Goal: Task Accomplishment & Management: Complete application form

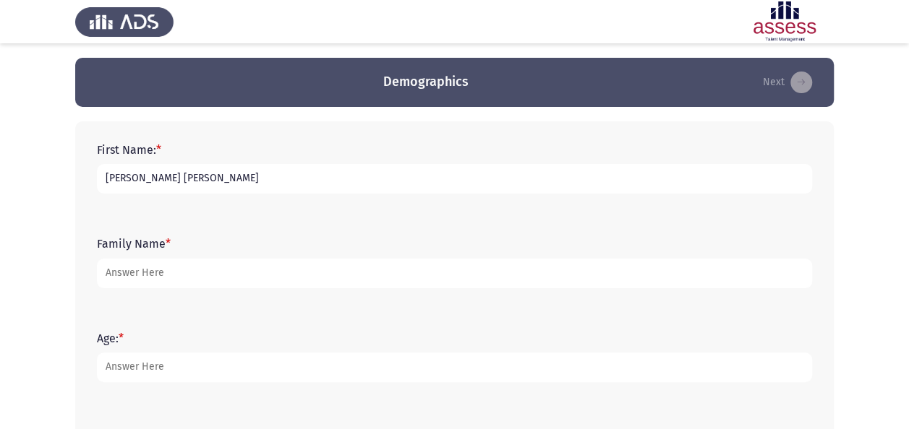
click at [275, 181] on input "Antoun Saad Antoun Saadalla" at bounding box center [454, 179] width 715 height 30
type input "[PERSON_NAME]"
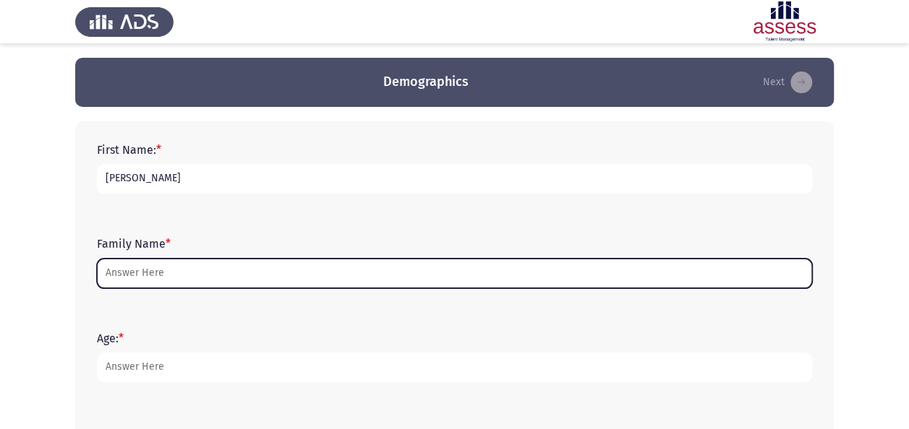
click at [107, 270] on input "Family Name *" at bounding box center [454, 274] width 715 height 30
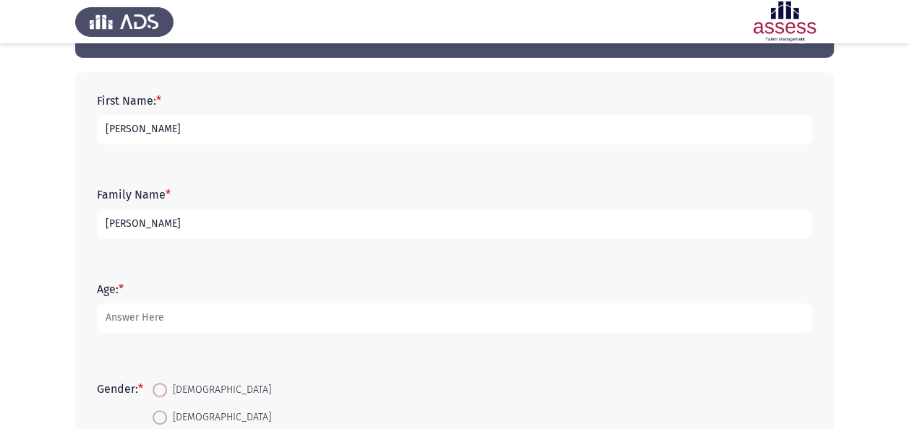
scroll to position [72, 0]
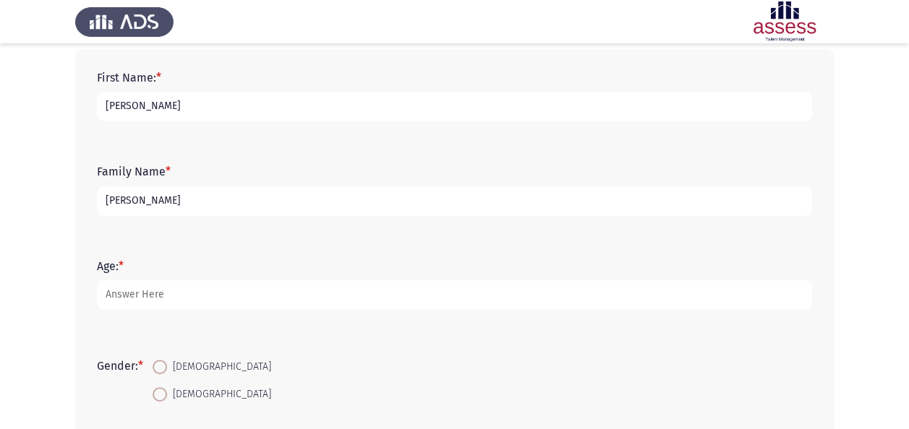
type input "[PERSON_NAME]"
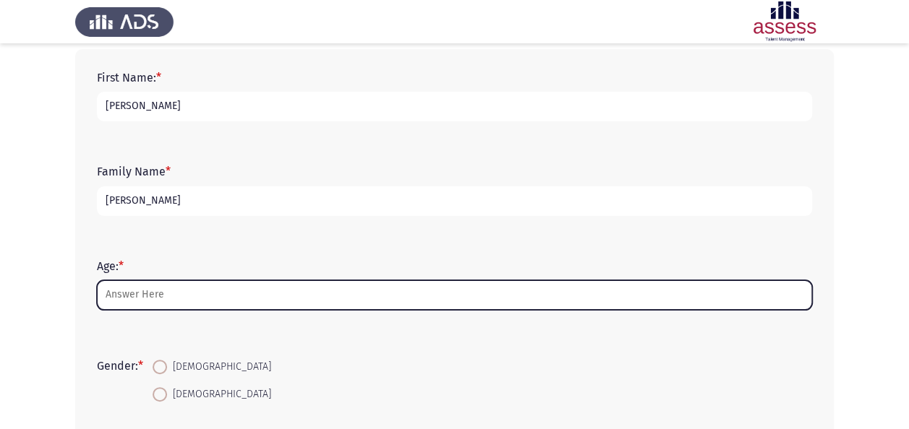
click at [184, 291] on input "Age: *" at bounding box center [454, 296] width 715 height 30
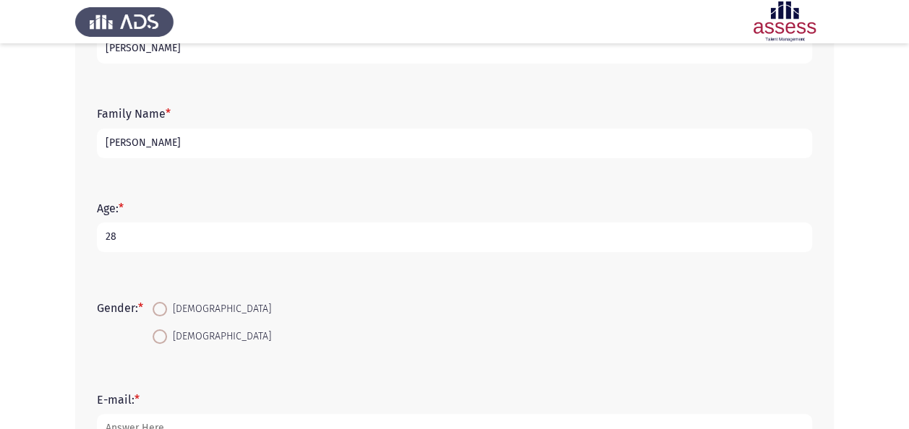
scroll to position [217, 0]
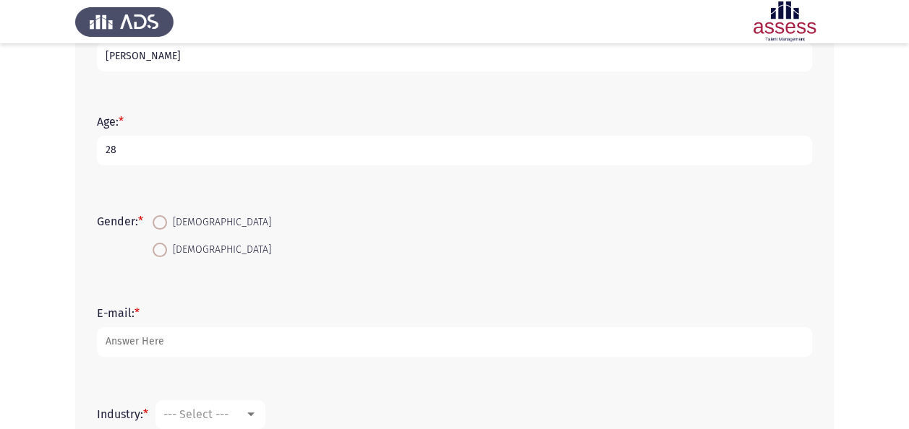
type input "28"
click at [166, 230] on label "[DEMOGRAPHIC_DATA]" at bounding box center [212, 222] width 119 height 17
click at [166, 230] on input "[DEMOGRAPHIC_DATA]" at bounding box center [160, 222] width 14 height 14
radio input "true"
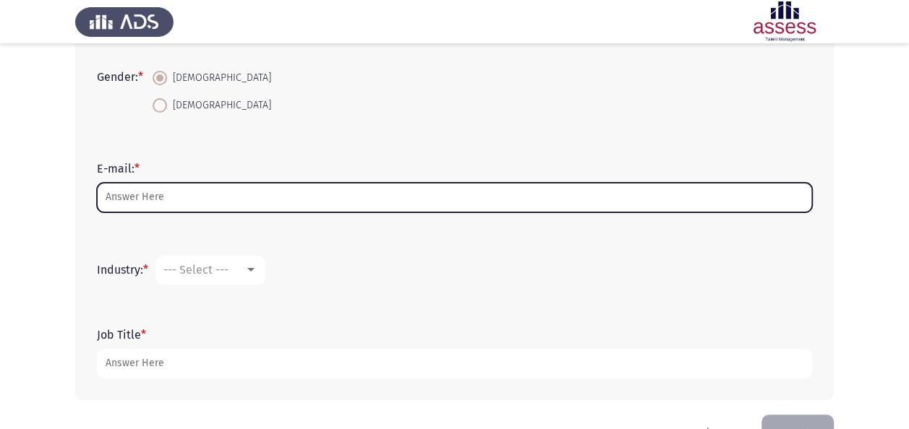
click at [189, 191] on input "E-mail: *" at bounding box center [454, 198] width 715 height 30
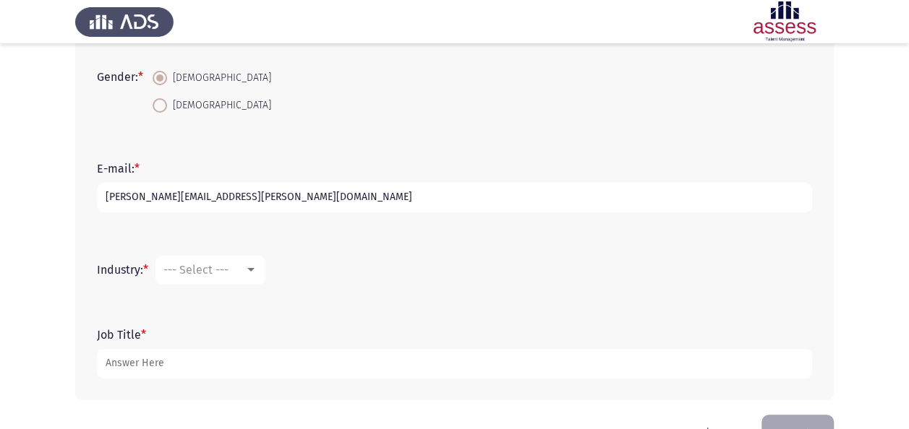
type input "[PERSON_NAME][EMAIL_ADDRESS][PERSON_NAME][DOMAIN_NAME]"
click at [265, 262] on mat-select "--- Select ---" at bounding box center [210, 270] width 110 height 29
click at [269, 270] on form "Industry: * --- Select ---" at bounding box center [454, 270] width 715 height 29
click at [257, 274] on div at bounding box center [250, 271] width 13 height 12
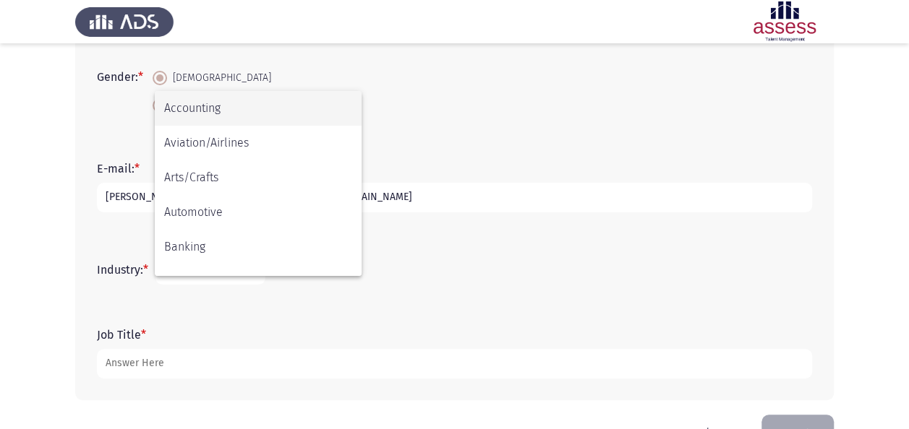
click at [369, 317] on div at bounding box center [454, 214] width 909 height 429
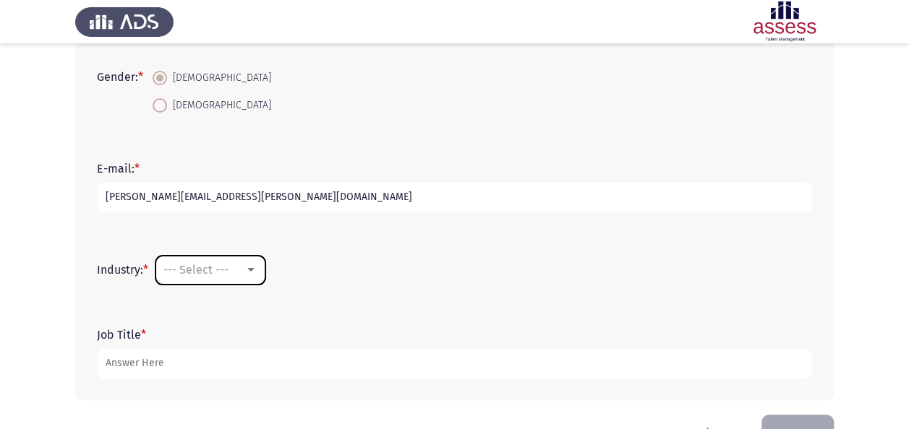
click at [255, 270] on div at bounding box center [250, 270] width 7 height 4
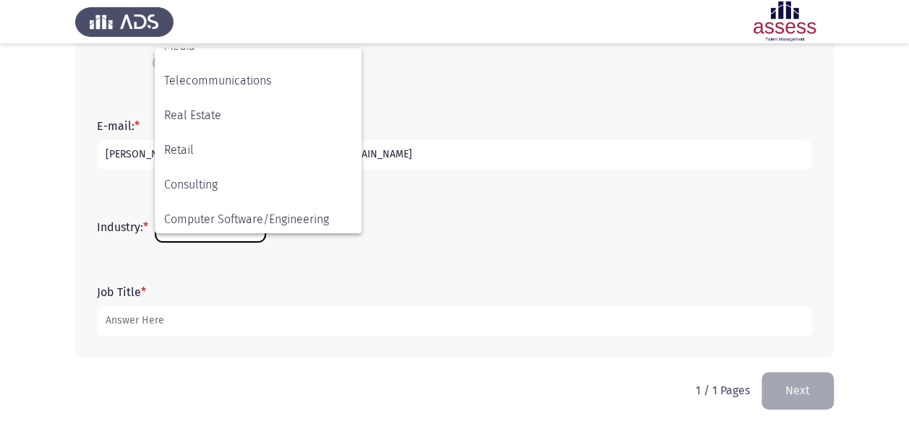
scroll to position [474, 0]
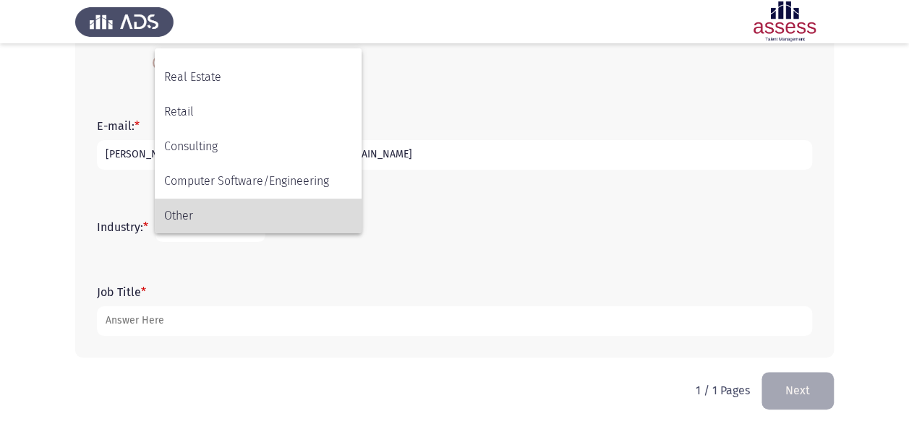
click at [242, 205] on span "Other" at bounding box center [258, 216] width 188 height 35
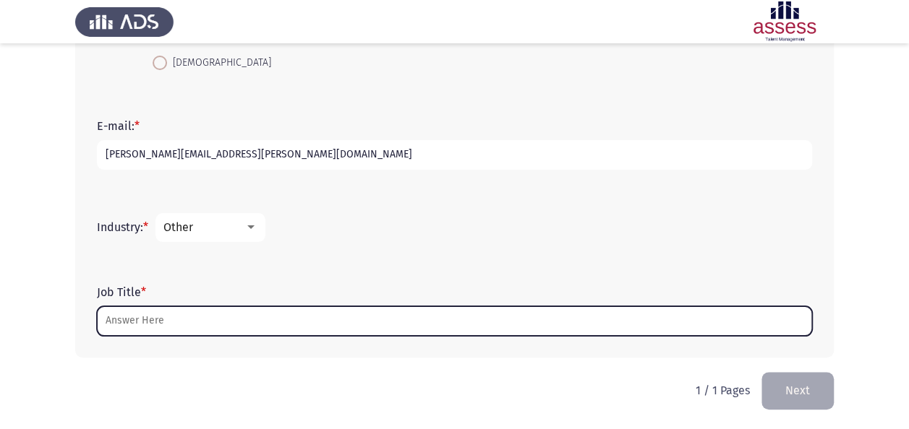
click at [233, 313] on input "Job Title *" at bounding box center [454, 322] width 715 height 30
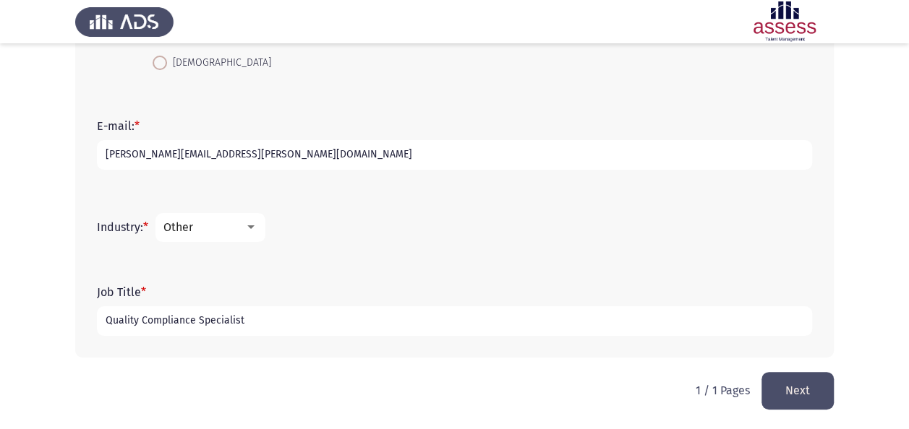
type input "Quality Compliance Specialist"
click at [784, 393] on button "Next" at bounding box center [797, 390] width 72 height 37
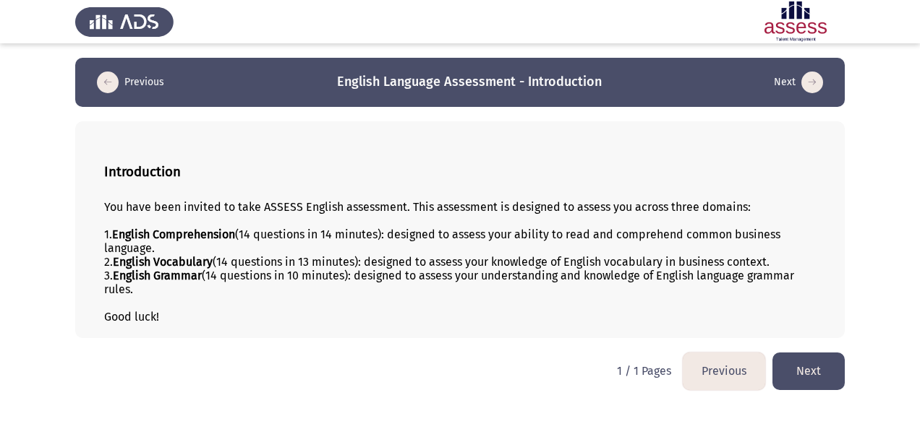
click at [792, 372] on button "Next" at bounding box center [808, 371] width 72 height 37
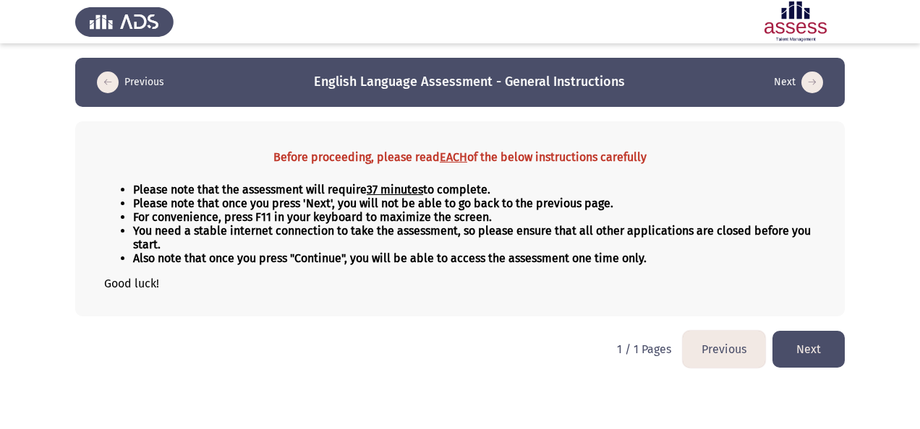
click at [315, 236] on strong "You need a stable internet connection to take the assessment, so please ensure …" at bounding box center [471, 237] width 677 height 27
click at [194, 239] on li "You need a stable internet connection to take the assessment, so please ensure …" at bounding box center [474, 237] width 683 height 27
click at [797, 342] on button "Next" at bounding box center [808, 349] width 72 height 37
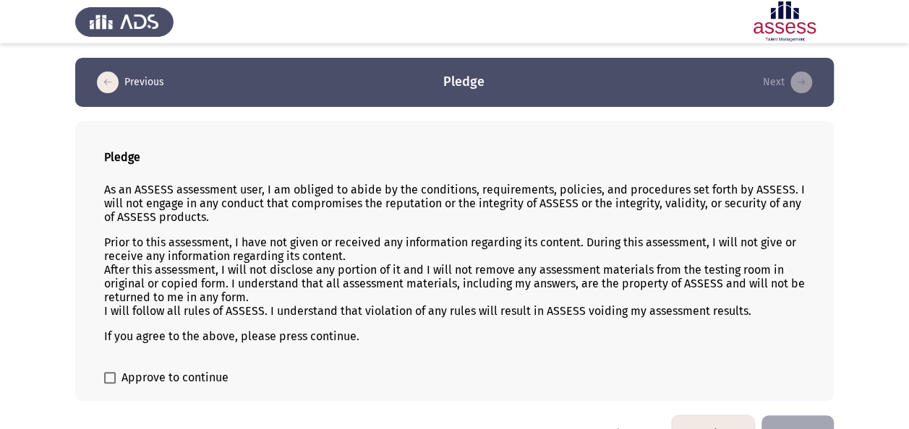
scroll to position [35, 0]
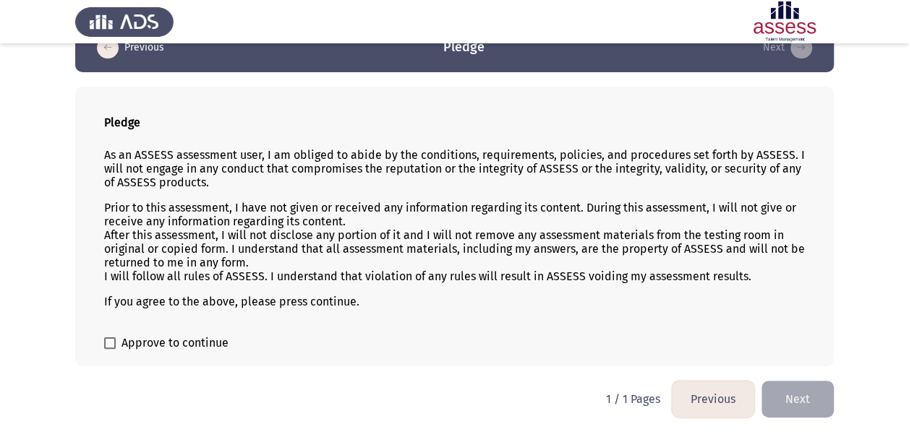
click at [206, 340] on span "Approve to continue" at bounding box center [174, 343] width 107 height 17
click at [110, 349] on input "Approve to continue" at bounding box center [109, 349] width 1 height 1
checkbox input "true"
click at [804, 398] on button "Next" at bounding box center [797, 399] width 72 height 37
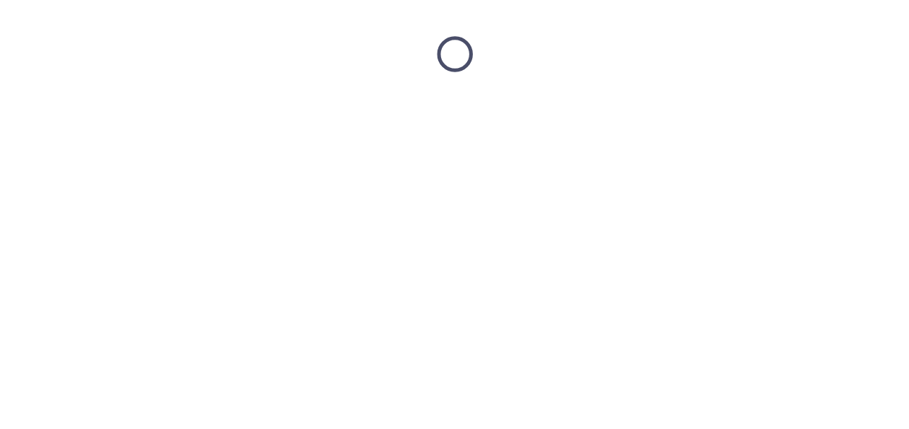
scroll to position [0, 0]
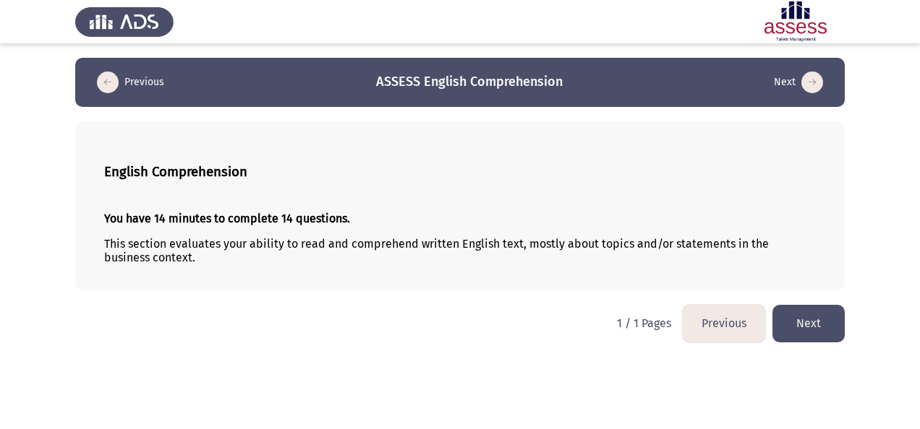
click at [798, 317] on button "Next" at bounding box center [808, 323] width 72 height 37
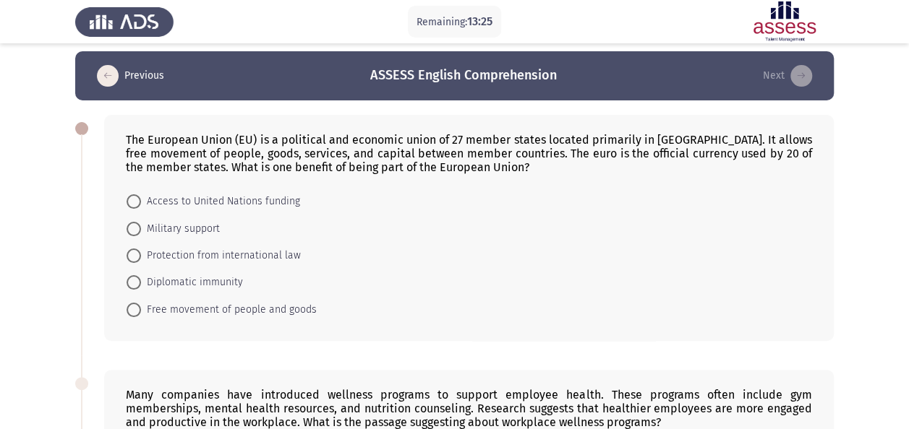
scroll to position [3, 0]
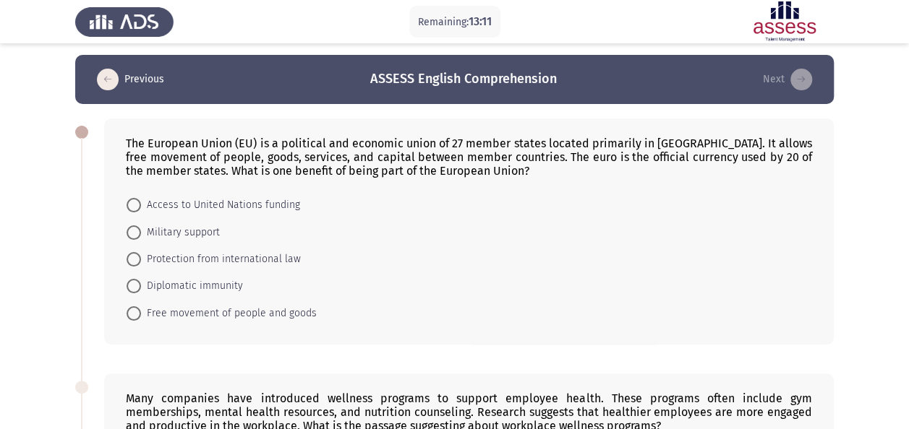
click at [130, 201] on span at bounding box center [134, 205] width 14 height 14
click at [130, 201] on input "Access to United Nations funding" at bounding box center [134, 205] width 14 height 14
radio input "true"
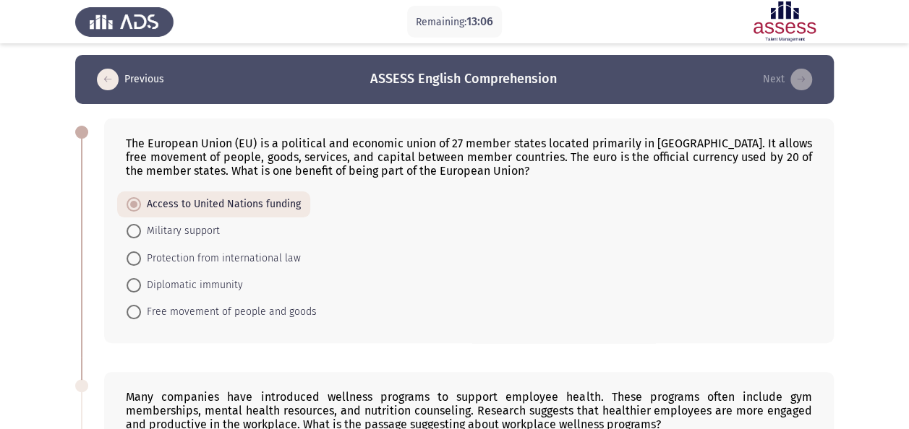
click at [127, 307] on span at bounding box center [134, 312] width 14 height 14
click at [127, 307] on input "Free movement of people and goods" at bounding box center [134, 312] width 14 height 14
radio input "true"
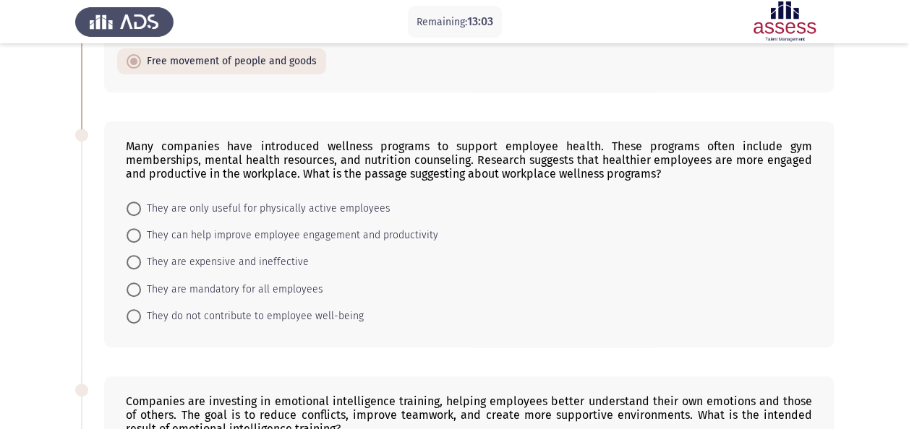
scroll to position [253, 0]
click at [140, 234] on span at bounding box center [134, 236] width 14 height 14
click at [140, 234] on input "They can help improve employee engagement and productivity" at bounding box center [134, 236] width 14 height 14
radio input "true"
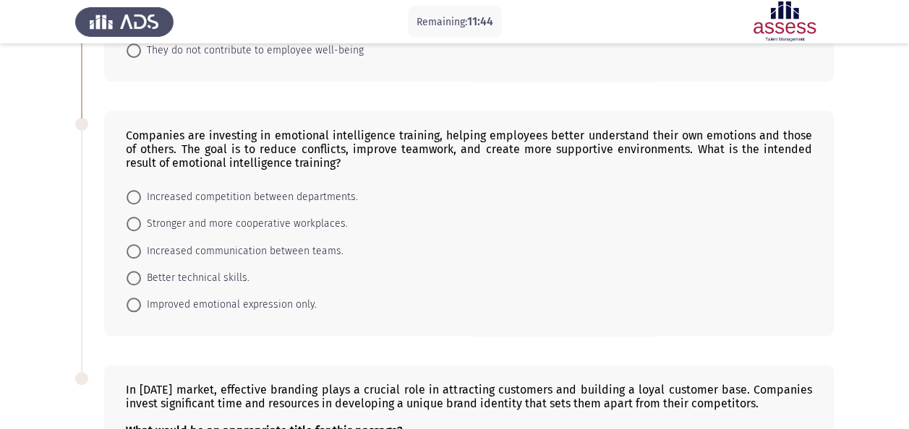
scroll to position [542, 0]
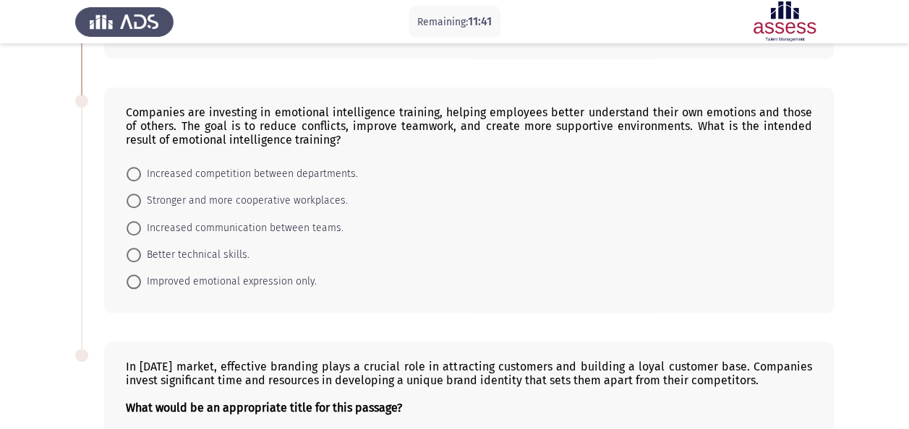
click at [182, 114] on div "Companies are investing in emotional intelligence training, helping employees b…" at bounding box center [469, 126] width 686 height 41
click at [174, 113] on div "Companies are investing in emotional intelligence training, helping employees b…" at bounding box center [469, 126] width 686 height 41
click at [502, 114] on div "Companies are investing in emotional intelligence training, helping employees b…" at bounding box center [469, 126] width 686 height 41
click at [131, 196] on span at bounding box center [134, 201] width 14 height 14
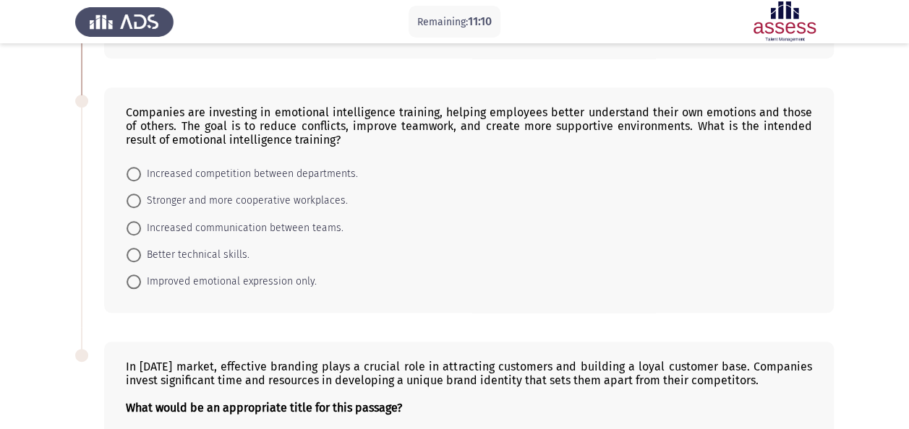
click at [131, 196] on input "Stronger and more cooperative workplaces." at bounding box center [134, 201] width 14 height 14
radio input "true"
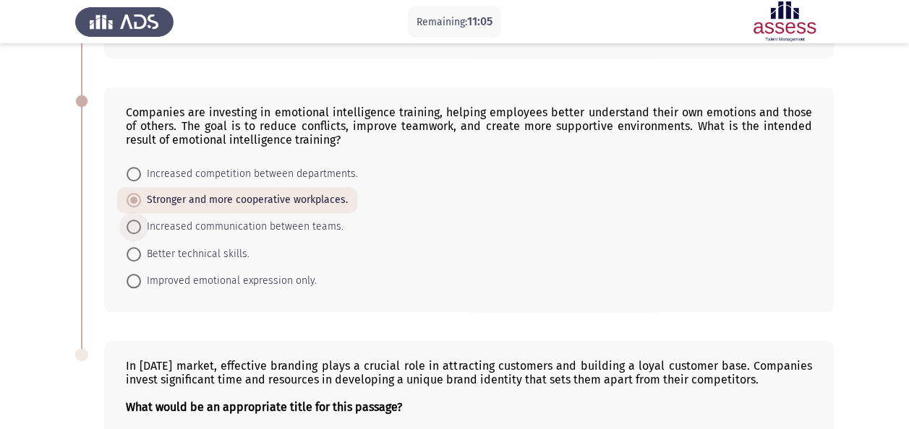
click at [134, 223] on span at bounding box center [134, 227] width 14 height 14
click at [134, 223] on input "Increased communication between teams." at bounding box center [134, 227] width 14 height 14
radio input "true"
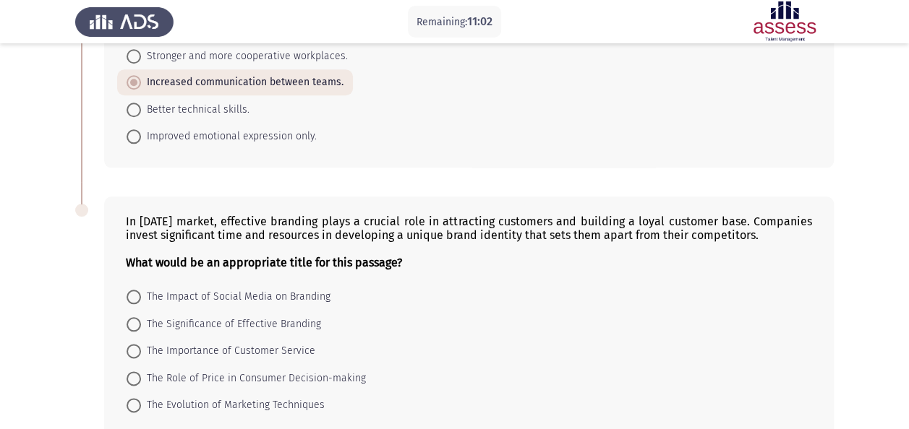
scroll to position [758, 0]
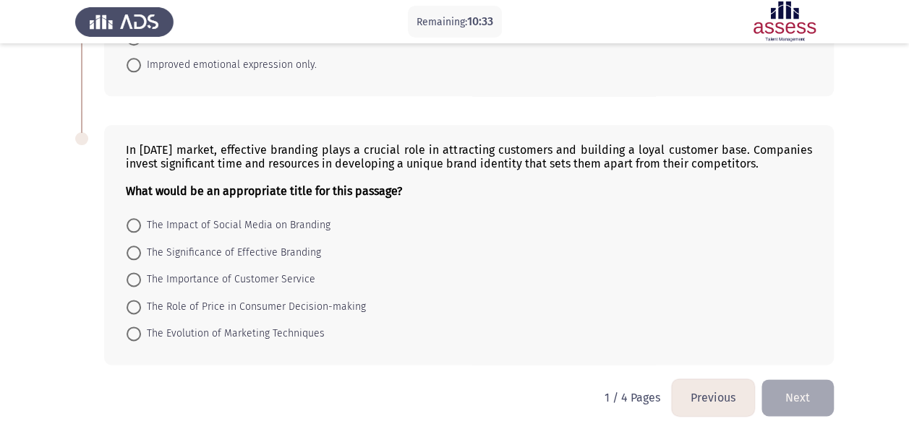
click at [191, 217] on span "The Impact of Social Media on Branding" at bounding box center [235, 225] width 189 height 17
click at [141, 218] on input "The Impact of Social Media on Branding" at bounding box center [134, 225] width 14 height 14
radio input "true"
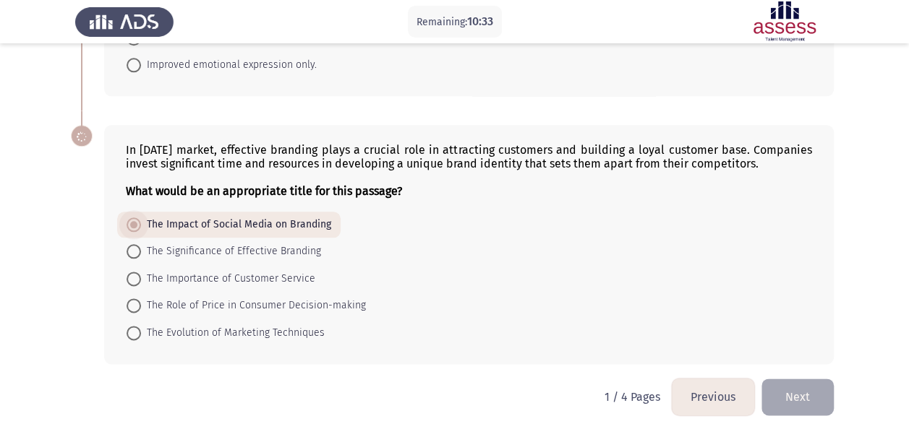
scroll to position [758, 0]
click at [129, 245] on span at bounding box center [134, 252] width 14 height 14
click at [129, 245] on input "The Significance of Effective Branding" at bounding box center [134, 252] width 14 height 14
radio input "true"
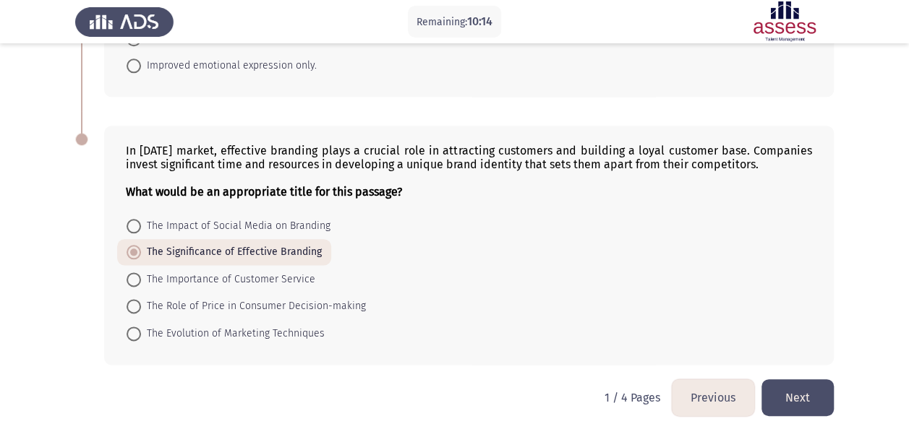
click at [779, 385] on button "Next" at bounding box center [797, 398] width 72 height 37
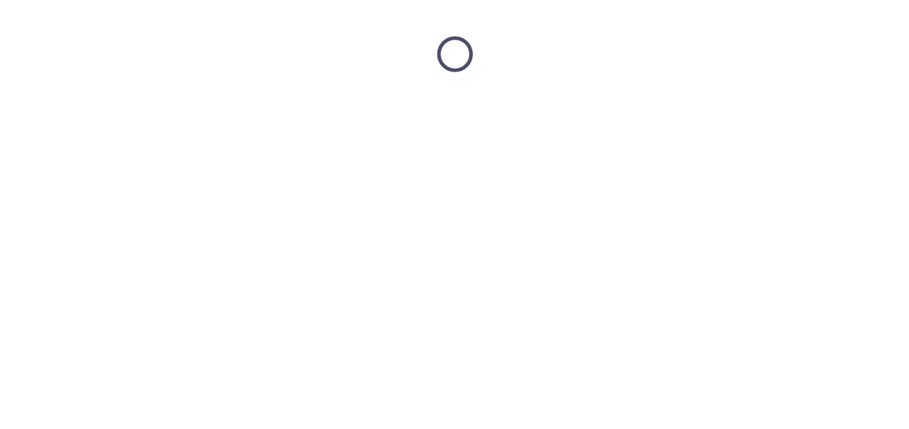
scroll to position [0, 0]
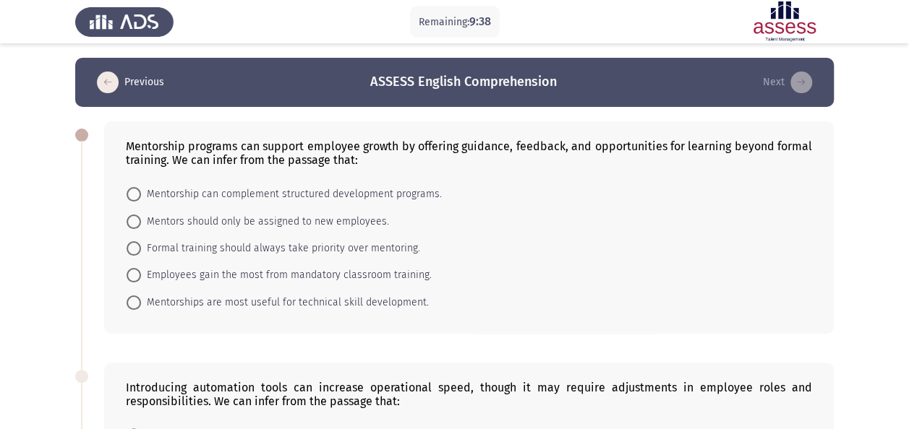
click at [139, 299] on span at bounding box center [134, 303] width 14 height 14
click at [139, 299] on input "Mentorships are most useful for technical skill development." at bounding box center [134, 303] width 14 height 14
radio input "true"
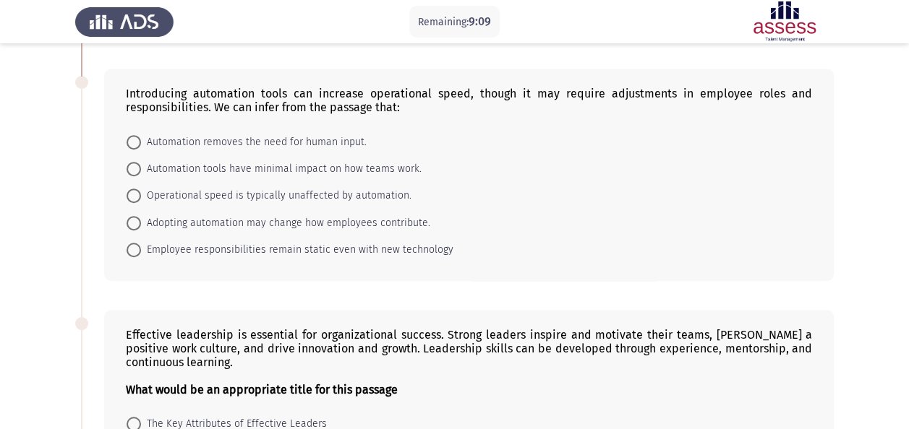
scroll to position [296, 0]
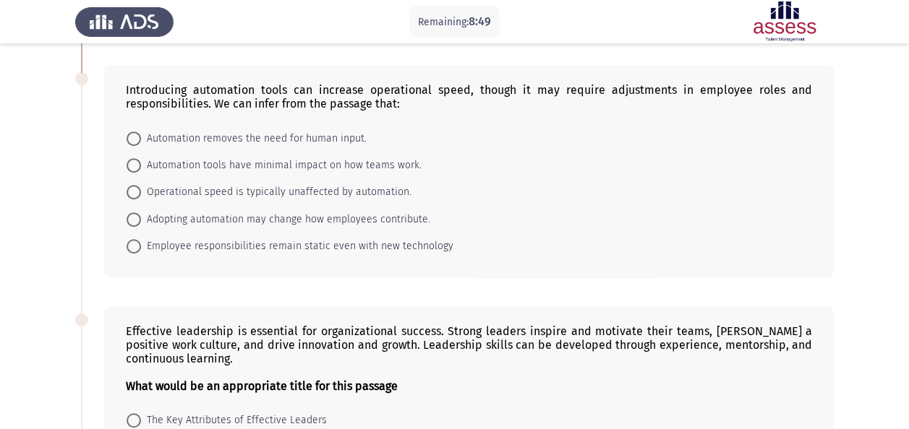
click at [135, 218] on span at bounding box center [134, 220] width 14 height 14
click at [135, 218] on input "Adopting automation may change how employees contribute." at bounding box center [134, 220] width 14 height 14
radio input "true"
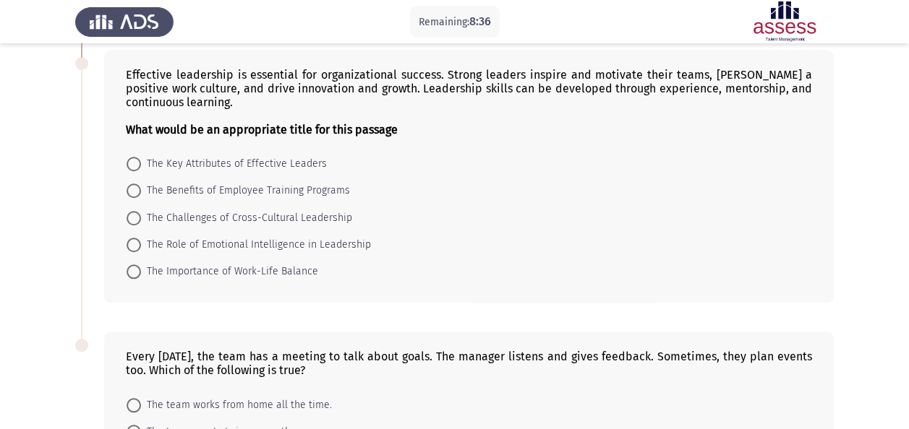
scroll to position [555, 0]
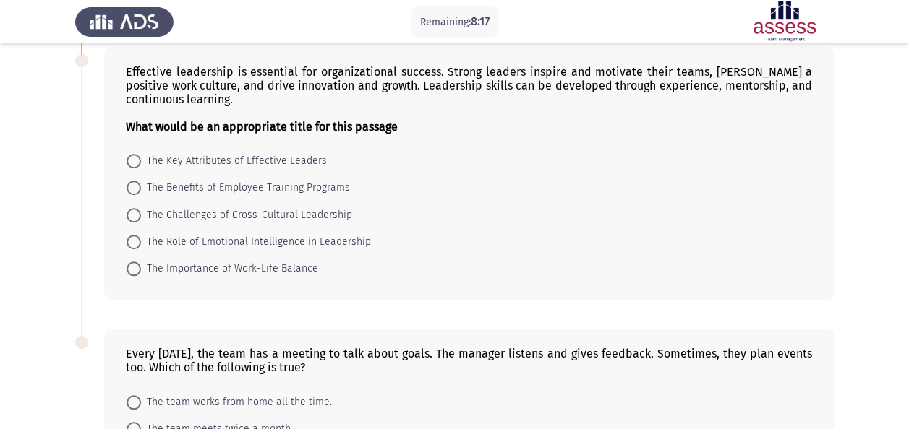
click at [142, 158] on span "The Key Attributes of Effective Leaders" at bounding box center [234, 161] width 186 height 17
click at [141, 158] on input "The Key Attributes of Effective Leaders" at bounding box center [134, 161] width 14 height 14
radio input "true"
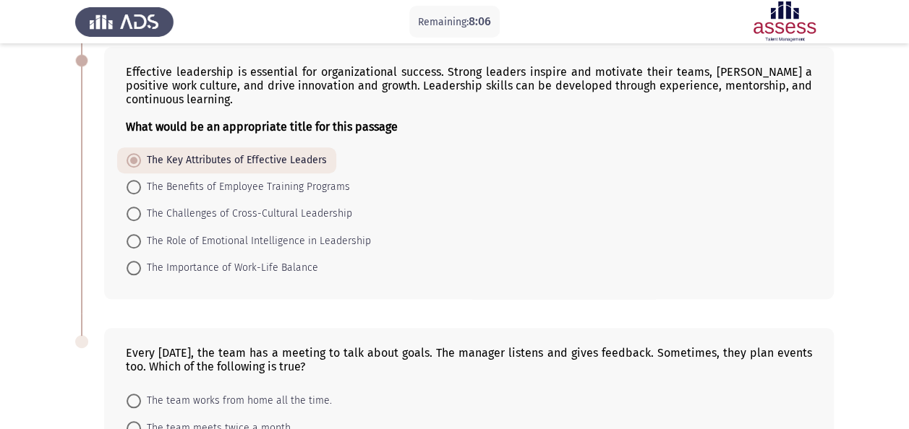
click at [132, 160] on span at bounding box center [134, 160] width 14 height 14
click at [132, 160] on input "The Key Attributes of Effective Leaders" at bounding box center [134, 160] width 14 height 14
click at [138, 181] on span at bounding box center [134, 187] width 14 height 14
click at [138, 181] on input "The Benefits of Employee Training Programs" at bounding box center [134, 187] width 14 height 14
radio input "true"
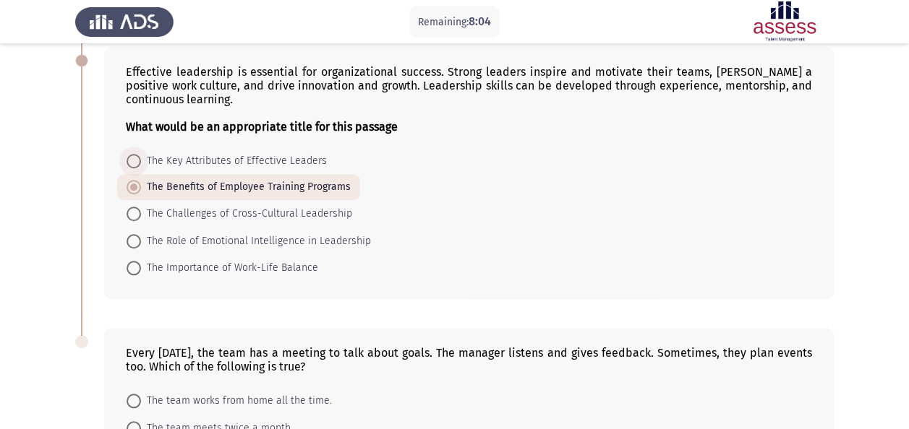
click at [137, 154] on span at bounding box center [134, 161] width 14 height 14
click at [137, 154] on input "The Key Attributes of Effective Leaders" at bounding box center [134, 161] width 14 height 14
radio input "true"
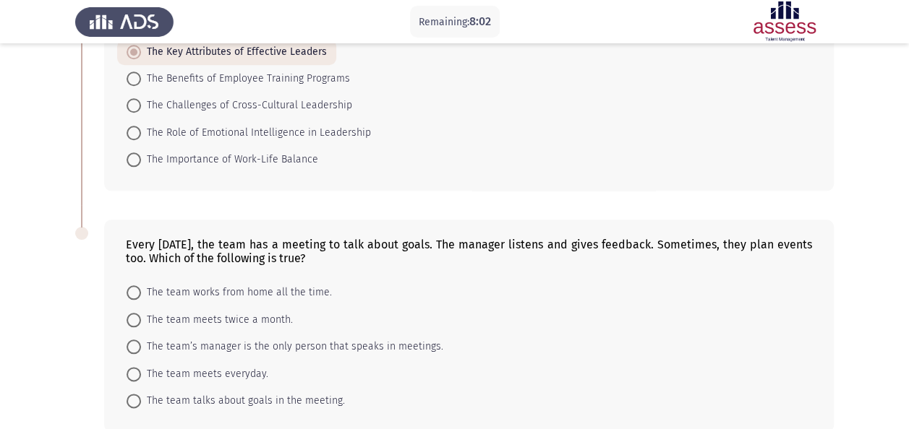
scroll to position [732, 0]
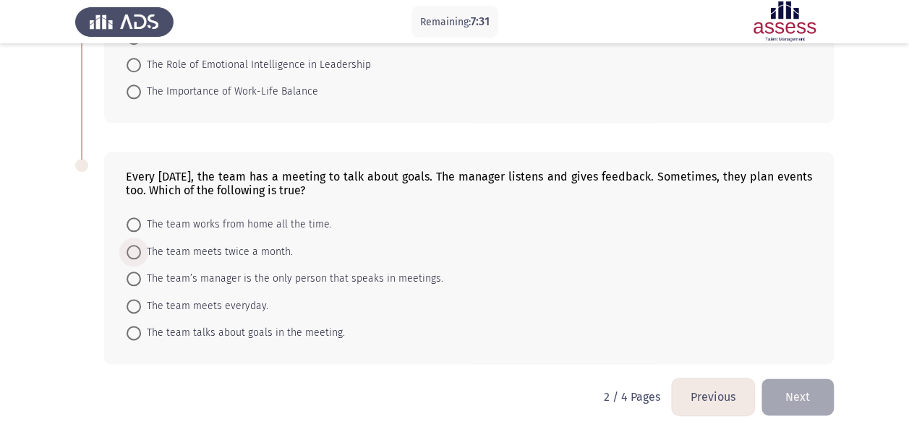
click at [134, 250] on span at bounding box center [134, 252] width 14 height 14
click at [134, 250] on input "The team meets twice a month." at bounding box center [134, 252] width 14 height 14
radio input "true"
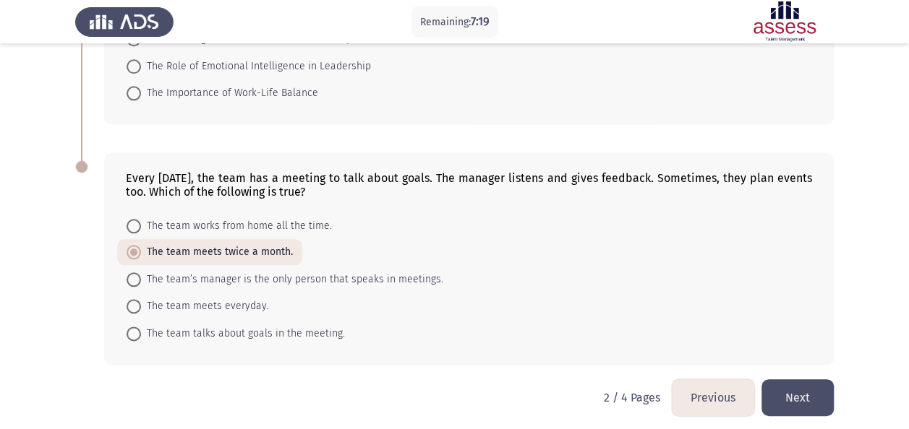
click at [813, 396] on button "Next" at bounding box center [797, 398] width 72 height 37
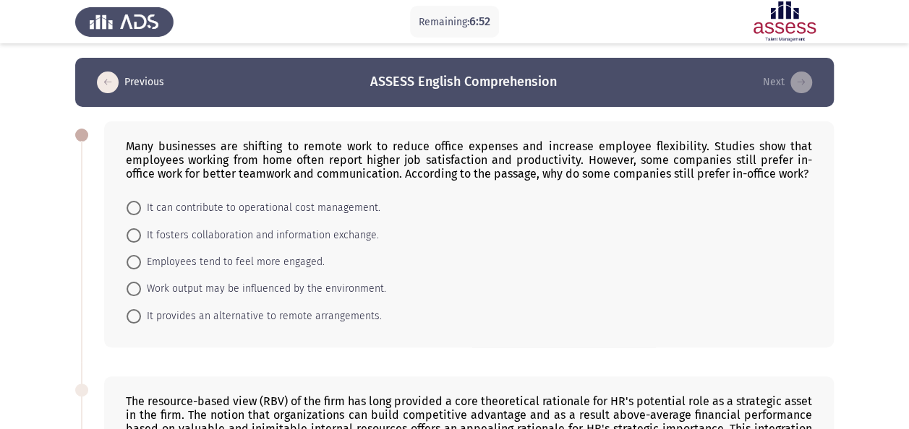
click at [161, 210] on span "It can contribute to operational cost management." at bounding box center [260, 208] width 239 height 17
click at [141, 210] on input "It can contribute to operational cost management." at bounding box center [134, 208] width 14 height 14
radio input "true"
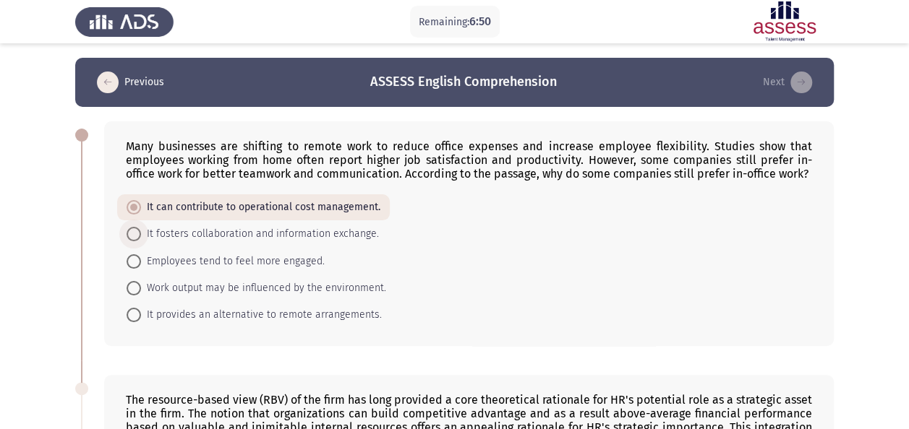
click at [133, 236] on span at bounding box center [134, 234] width 14 height 14
click at [133, 236] on input "It fosters collaboration and information exchange." at bounding box center [134, 234] width 14 height 14
radio input "true"
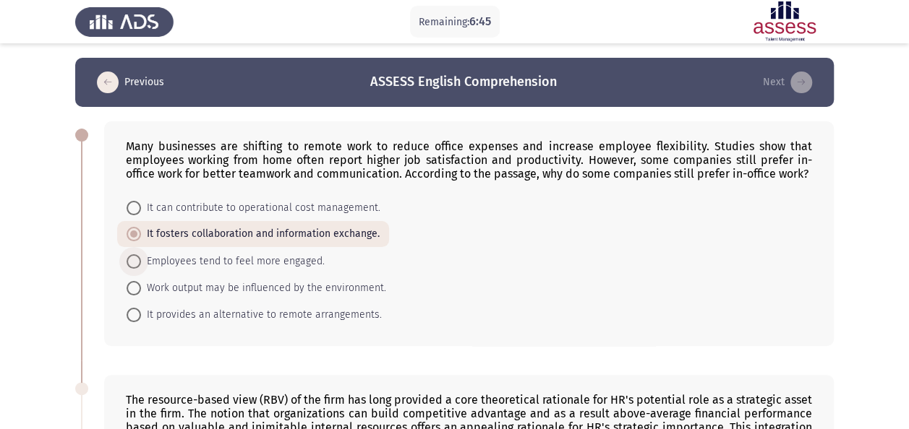
click at [140, 259] on span at bounding box center [134, 262] width 14 height 14
click at [140, 259] on input "Employees tend to feel more engaged." at bounding box center [134, 262] width 14 height 14
radio input "true"
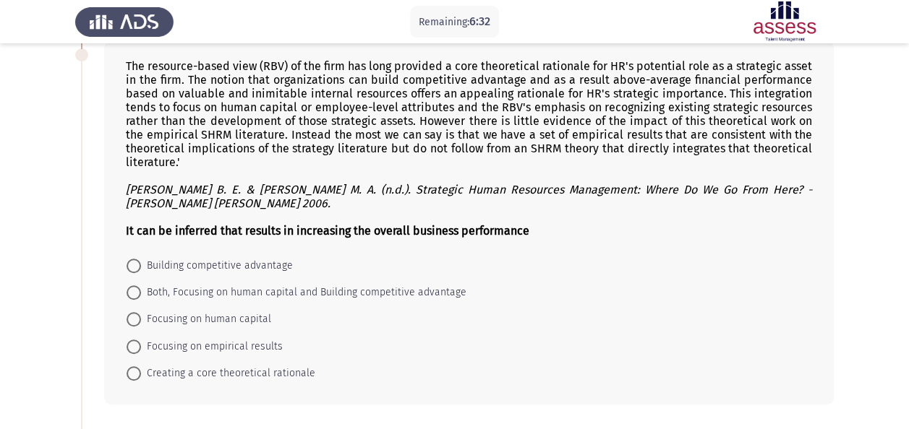
scroll to position [335, 0]
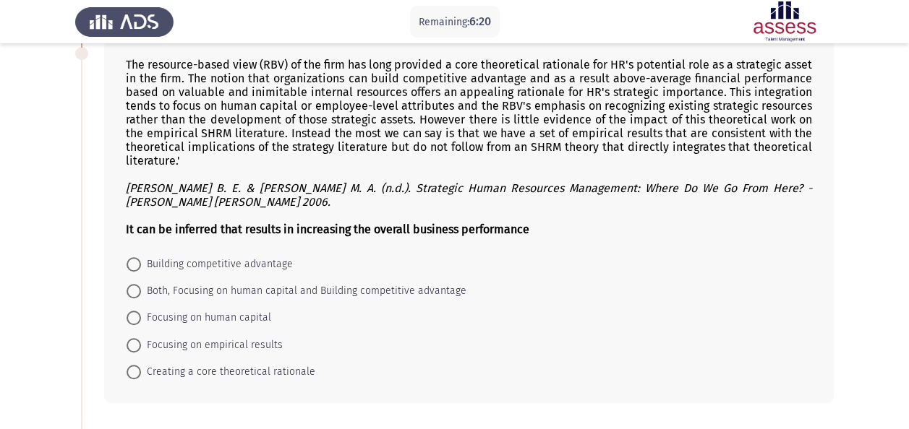
click at [155, 393] on div "The resource-based view (RBV) of the firm has long provided a core theoretical …" at bounding box center [469, 222] width 730 height 364
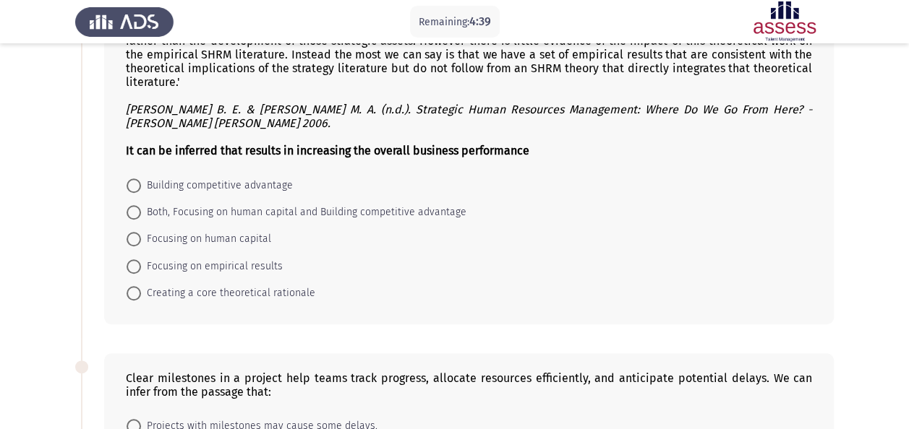
scroll to position [414, 0]
click at [137, 179] on span at bounding box center [134, 186] width 14 height 14
click at [137, 179] on input "Building competitive advantage" at bounding box center [134, 186] width 14 height 14
radio input "true"
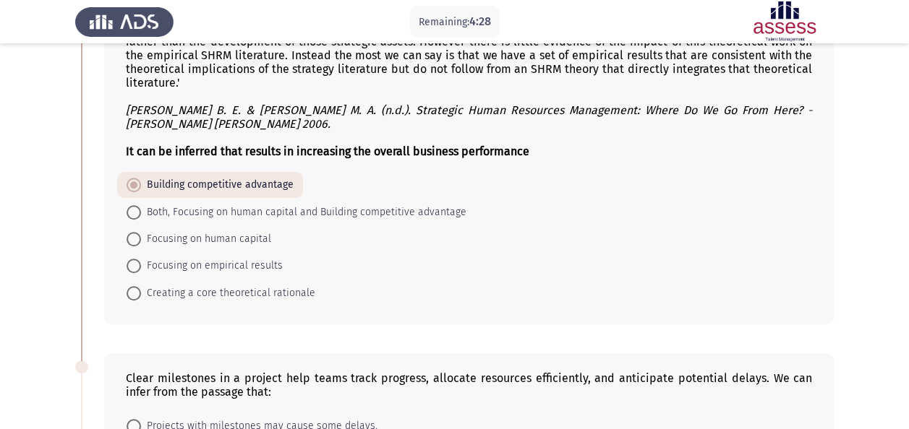
click at [142, 204] on span "Both, Focusing on human capital and Building competitive advantage" at bounding box center [303, 212] width 325 height 17
click at [141, 205] on input "Both, Focusing on human capital and Building competitive advantage" at bounding box center [134, 212] width 14 height 14
radio input "true"
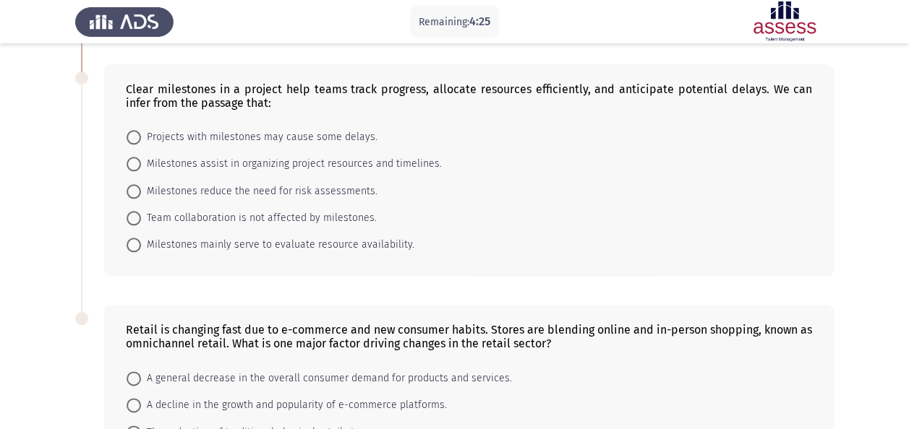
scroll to position [691, 0]
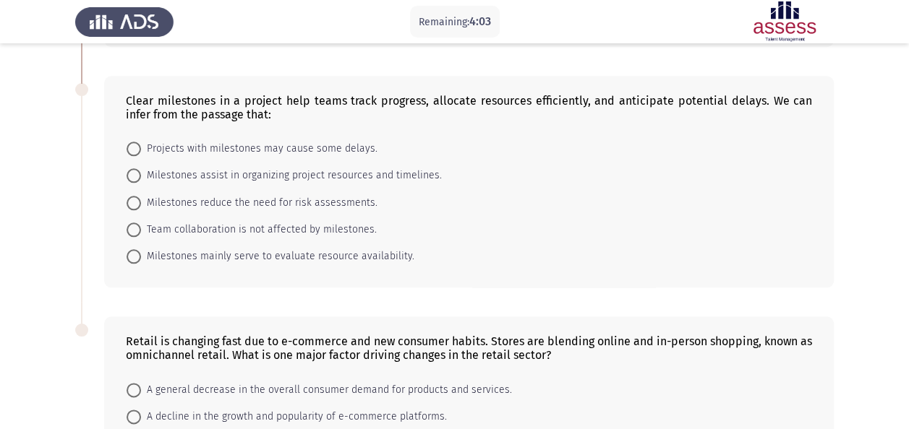
click at [134, 149] on span at bounding box center [134, 149] width 0 height 0
click at [133, 142] on input "Projects with milestones may cause some delays." at bounding box center [134, 149] width 14 height 14
radio input "true"
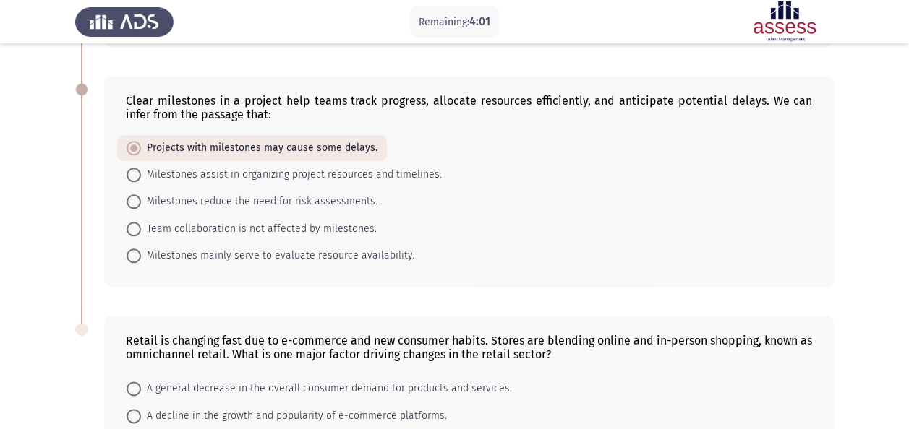
click at [140, 168] on span at bounding box center [134, 175] width 14 height 14
click at [140, 168] on input "Milestones assist in organizing project resources and timelines." at bounding box center [134, 175] width 14 height 14
radio input "true"
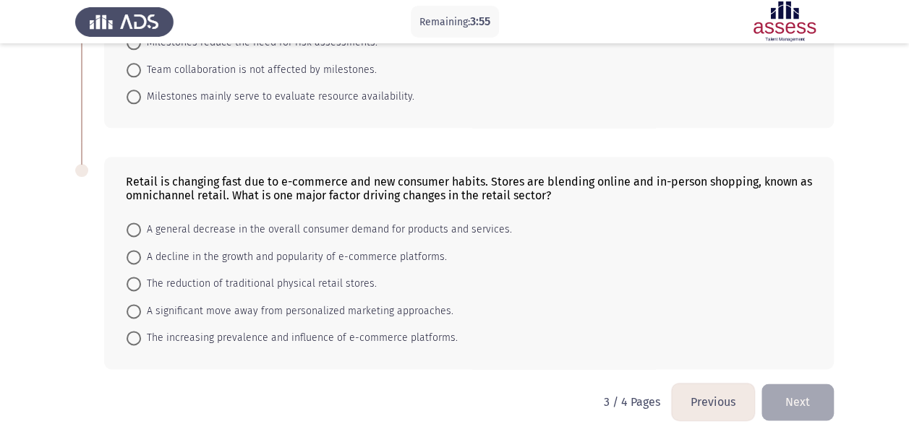
scroll to position [853, 0]
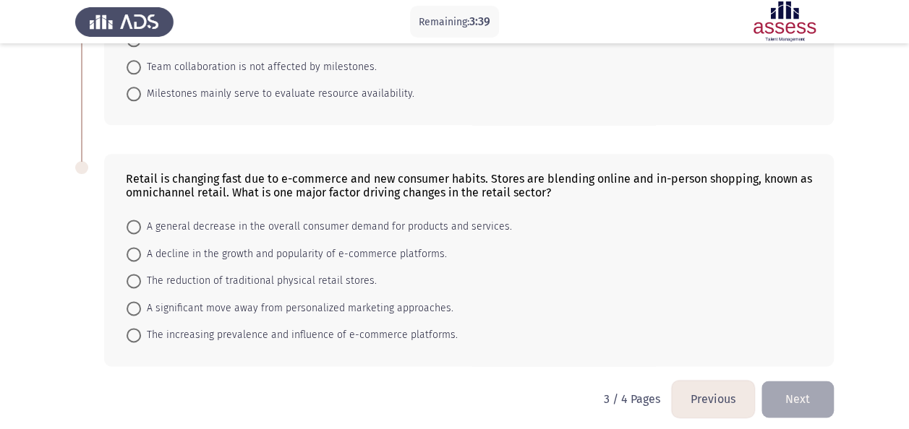
click at [145, 223] on span "A general decrease in the overall consumer demand for products and services." at bounding box center [326, 226] width 371 height 17
click at [141, 223] on input "A general decrease in the overall consumer demand for products and services." at bounding box center [134, 227] width 14 height 14
radio input "true"
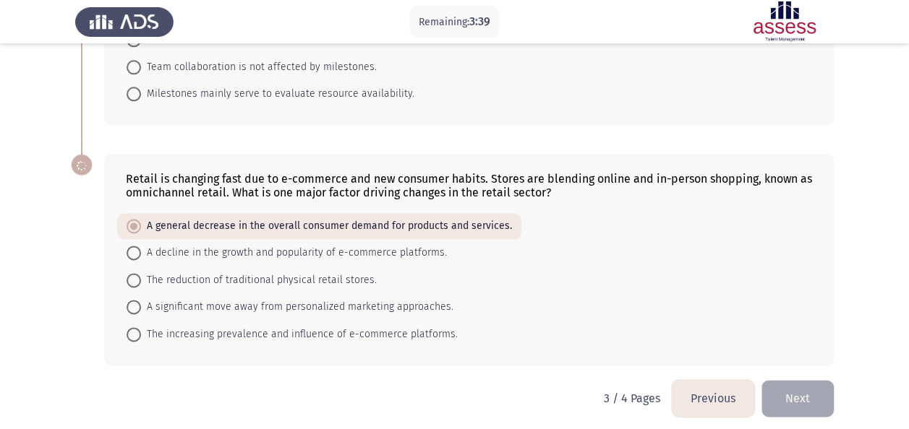
scroll to position [852, 0]
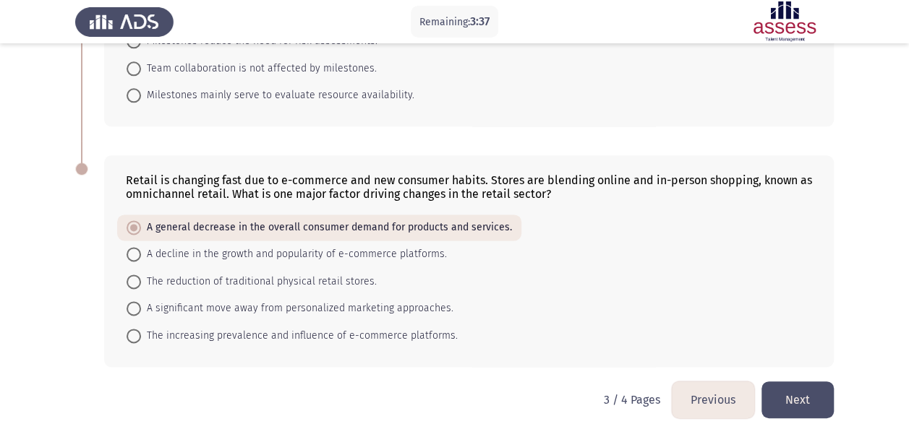
click at [139, 253] on label "A decline in the growth and popularity of e-commerce platforms." at bounding box center [287, 254] width 320 height 17
click at [139, 253] on input "A decline in the growth and popularity of e-commerce platforms." at bounding box center [134, 254] width 14 height 14
radio input "true"
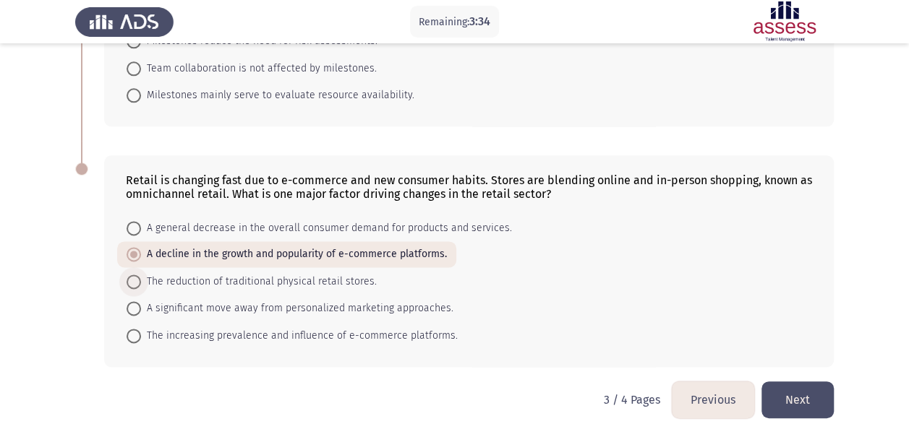
click at [140, 276] on span at bounding box center [134, 282] width 14 height 14
click at [140, 276] on input "The reduction of traditional physical retail stores." at bounding box center [134, 282] width 14 height 14
radio input "true"
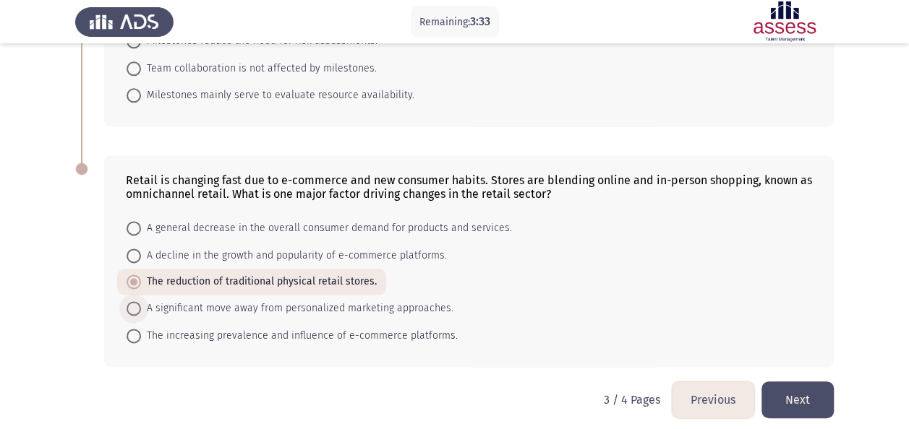
click at [139, 301] on span at bounding box center [134, 308] width 14 height 14
click at [139, 301] on input "A significant move away from personalized marketing approaches." at bounding box center [134, 308] width 14 height 14
radio input "true"
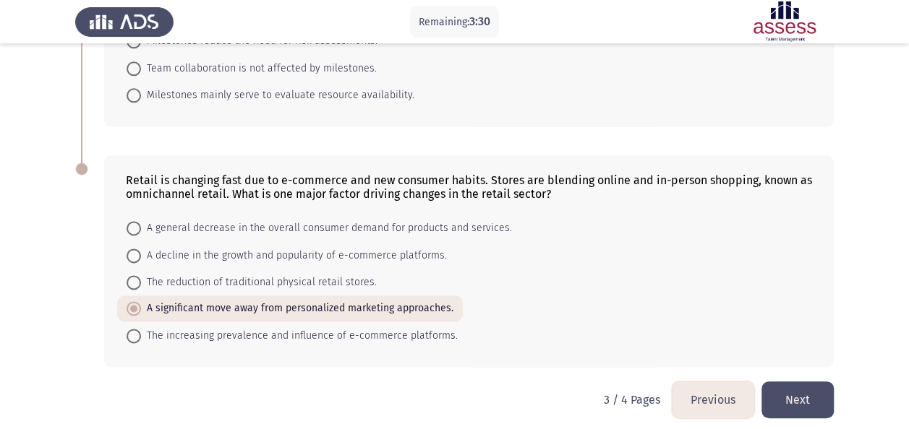
click at [210, 343] on div "Retail is changing fast due to e-commerce and new consumer habits. Stores are b…" at bounding box center [469, 260] width 730 height 211
click at [250, 328] on span "The increasing prevalence and influence of e-commerce platforms." at bounding box center [299, 336] width 317 height 17
click at [141, 329] on input "The increasing prevalence and influence of e-commerce platforms." at bounding box center [134, 336] width 14 height 14
radio input "true"
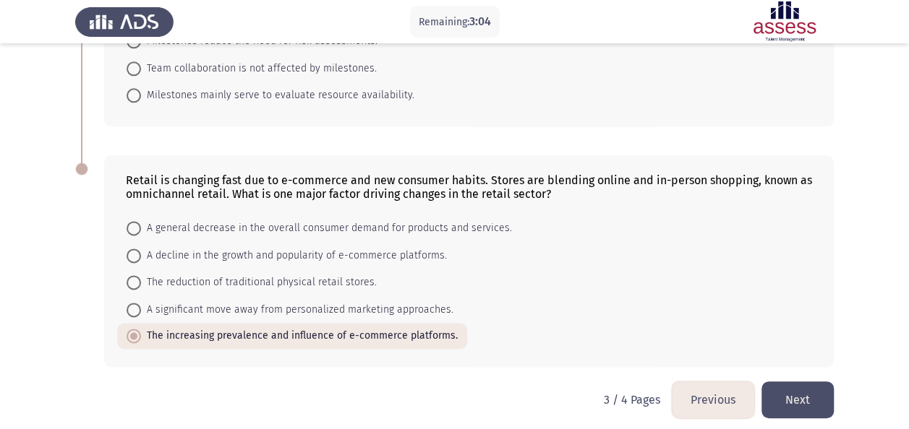
click at [797, 392] on button "Next" at bounding box center [797, 400] width 72 height 37
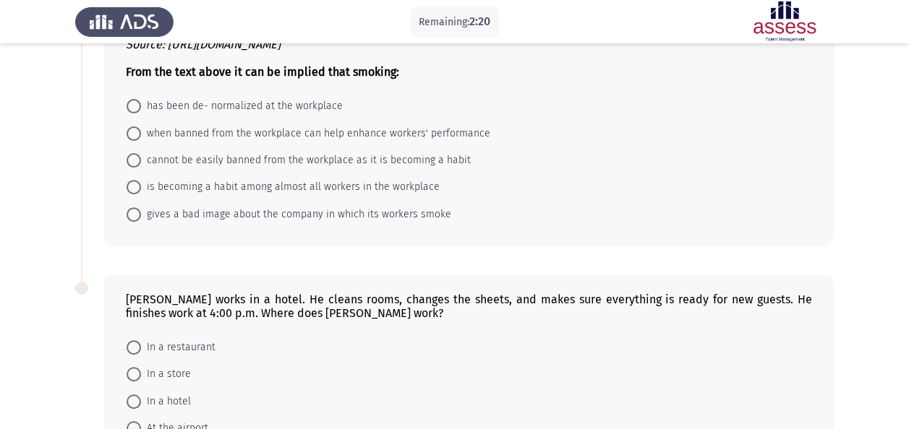
scroll to position [150, 0]
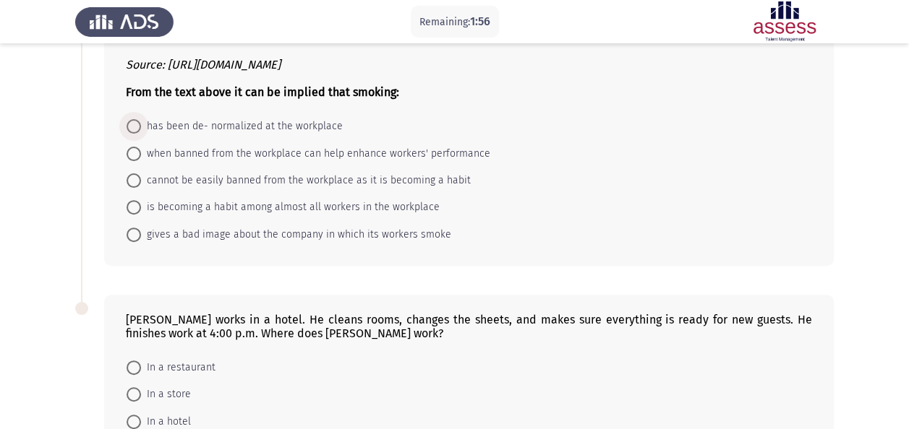
click at [132, 127] on span at bounding box center [134, 126] width 14 height 14
click at [132, 127] on input "has been de- normalized at the workplace" at bounding box center [134, 126] width 14 height 14
radio input "true"
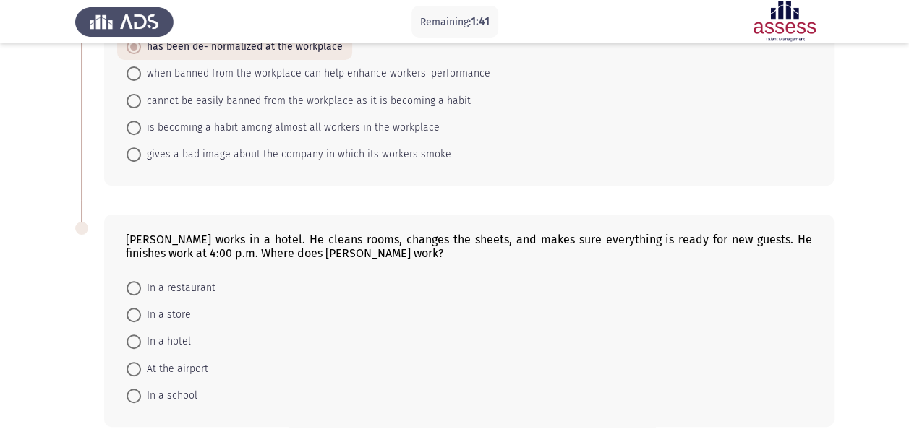
scroll to position [294, 0]
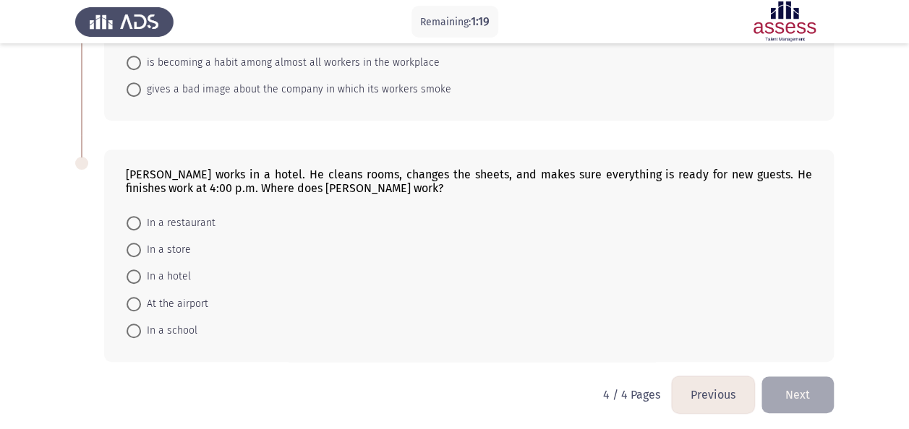
click at [134, 278] on span at bounding box center [134, 277] width 14 height 14
click at [134, 278] on input "In a hotel" at bounding box center [134, 277] width 14 height 14
radio input "true"
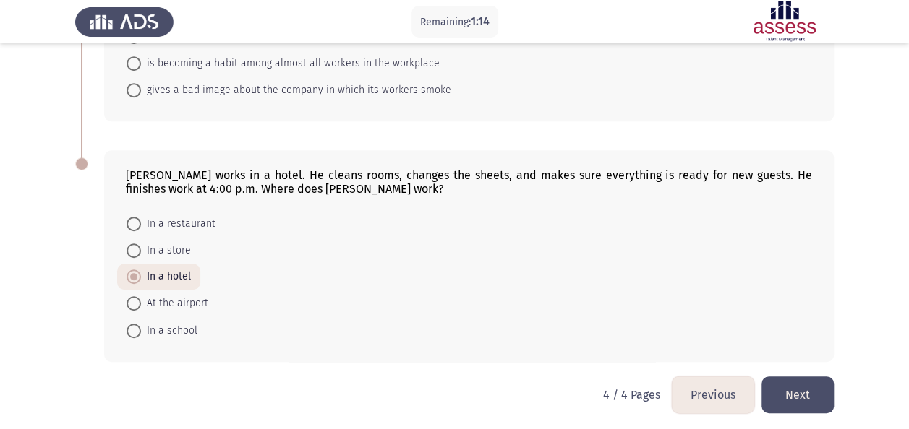
click at [810, 389] on button "Next" at bounding box center [797, 395] width 72 height 37
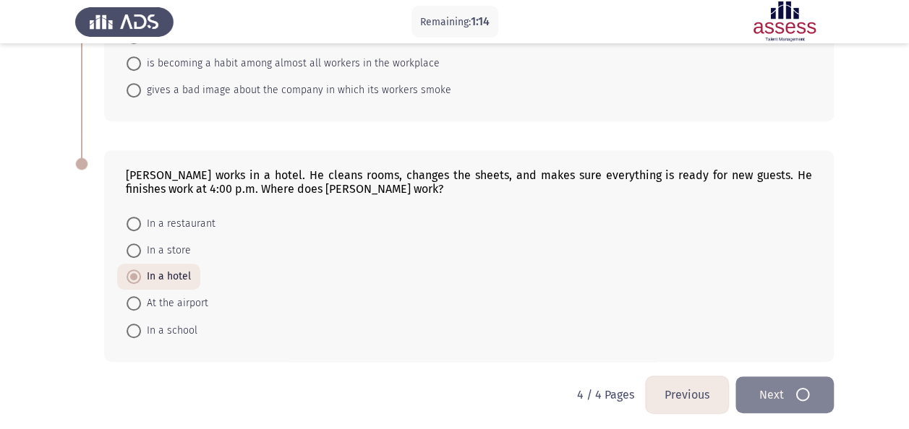
scroll to position [0, 0]
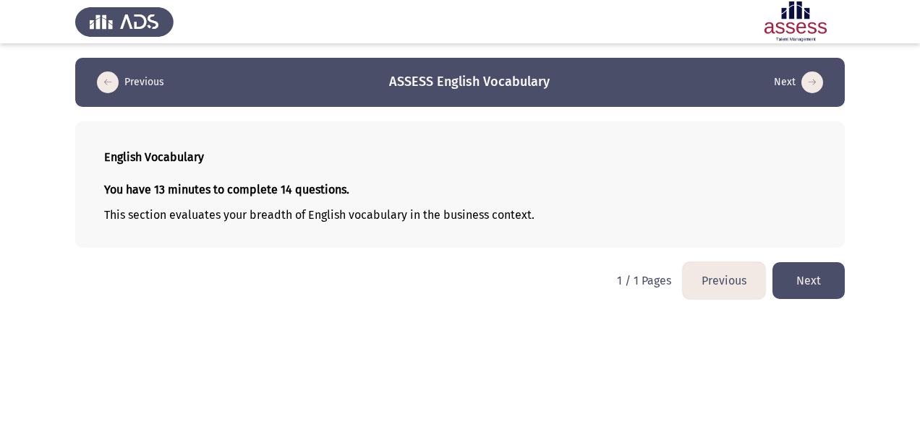
click at [792, 278] on button "Next" at bounding box center [808, 280] width 72 height 37
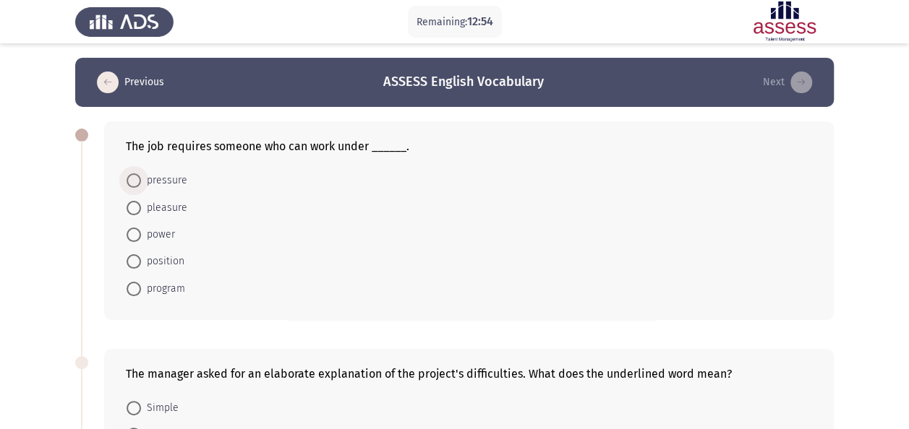
click at [134, 178] on span at bounding box center [134, 181] width 14 height 14
click at [134, 178] on input "pressure" at bounding box center [134, 181] width 14 height 14
radio input "true"
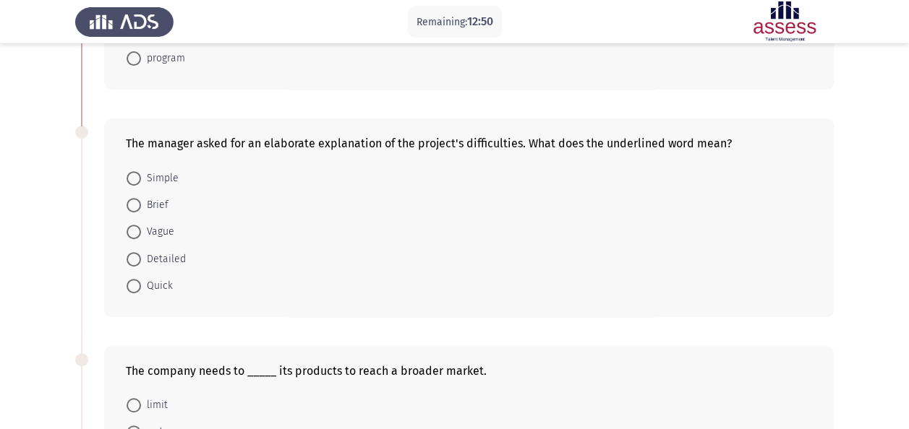
scroll to position [234, 0]
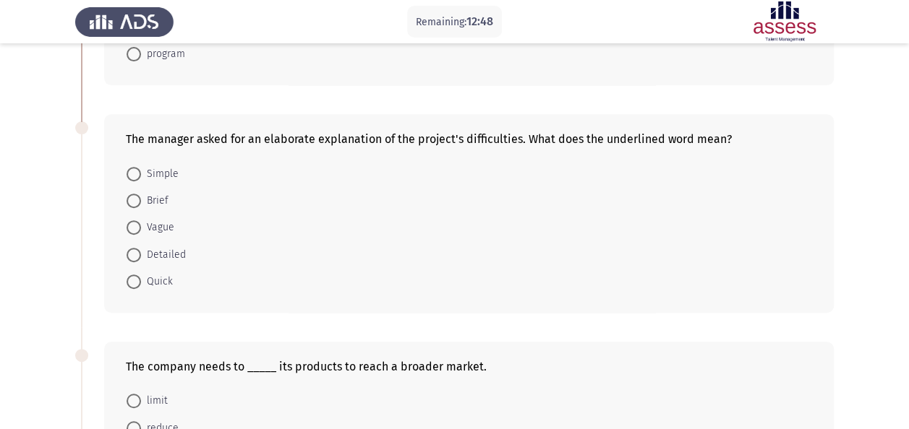
click at [391, 175] on form "Simple Brief Vague Detailed Quick" at bounding box center [469, 227] width 686 height 135
click at [335, 140] on div "The manager asked for an elaborate explanation of the project's difficulties. W…" at bounding box center [469, 139] width 686 height 14
click at [263, 160] on form "Simple Brief Vague Detailed Quick" at bounding box center [469, 227] width 686 height 135
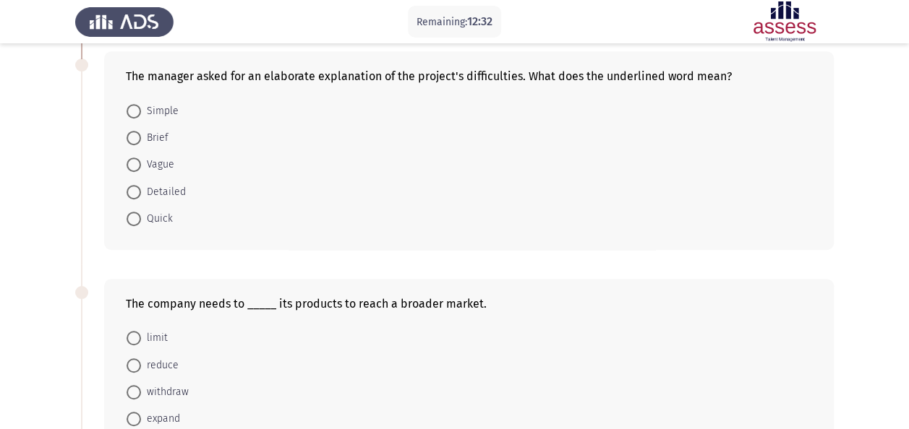
scroll to position [296, 0]
click at [134, 191] on span at bounding box center [134, 193] width 14 height 14
click at [134, 191] on input "Detailed" at bounding box center [134, 193] width 14 height 14
radio input "true"
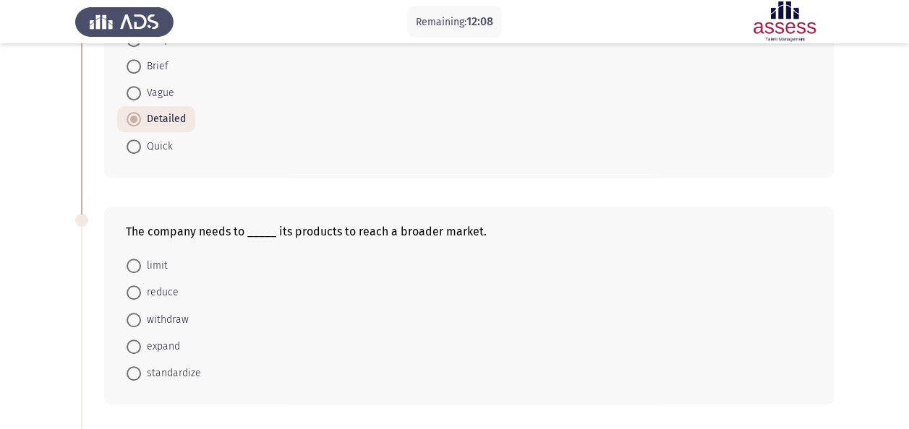
scroll to position [440, 0]
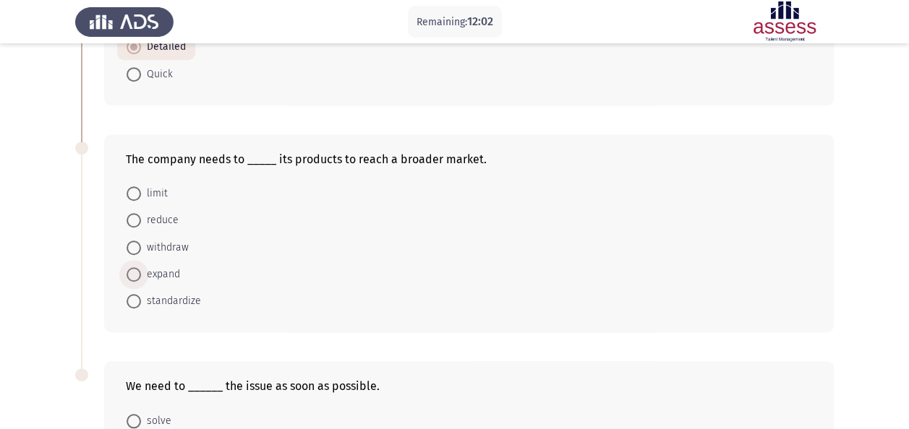
click at [139, 268] on span at bounding box center [134, 275] width 14 height 14
click at [139, 268] on input "expand" at bounding box center [134, 275] width 14 height 14
radio input "true"
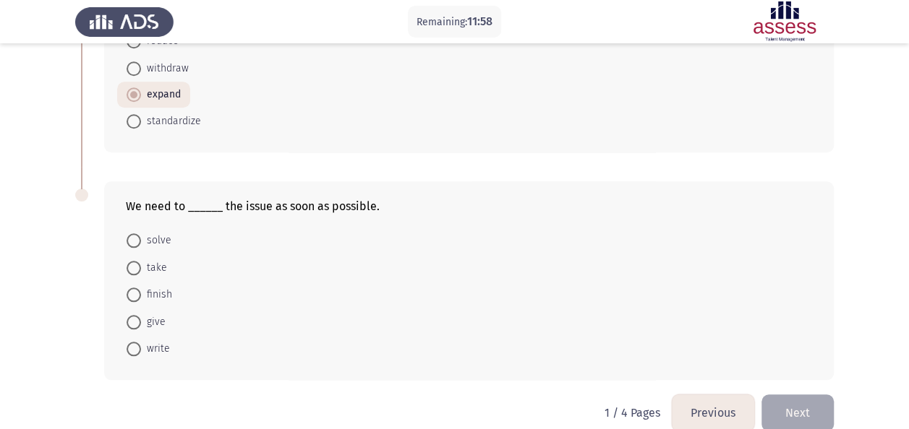
scroll to position [626, 0]
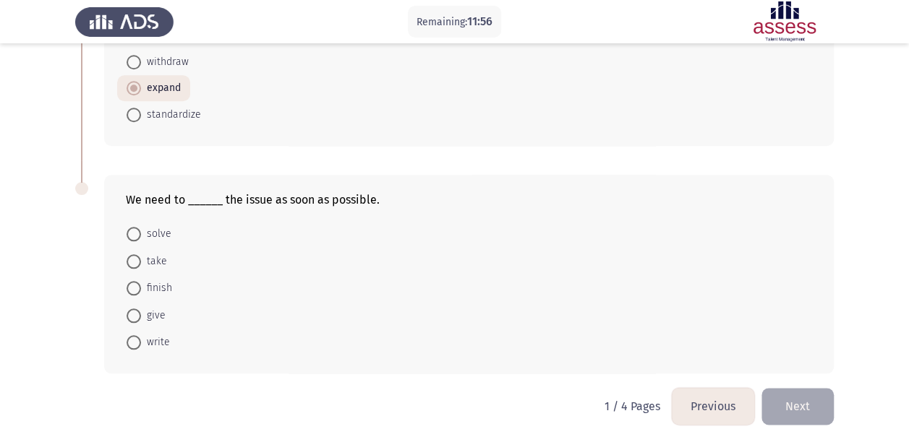
click at [137, 230] on span at bounding box center [134, 234] width 14 height 14
click at [137, 230] on input "solve" at bounding box center [134, 234] width 14 height 14
radio input "true"
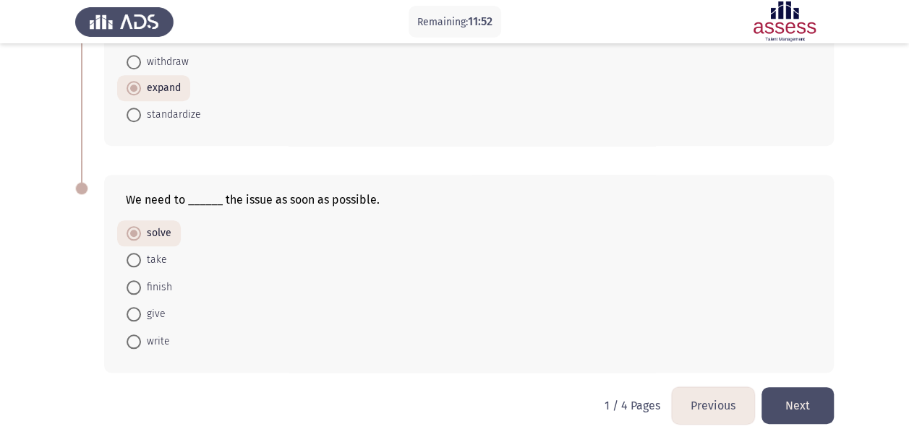
click at [793, 398] on button "Next" at bounding box center [797, 406] width 72 height 37
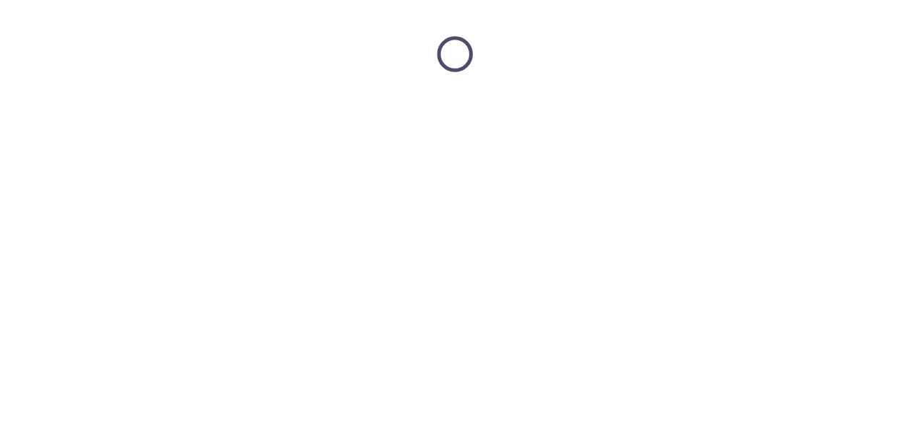
scroll to position [0, 0]
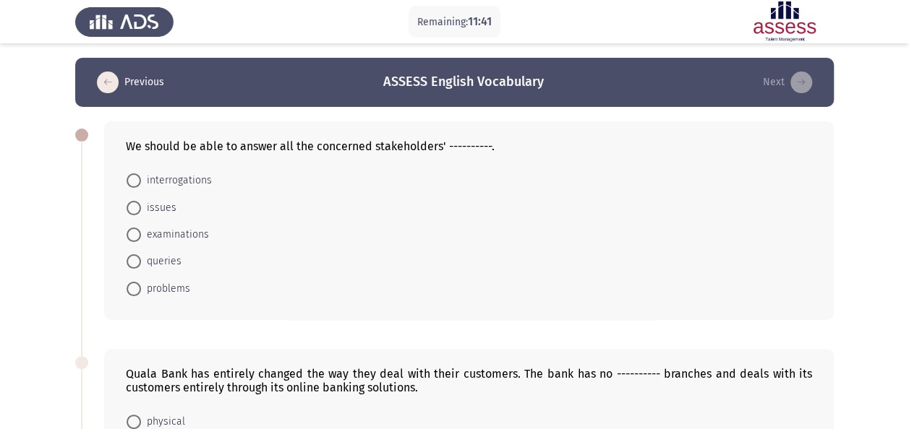
click at [234, 282] on form "interrogations issues examinations queries problems" at bounding box center [469, 234] width 686 height 135
click at [128, 261] on span at bounding box center [134, 262] width 14 height 14
click at [128, 261] on input "queries" at bounding box center [134, 262] width 14 height 14
radio input "true"
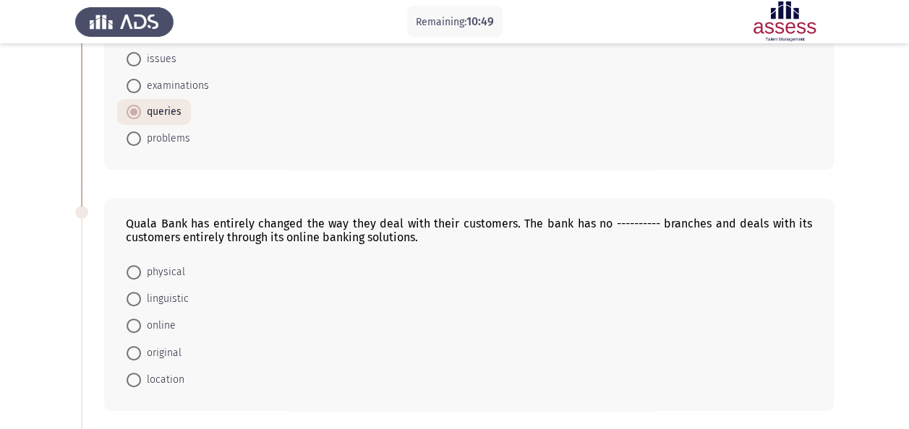
scroll to position [140, 0]
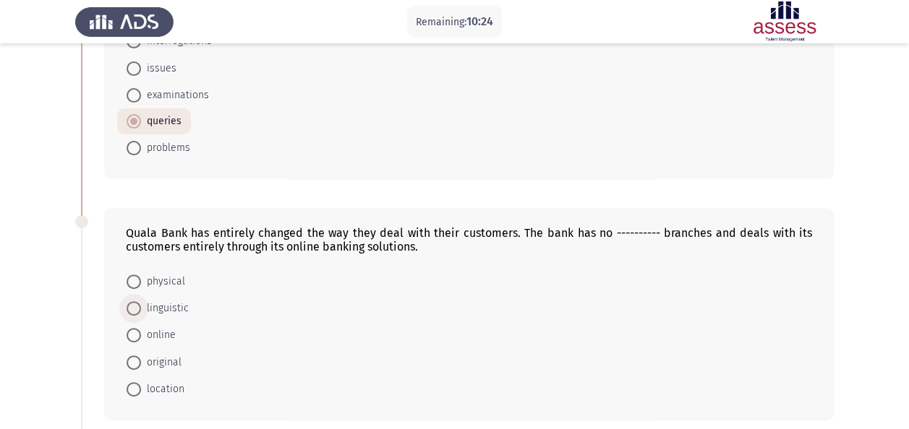
click at [165, 311] on span "linguistic" at bounding box center [165, 308] width 48 height 17
click at [141, 311] on input "linguistic" at bounding box center [134, 308] width 14 height 14
radio input "true"
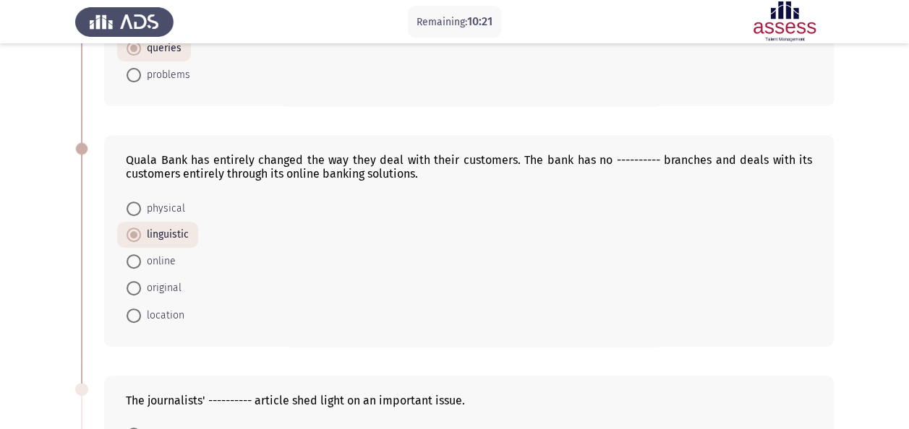
scroll to position [215, 0]
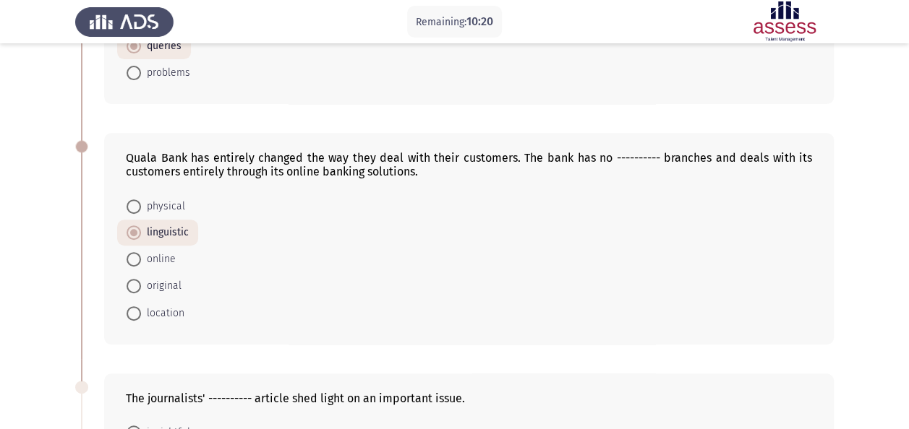
click at [132, 202] on span at bounding box center [134, 207] width 14 height 14
click at [132, 202] on input "physical" at bounding box center [134, 207] width 14 height 14
radio input "true"
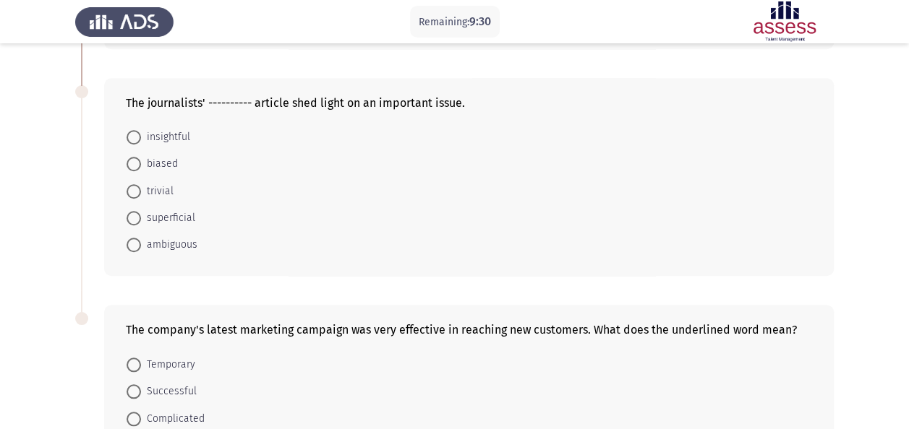
scroll to position [513, 0]
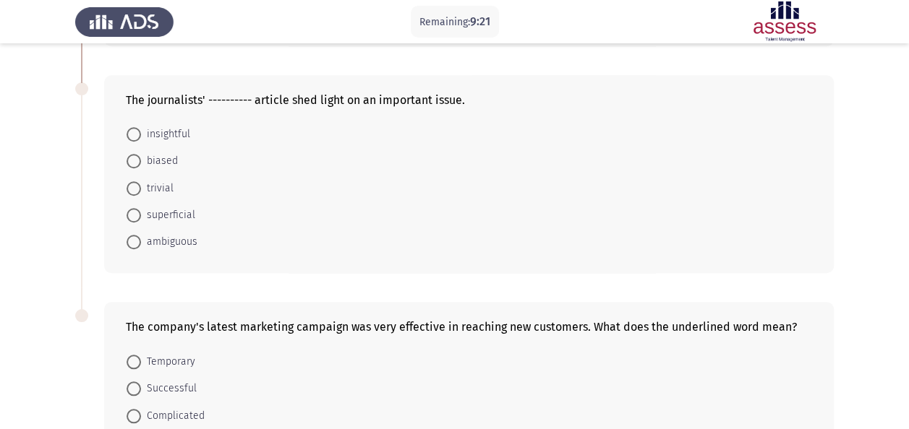
click at [129, 128] on span at bounding box center [134, 134] width 14 height 14
click at [129, 128] on input "insightful" at bounding box center [134, 134] width 14 height 14
radio input "true"
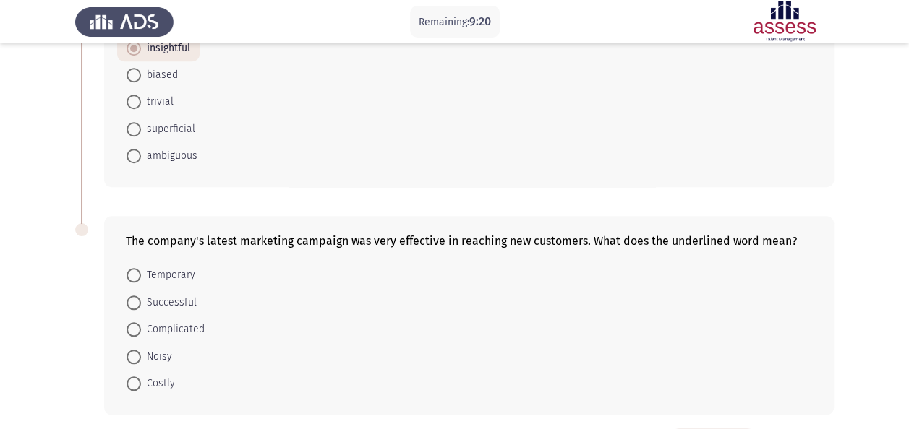
scroll to position [651, 0]
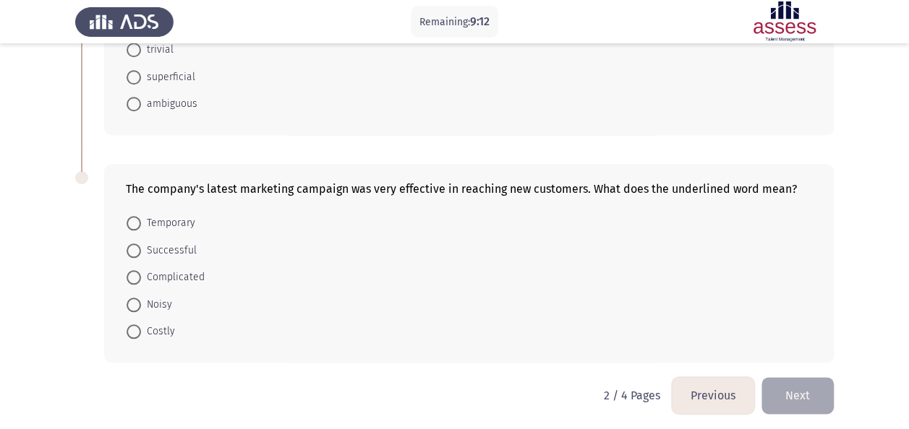
click at [390, 192] on div "The company's latest marketing campaign was very effective in reaching new cust…" at bounding box center [469, 263] width 730 height 199
click at [497, 189] on div "The company's latest marketing campaign was very effective in reaching new cust…" at bounding box center [469, 189] width 686 height 14
click at [343, 288] on form "Temporary Successful Complicated Noisy Costly" at bounding box center [469, 277] width 686 height 135
click at [282, 183] on div "The company's latest marketing campaign was very effective in reaching new cust…" at bounding box center [469, 189] width 686 height 14
drag, startPoint x: 278, startPoint y: 186, endPoint x: 422, endPoint y: 189, distance: 144.6
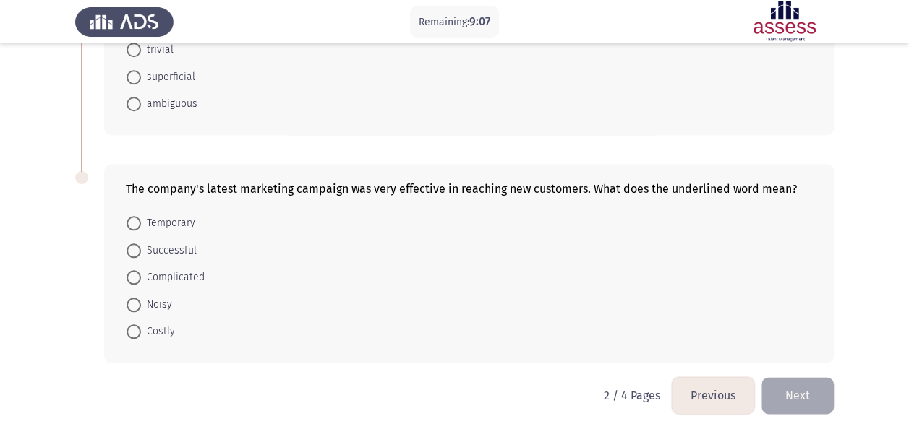
click at [422, 189] on div "The company's latest marketing campaign was very effective in reaching new cust…" at bounding box center [469, 189] width 686 height 14
click at [132, 246] on span at bounding box center [134, 251] width 14 height 14
click at [132, 246] on input "Successful" at bounding box center [134, 251] width 14 height 14
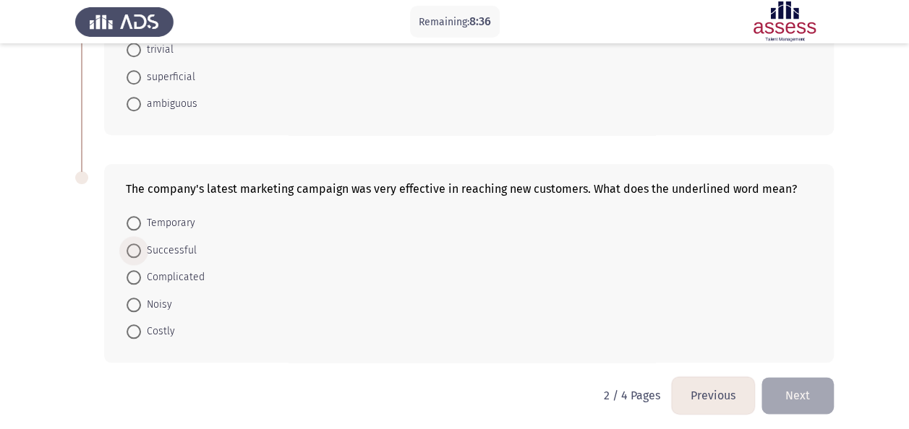
radio input "true"
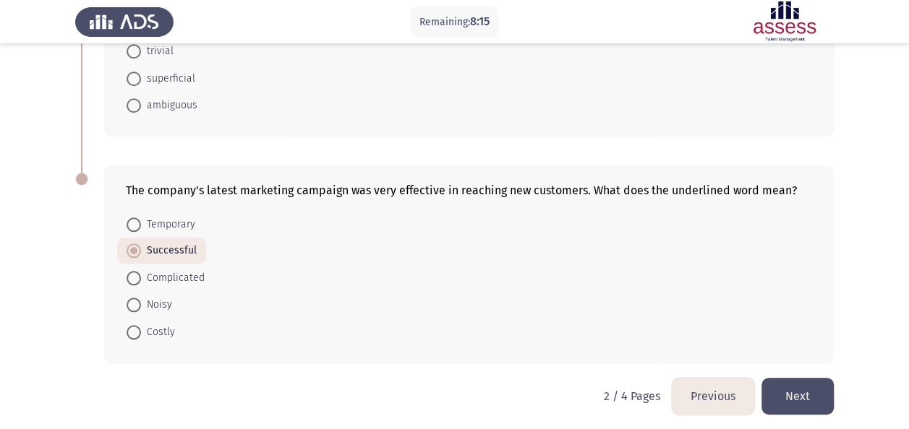
click at [819, 388] on button "Next" at bounding box center [797, 396] width 72 height 37
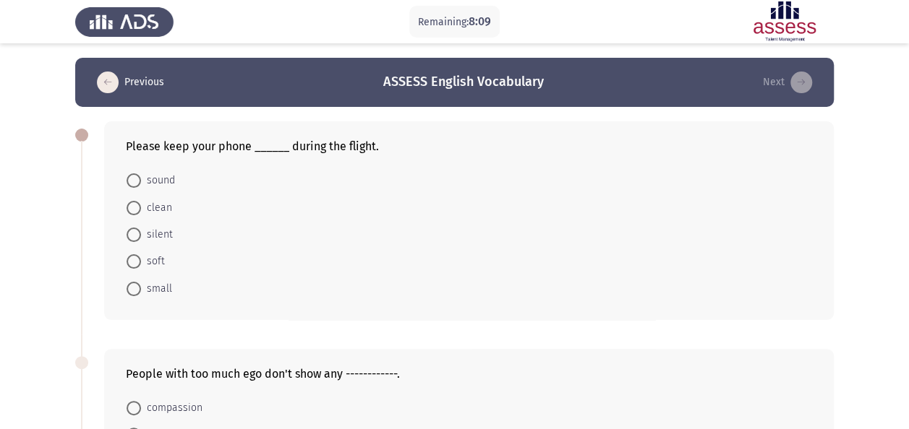
click at [215, 236] on form "sound clean silent soft small" at bounding box center [469, 234] width 686 height 135
click at [132, 239] on span at bounding box center [134, 235] width 14 height 14
click at [132, 239] on input "silent" at bounding box center [134, 235] width 14 height 14
radio input "true"
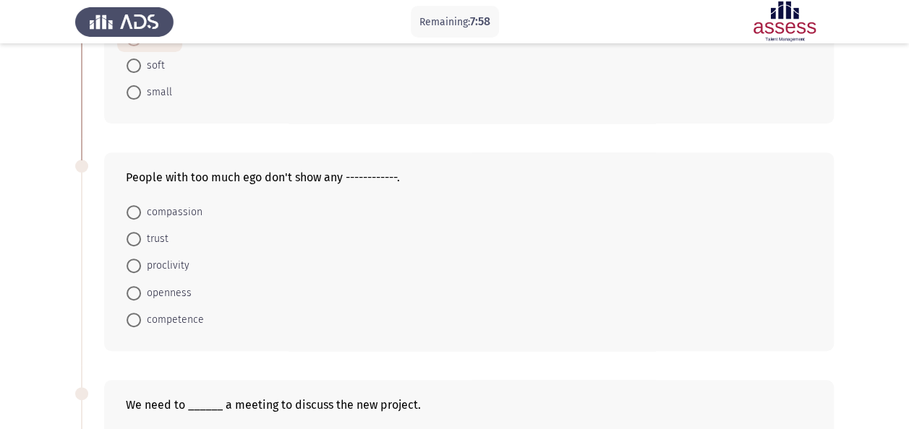
scroll to position [217, 0]
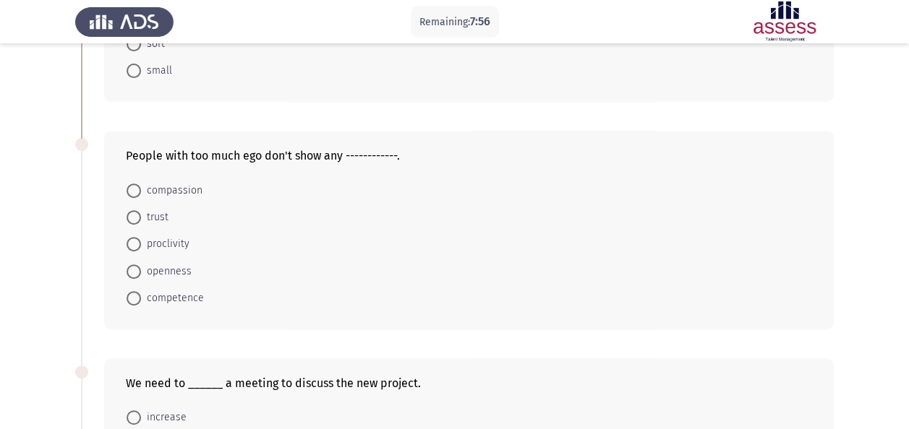
click at [299, 304] on form "compassion trust proclivity openness competence" at bounding box center [469, 243] width 686 height 135
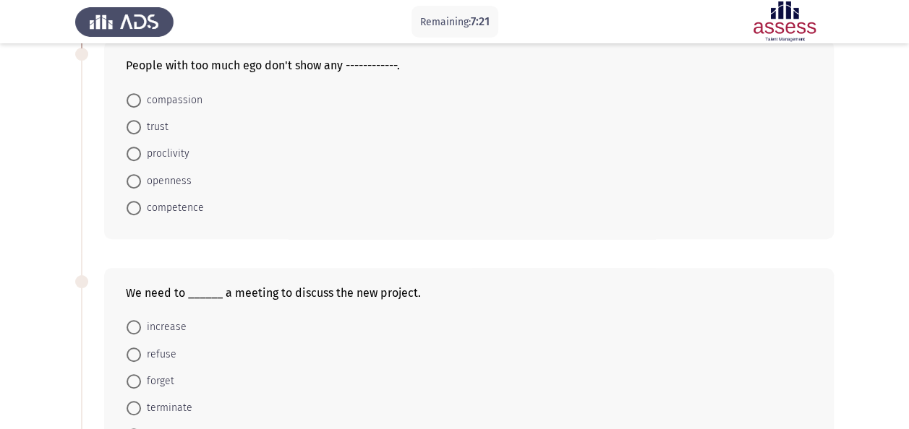
scroll to position [362, 0]
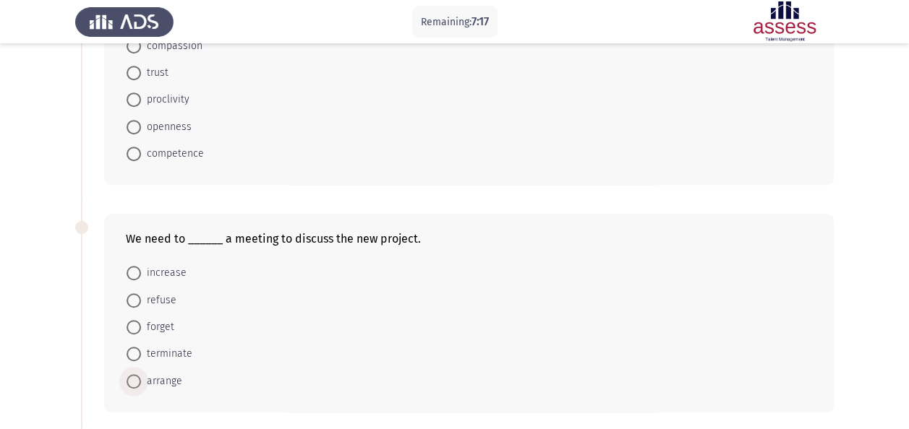
click at [134, 375] on span at bounding box center [134, 382] width 14 height 14
click at [134, 375] on input "arrange" at bounding box center [134, 382] width 14 height 14
radio input "true"
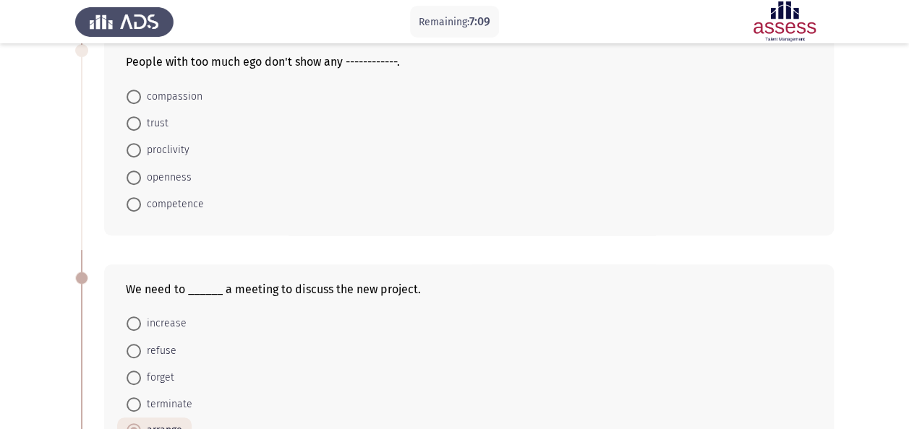
scroll to position [289, 0]
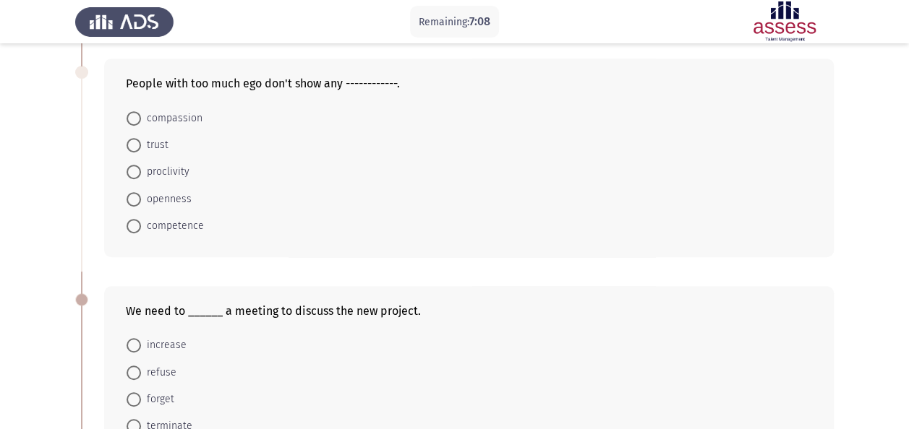
click at [143, 119] on span "compassion" at bounding box center [171, 118] width 61 height 17
click at [141, 119] on input "compassion" at bounding box center [134, 118] width 14 height 14
radio input "true"
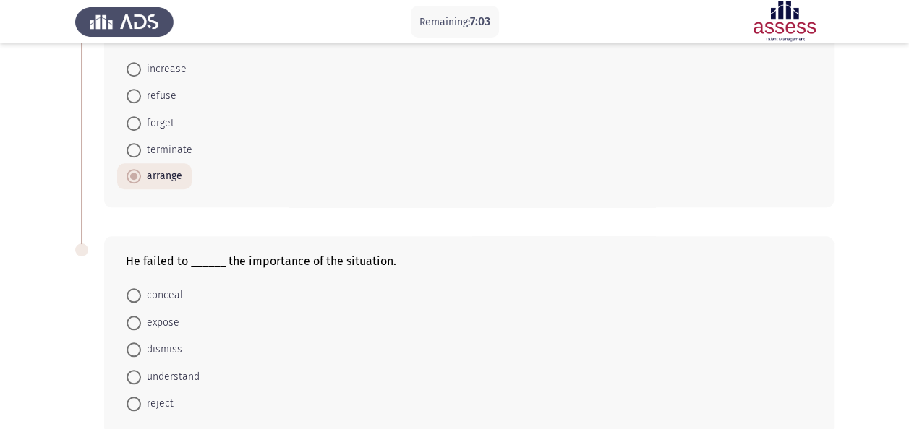
scroll to position [637, 0]
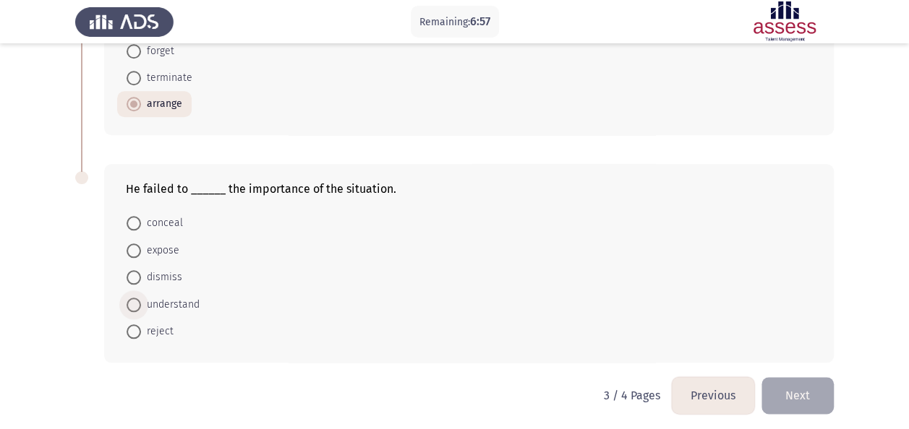
click at [136, 301] on span at bounding box center [134, 305] width 14 height 14
click at [136, 301] on input "understand" at bounding box center [134, 305] width 14 height 14
radio input "true"
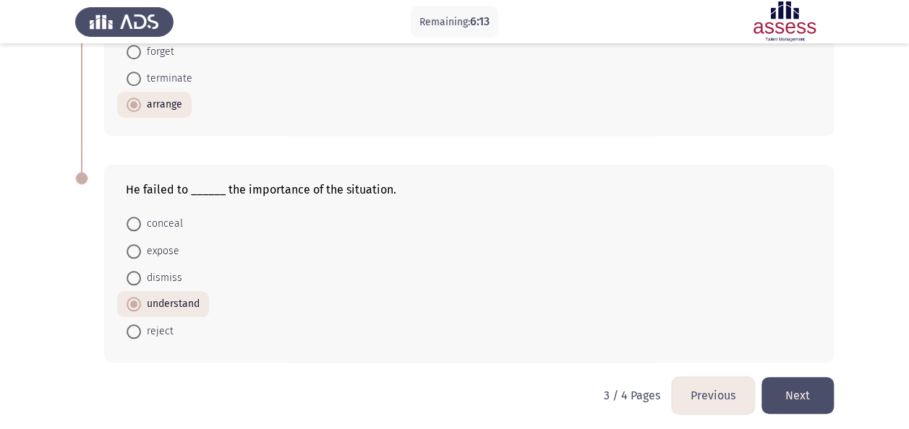
click at [805, 399] on button "Next" at bounding box center [797, 395] width 72 height 37
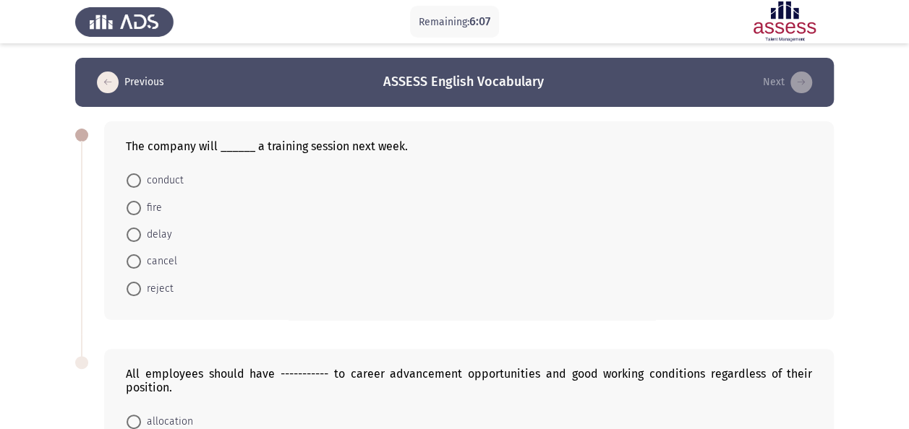
click at [135, 177] on span at bounding box center [134, 181] width 14 height 14
click at [135, 177] on input "conduct" at bounding box center [134, 181] width 14 height 14
radio input "true"
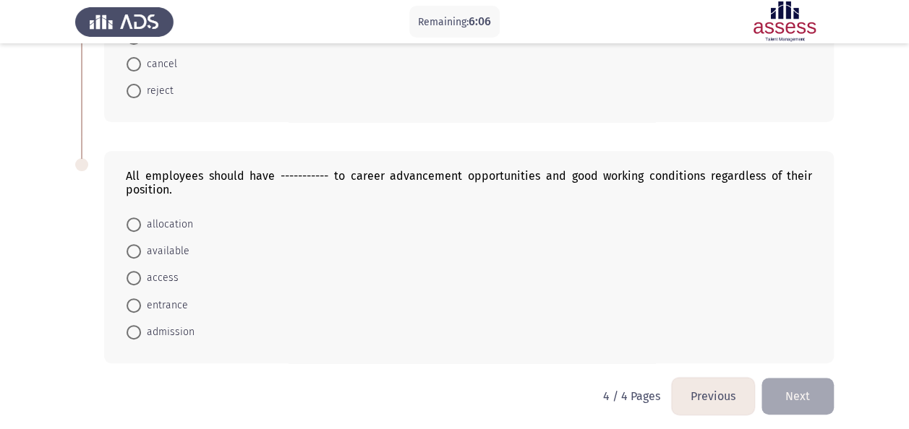
scroll to position [200, 0]
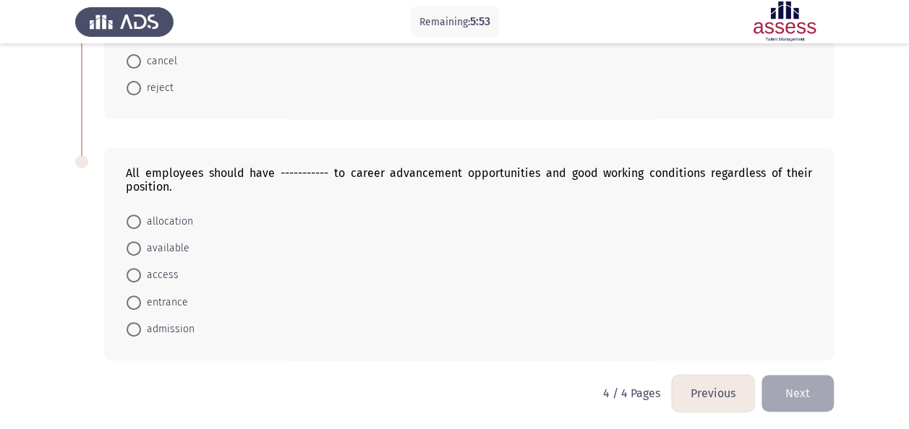
click at [137, 278] on span at bounding box center [134, 275] width 14 height 14
click at [137, 278] on input "access" at bounding box center [134, 275] width 14 height 14
radio input "true"
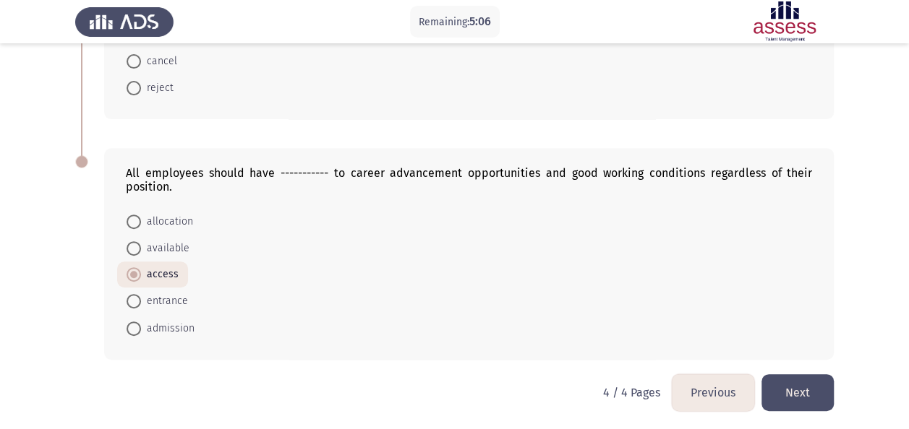
click at [778, 387] on button "Next" at bounding box center [797, 393] width 72 height 37
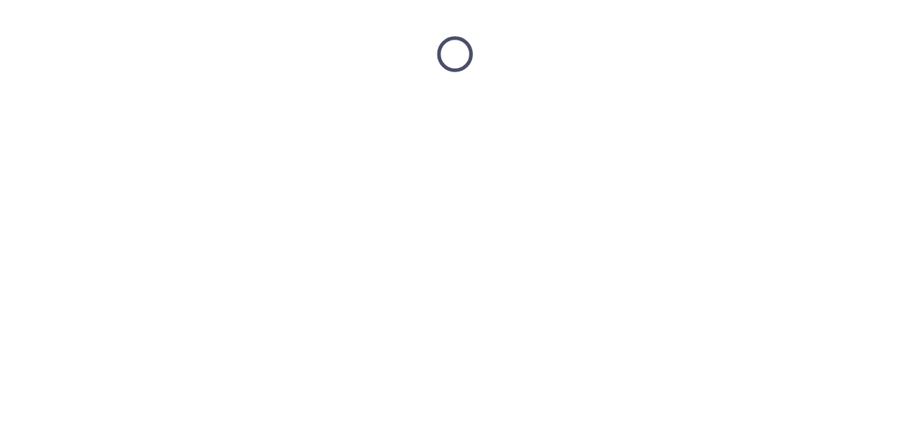
scroll to position [0, 0]
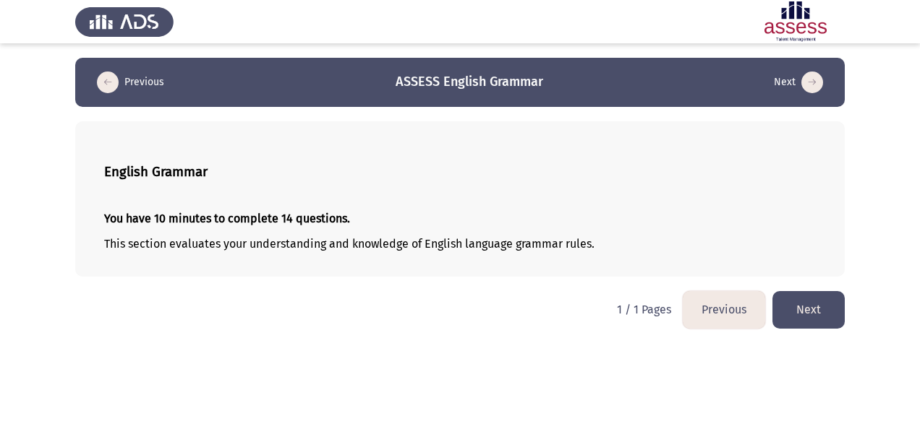
click at [795, 305] on button "Next" at bounding box center [808, 309] width 72 height 37
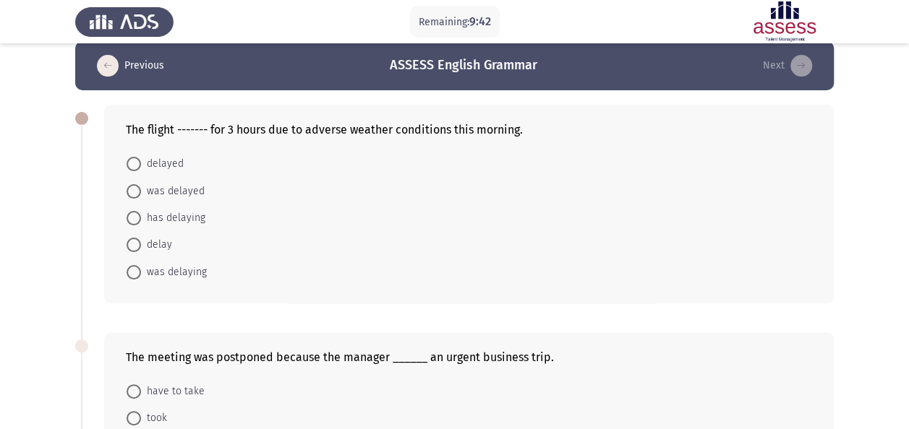
scroll to position [17, 0]
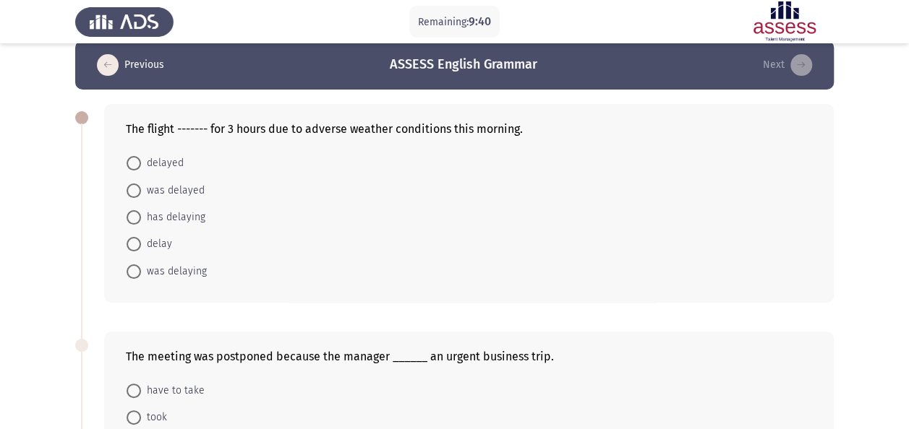
click at [139, 169] on span at bounding box center [134, 163] width 14 height 14
click at [139, 169] on input "delayed" at bounding box center [134, 163] width 14 height 14
radio input "true"
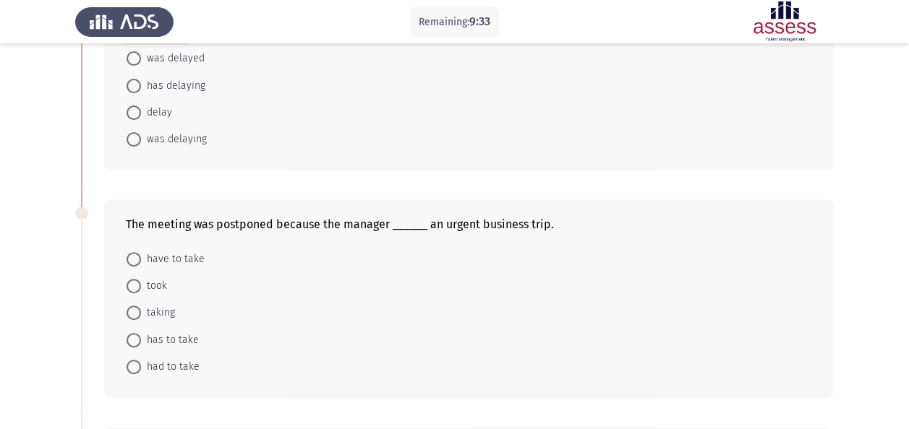
scroll to position [147, 0]
click at [134, 262] on span at bounding box center [134, 260] width 14 height 14
click at [134, 262] on input "have to take" at bounding box center [134, 260] width 14 height 14
radio input "true"
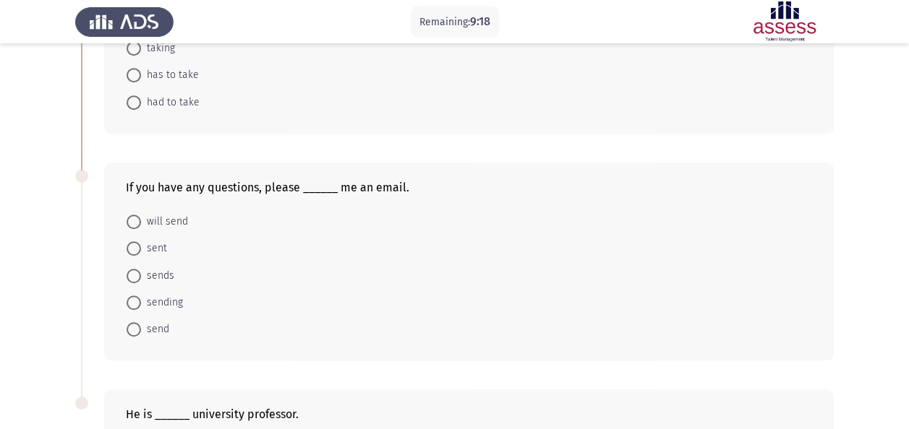
scroll to position [415, 0]
click at [133, 321] on span at bounding box center [134, 327] width 14 height 14
click at [133, 321] on input "send" at bounding box center [134, 327] width 14 height 14
radio input "true"
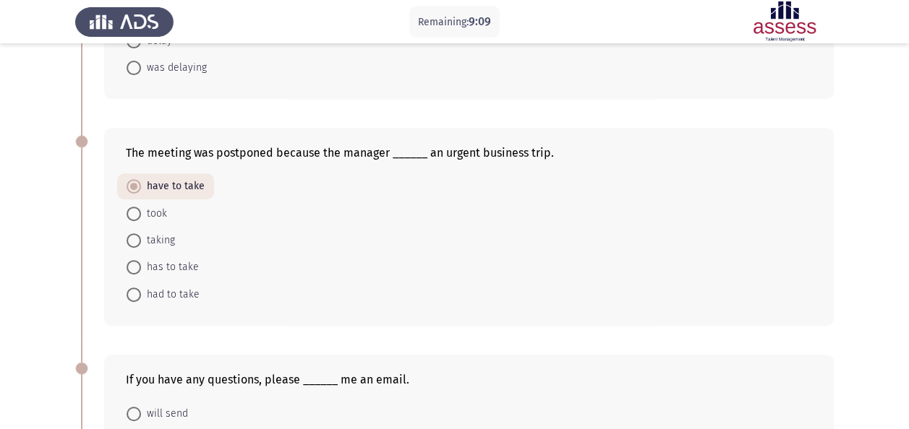
scroll to position [0, 0]
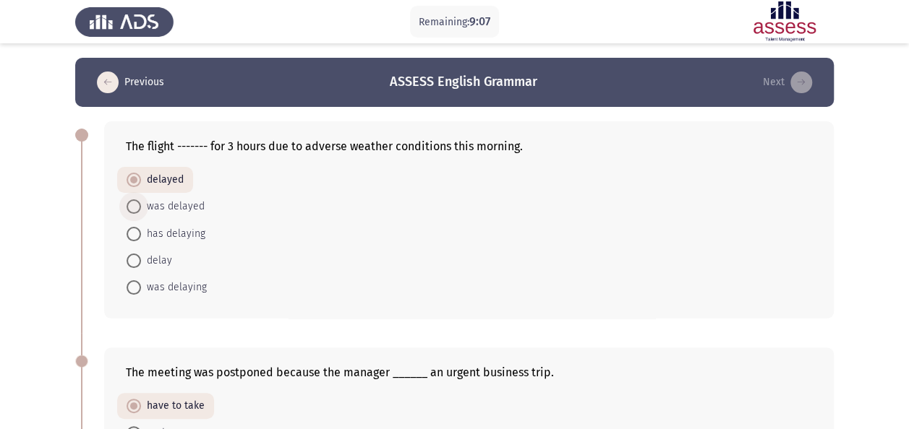
click at [134, 210] on span at bounding box center [134, 207] width 14 height 14
click at [134, 210] on input "was delayed" at bounding box center [134, 207] width 14 height 14
radio input "true"
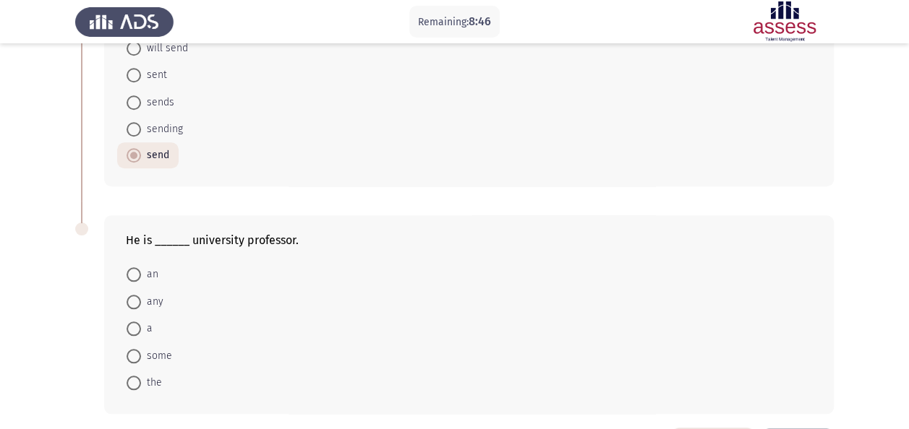
scroll to position [637, 0]
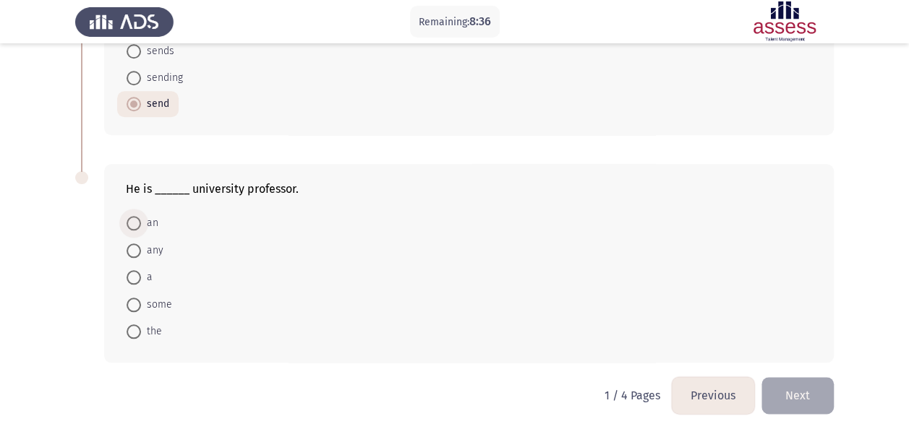
click at [129, 223] on span at bounding box center [134, 223] width 14 height 14
click at [129, 223] on input "an" at bounding box center [134, 223] width 14 height 14
radio input "true"
click at [134, 269] on label "a" at bounding box center [140, 277] width 26 height 17
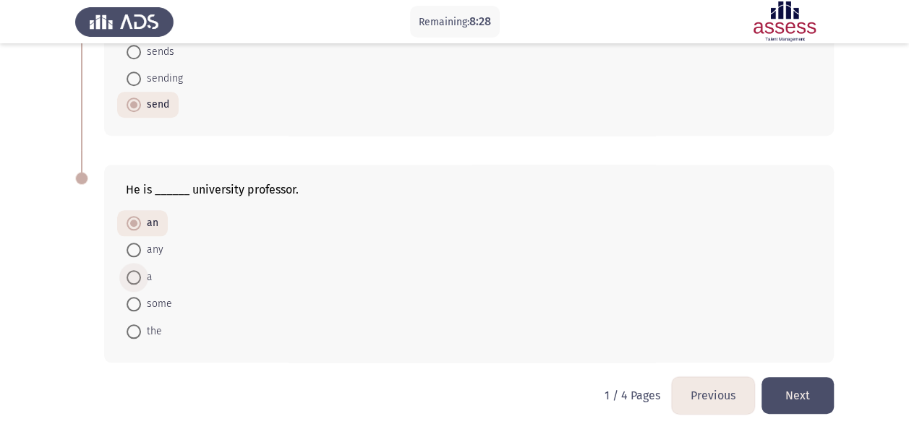
click at [134, 270] on input "a" at bounding box center [134, 277] width 14 height 14
radio input "true"
click at [133, 325] on span at bounding box center [134, 332] width 14 height 14
click at [133, 325] on input "the" at bounding box center [134, 332] width 14 height 14
radio input "true"
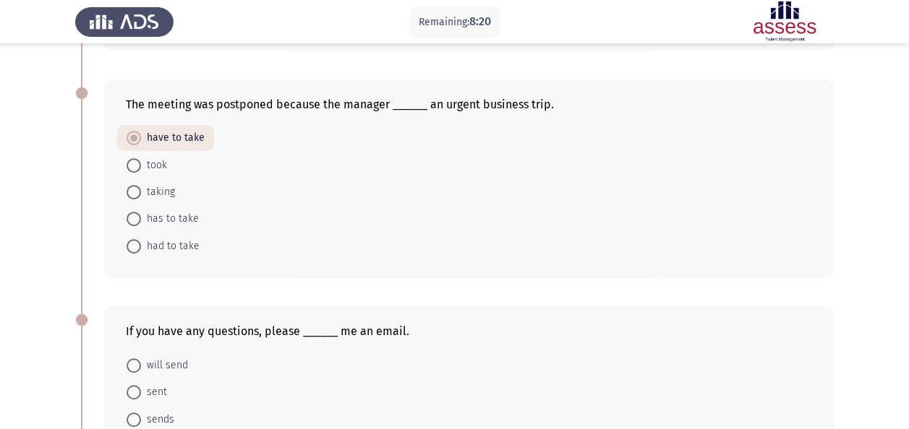
scroll to position [267, 0]
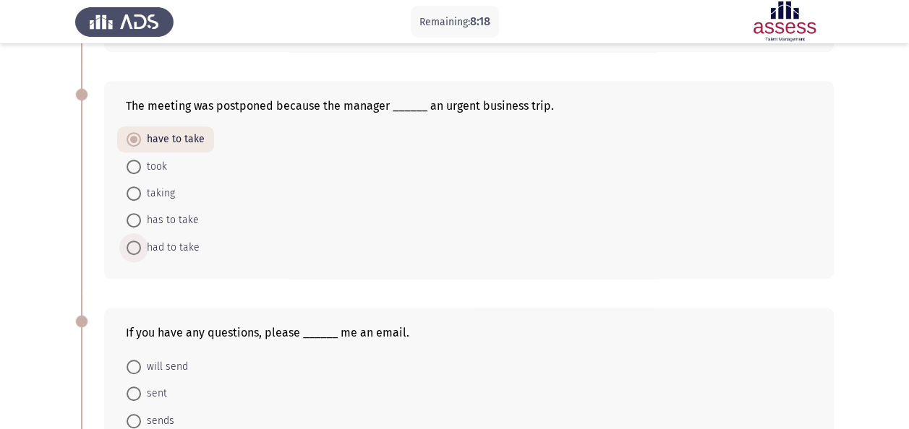
click at [142, 244] on span "had to take" at bounding box center [170, 247] width 59 height 17
click at [141, 244] on input "had to take" at bounding box center [134, 248] width 14 height 14
radio input "true"
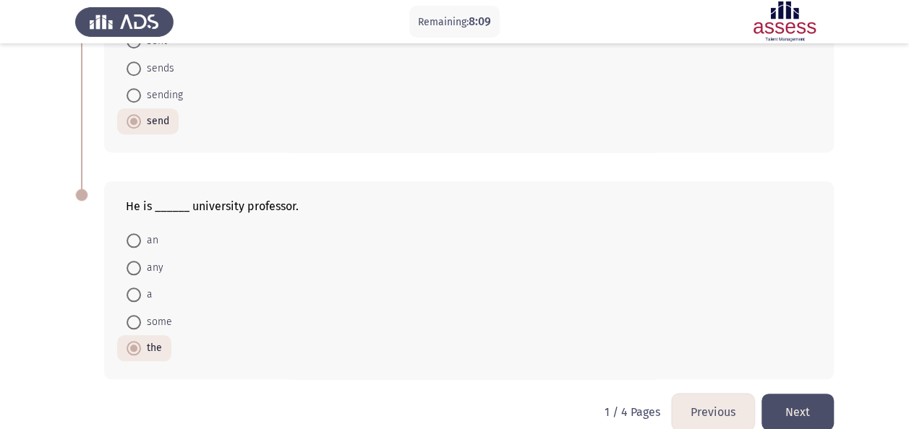
scroll to position [636, 0]
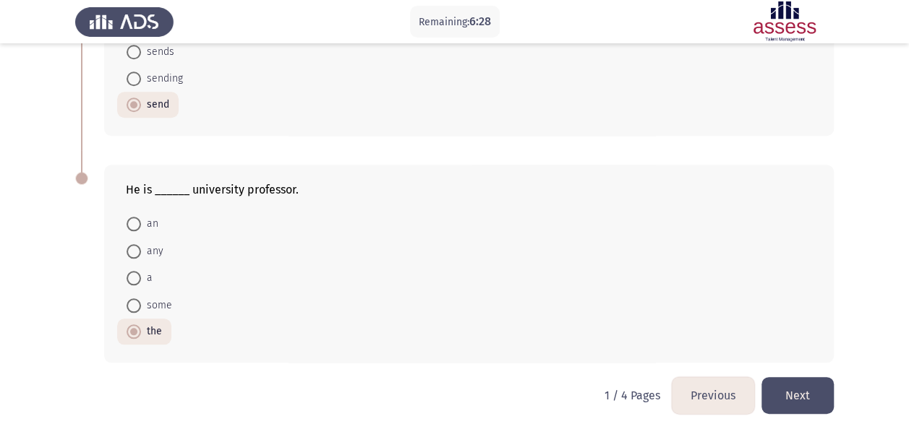
click at [134, 271] on span at bounding box center [134, 278] width 14 height 14
click at [134, 271] on input "a" at bounding box center [134, 278] width 14 height 14
radio input "true"
click at [816, 403] on button "Next" at bounding box center [797, 395] width 72 height 37
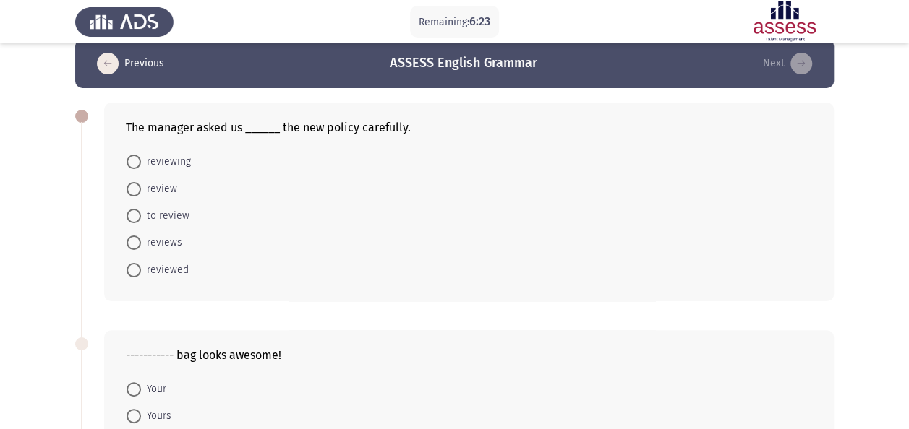
scroll to position [17, 0]
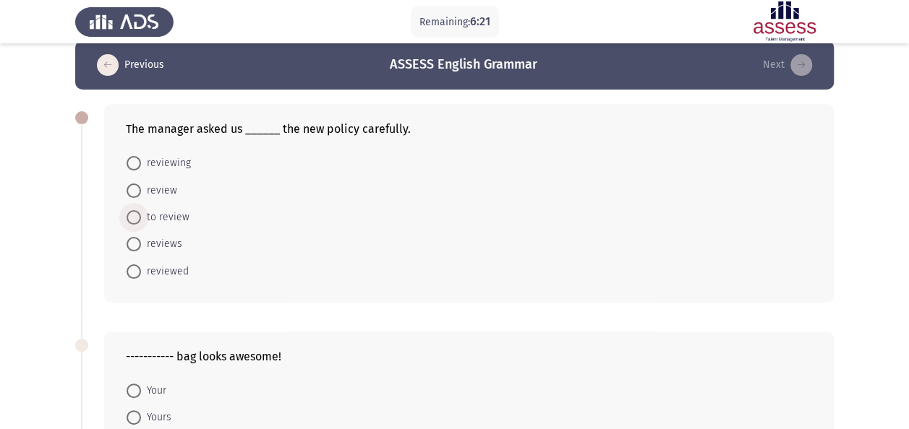
click at [133, 213] on span at bounding box center [134, 217] width 14 height 14
click at [133, 213] on input "to review" at bounding box center [134, 217] width 14 height 14
radio input "true"
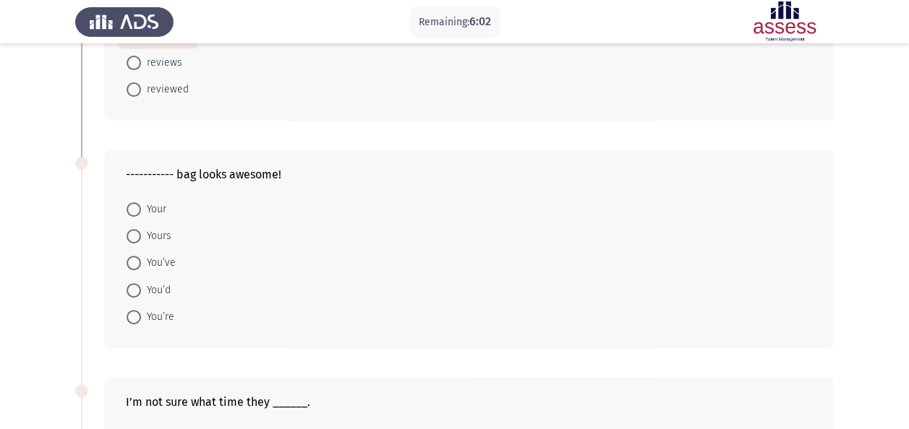
scroll to position [209, 0]
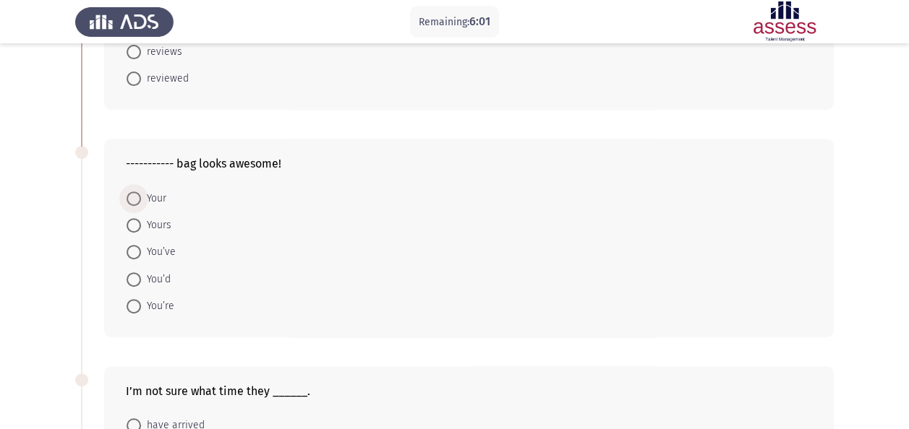
click at [137, 194] on span at bounding box center [134, 199] width 14 height 14
click at [137, 194] on input "Your" at bounding box center [134, 199] width 14 height 14
radio input "true"
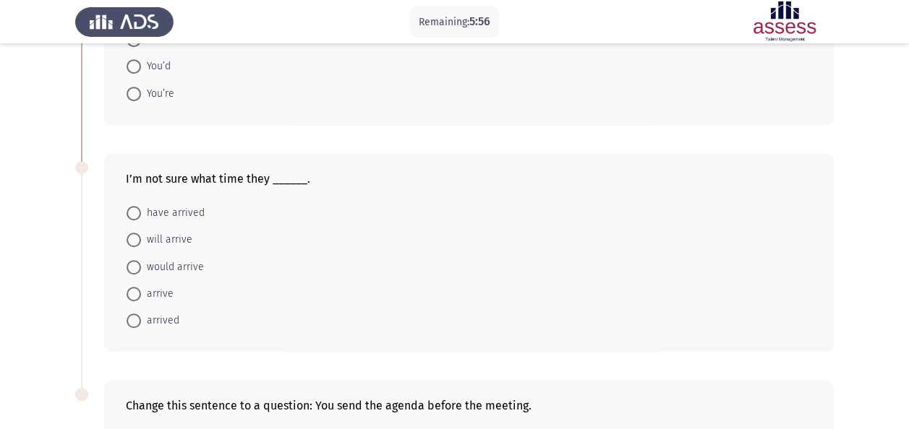
scroll to position [437, 0]
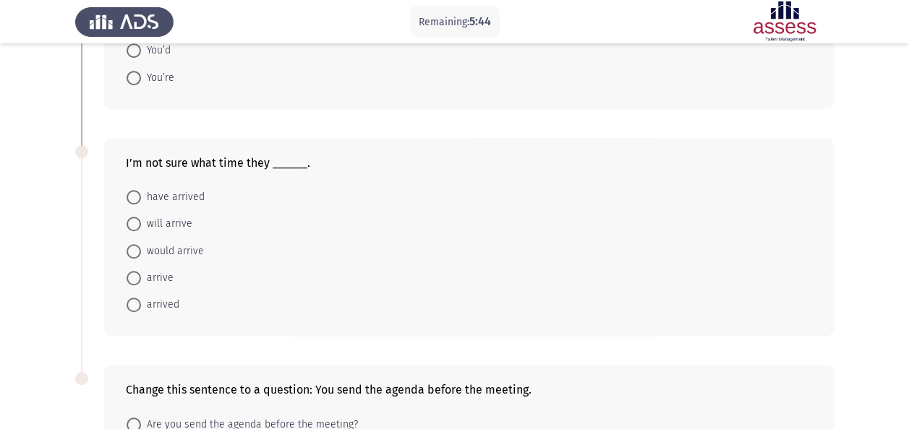
click at [140, 298] on span at bounding box center [134, 305] width 14 height 14
click at [140, 298] on input "arrived" at bounding box center [134, 305] width 14 height 14
radio input "true"
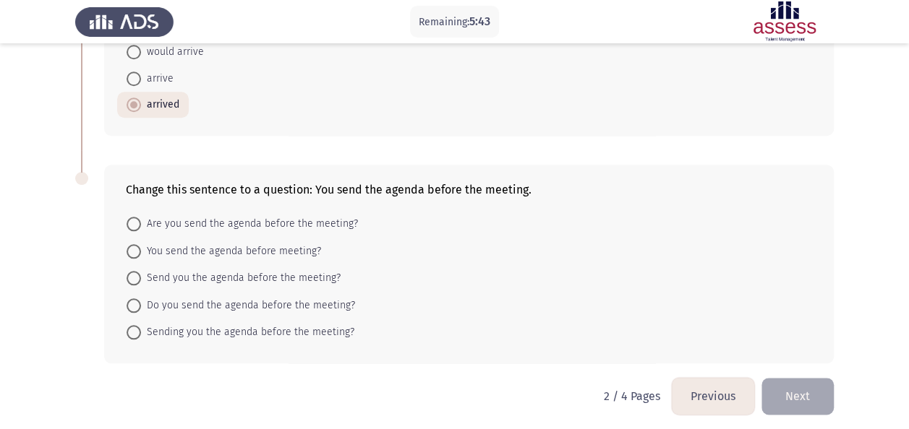
scroll to position [637, 0]
click at [140, 298] on span at bounding box center [134, 305] width 14 height 14
click at [140, 298] on input "Do you send the agenda before the meeting?" at bounding box center [134, 305] width 14 height 14
radio input "true"
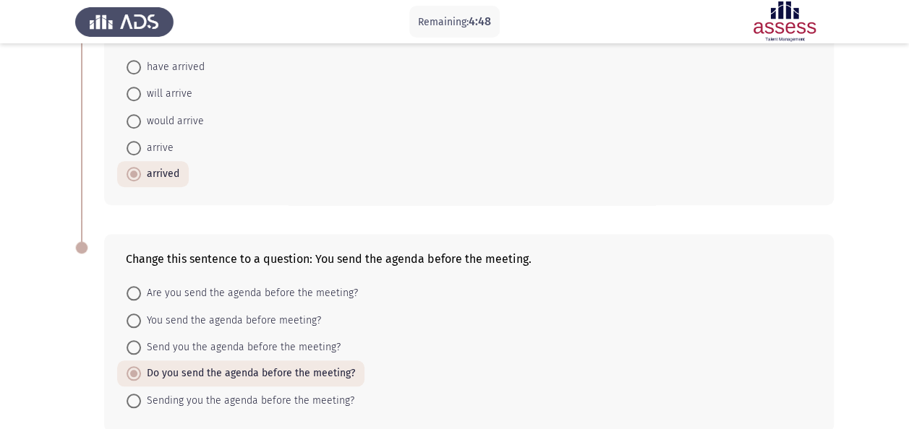
scroll to position [636, 0]
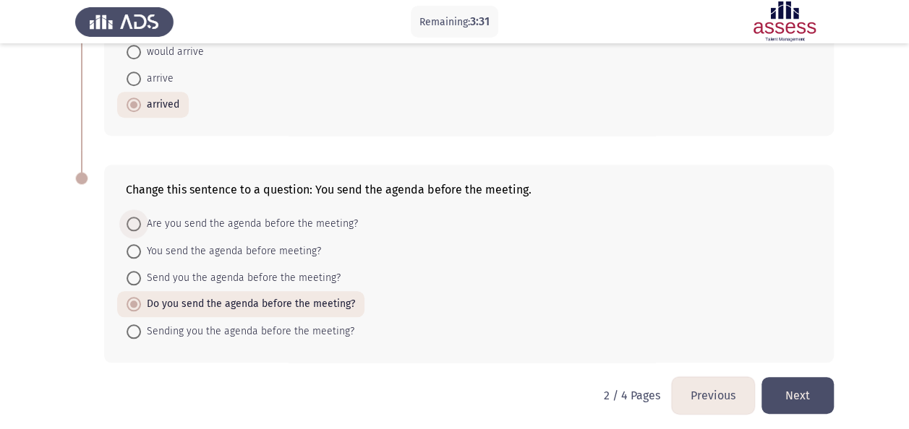
click at [199, 221] on span "Are you send the agenda before the meeting?" at bounding box center [249, 223] width 217 height 17
click at [141, 221] on input "Are you send the agenda before the meeting?" at bounding box center [134, 224] width 14 height 14
radio input "true"
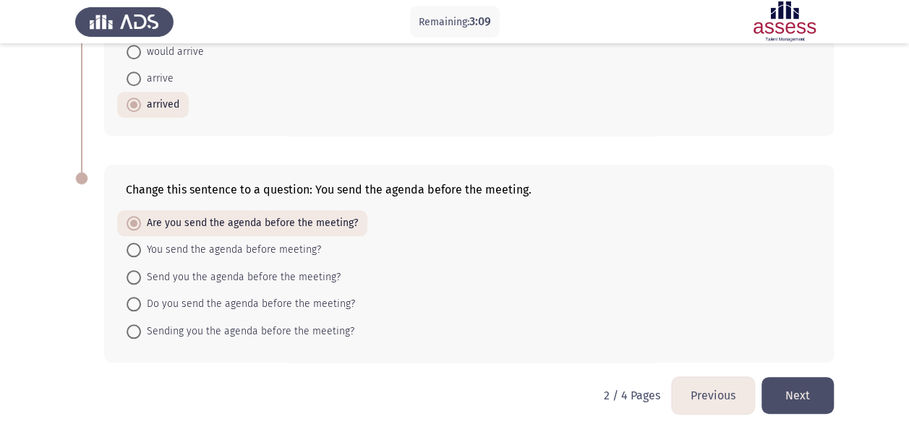
click at [777, 377] on button "Next" at bounding box center [797, 395] width 72 height 37
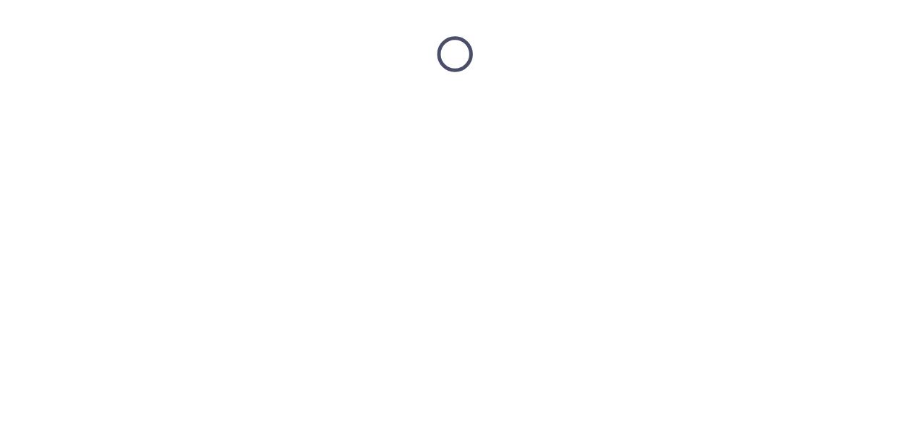
scroll to position [0, 0]
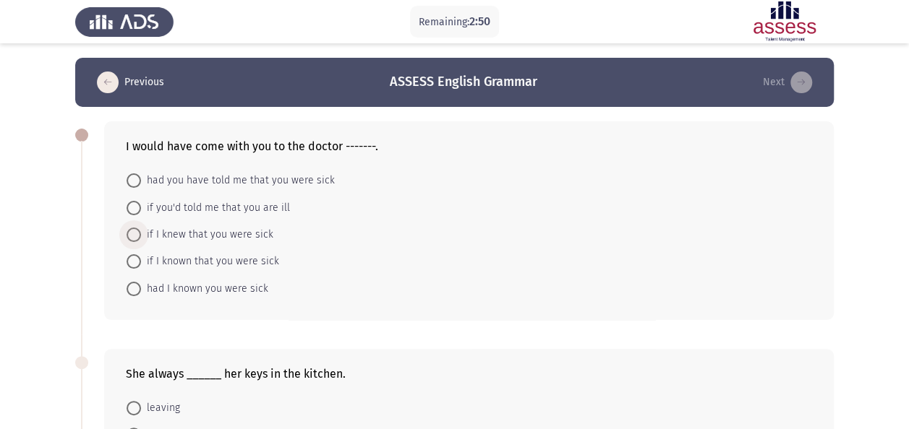
click at [135, 233] on span at bounding box center [134, 235] width 14 height 14
click at [135, 233] on input "if I knew that you were sick" at bounding box center [134, 235] width 14 height 14
radio input "true"
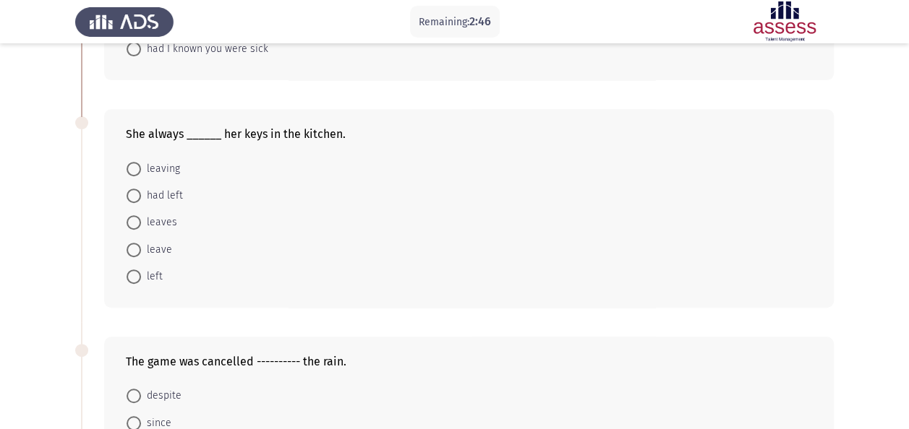
scroll to position [217, 0]
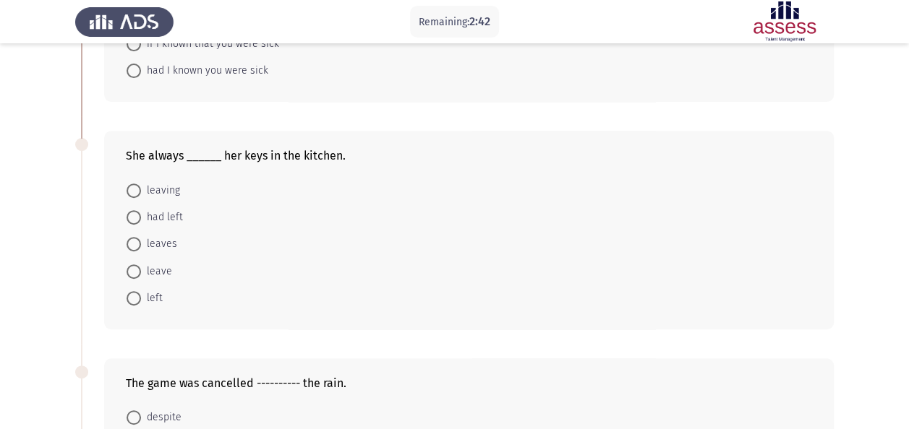
click at [137, 268] on span at bounding box center [134, 272] width 14 height 14
click at [137, 268] on input "leave" at bounding box center [134, 272] width 14 height 14
radio input "true"
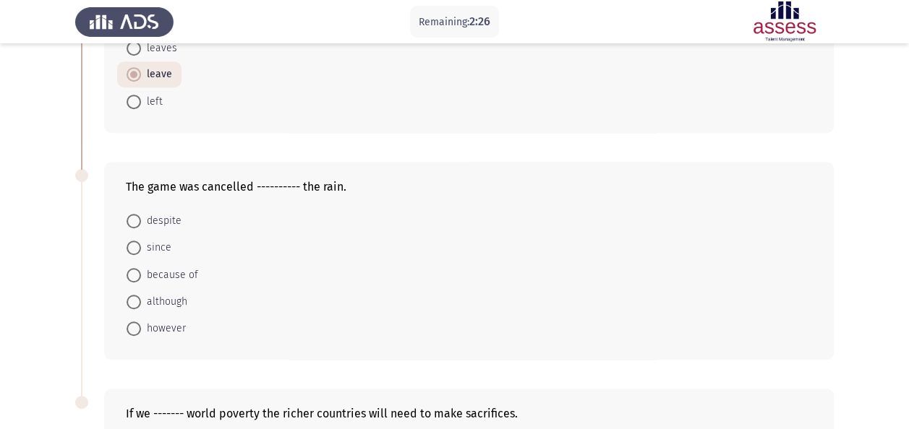
scroll to position [412, 0]
click at [129, 270] on span at bounding box center [134, 276] width 14 height 14
click at [129, 270] on input "because of" at bounding box center [134, 276] width 14 height 14
radio input "true"
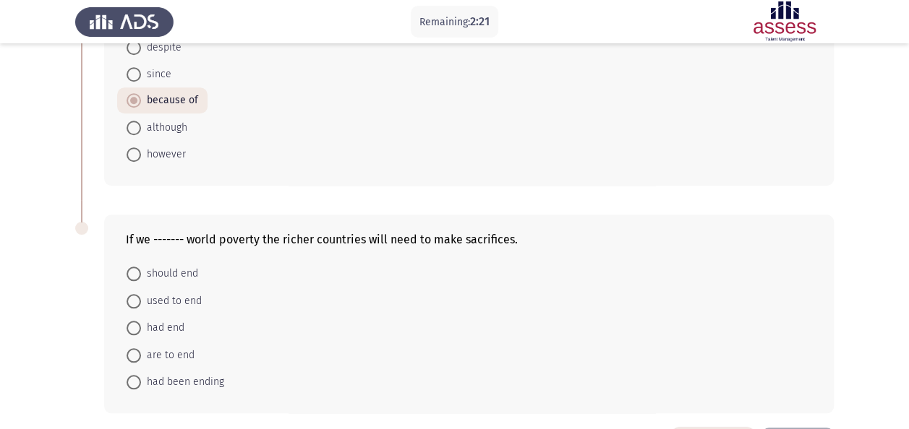
scroll to position [637, 0]
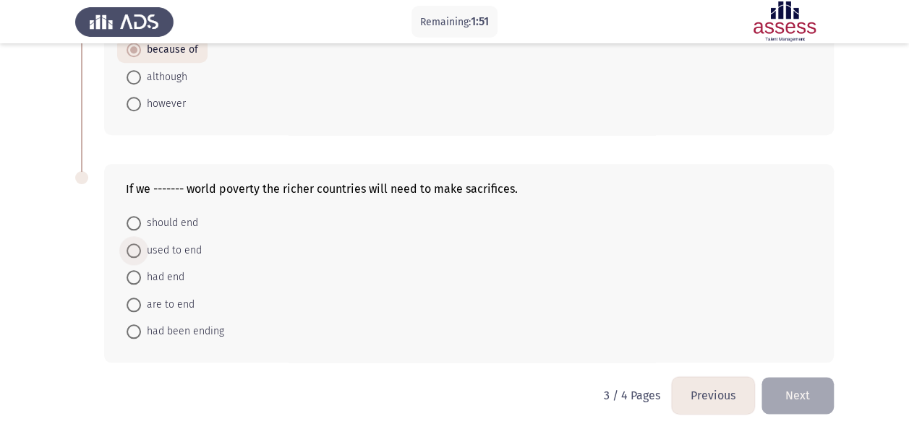
click at [135, 250] on span at bounding box center [134, 251] width 14 height 14
click at [135, 250] on input "used to end" at bounding box center [134, 251] width 14 height 14
radio input "true"
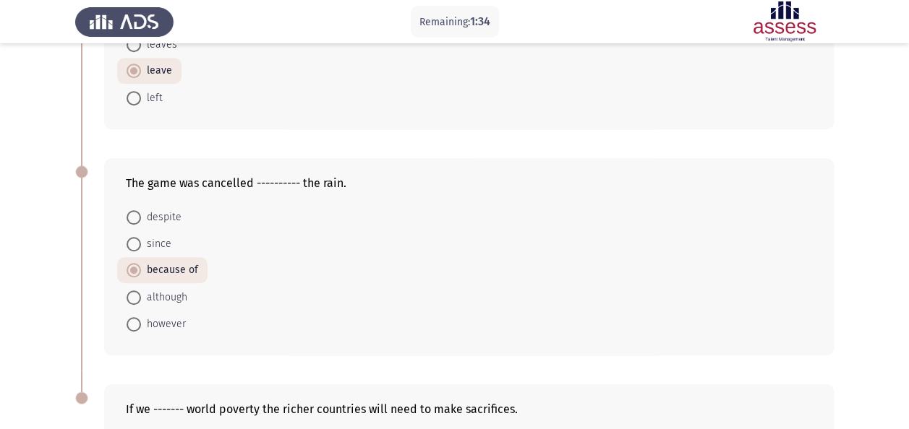
scroll to position [344, 0]
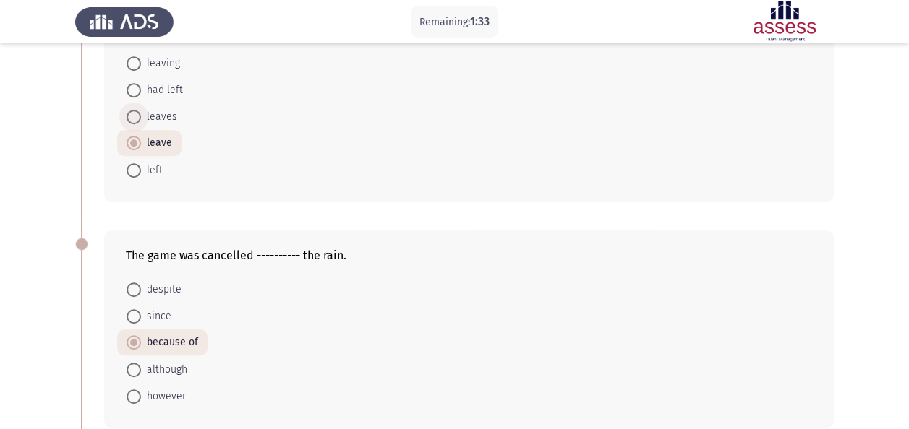
click at [138, 116] on span at bounding box center [134, 117] width 14 height 14
click at [138, 116] on input "leaves" at bounding box center [134, 117] width 14 height 14
radio input "true"
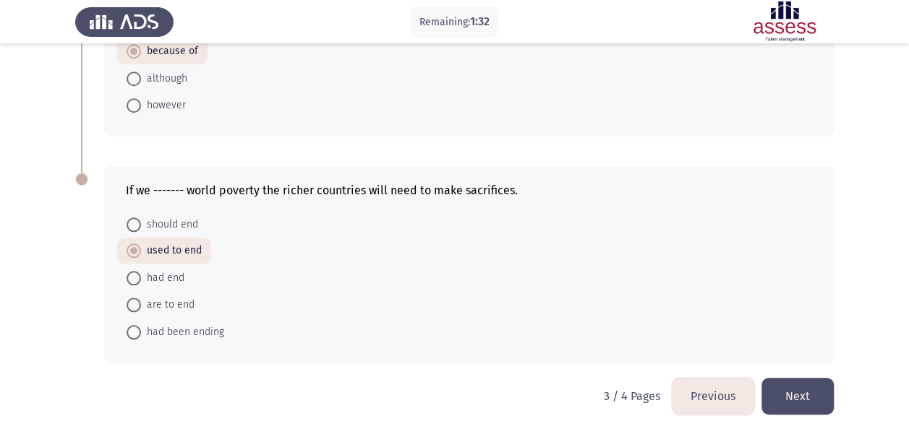
scroll to position [636, 0]
click at [801, 395] on button "Next" at bounding box center [797, 395] width 72 height 37
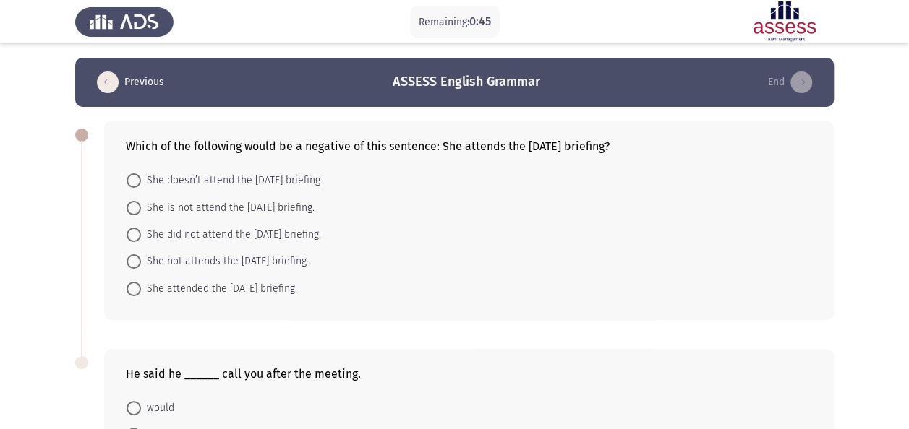
click at [127, 184] on span at bounding box center [134, 181] width 14 height 14
click at [127, 184] on input "She doesn’t attend the Monday briefing." at bounding box center [134, 181] width 14 height 14
radio input "true"
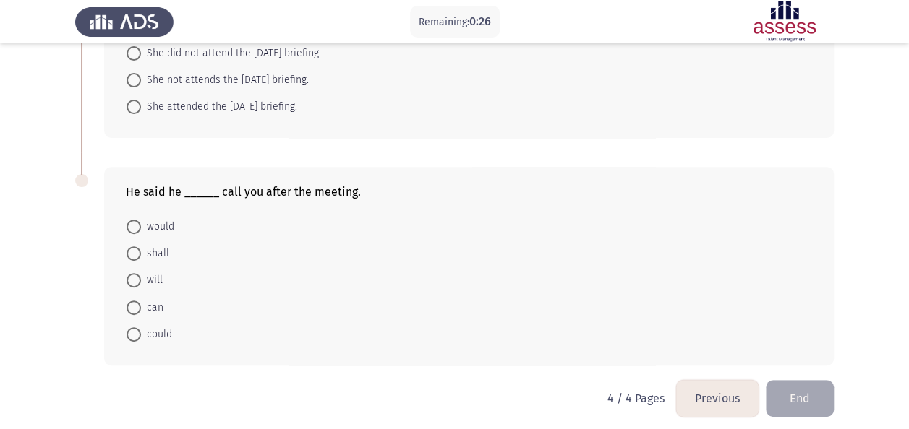
scroll to position [187, 0]
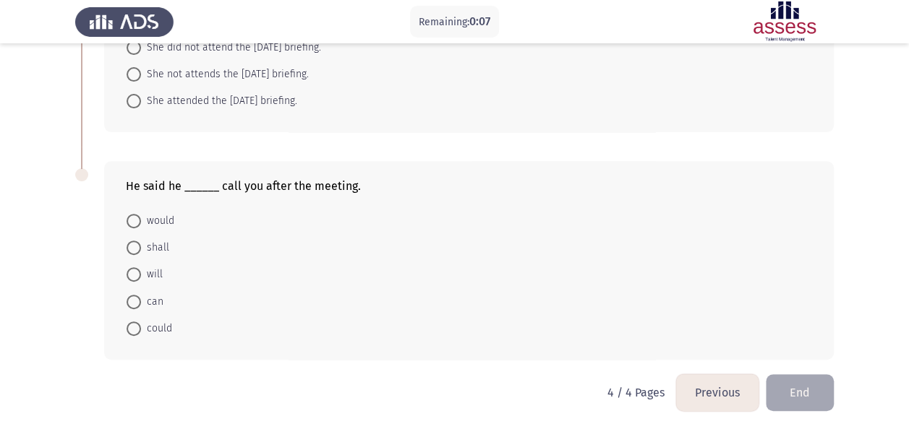
click at [137, 275] on span at bounding box center [134, 275] width 14 height 14
click at [137, 275] on input "will" at bounding box center [134, 275] width 14 height 14
radio input "true"
click at [816, 382] on button "End" at bounding box center [800, 393] width 68 height 37
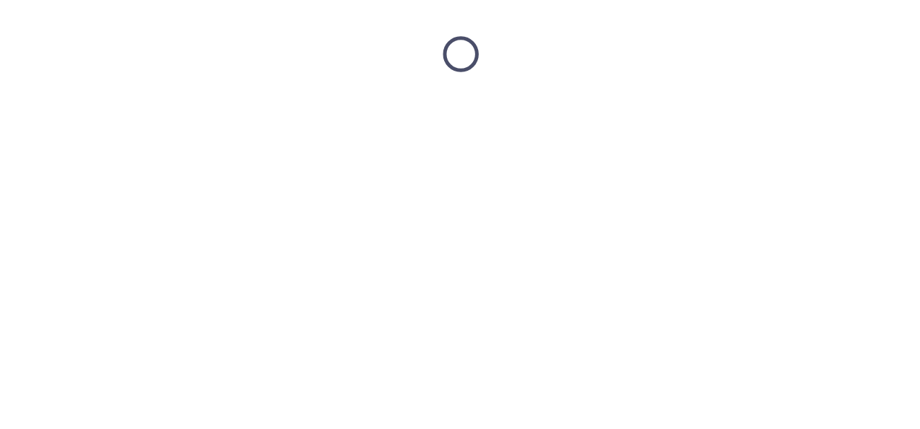
scroll to position [0, 0]
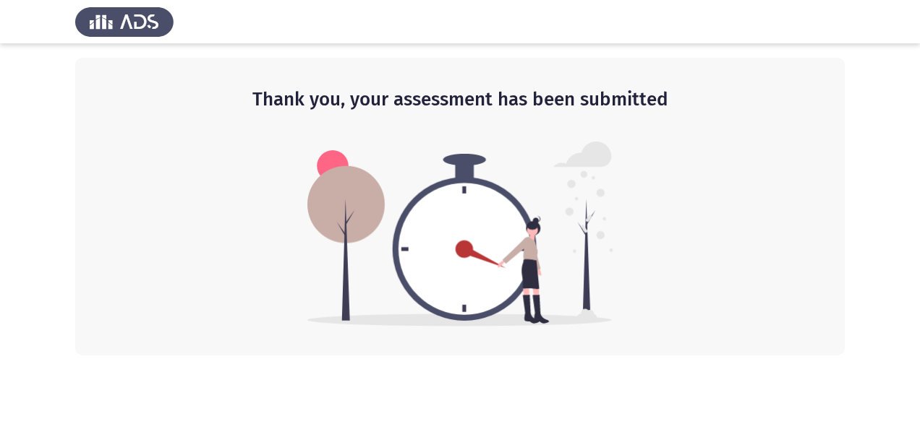
click at [437, 231] on img at bounding box center [460, 234] width 306 height 185
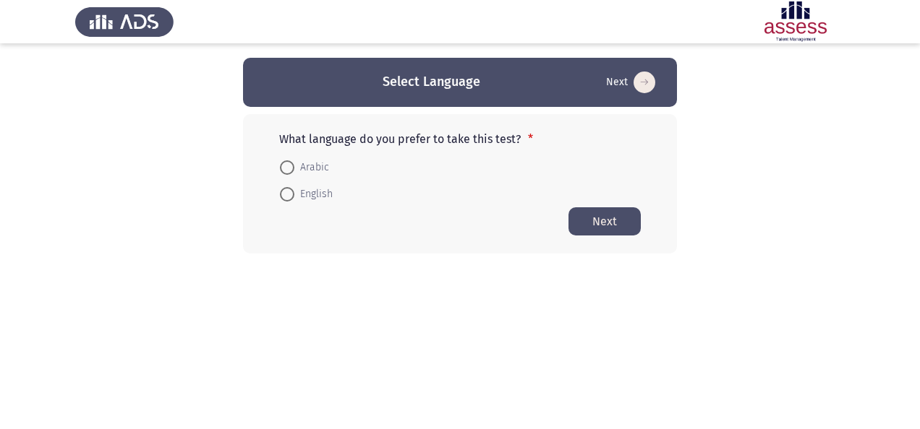
click at [653, 312] on html "Select Language Next What language do you prefer to take this test? * Arabic En…" at bounding box center [460, 156] width 920 height 312
click at [305, 196] on span "English" at bounding box center [313, 194] width 38 height 17
click at [294, 196] on input "English" at bounding box center [287, 194] width 14 height 14
radio input "true"
click at [604, 213] on button "Next" at bounding box center [604, 221] width 72 height 28
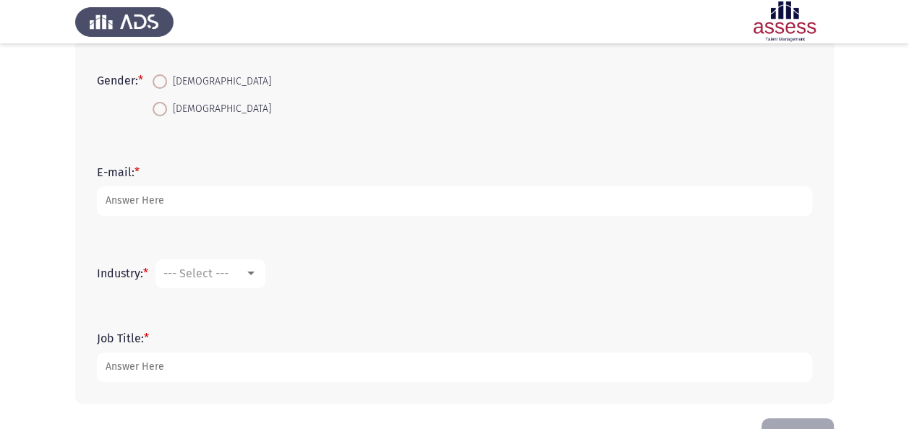
scroll to position [404, 0]
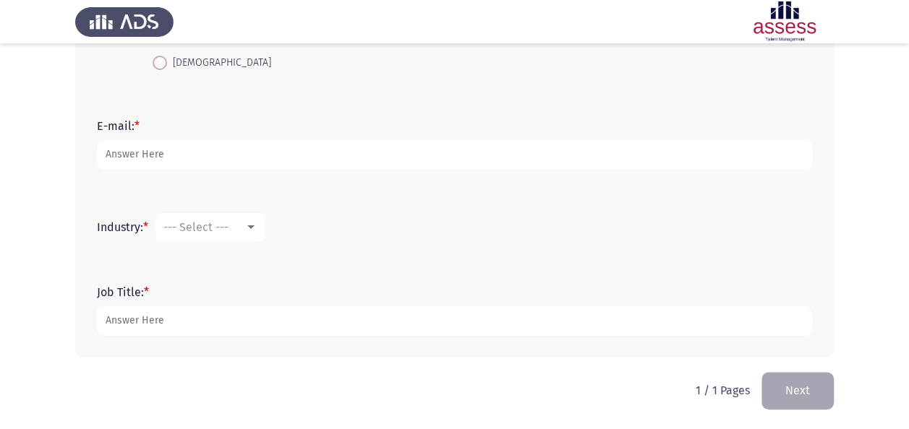
click at [784, 394] on button "Next" at bounding box center [797, 390] width 72 height 37
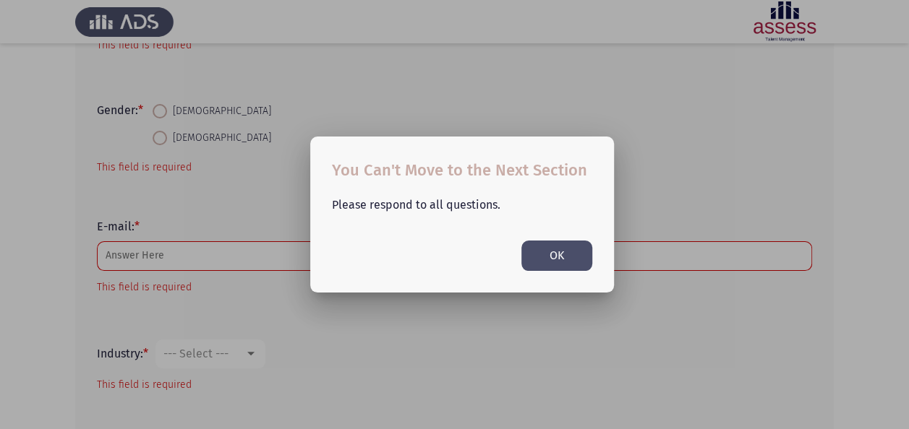
scroll to position [0, 0]
click at [535, 253] on button "OK" at bounding box center [556, 256] width 71 height 30
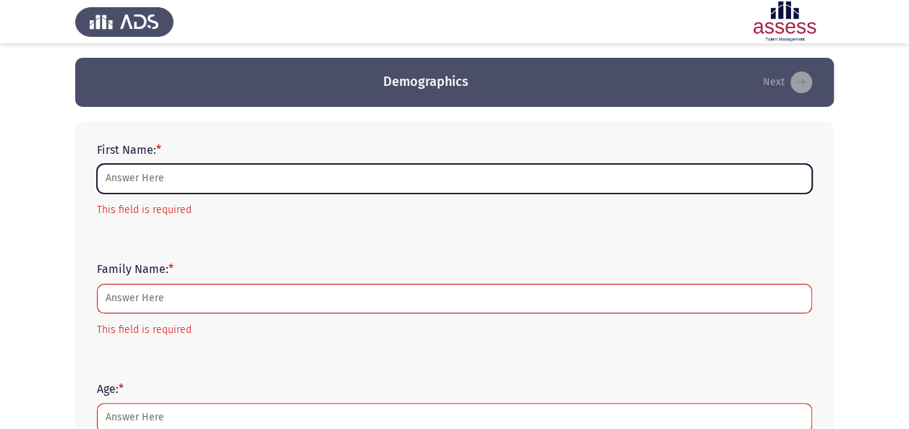
click at [288, 181] on input "First Name: *" at bounding box center [454, 179] width 715 height 30
type input "[PERSON_NAME]"
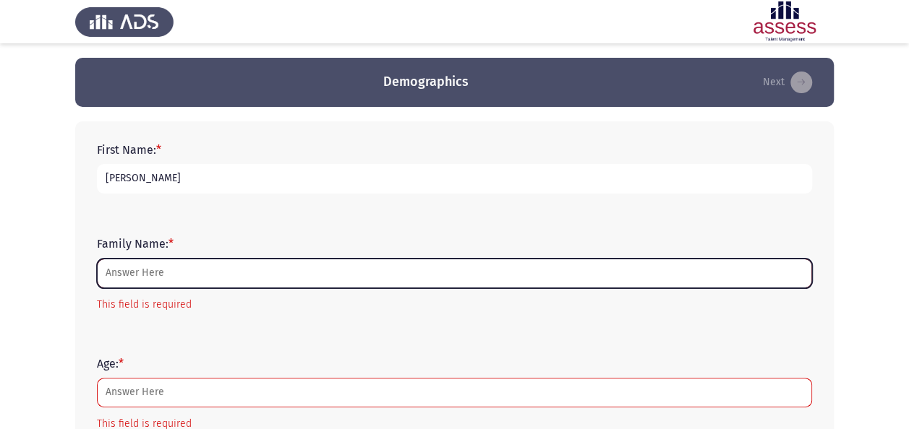
click at [234, 277] on input "Family Name: *" at bounding box center [454, 274] width 715 height 30
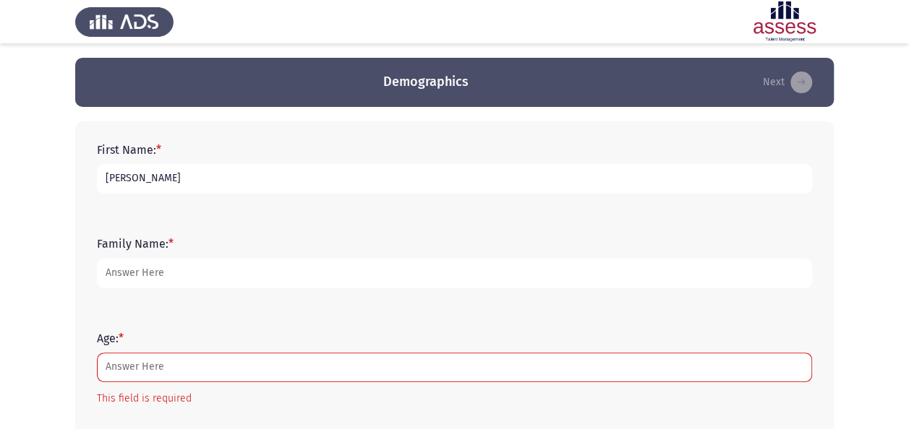
type input "A"
type input "[PERSON_NAME]"
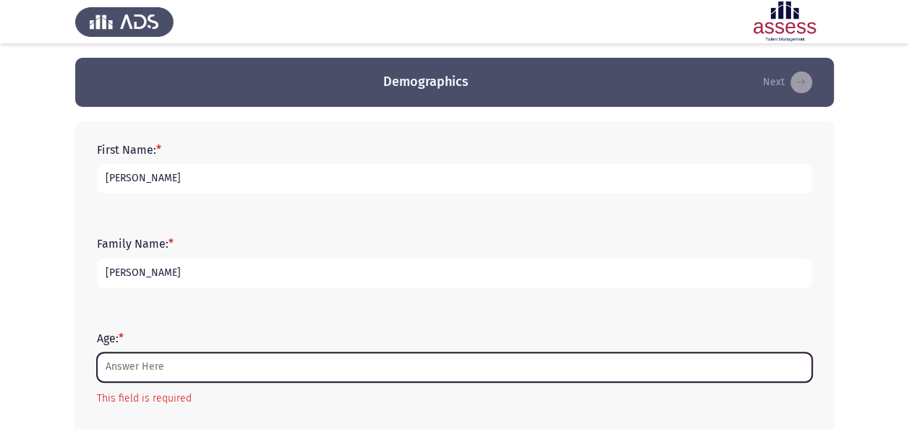
click at [252, 361] on input "Age: *" at bounding box center [454, 368] width 715 height 30
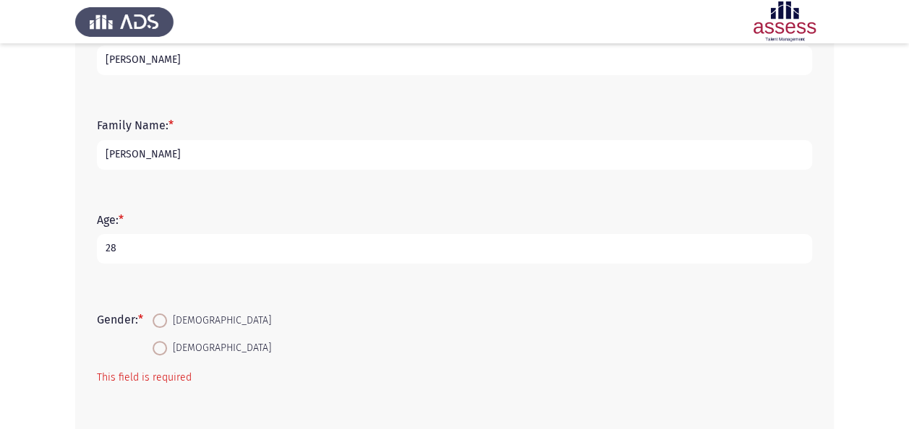
scroll to position [217, 0]
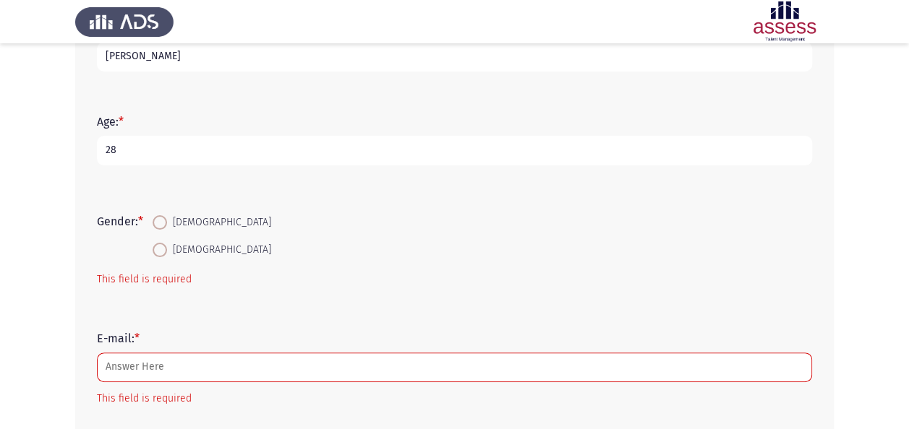
type input "28"
drag, startPoint x: 159, startPoint y: 219, endPoint x: 158, endPoint y: 236, distance: 17.4
click at [158, 219] on span at bounding box center [160, 222] width 14 height 14
click at [158, 219] on input "[DEMOGRAPHIC_DATA]" at bounding box center [160, 222] width 14 height 14
radio input "true"
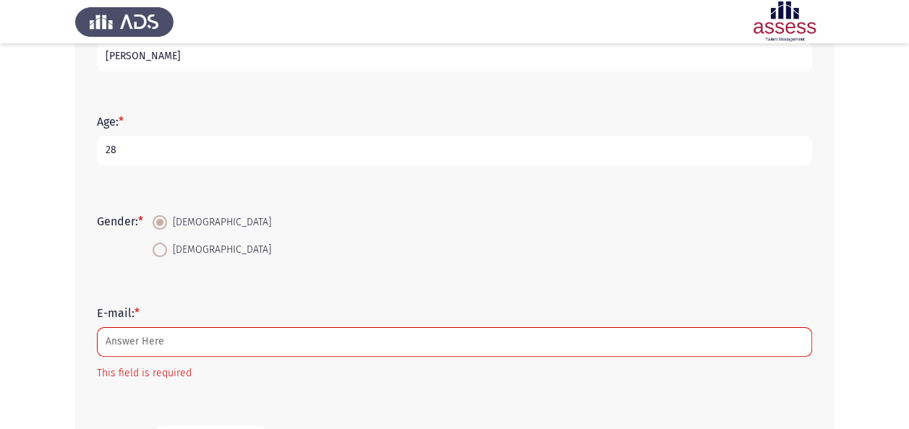
click at [179, 325] on form "E-mail: * This field is required" at bounding box center [454, 345] width 715 height 76
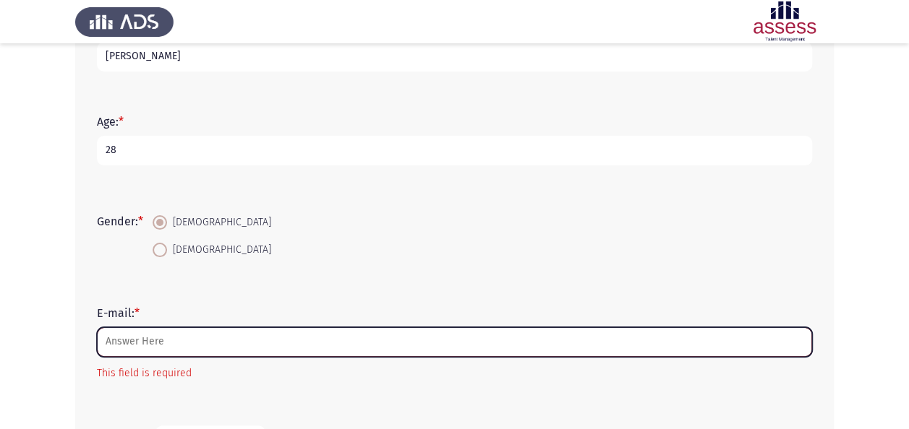
click at [184, 334] on input "E-mail: *" at bounding box center [454, 343] width 715 height 30
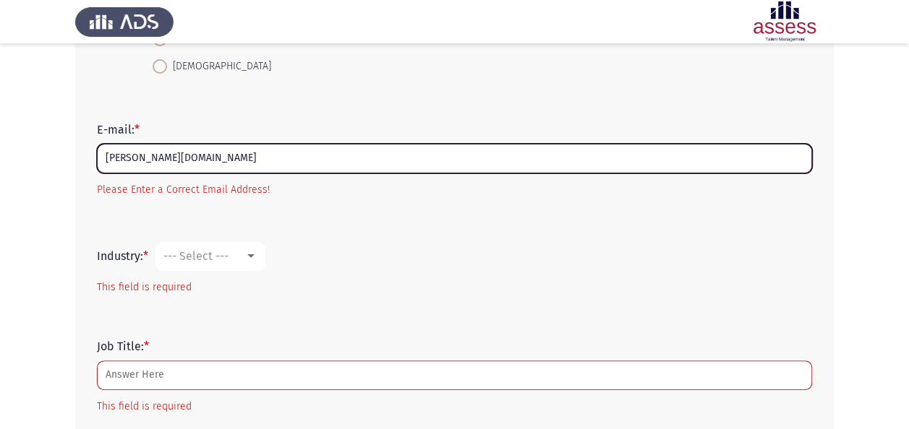
scroll to position [434, 0]
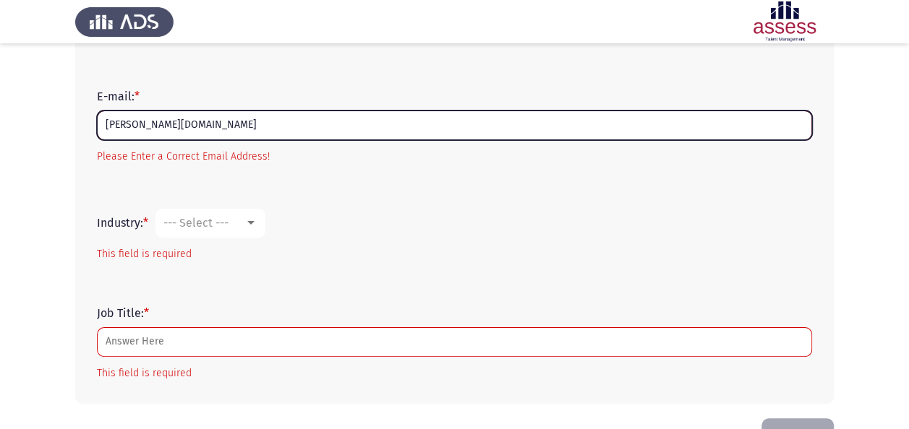
type input "[PERSON_NAME][DOMAIN_NAME]"
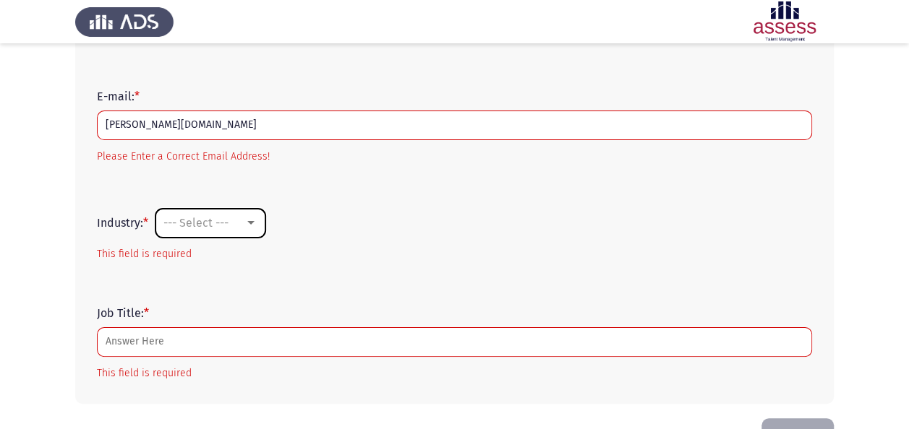
click at [205, 225] on span "--- Select ---" at bounding box center [195, 223] width 65 height 14
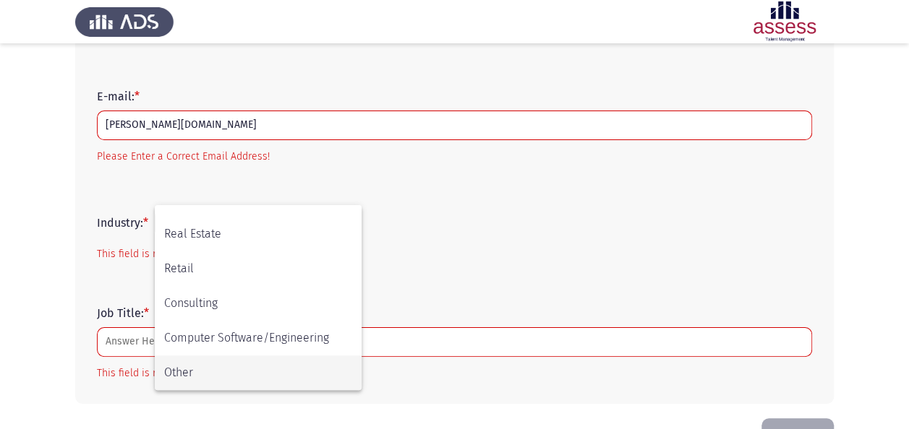
scroll to position [480, 0]
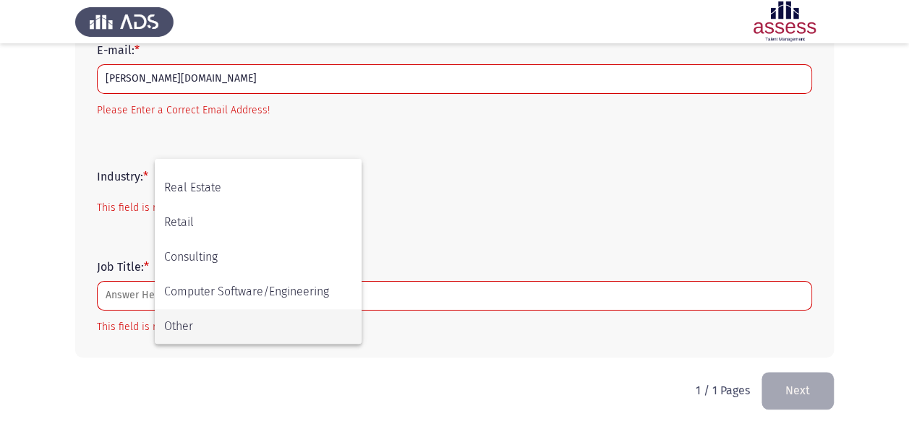
click at [234, 366] on div at bounding box center [454, 214] width 909 height 429
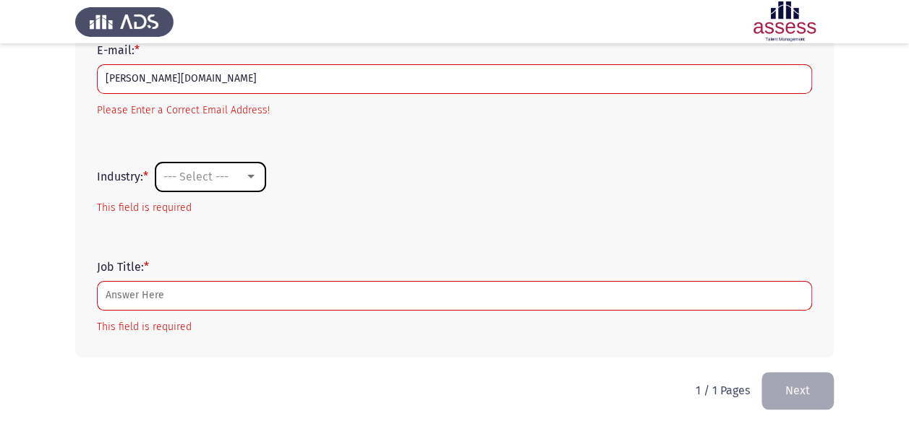
click at [228, 188] on mat-select "--- Select ---" at bounding box center [210, 177] width 110 height 29
click at [228, 179] on span "--- Select ---" at bounding box center [195, 177] width 65 height 14
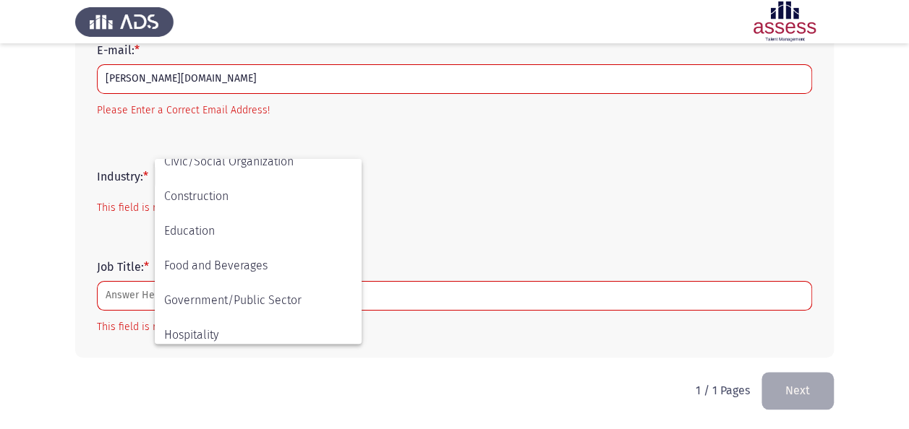
scroll to position [474, 0]
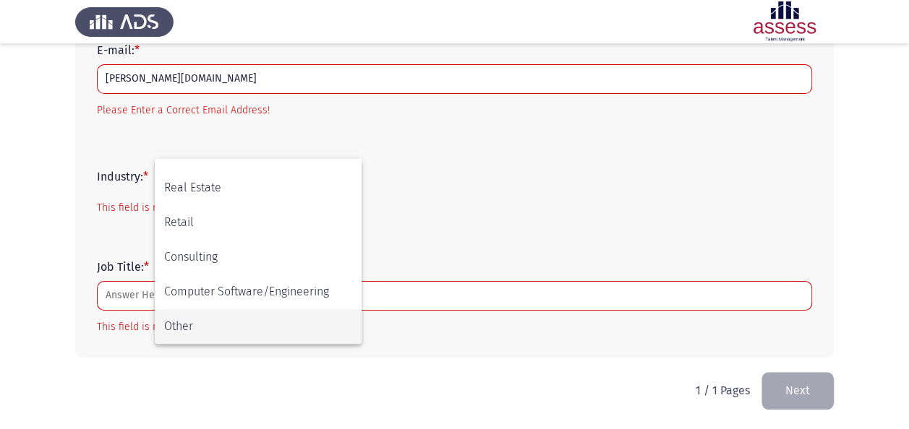
click at [246, 314] on span "Other" at bounding box center [258, 326] width 188 height 35
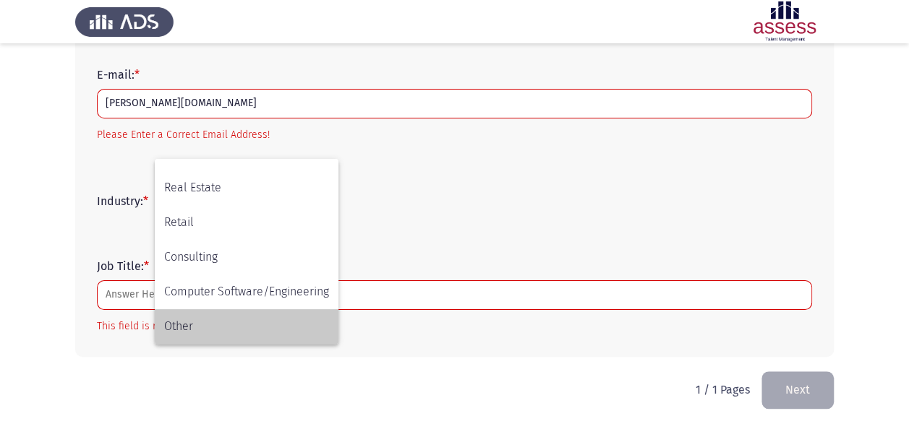
scroll to position [456, 0]
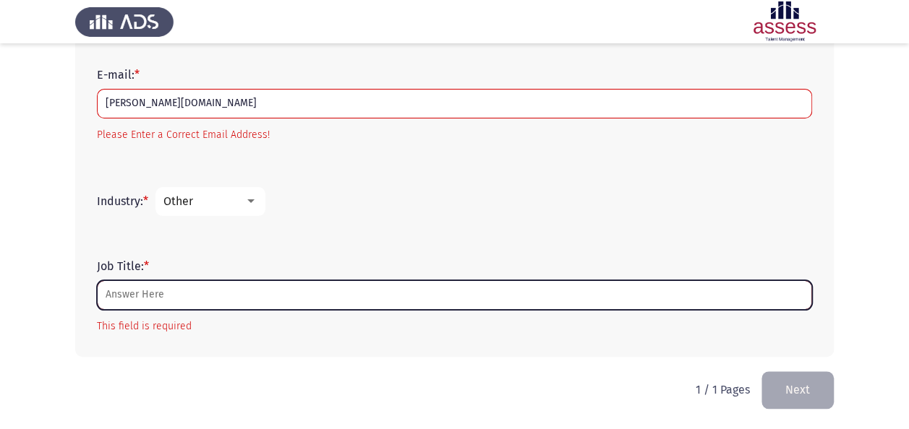
click at [228, 289] on input "Job Title: *" at bounding box center [454, 296] width 715 height 30
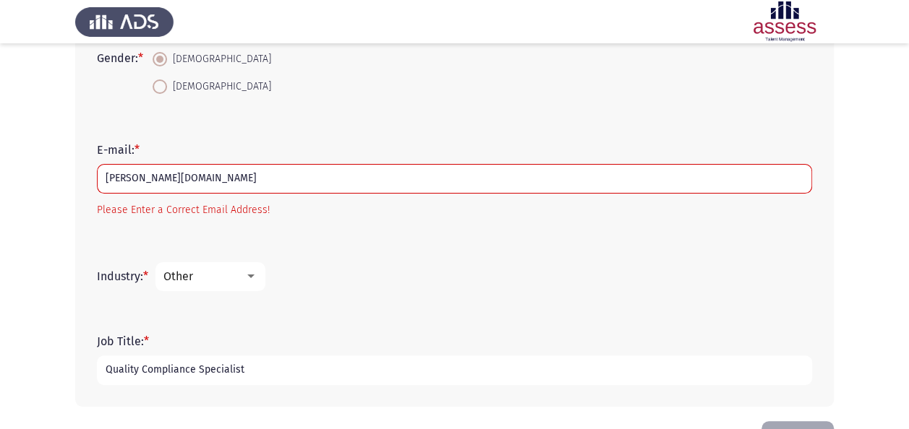
scroll to position [357, 0]
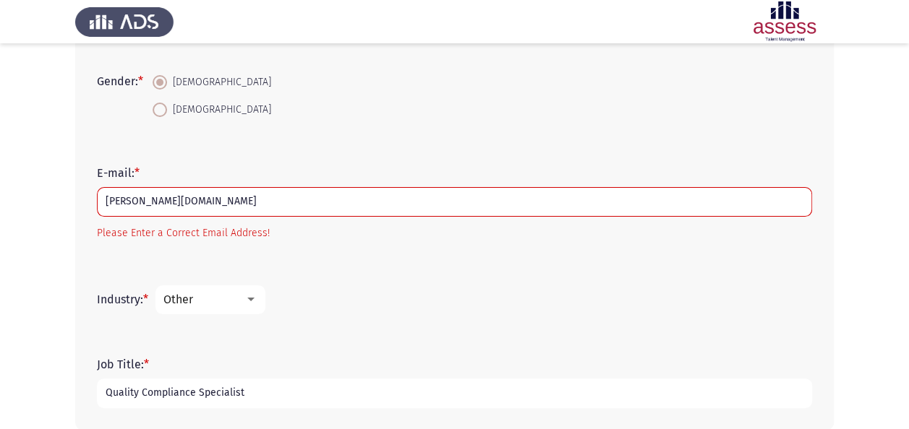
type input "Quality Compliance Specialist"
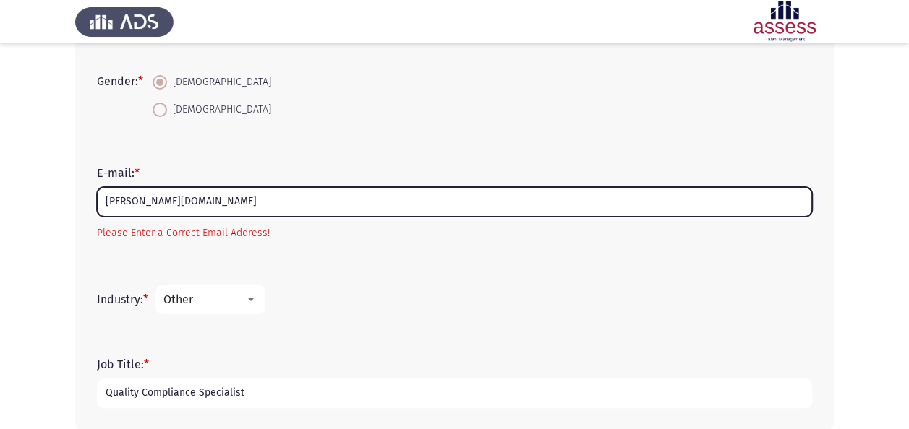
click at [234, 205] on input "[PERSON_NAME][DOMAIN_NAME]" at bounding box center [454, 202] width 715 height 30
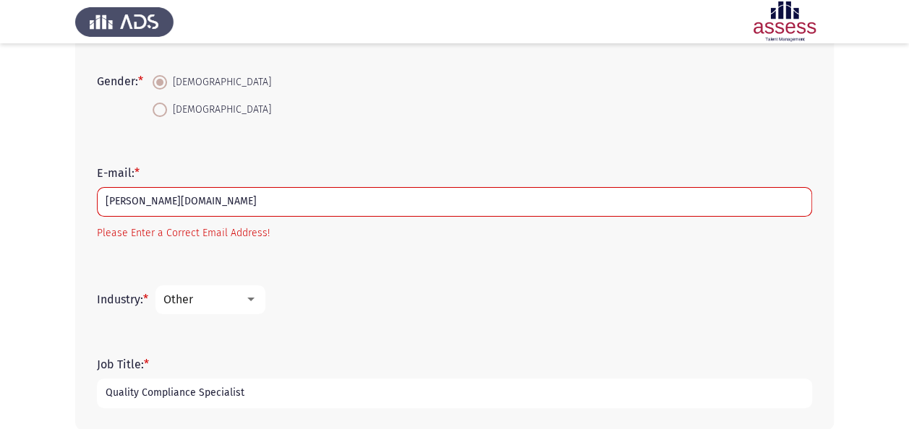
click at [210, 239] on mat-error "Please Enter a Correct Email Address!" at bounding box center [454, 233] width 715 height 18
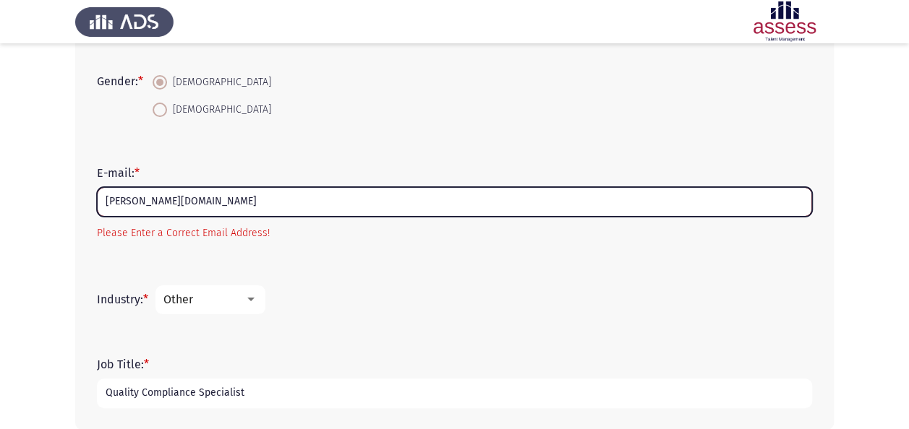
click at [166, 204] on input "[PERSON_NAME][DOMAIN_NAME]" at bounding box center [454, 202] width 715 height 30
click at [206, 198] on input "[PERSON_NAME][DOMAIN_NAME]" at bounding box center [454, 202] width 715 height 30
click at [231, 200] on input "[PERSON_NAME][DOMAIN_NAME]" at bounding box center [454, 202] width 715 height 30
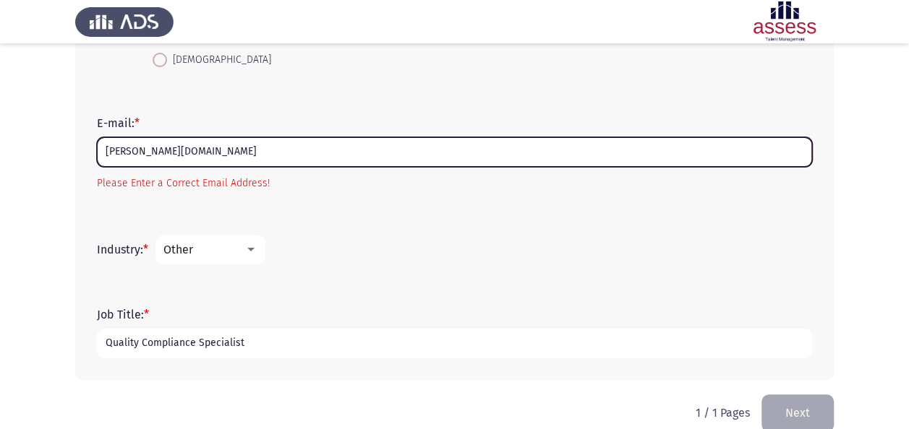
scroll to position [429, 0]
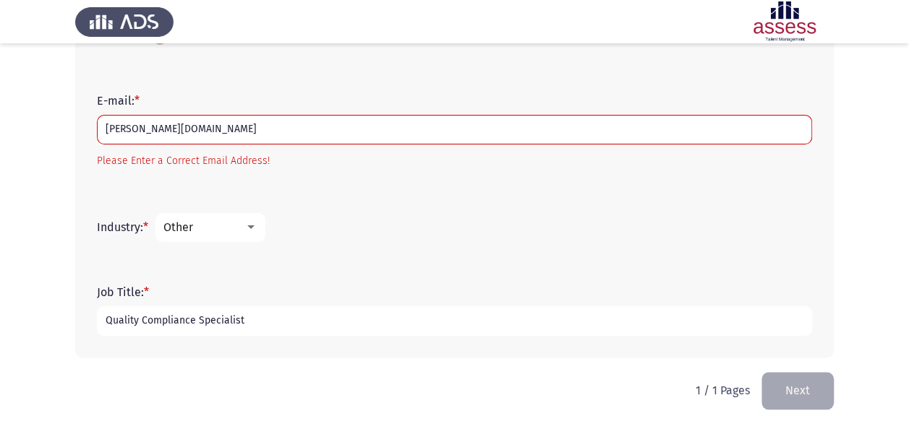
click at [211, 225] on div "Other" at bounding box center [203, 228] width 81 height 14
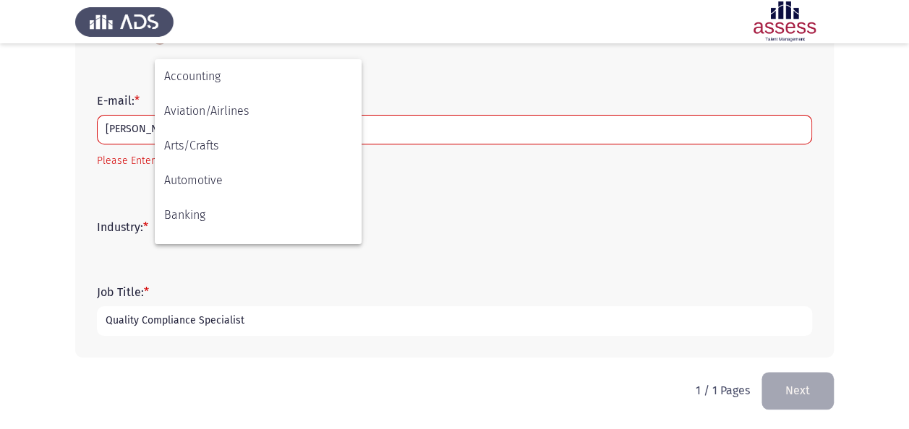
scroll to position [474, 0]
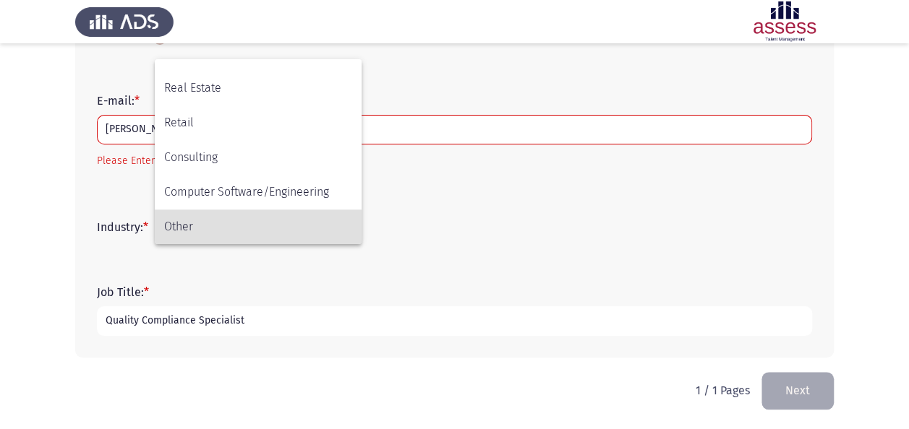
click at [223, 230] on span "Other" at bounding box center [258, 227] width 188 height 35
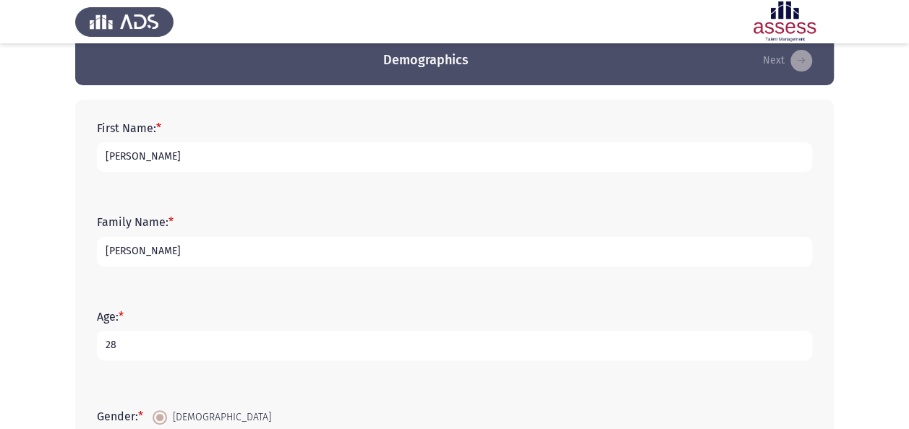
scroll to position [0, 0]
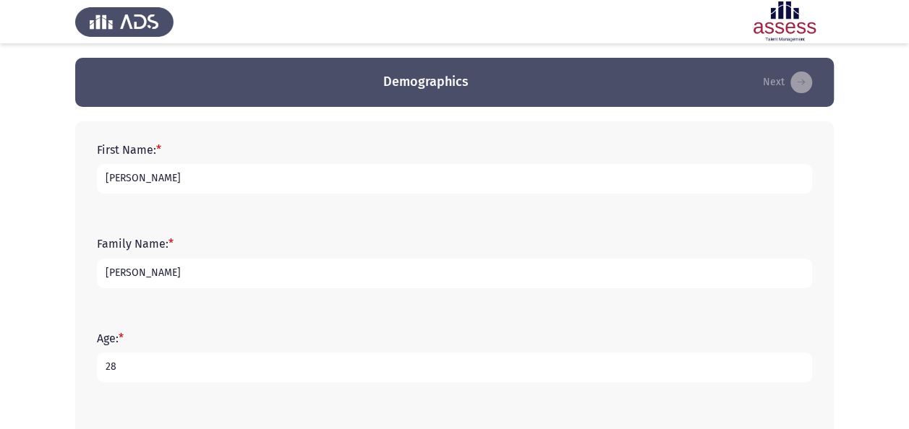
click at [190, 180] on input "[PERSON_NAME]" at bounding box center [454, 179] width 715 height 30
click at [450, 259] on input "[PERSON_NAME]" at bounding box center [454, 274] width 715 height 30
click at [426, 199] on div "First Name: * [PERSON_NAME]" at bounding box center [455, 168] width 730 height 65
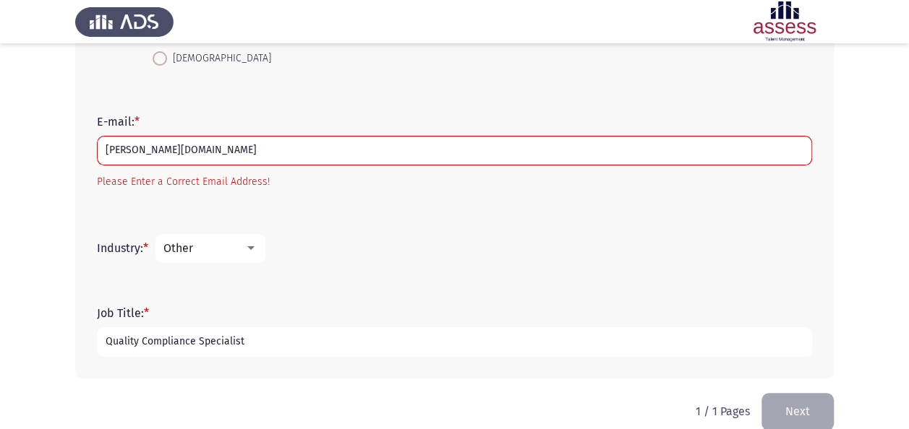
scroll to position [429, 0]
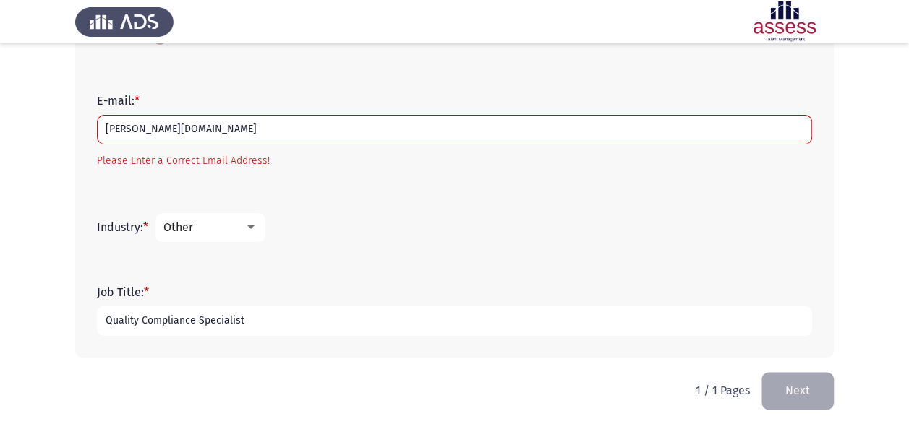
click at [783, 389] on button "Next" at bounding box center [797, 390] width 72 height 37
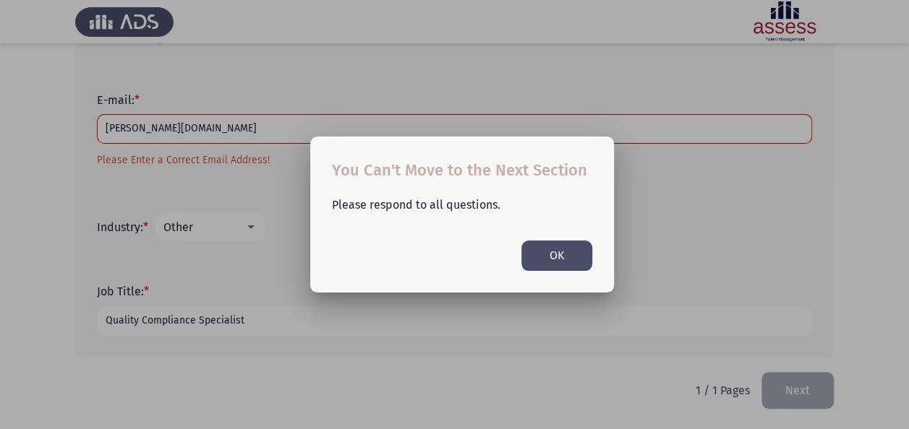
click at [545, 262] on button "OK" at bounding box center [556, 256] width 71 height 30
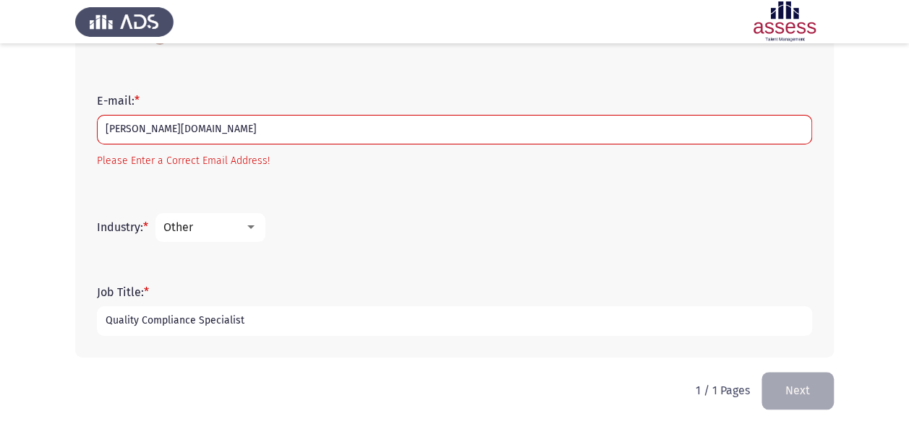
click at [232, 227] on div "Other" at bounding box center [203, 228] width 81 height 14
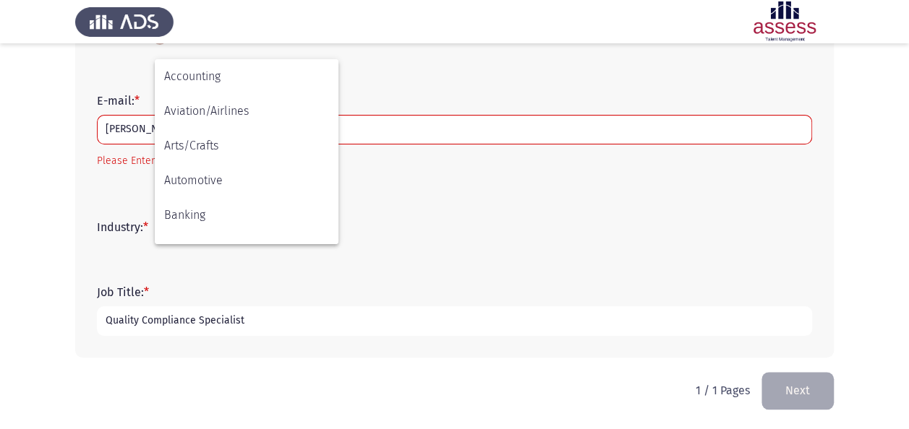
scroll to position [474, 0]
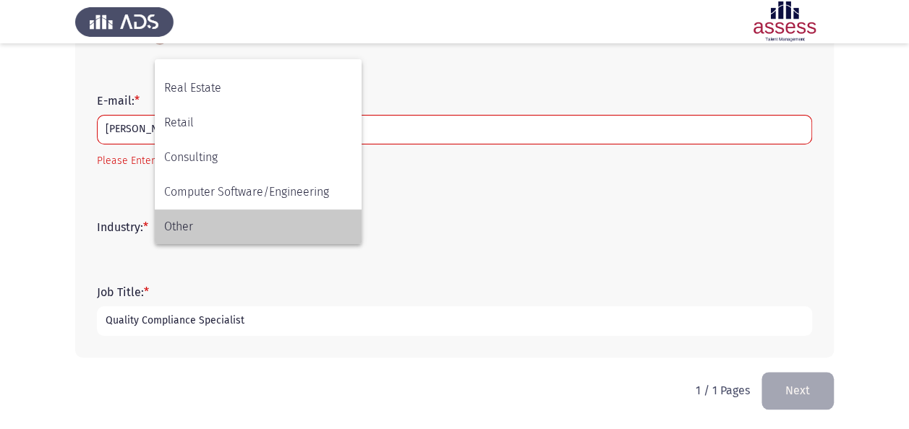
click at [250, 231] on span "Other" at bounding box center [258, 227] width 188 height 35
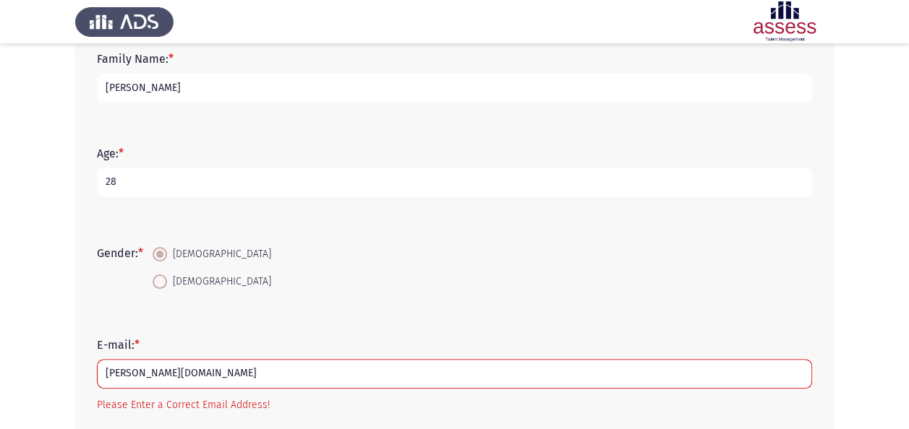
scroll to position [0, 0]
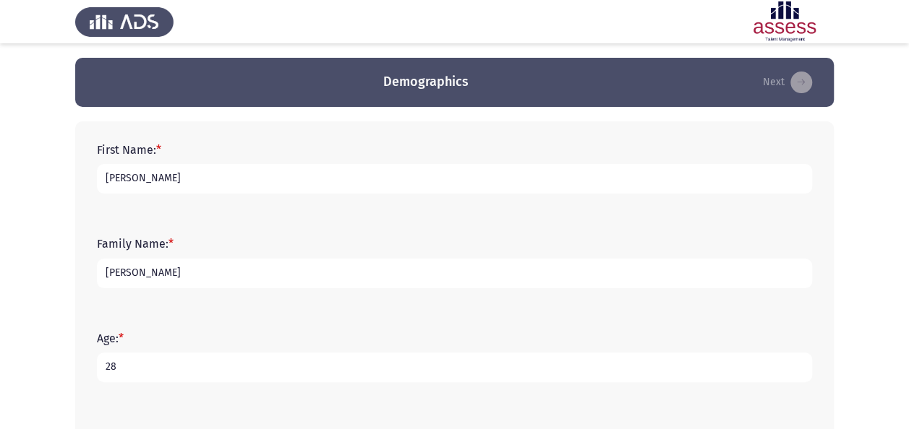
click at [194, 168] on input "[PERSON_NAME]" at bounding box center [454, 179] width 715 height 30
click at [503, 230] on div "Family Name: * [PERSON_NAME]" at bounding box center [455, 262] width 730 height 65
click at [250, 263] on input "[PERSON_NAME]" at bounding box center [454, 274] width 715 height 30
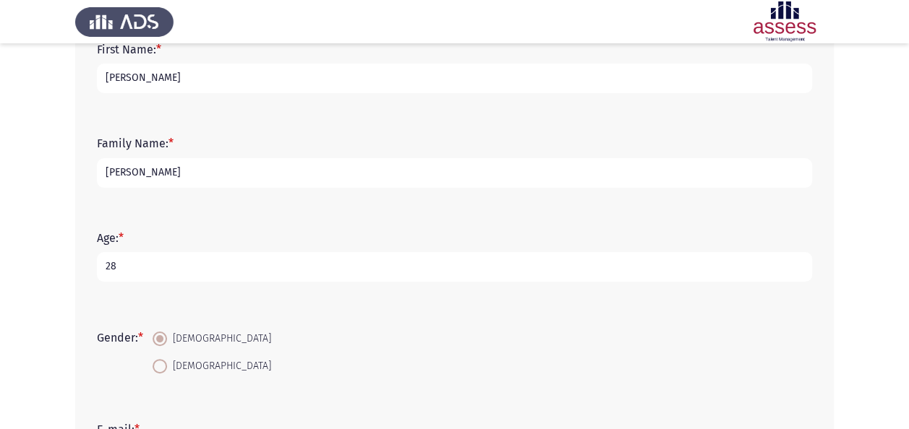
scroll to position [217, 0]
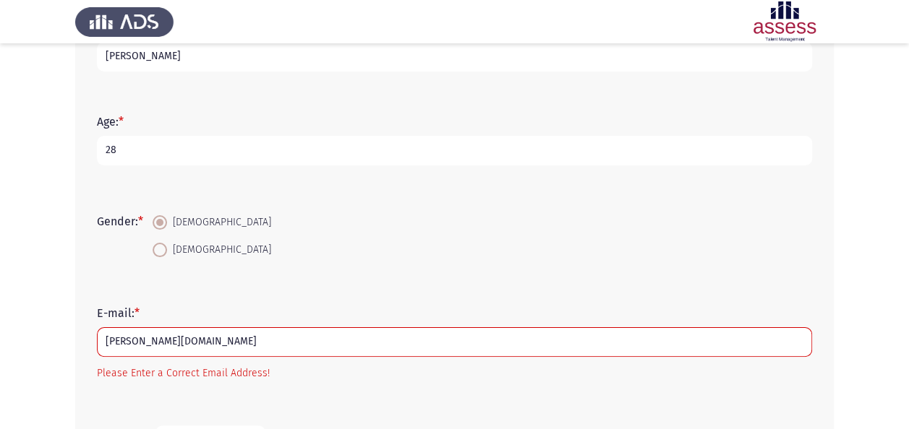
click at [179, 228] on span "[DEMOGRAPHIC_DATA]" at bounding box center [219, 222] width 104 height 17
click at [167, 228] on input "[DEMOGRAPHIC_DATA]" at bounding box center [160, 222] width 14 height 14
click at [167, 224] on span at bounding box center [160, 222] width 14 height 14
click at [167, 224] on input "[DEMOGRAPHIC_DATA]" at bounding box center [160, 222] width 14 height 14
click at [167, 224] on span at bounding box center [160, 222] width 14 height 14
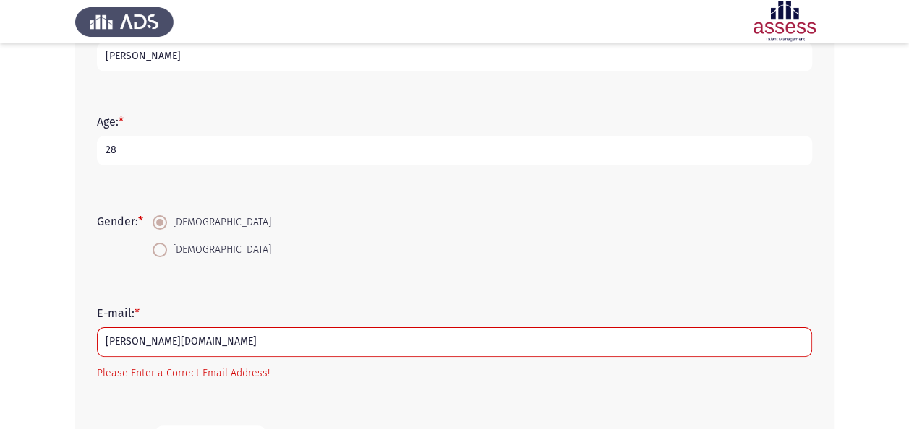
click at [167, 224] on input "[DEMOGRAPHIC_DATA]" at bounding box center [160, 222] width 14 height 14
click at [165, 244] on span at bounding box center [160, 250] width 14 height 14
click at [165, 244] on input "[DEMOGRAPHIC_DATA]" at bounding box center [160, 250] width 14 height 14
radio input "true"
click at [158, 214] on label "[DEMOGRAPHIC_DATA]" at bounding box center [212, 222] width 119 height 17
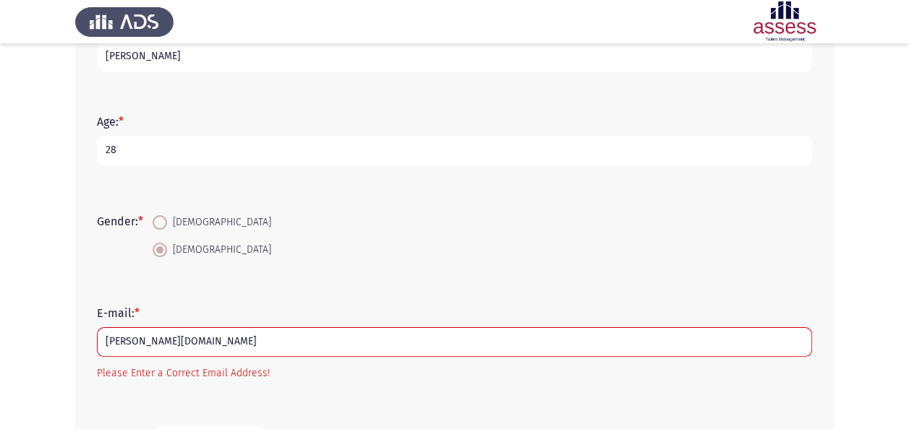
click at [158, 215] on input "[DEMOGRAPHIC_DATA]" at bounding box center [160, 222] width 14 height 14
radio input "true"
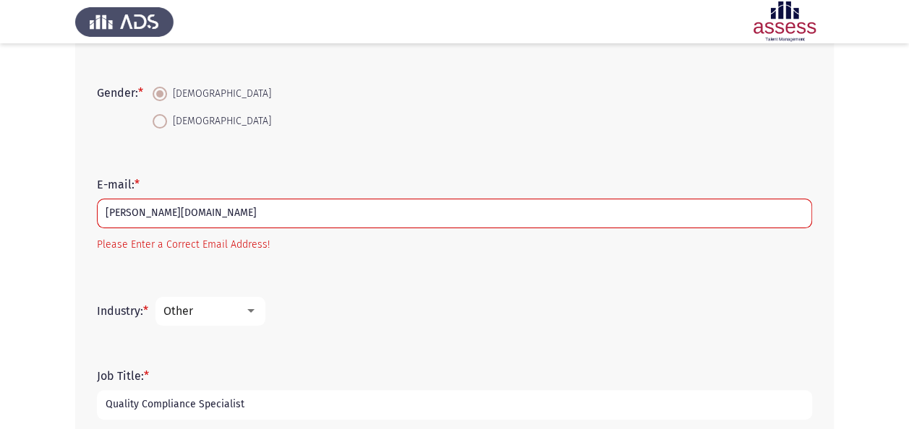
scroll to position [429, 0]
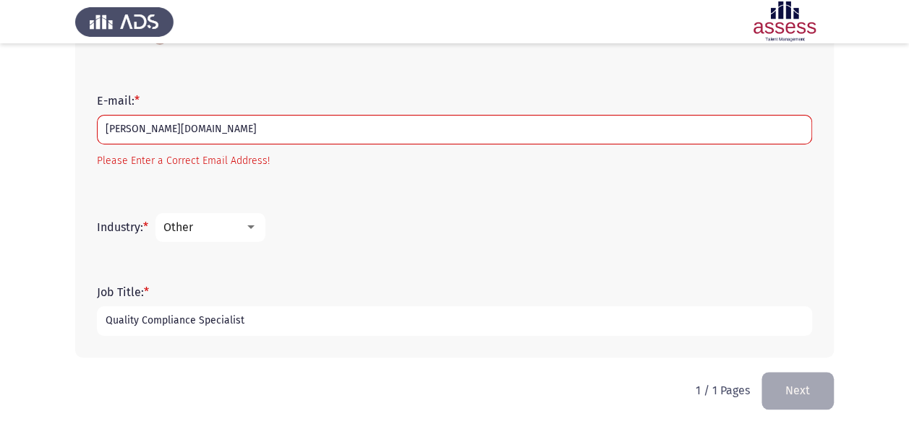
click at [171, 169] on div "E-mail: * [PERSON_NAME][DOMAIN_NAME] Please Enter a Correct Email Address!" at bounding box center [455, 132] width 730 height 90
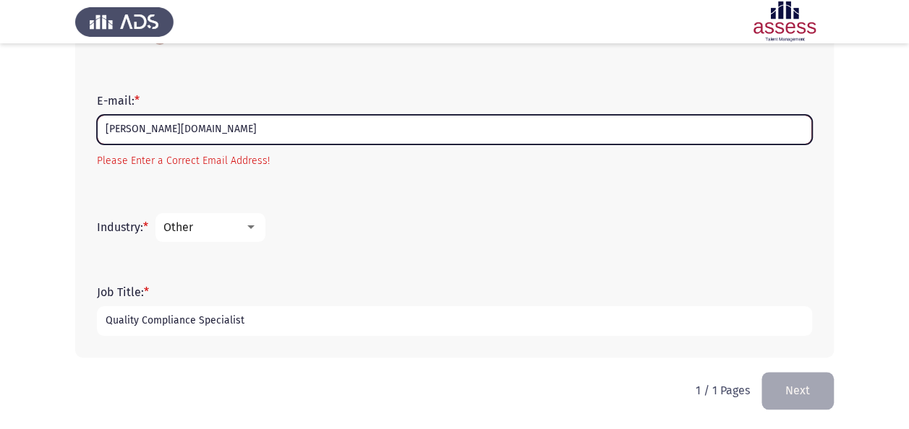
click at [203, 140] on input "[PERSON_NAME][DOMAIN_NAME]" at bounding box center [454, 130] width 715 height 30
drag, startPoint x: 160, startPoint y: 130, endPoint x: 54, endPoint y: 129, distance: 106.3
click at [54, 129] on app-assessment-container "Demographics Next First Name: * [PERSON_NAME] Family Name: * [PERSON_NAME] Age:…" at bounding box center [454, 0] width 909 height 744
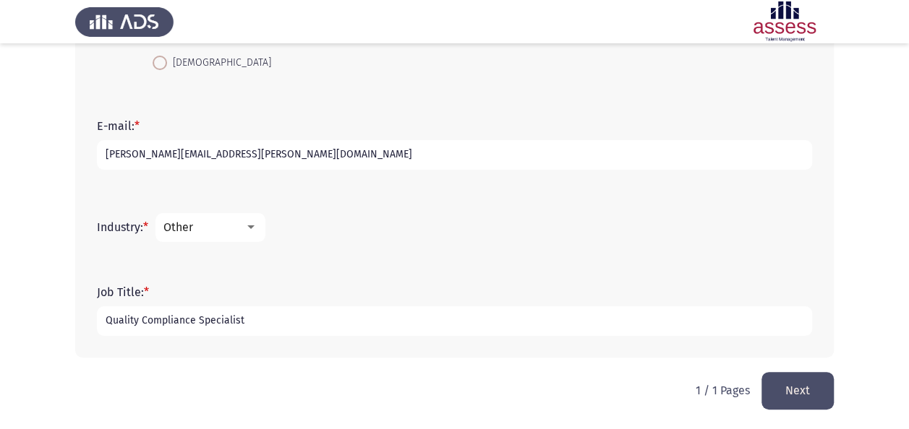
type input "[PERSON_NAME][EMAIL_ADDRESS][PERSON_NAME][DOMAIN_NAME]"
click at [823, 388] on button "Next" at bounding box center [797, 390] width 72 height 37
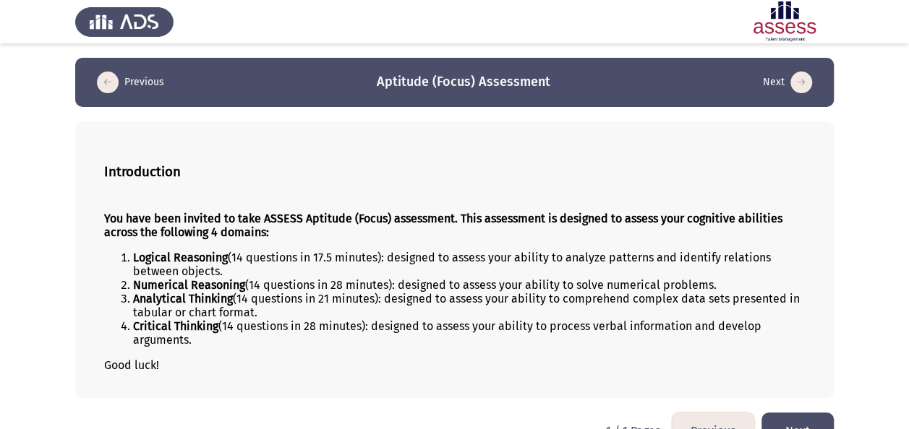
scroll to position [33, 0]
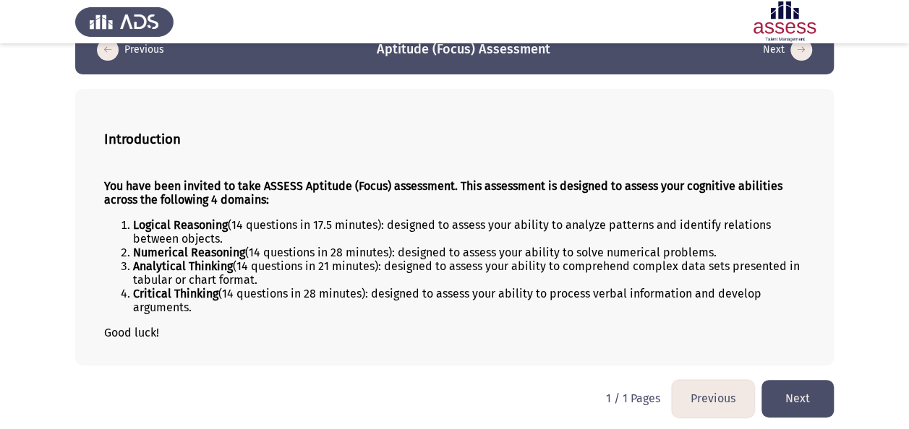
click at [788, 401] on button "Next" at bounding box center [797, 398] width 72 height 37
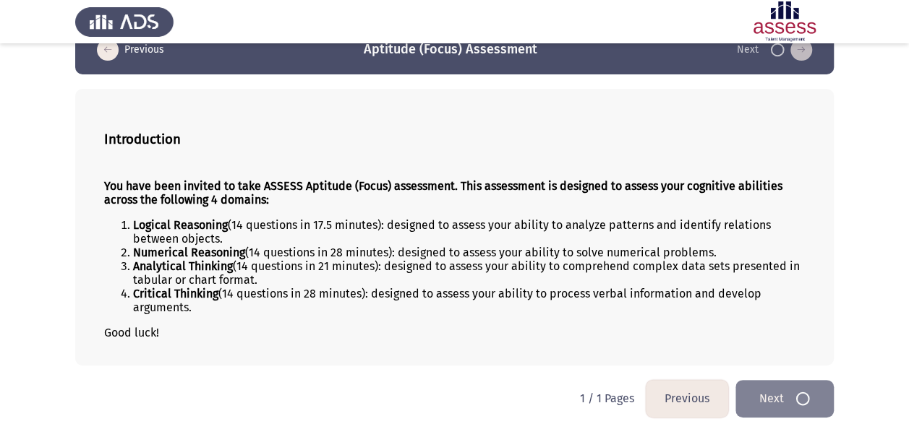
scroll to position [0, 0]
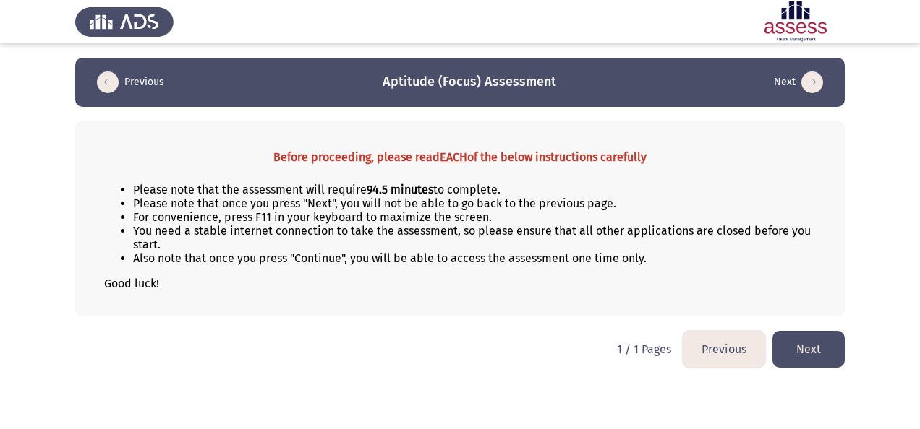
click at [830, 348] on button "Next" at bounding box center [808, 349] width 72 height 37
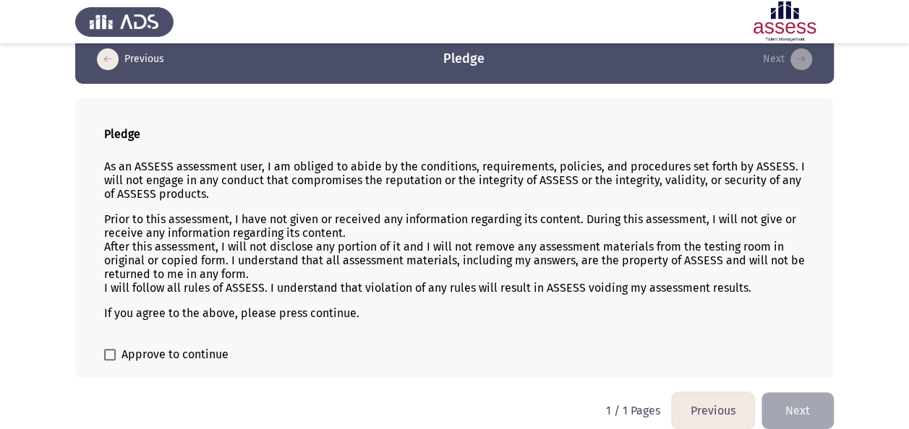
scroll to position [35, 0]
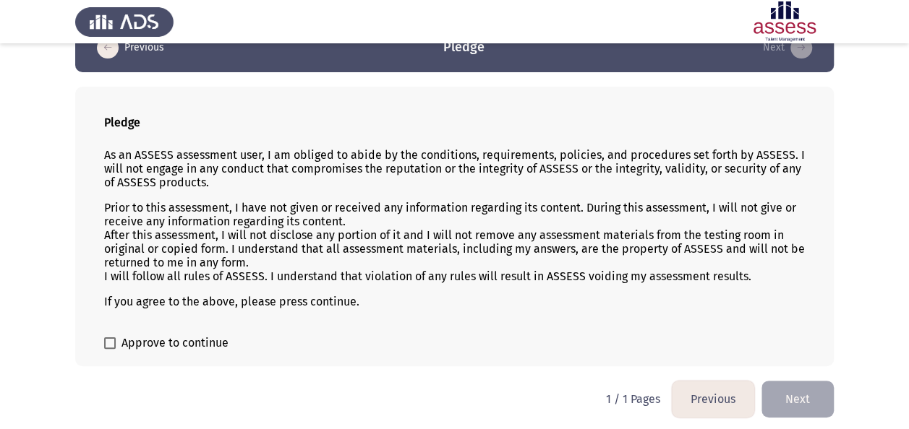
click at [208, 341] on span "Approve to continue" at bounding box center [174, 343] width 107 height 17
click at [110, 349] on input "Approve to continue" at bounding box center [109, 349] width 1 height 1
checkbox input "true"
click at [812, 386] on button "Next" at bounding box center [797, 399] width 72 height 37
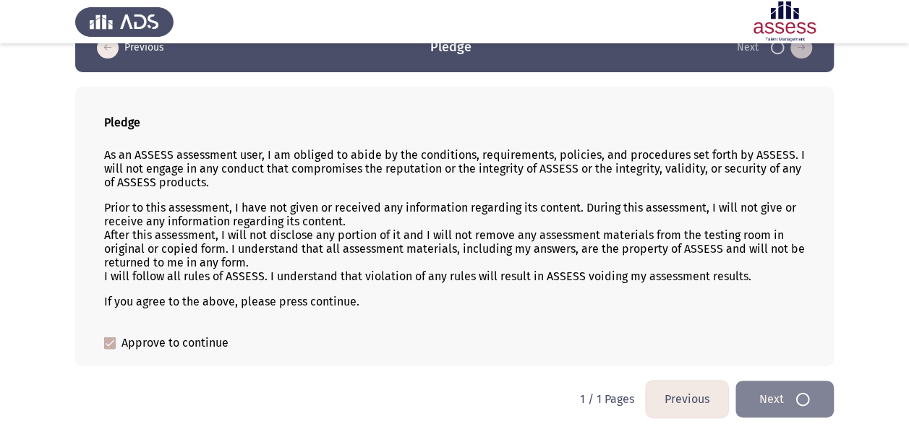
scroll to position [0, 0]
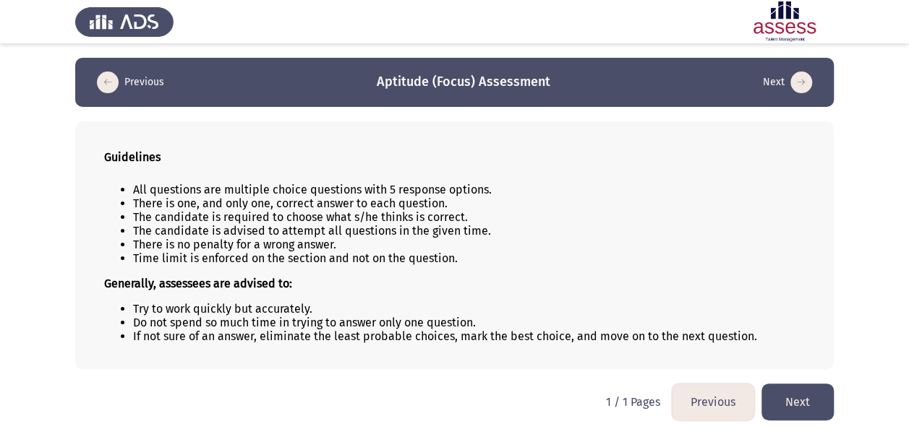
click at [782, 401] on button "Next" at bounding box center [797, 402] width 72 height 37
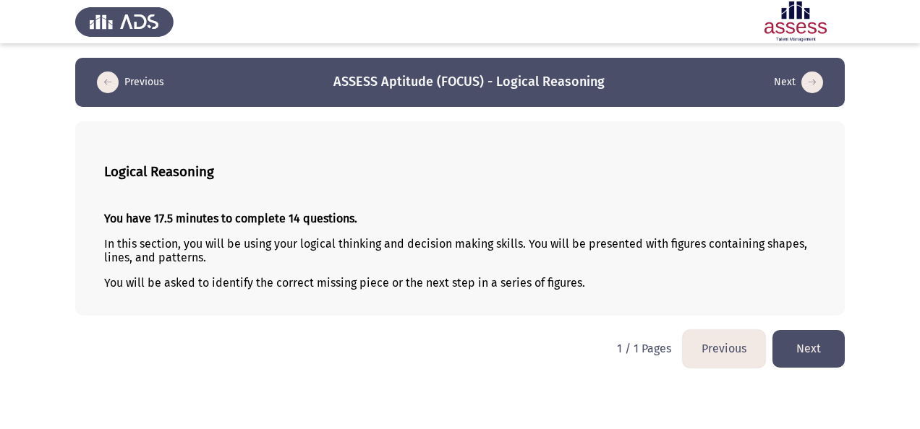
click at [810, 333] on button "Next" at bounding box center [808, 348] width 72 height 37
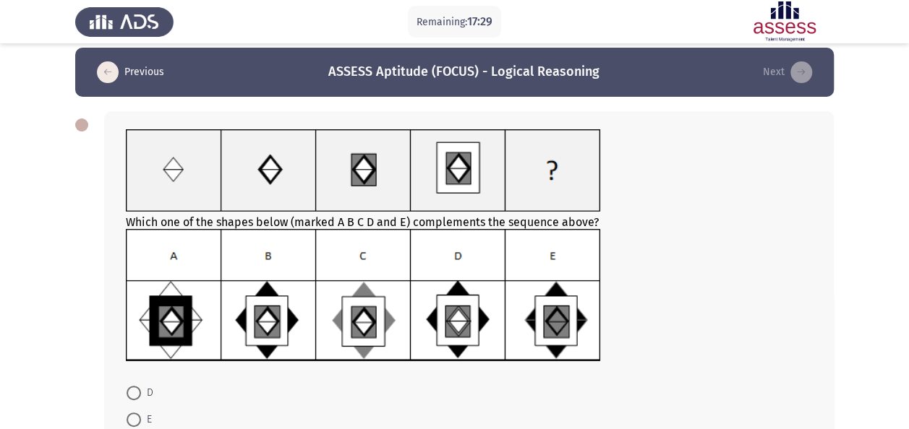
scroll to position [72, 0]
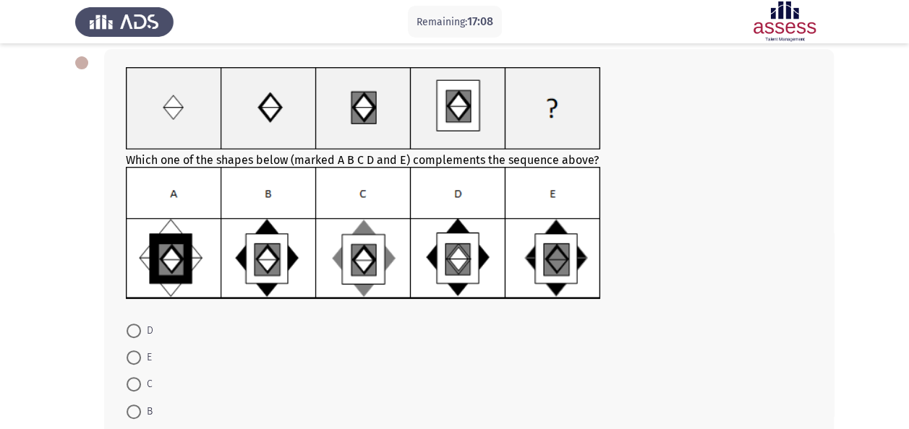
click at [166, 249] on img at bounding box center [363, 234] width 475 height 134
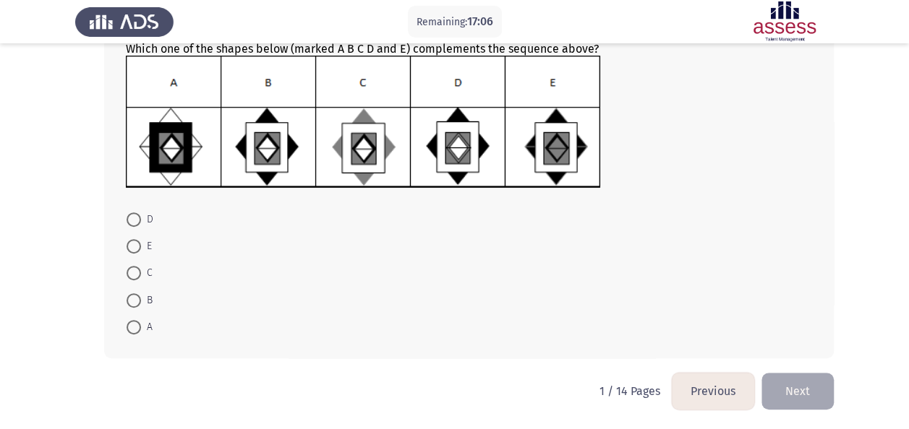
click at [136, 326] on span at bounding box center [134, 327] width 14 height 14
click at [136, 326] on input "A" at bounding box center [134, 327] width 14 height 14
radio input "true"
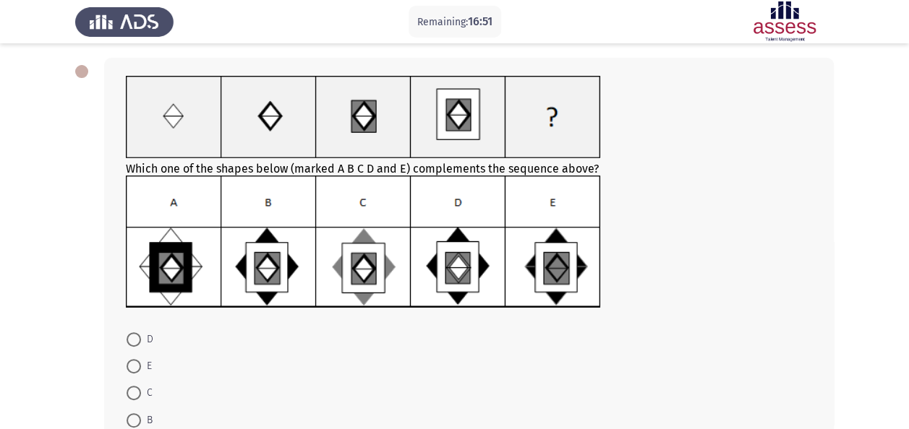
scroll to position [0, 0]
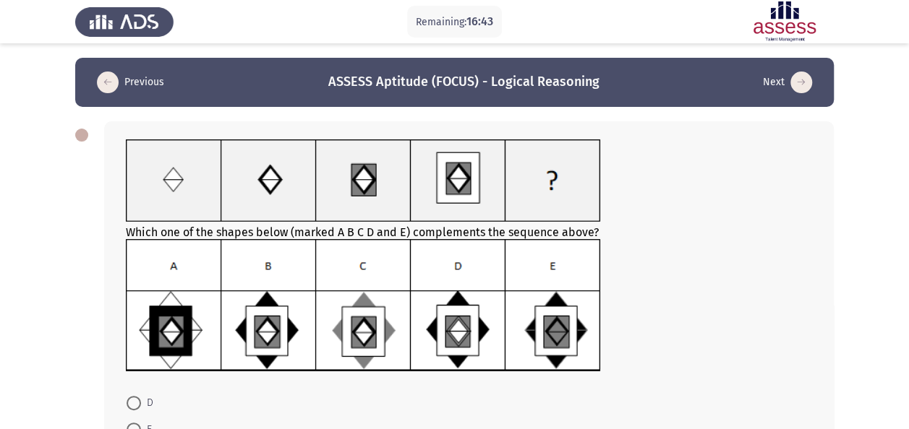
click at [17, 286] on app-assessment-container "Remaining: 16:43 Previous ASSESS Aptitude (FOCUS) - Logical Reasoning Next Whic…" at bounding box center [454, 307] width 909 height 498
click at [17, 286] on app-assessment-container "Remaining: 16:42 Previous ASSESS Aptitude (FOCUS) - Logical Reasoning Next Whic…" at bounding box center [454, 307] width 909 height 498
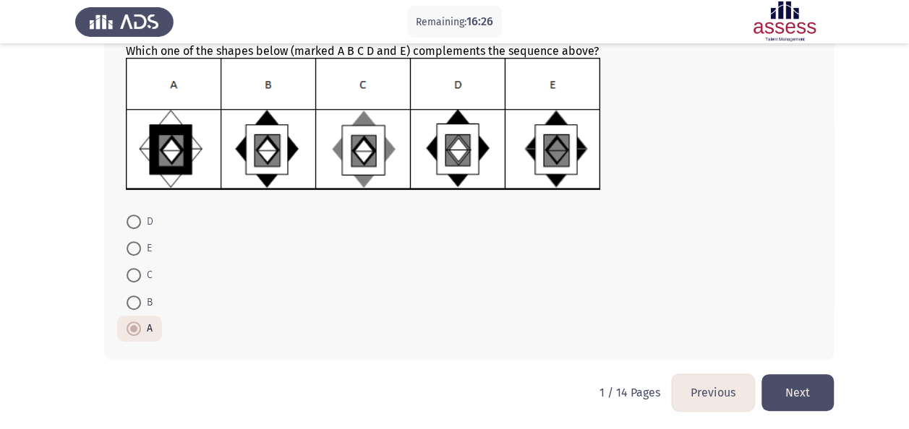
scroll to position [182, 0]
click at [130, 322] on span at bounding box center [134, 328] width 14 height 14
click at [130, 322] on input "A" at bounding box center [134, 328] width 14 height 14
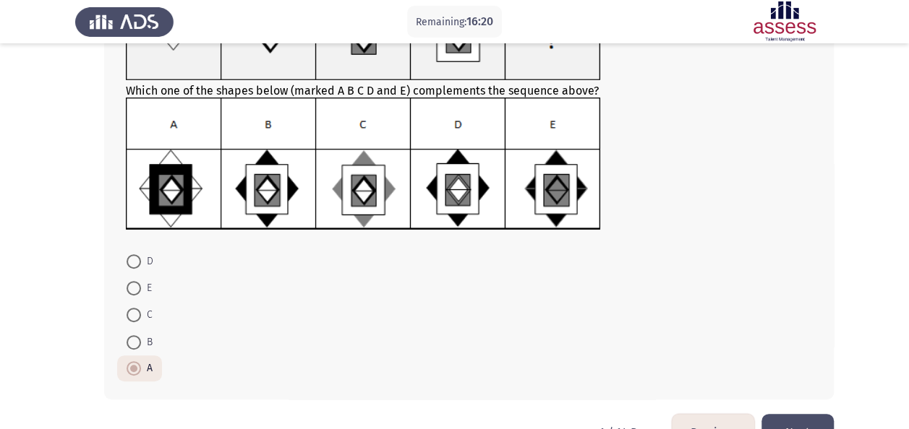
scroll to position [110, 0]
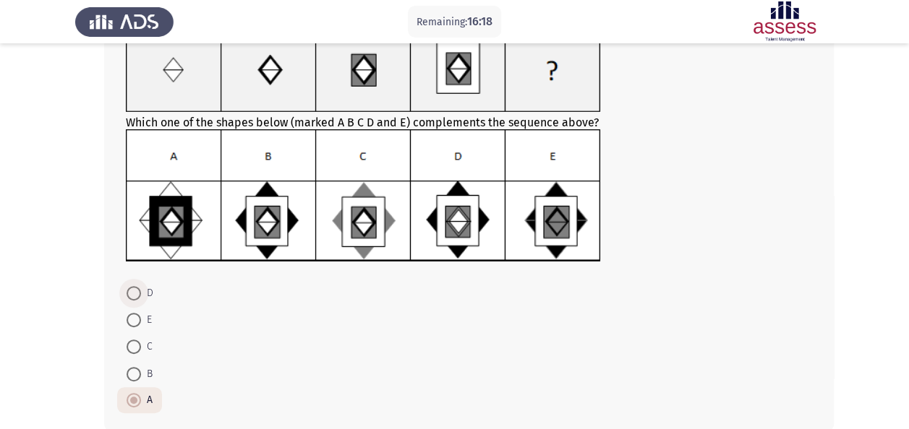
click at [134, 294] on span at bounding box center [134, 293] width 14 height 14
click at [134, 294] on input "D" at bounding box center [134, 293] width 14 height 14
radio input "true"
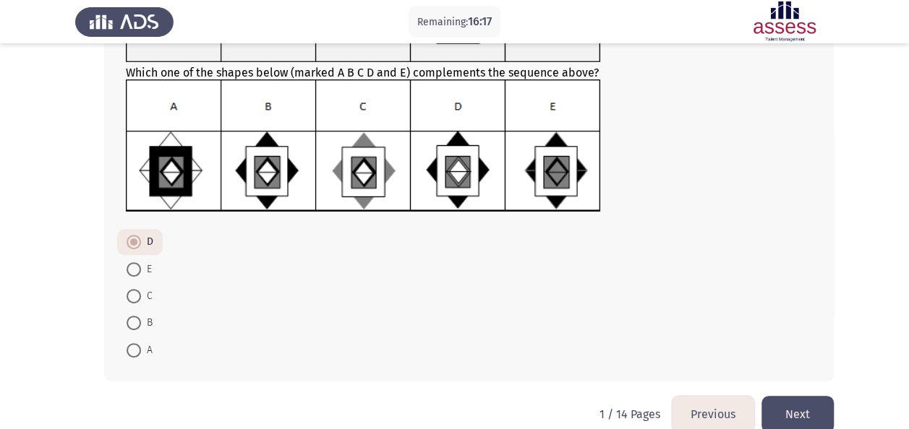
scroll to position [182, 0]
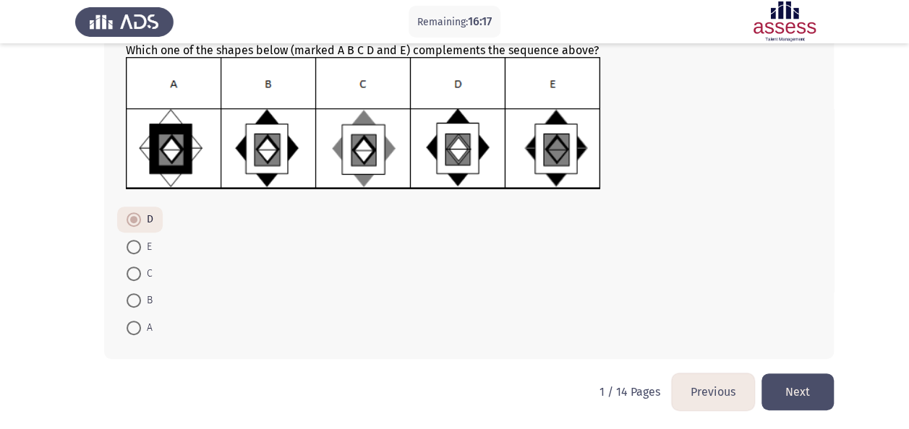
click at [803, 390] on button "Next" at bounding box center [797, 392] width 72 height 37
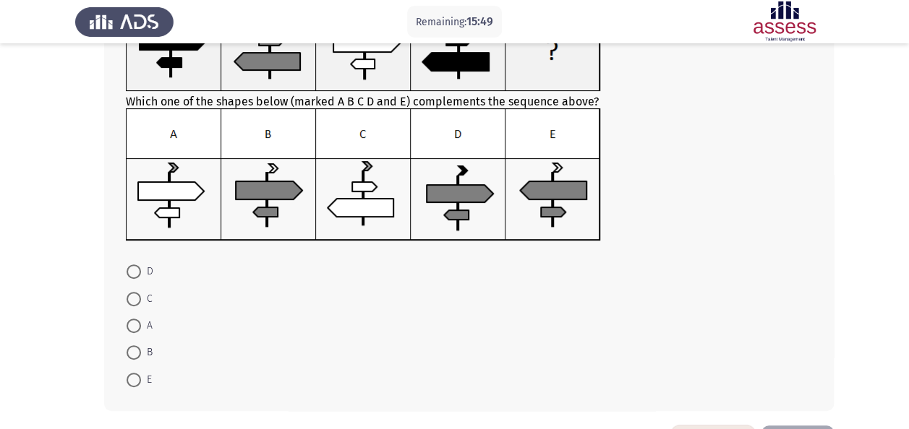
scroll to position [132, 0]
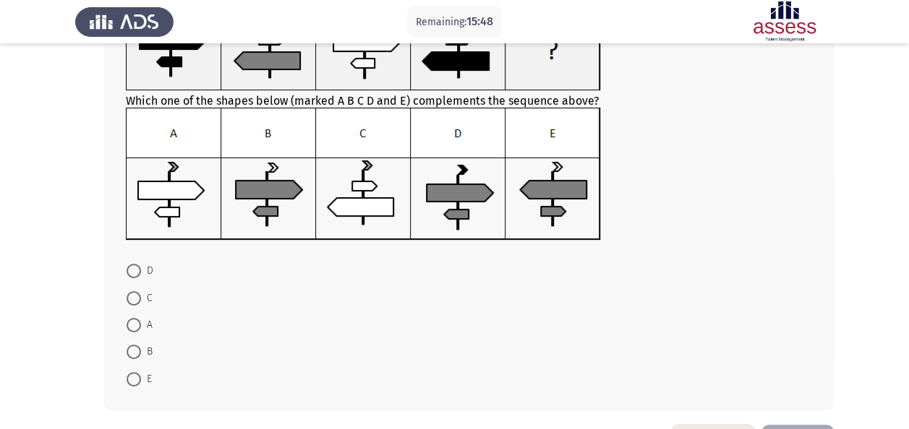
click at [134, 307] on mat-radio-button "C" at bounding box center [139, 297] width 45 height 27
click at [134, 306] on label "C" at bounding box center [140, 298] width 26 height 17
click at [134, 306] on input "C" at bounding box center [134, 298] width 14 height 14
radio input "true"
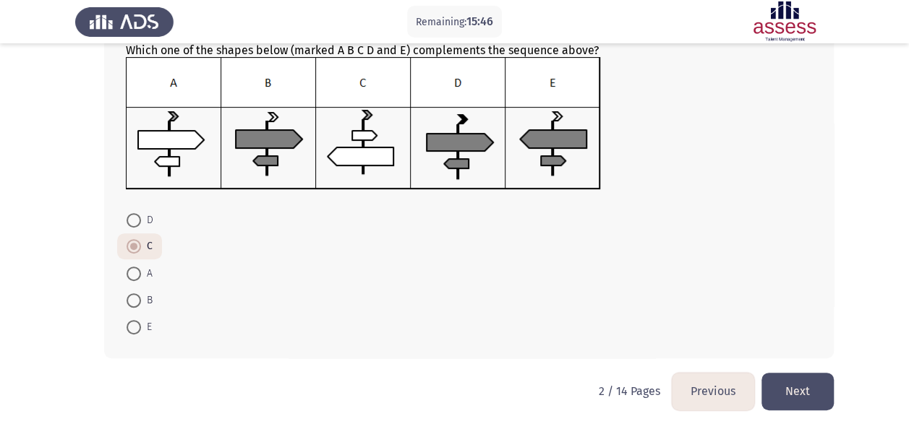
click at [817, 385] on button "Next" at bounding box center [797, 391] width 72 height 37
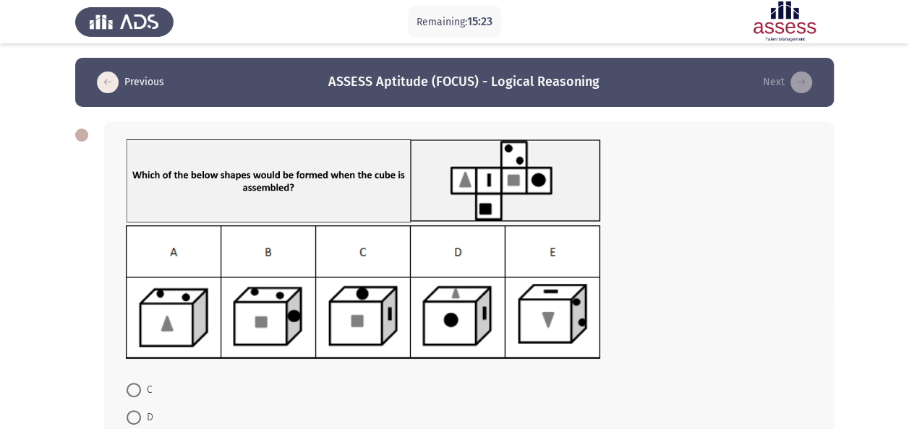
scroll to position [171, 0]
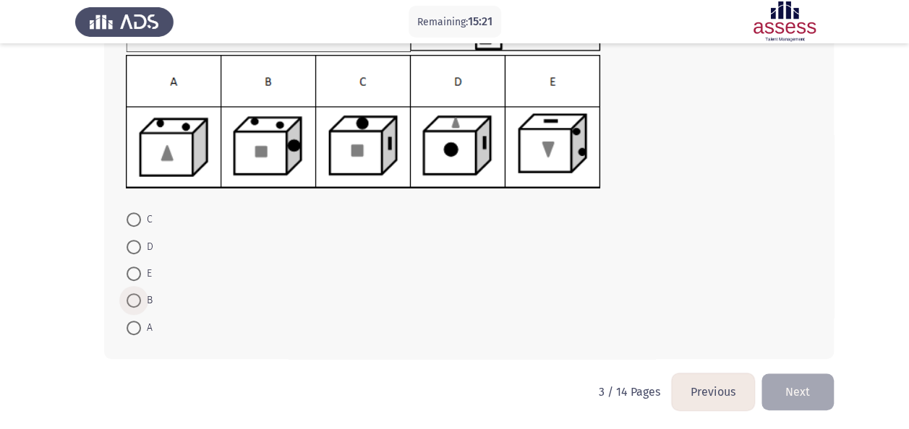
click at [146, 304] on span "B" at bounding box center [147, 300] width 12 height 17
click at [141, 304] on input "B" at bounding box center [134, 301] width 14 height 14
radio input "true"
click at [778, 384] on button "Next" at bounding box center [797, 390] width 72 height 37
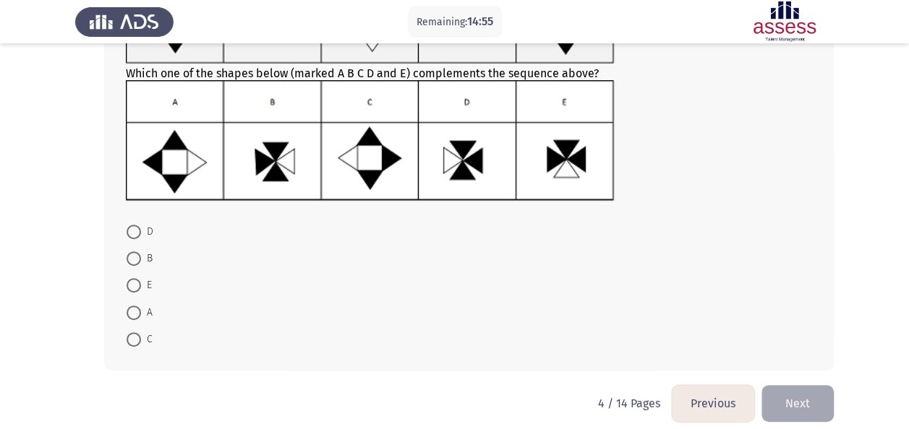
scroll to position [155, 0]
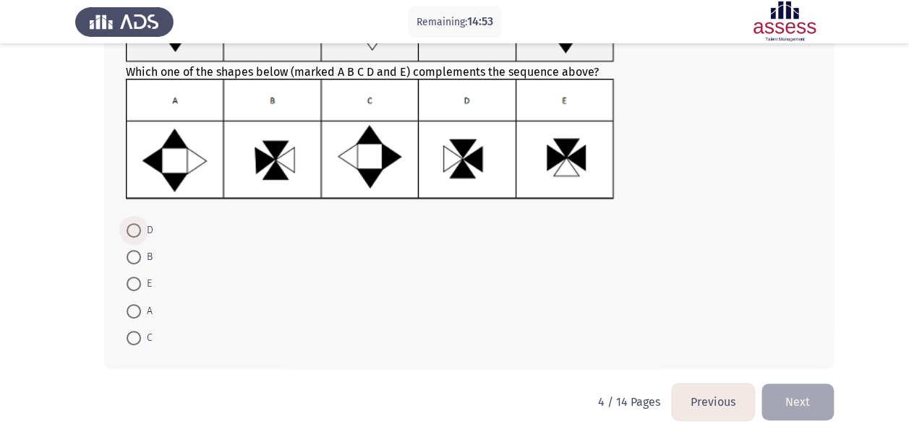
click at [134, 228] on span at bounding box center [134, 230] width 14 height 14
click at [134, 228] on input "D" at bounding box center [134, 230] width 14 height 14
radio input "true"
click at [795, 396] on button "Next" at bounding box center [797, 401] width 72 height 37
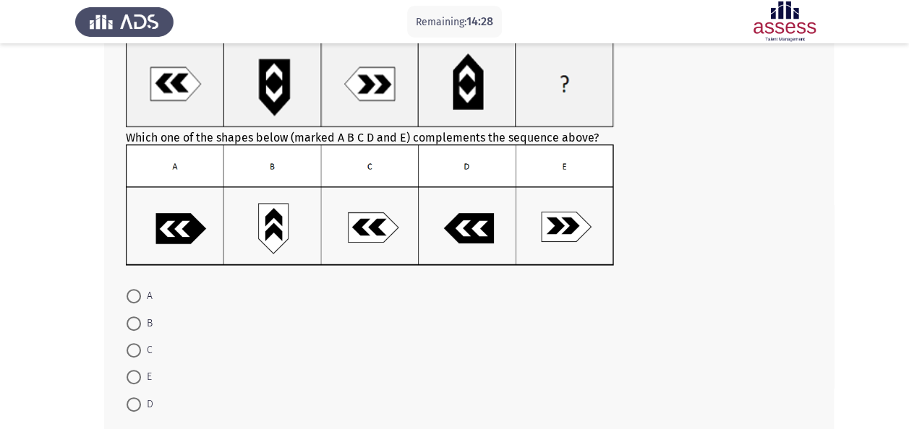
scroll to position [101, 0]
click at [137, 381] on span at bounding box center [134, 376] width 14 height 14
click at [137, 381] on input "E" at bounding box center [134, 376] width 14 height 14
radio input "true"
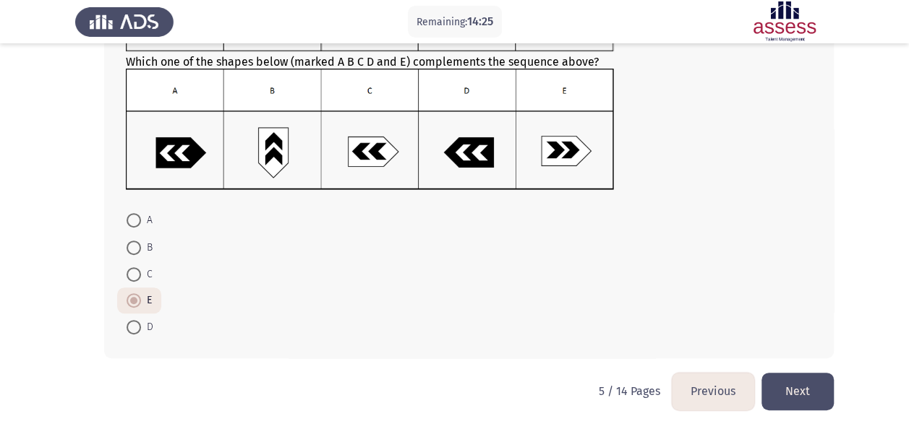
click at [792, 379] on button "Next" at bounding box center [797, 391] width 72 height 37
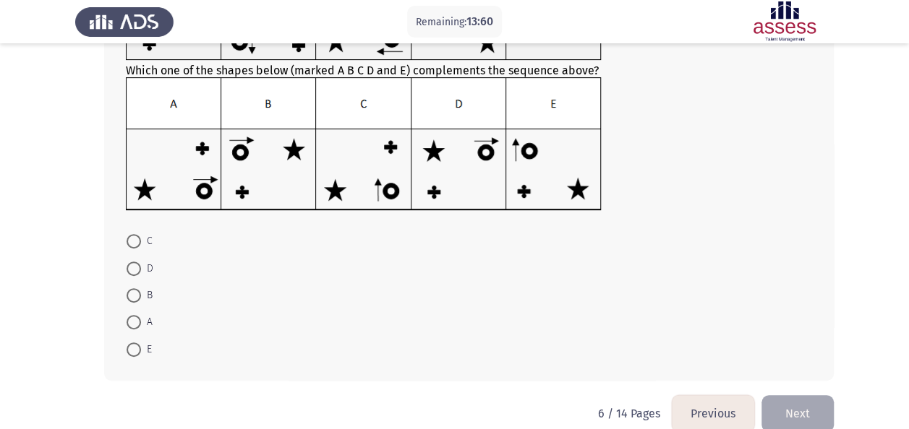
scroll to position [162, 0]
click at [140, 270] on span at bounding box center [134, 268] width 14 height 14
click at [140, 270] on input "D" at bounding box center [134, 268] width 14 height 14
radio input "true"
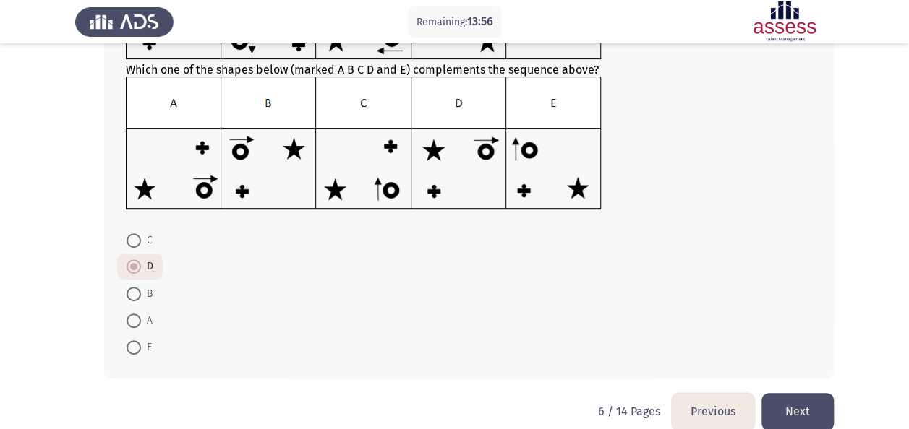
click at [791, 408] on button "Next" at bounding box center [797, 411] width 72 height 37
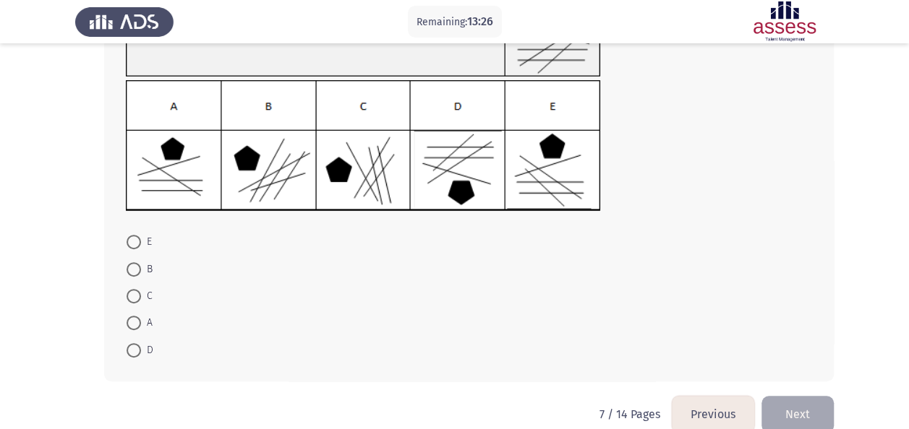
scroll to position [168, 0]
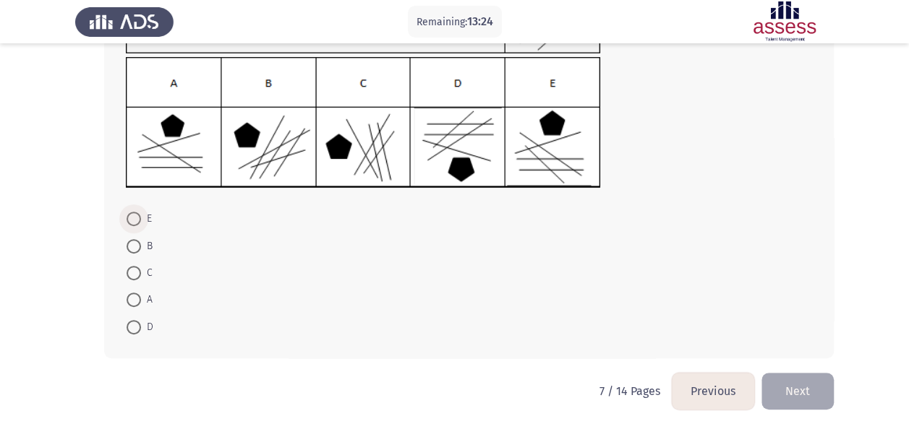
click at [131, 218] on span at bounding box center [134, 219] width 14 height 14
click at [131, 218] on input "E" at bounding box center [134, 219] width 14 height 14
radio input "true"
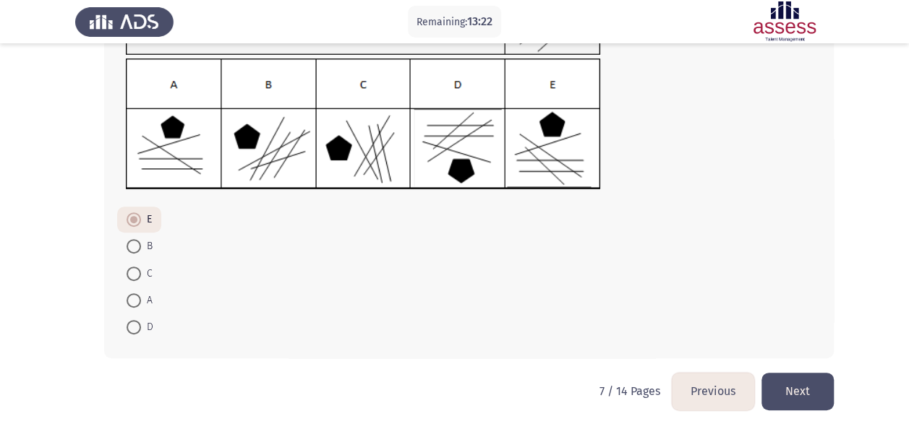
click at [805, 393] on button "Next" at bounding box center [797, 391] width 72 height 37
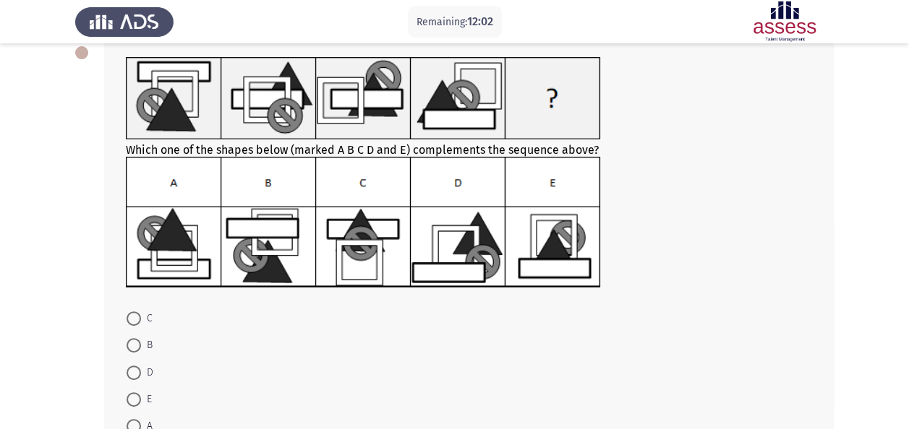
scroll to position [82, 0]
click at [133, 340] on span at bounding box center [134, 345] width 14 height 14
click at [133, 340] on input "B" at bounding box center [134, 345] width 14 height 14
radio input "true"
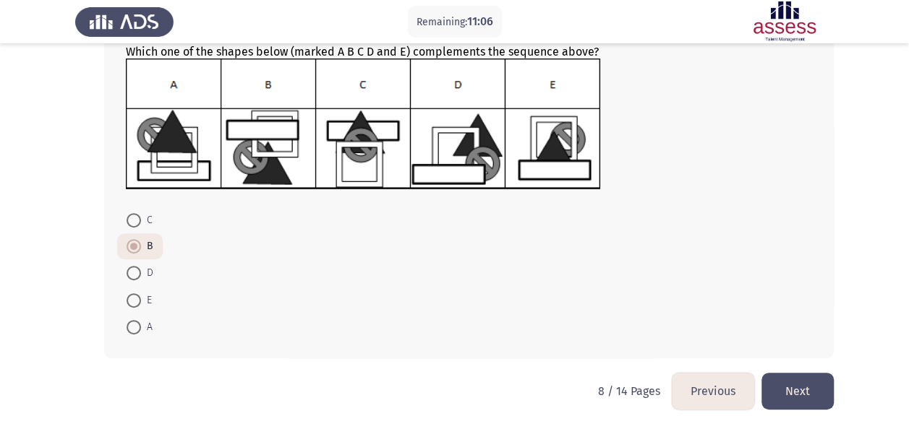
click at [779, 387] on button "Next" at bounding box center [797, 391] width 72 height 37
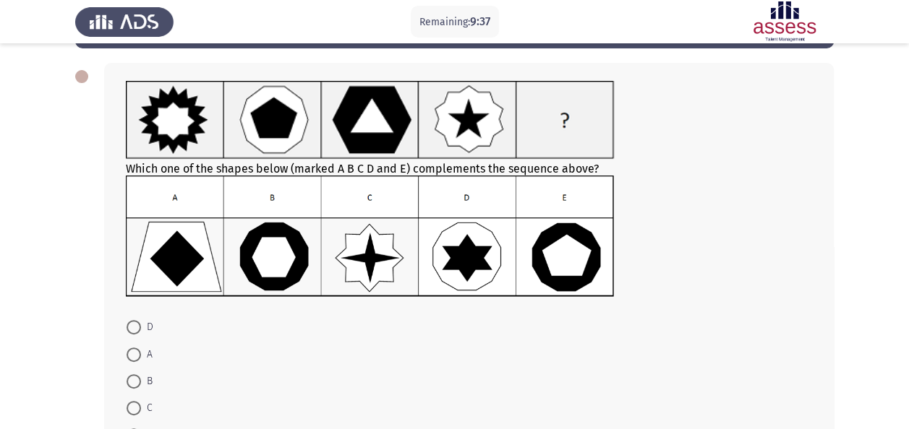
scroll to position [59, 0]
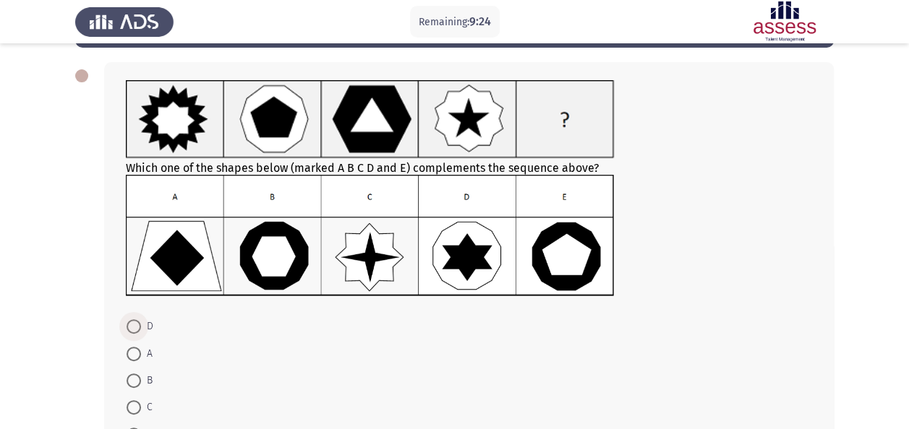
click at [134, 327] on span at bounding box center [134, 327] width 14 height 14
click at [134, 327] on input "D" at bounding box center [134, 327] width 14 height 14
radio input "true"
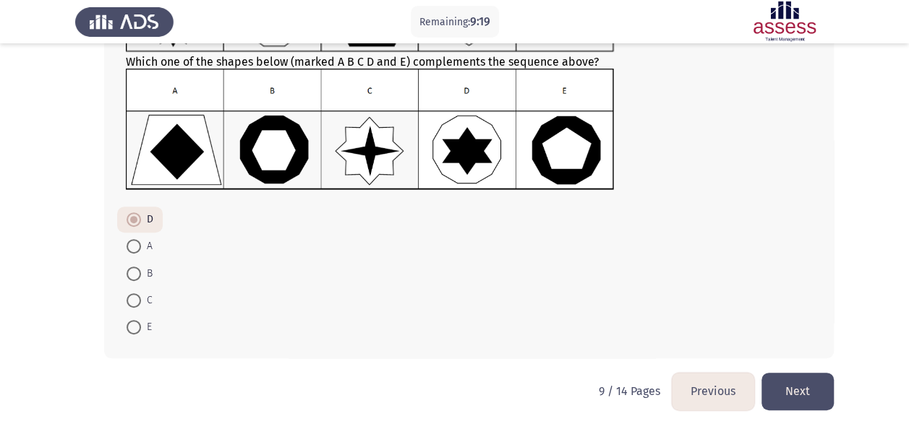
click at [805, 395] on button "Next" at bounding box center [797, 391] width 72 height 37
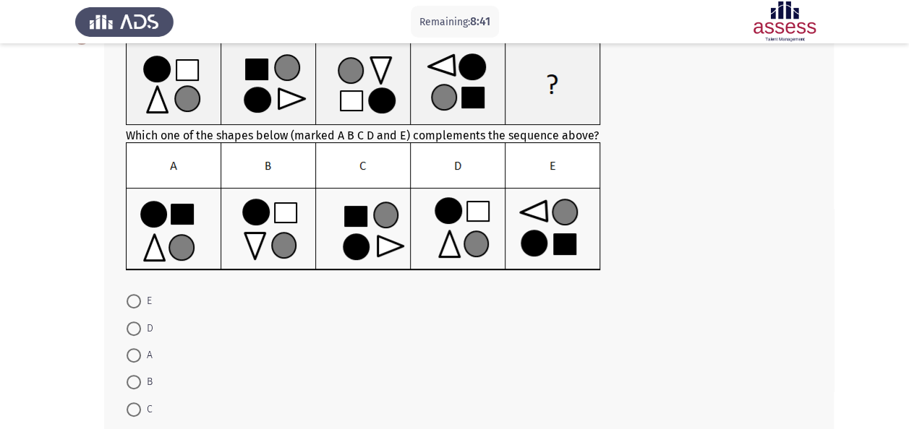
scroll to position [78, 0]
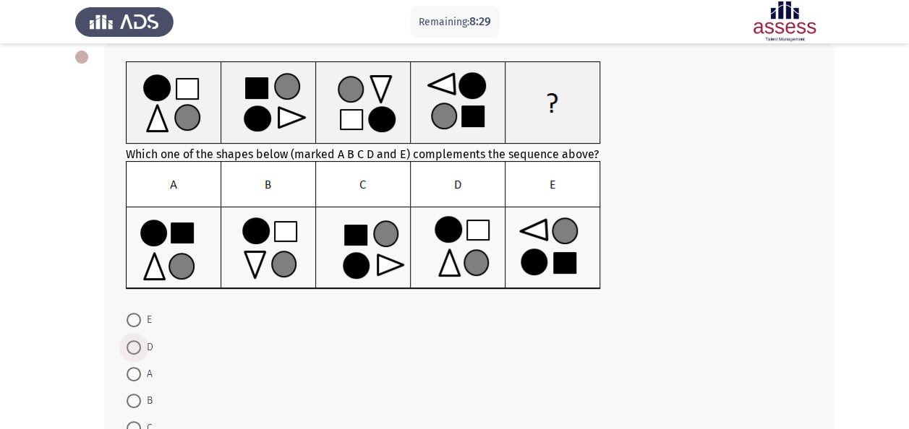
click at [130, 344] on span at bounding box center [134, 348] width 14 height 14
click at [130, 344] on input "D" at bounding box center [134, 348] width 14 height 14
radio input "true"
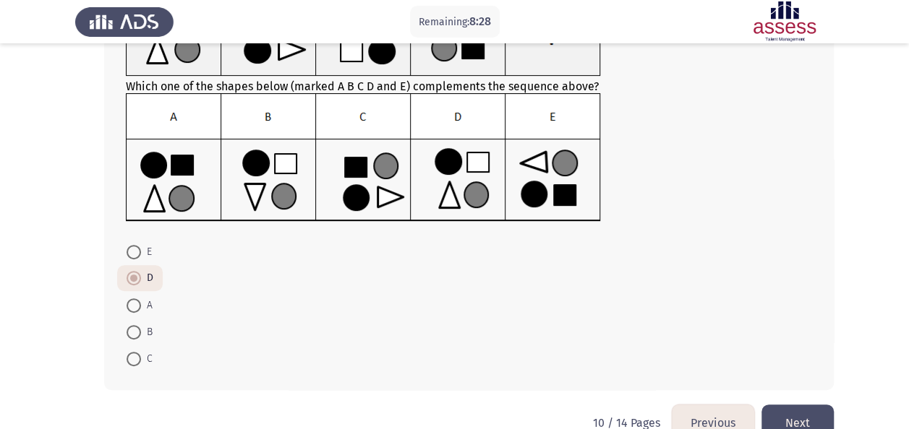
scroll to position [178, 0]
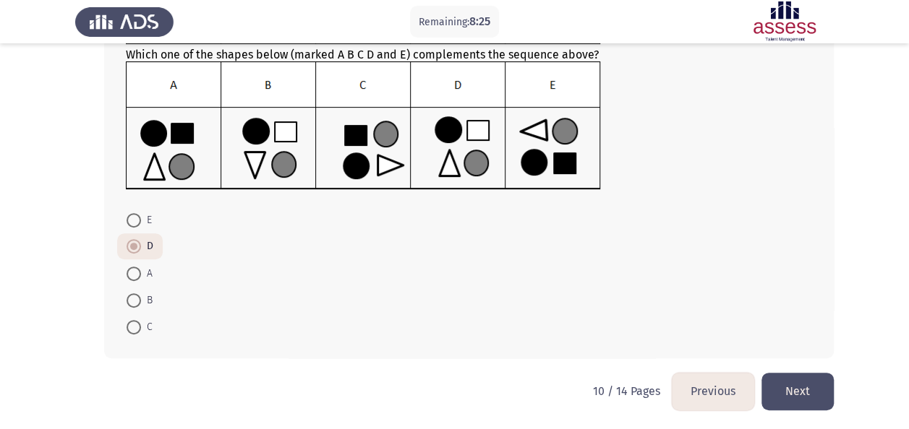
click at [801, 382] on button "Next" at bounding box center [797, 391] width 72 height 37
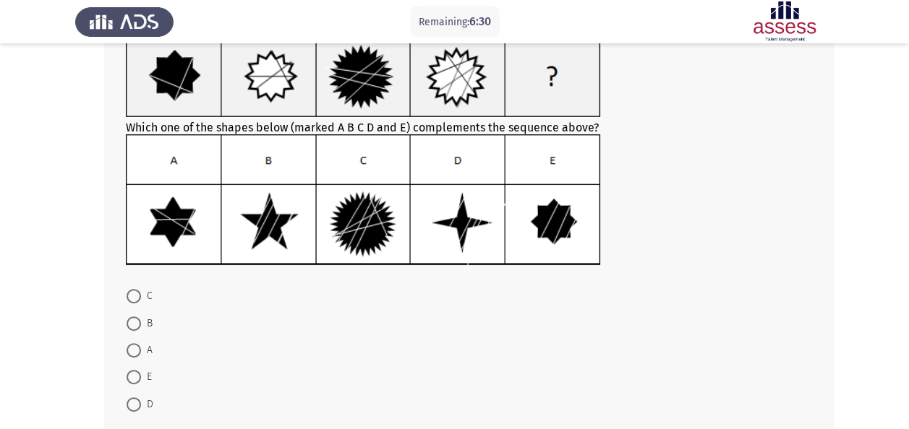
scroll to position [106, 0]
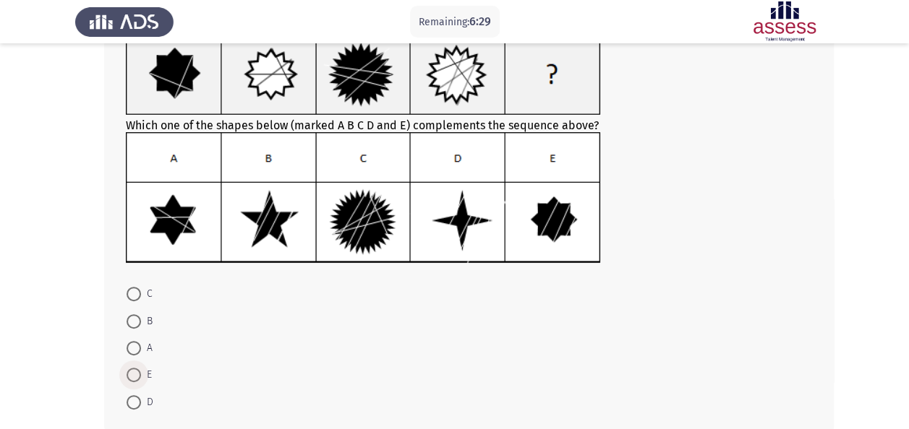
click at [134, 372] on span at bounding box center [134, 375] width 14 height 14
click at [134, 372] on input "E" at bounding box center [134, 375] width 14 height 14
radio input "true"
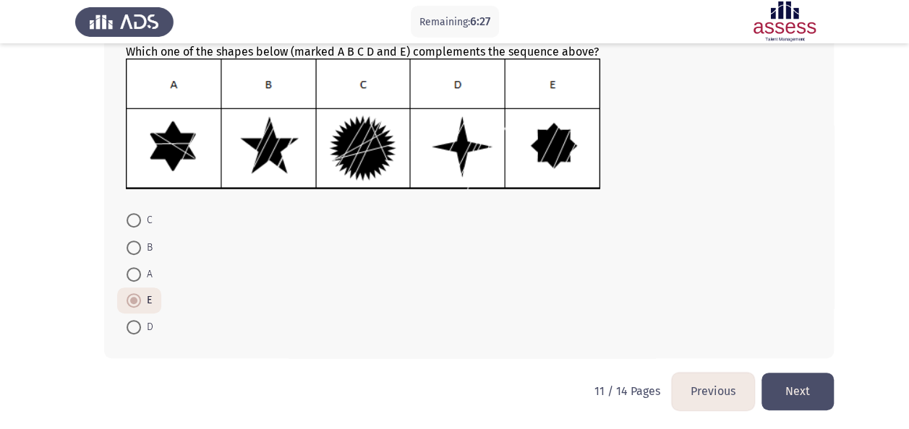
click at [819, 380] on button "Next" at bounding box center [797, 391] width 72 height 37
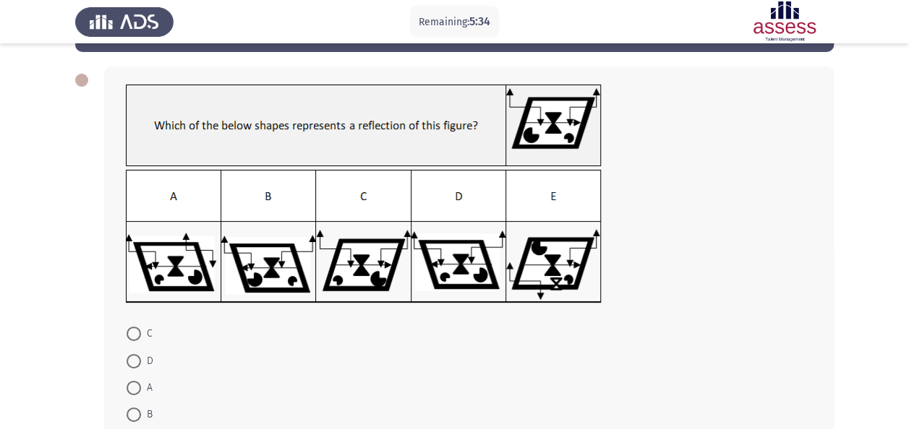
scroll to position [55, 0]
click at [134, 335] on span at bounding box center [134, 334] width 14 height 14
click at [134, 335] on input "C" at bounding box center [134, 334] width 14 height 14
radio input "true"
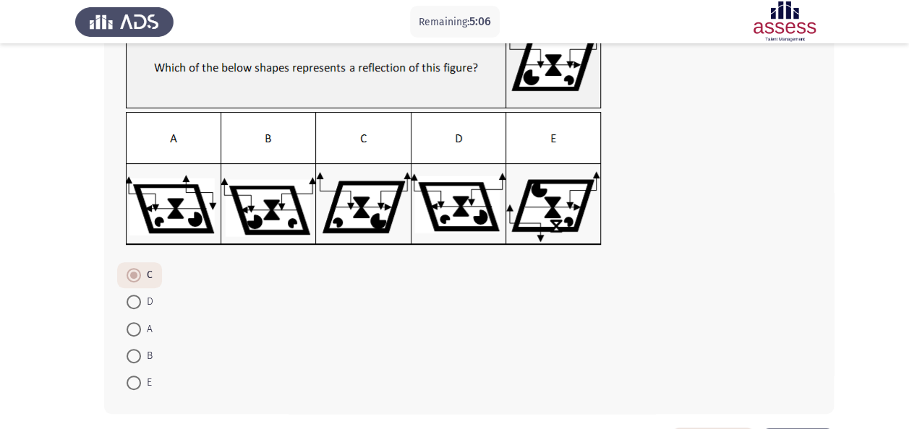
scroll to position [120, 0]
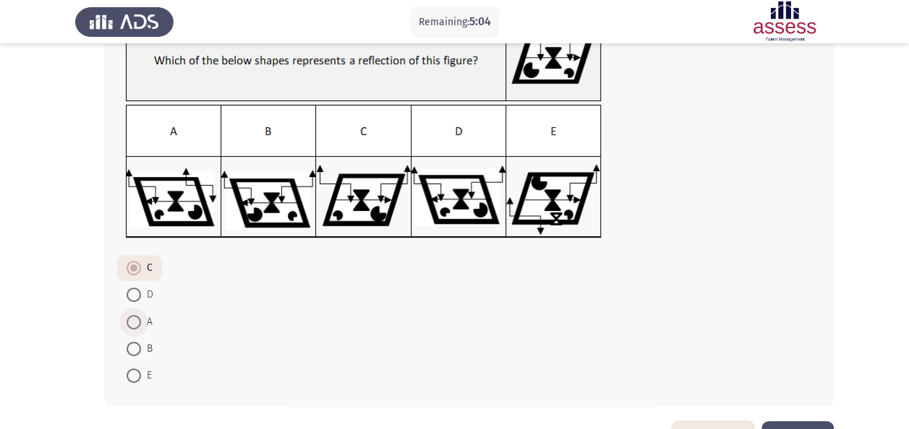
click at [139, 320] on span at bounding box center [134, 322] width 14 height 14
click at [139, 320] on input "A" at bounding box center [134, 322] width 14 height 14
radio input "true"
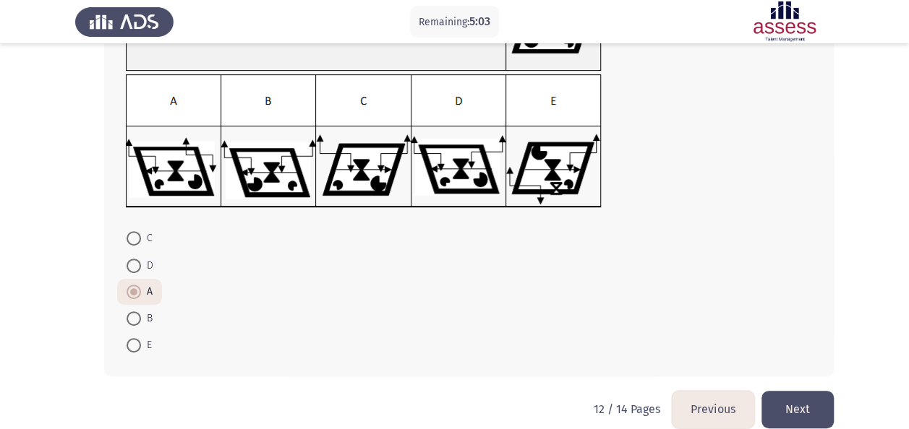
scroll to position [152, 0]
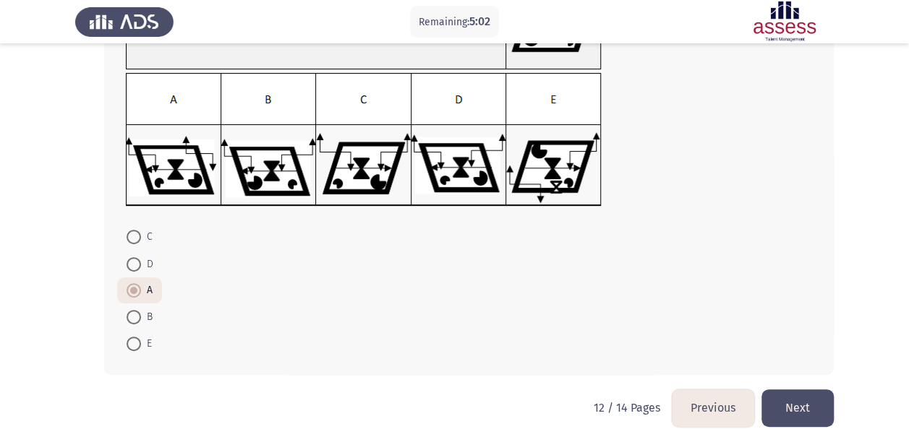
click at [796, 399] on button "Next" at bounding box center [797, 408] width 72 height 37
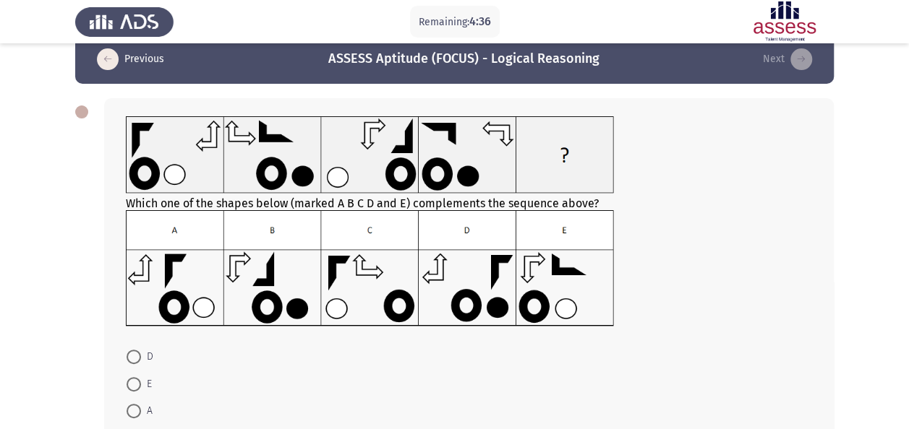
scroll to position [30, 0]
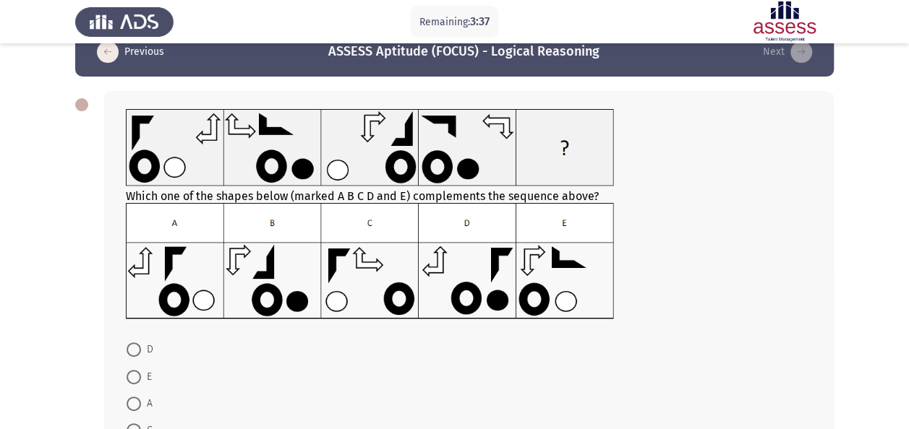
drag, startPoint x: 796, startPoint y: 399, endPoint x: 714, endPoint y: 375, distance: 85.1
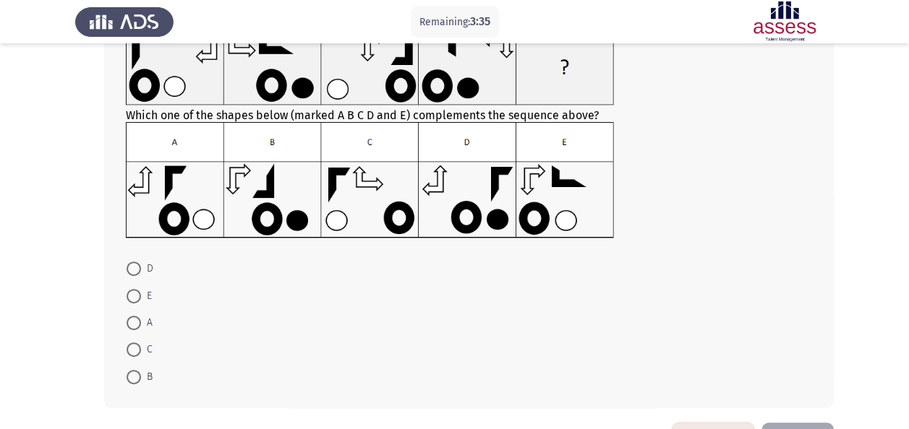
scroll to position [88, 0]
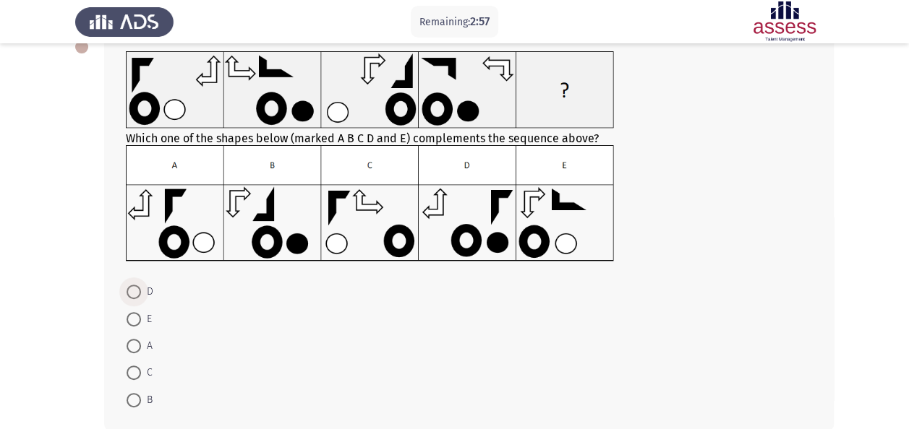
click at [133, 286] on span at bounding box center [134, 292] width 14 height 14
click at [133, 286] on input "D" at bounding box center [134, 292] width 14 height 14
radio input "true"
click at [139, 320] on span at bounding box center [134, 318] width 14 height 14
click at [139, 320] on input "E" at bounding box center [134, 318] width 14 height 14
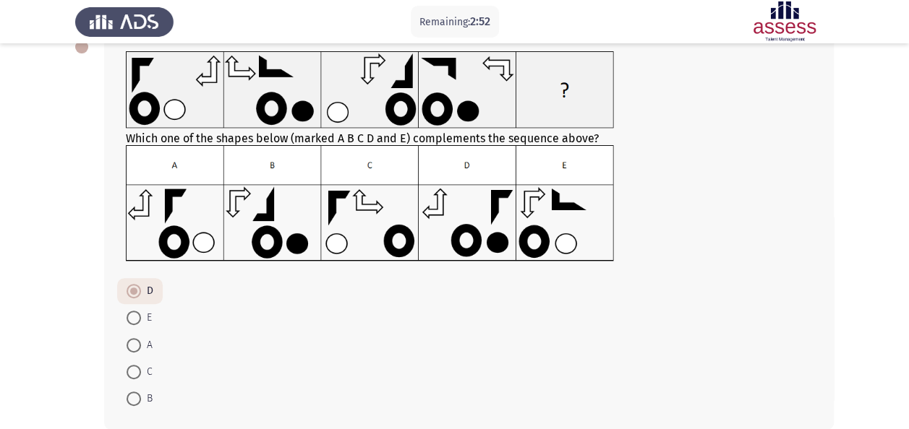
radio input "true"
click at [137, 346] on span at bounding box center [134, 345] width 14 height 14
click at [137, 346] on input "A" at bounding box center [134, 345] width 14 height 14
radio input "true"
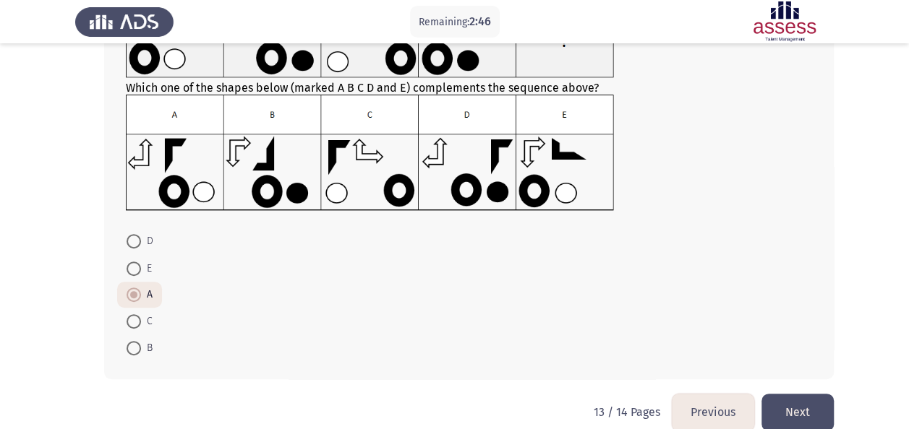
scroll to position [160, 0]
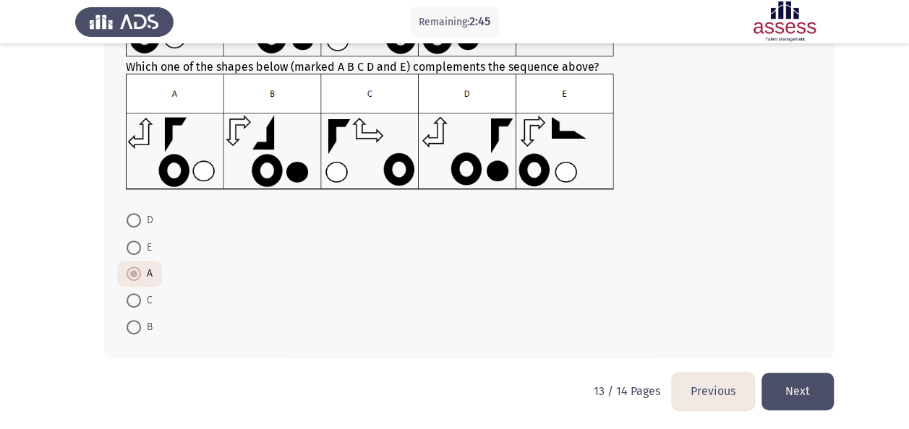
click at [795, 381] on button "Next" at bounding box center [797, 391] width 72 height 37
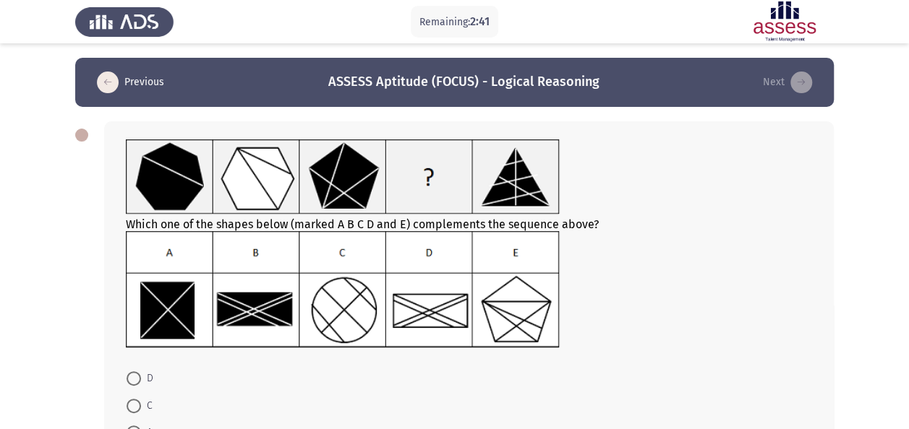
scroll to position [72, 0]
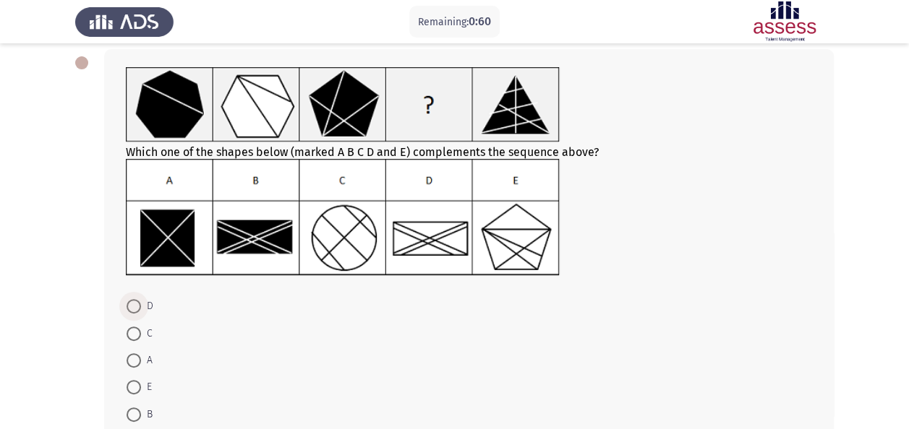
click at [144, 308] on span "D" at bounding box center [147, 306] width 12 height 17
click at [141, 308] on input "D" at bounding box center [134, 306] width 14 height 14
radio input "true"
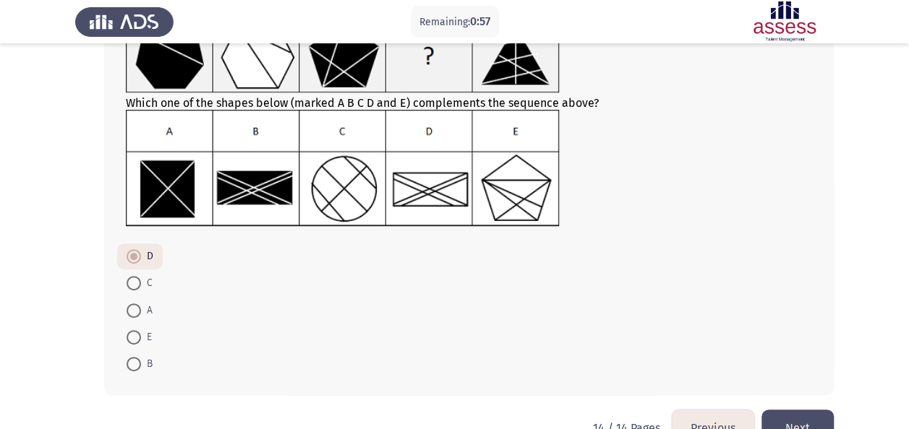
scroll to position [145, 0]
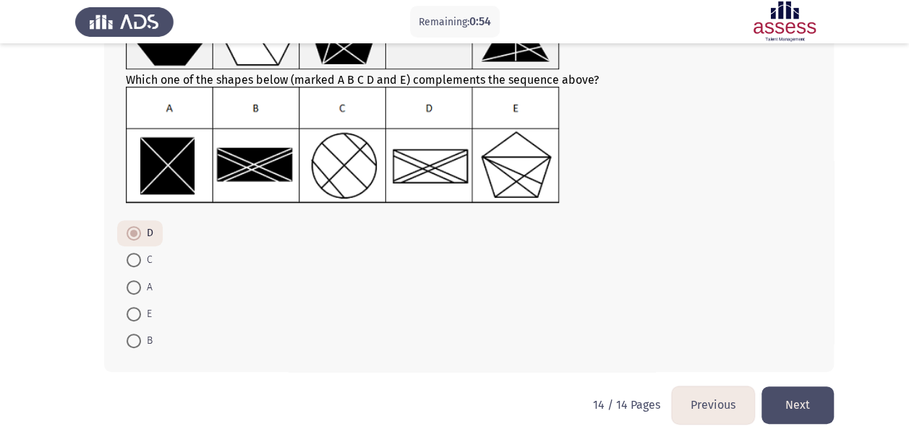
click at [795, 388] on button "Next" at bounding box center [797, 405] width 72 height 37
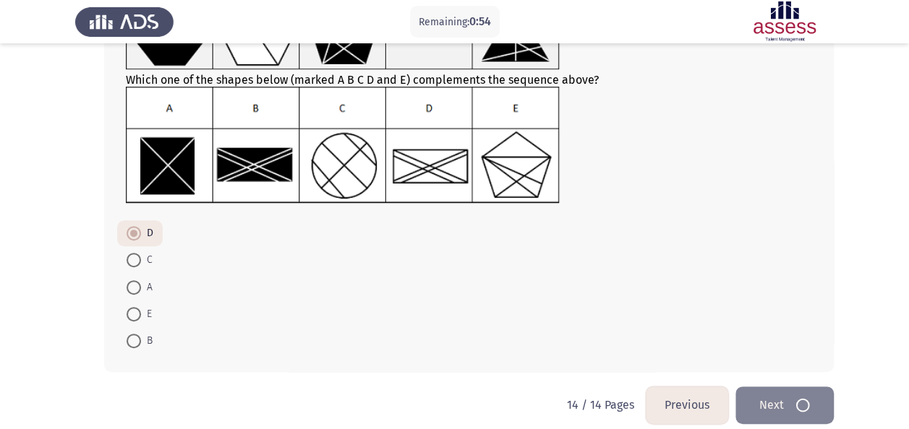
scroll to position [0, 0]
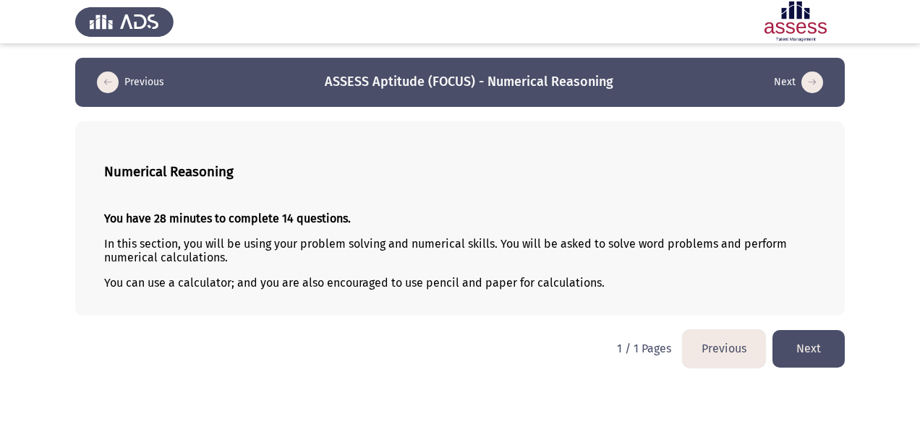
click at [807, 342] on button "Next" at bounding box center [808, 348] width 72 height 37
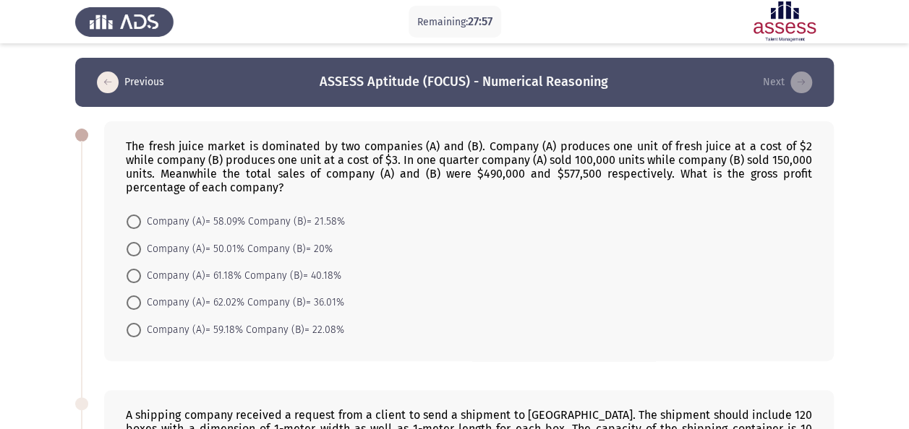
click at [344, 347] on div "The fresh juice market is dominated by two companies (A) and (B). Company (A) p…" at bounding box center [469, 241] width 730 height 240
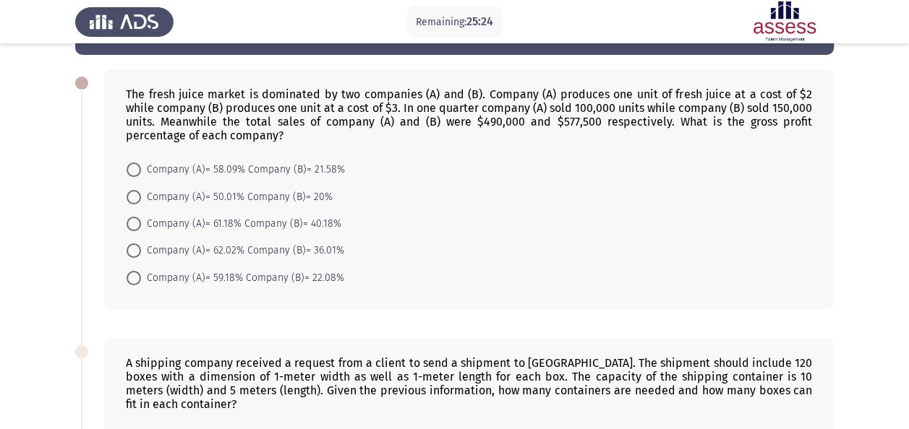
scroll to position [72, 0]
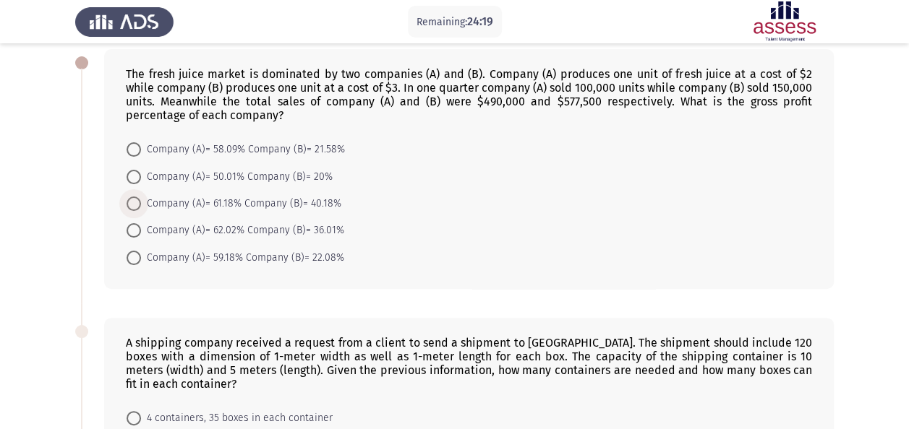
click at [221, 199] on span "Company (A)= 61.18% Company (B)= 40.18%" at bounding box center [241, 203] width 200 height 17
click at [141, 199] on input "Company (A)= 61.18% Company (B)= 40.18%" at bounding box center [134, 204] width 14 height 14
radio input "true"
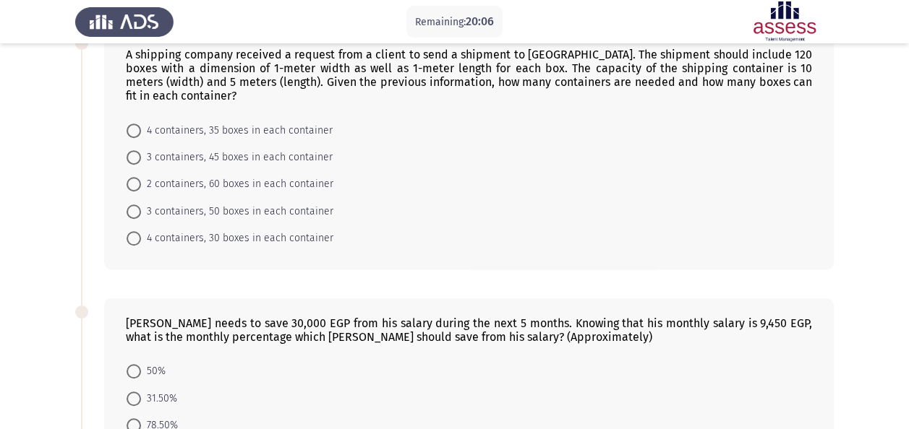
scroll to position [351, 0]
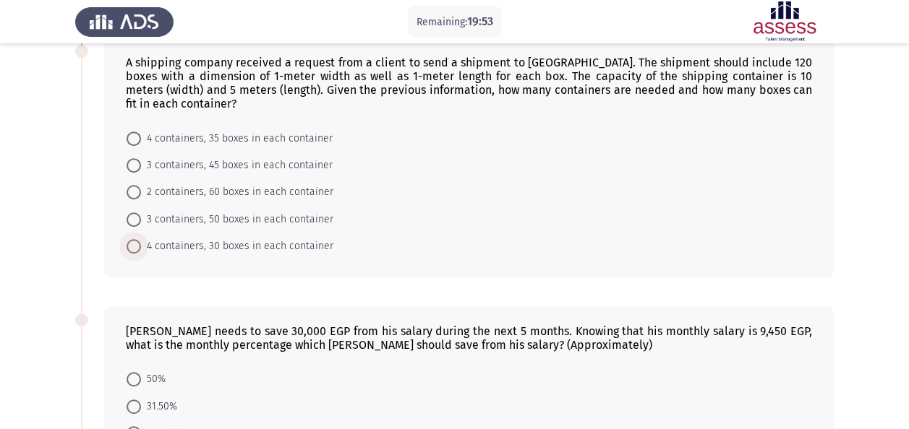
click at [176, 238] on span "4 containers, 30 boxes in each container" at bounding box center [237, 246] width 192 height 17
click at [141, 239] on input "4 containers, 30 boxes in each container" at bounding box center [134, 246] width 14 height 14
radio input "true"
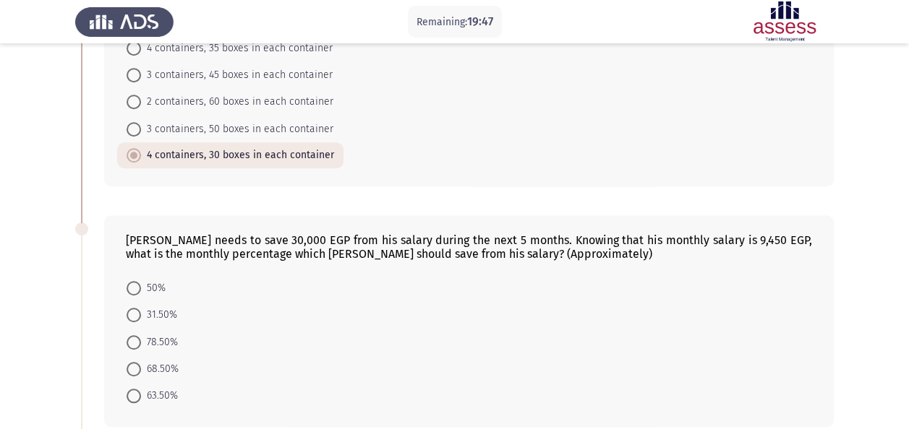
scroll to position [445, 0]
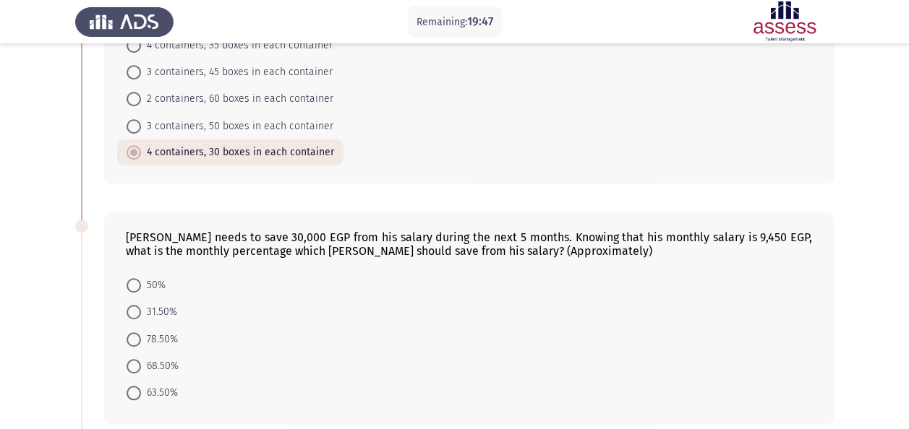
click at [243, 312] on form "50% 31.50% 78.50% 68.50% 63.50%" at bounding box center [469, 339] width 686 height 135
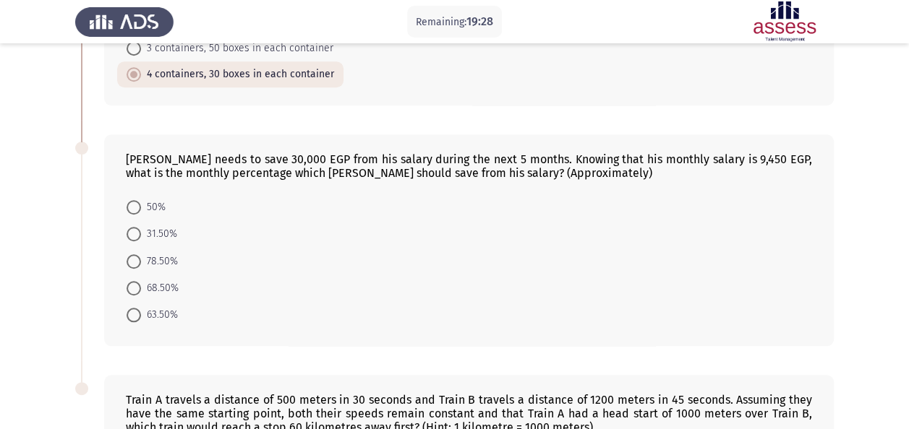
scroll to position [520, 0]
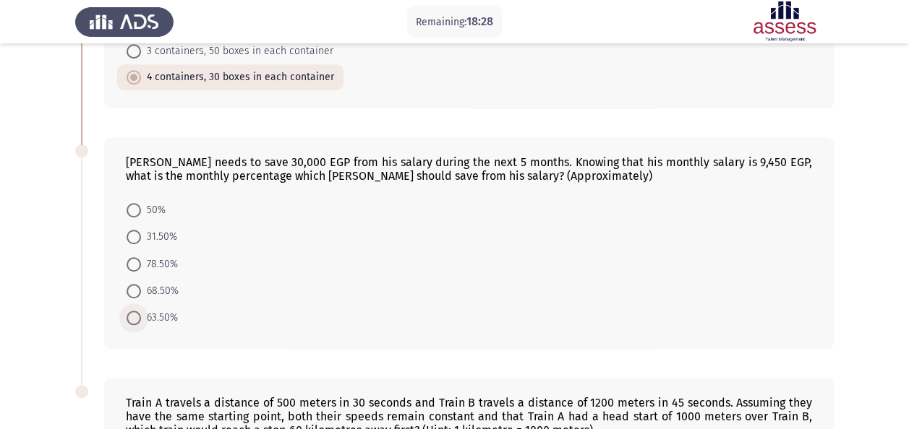
click at [159, 309] on span "63.50%" at bounding box center [159, 317] width 37 height 17
click at [141, 311] on input "63.50%" at bounding box center [134, 318] width 14 height 14
radio input "true"
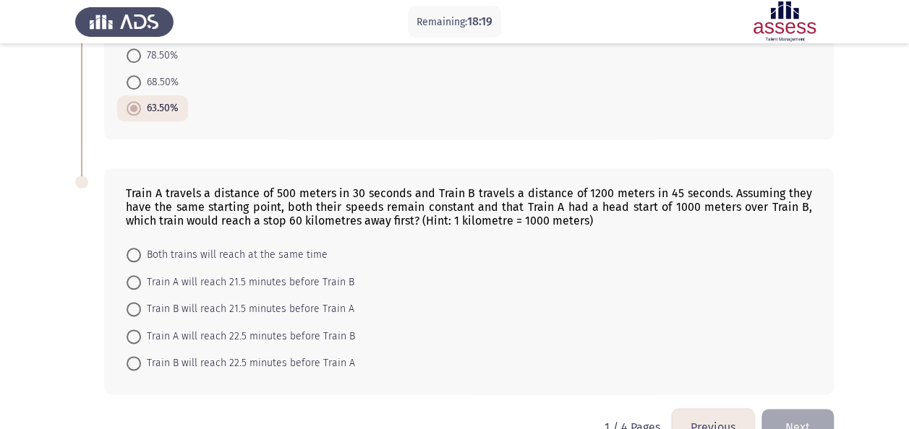
scroll to position [735, 0]
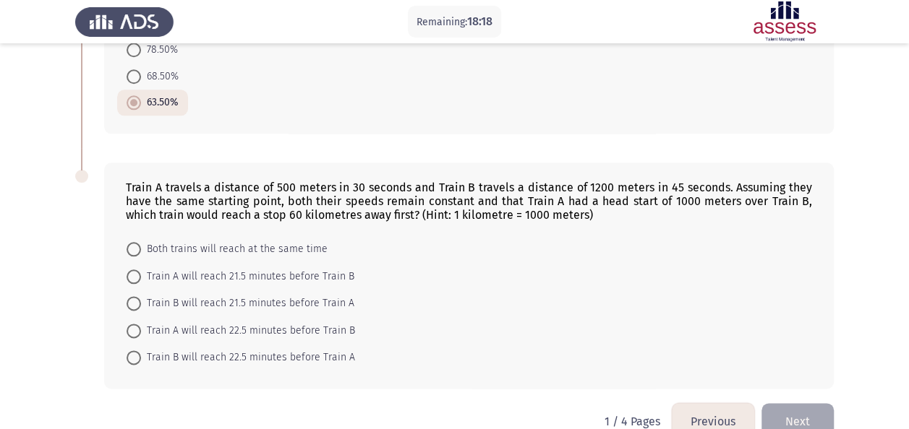
click at [197, 371] on div "Train A travels a distance of 500 meters in 30 seconds and Train B travels a di…" at bounding box center [454, 275] width 758 height 255
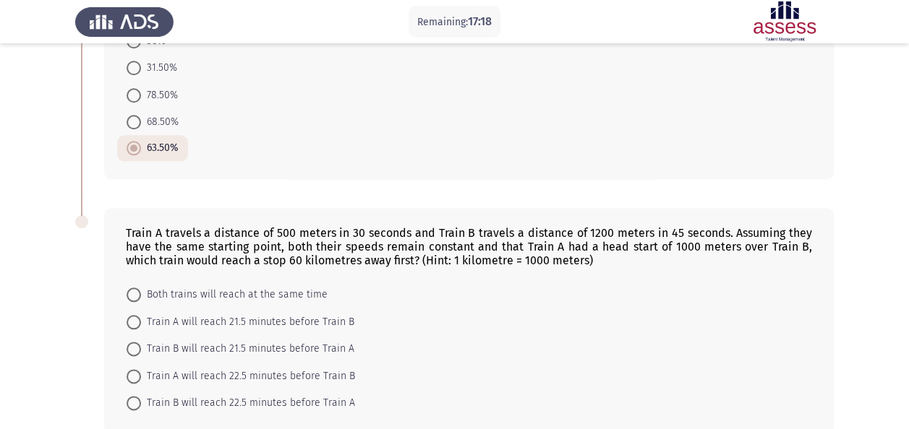
scroll to position [745, 0]
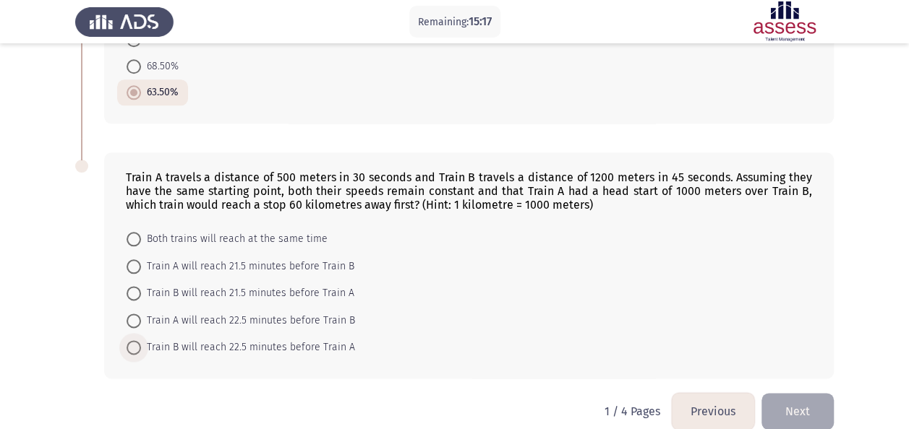
click at [176, 339] on span "Train B will reach 22.5 minutes before Train A" at bounding box center [248, 347] width 214 height 17
click at [141, 341] on input "Train B will reach 22.5 minutes before Train A" at bounding box center [134, 348] width 14 height 14
radio input "true"
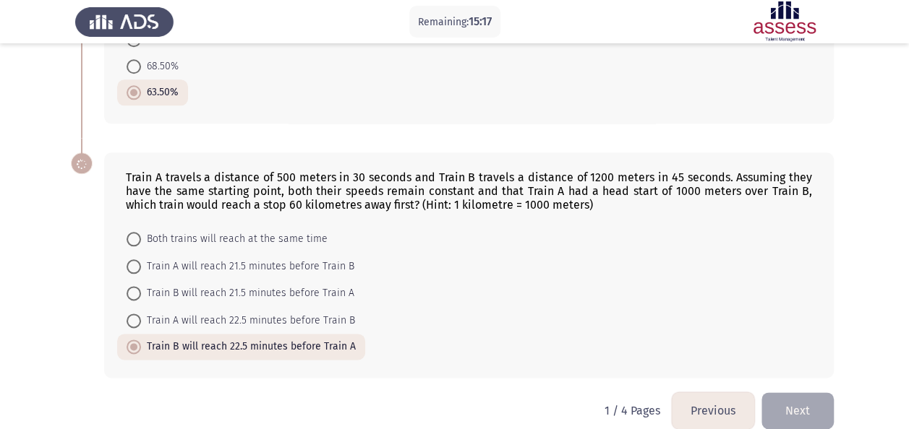
scroll to position [744, 0]
click at [784, 393] on button "Next" at bounding box center [797, 411] width 72 height 37
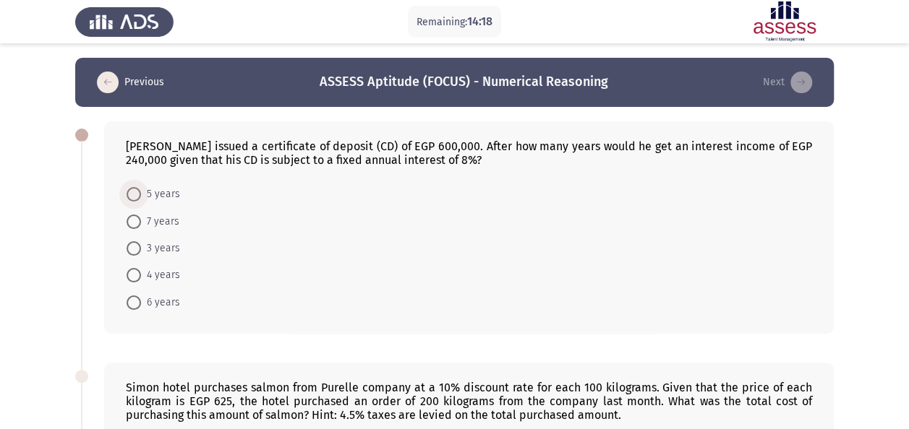
click at [130, 192] on span at bounding box center [134, 194] width 14 height 14
click at [130, 192] on input "5 years" at bounding box center [134, 194] width 14 height 14
radio input "true"
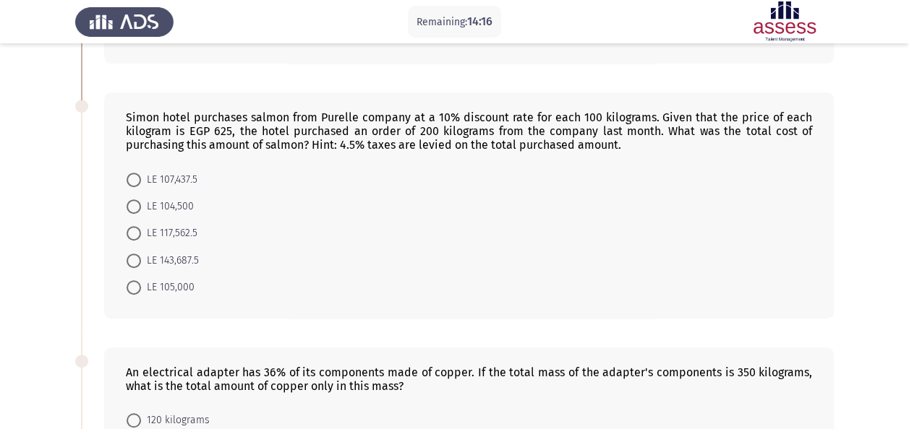
scroll to position [201, 0]
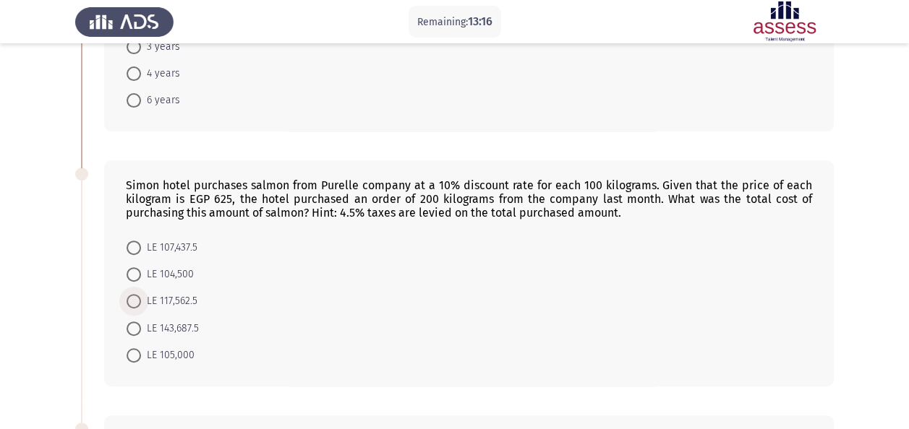
click at [166, 296] on span "LE 117,562.5" at bounding box center [169, 301] width 56 height 17
click at [141, 296] on input "LE 117,562.5" at bounding box center [134, 301] width 14 height 14
radio input "true"
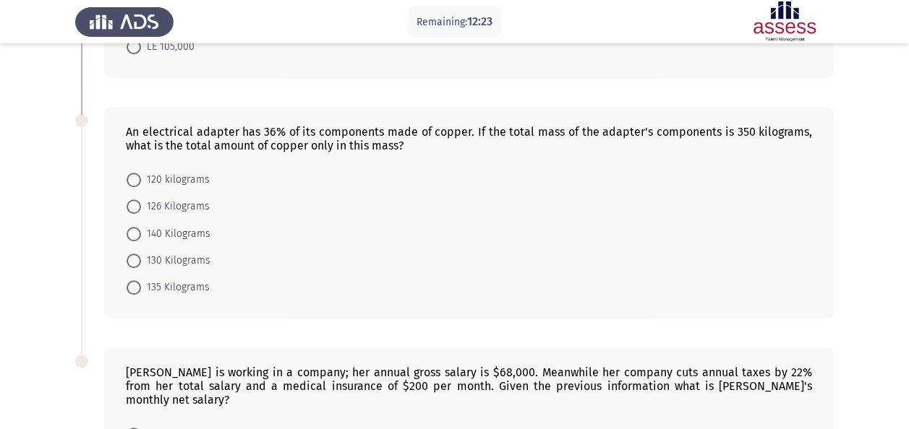
scroll to position [522, 0]
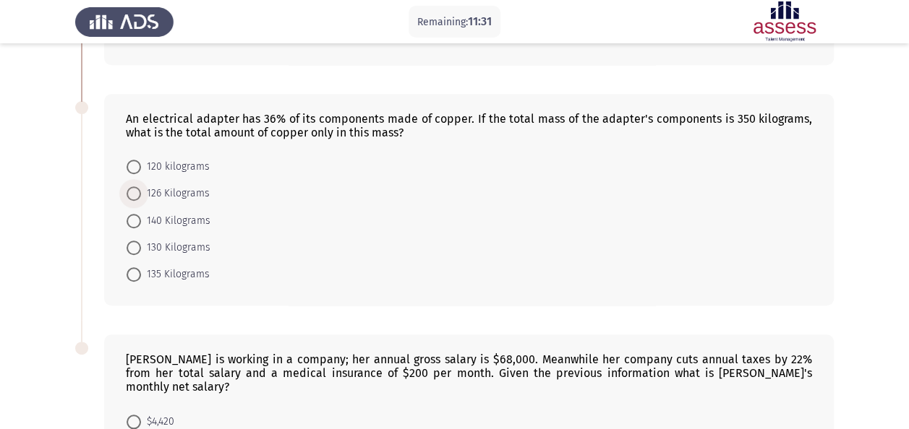
click at [134, 187] on span at bounding box center [134, 194] width 14 height 14
click at [134, 187] on input "126 Kilograms" at bounding box center [134, 194] width 14 height 14
radio input "true"
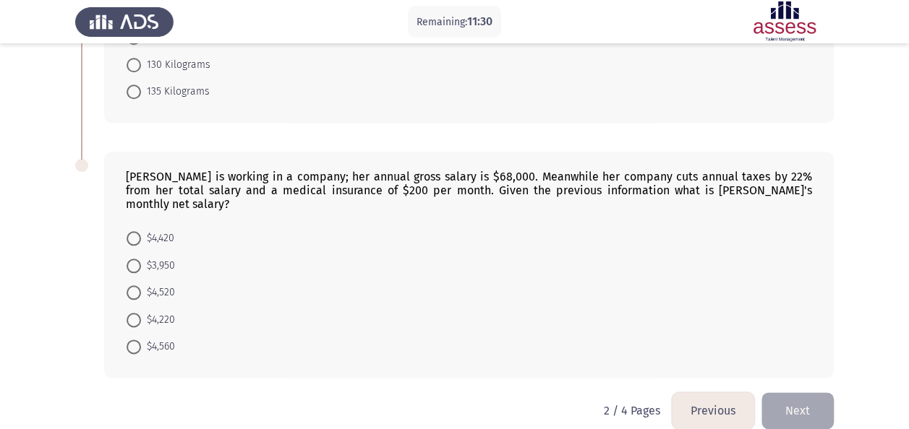
scroll to position [698, 0]
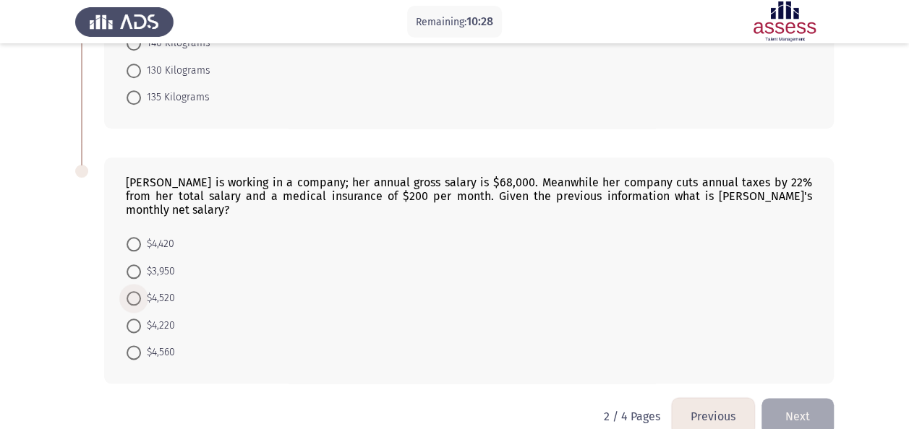
click at [145, 290] on span "$4,520" at bounding box center [158, 298] width 34 height 17
click at [141, 291] on input "$4,520" at bounding box center [134, 298] width 14 height 14
radio input "true"
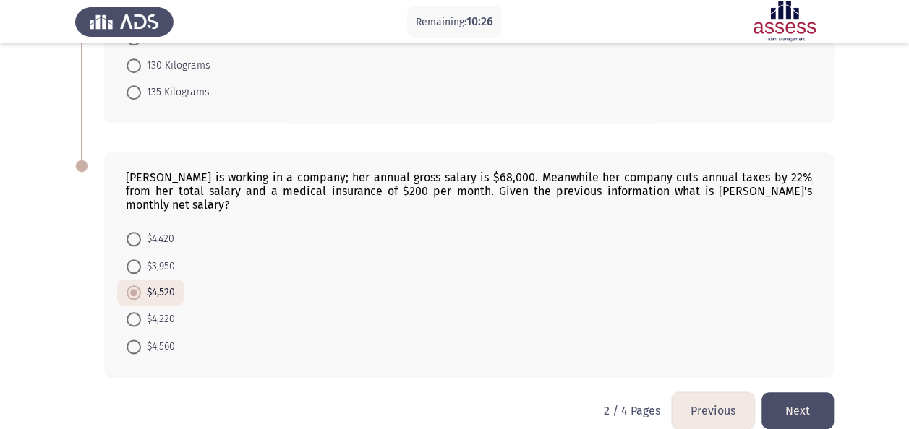
click at [797, 393] on button "Next" at bounding box center [797, 411] width 72 height 37
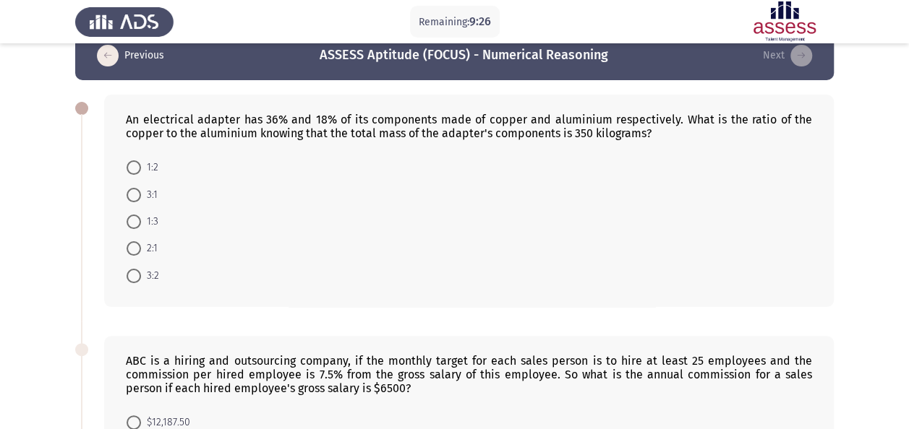
scroll to position [29, 0]
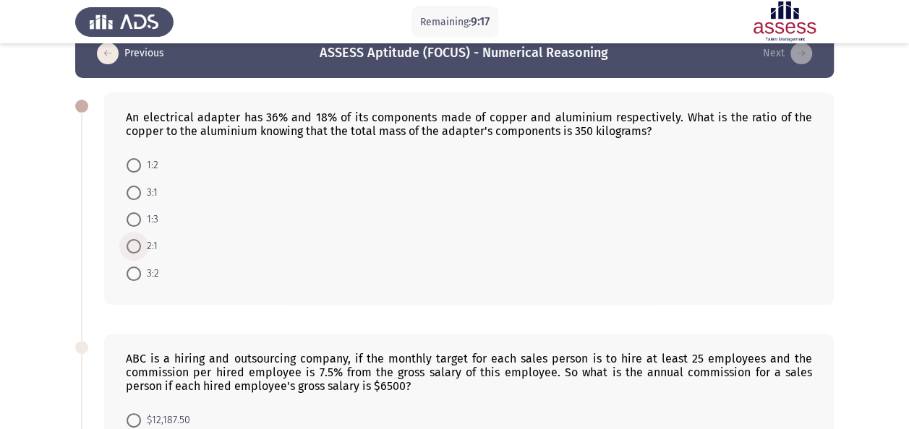
click at [143, 250] on span "2:1" at bounding box center [149, 246] width 17 height 17
click at [141, 250] on input "2:1" at bounding box center [134, 246] width 14 height 14
radio input "true"
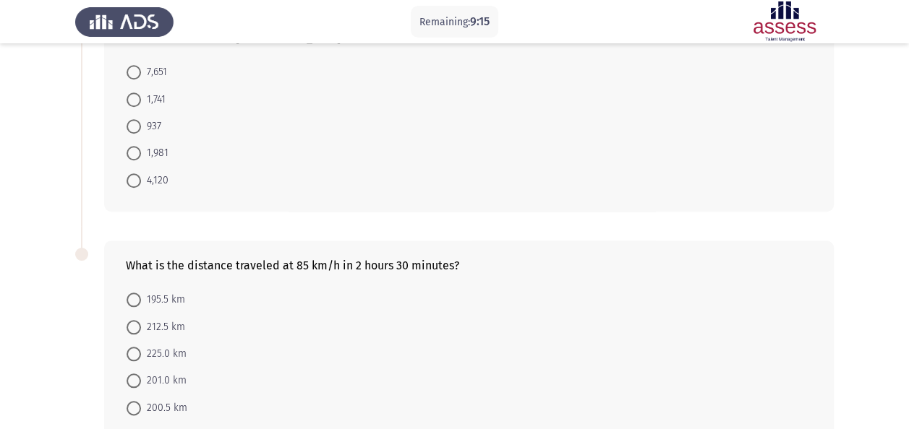
scroll to position [693, 0]
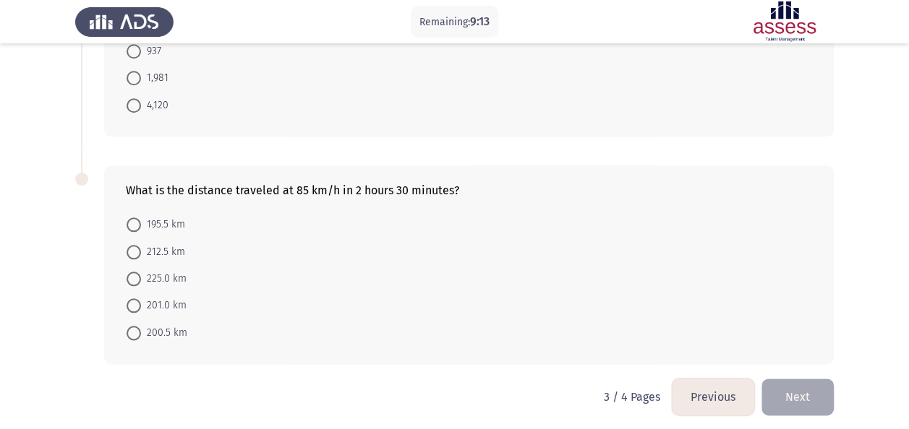
click at [706, 385] on button "Previous" at bounding box center [713, 397] width 82 height 37
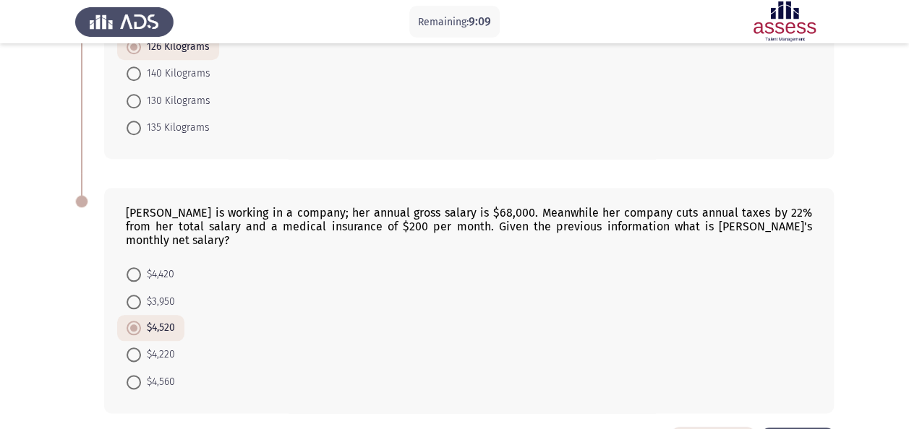
scroll to position [678, 0]
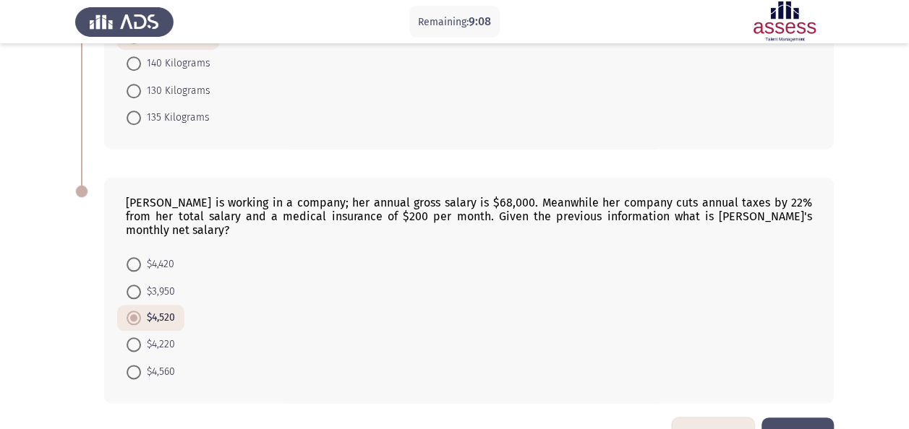
click at [707, 418] on button "Previous" at bounding box center [713, 436] width 82 height 37
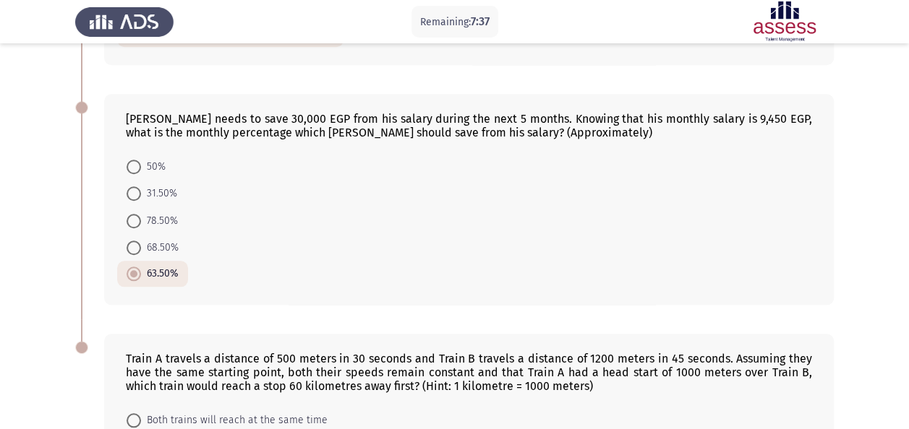
scroll to position [744, 0]
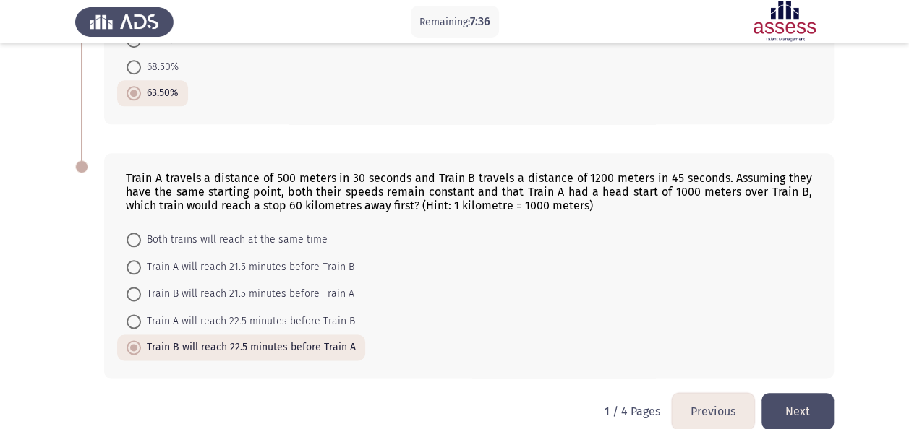
click at [781, 393] on button "Next" at bounding box center [797, 411] width 72 height 37
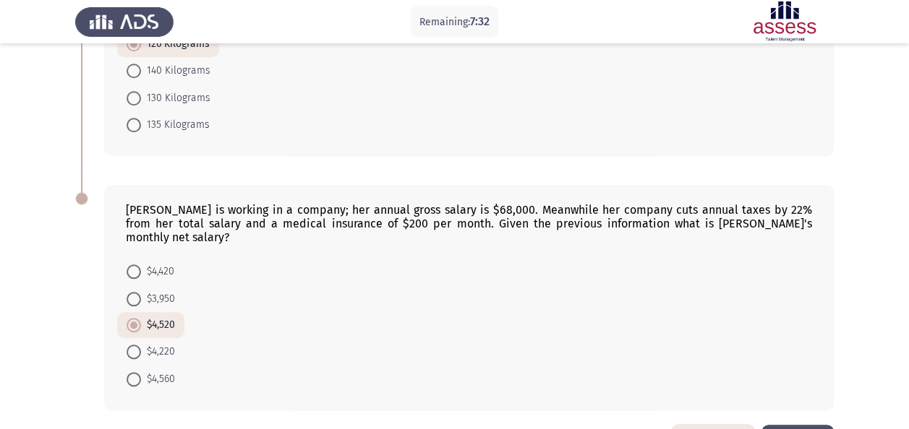
scroll to position [703, 0]
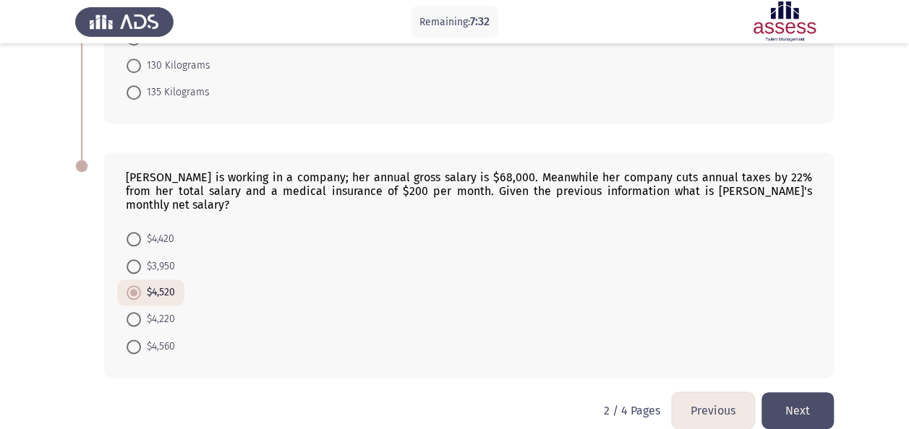
click at [805, 393] on button "Next" at bounding box center [797, 411] width 72 height 37
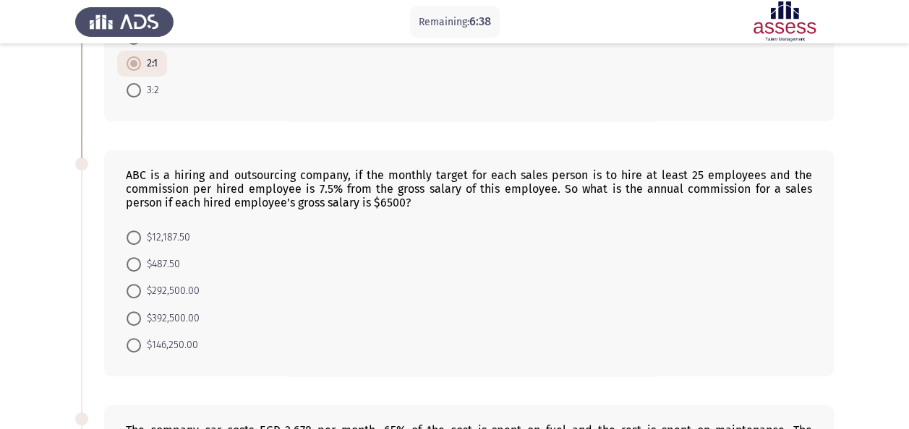
scroll to position [213, 0]
click at [143, 287] on span "$292,500.00" at bounding box center [170, 289] width 59 height 17
click at [141, 287] on input "$292,500.00" at bounding box center [134, 290] width 14 height 14
radio input "true"
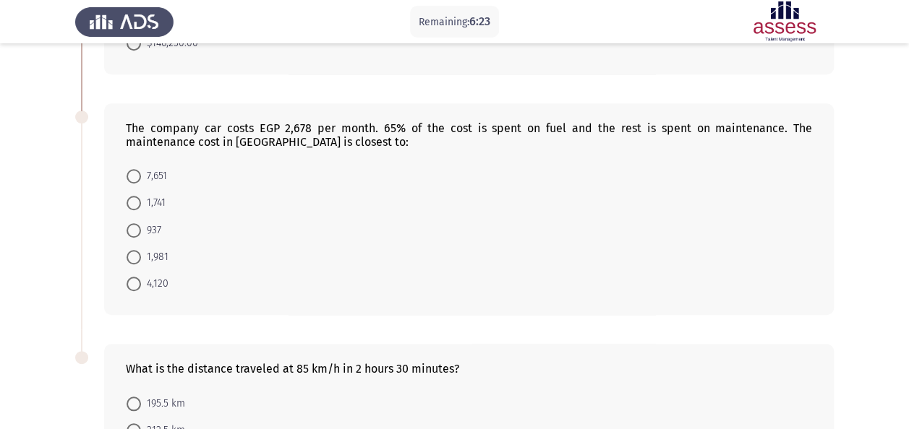
scroll to position [523, 0]
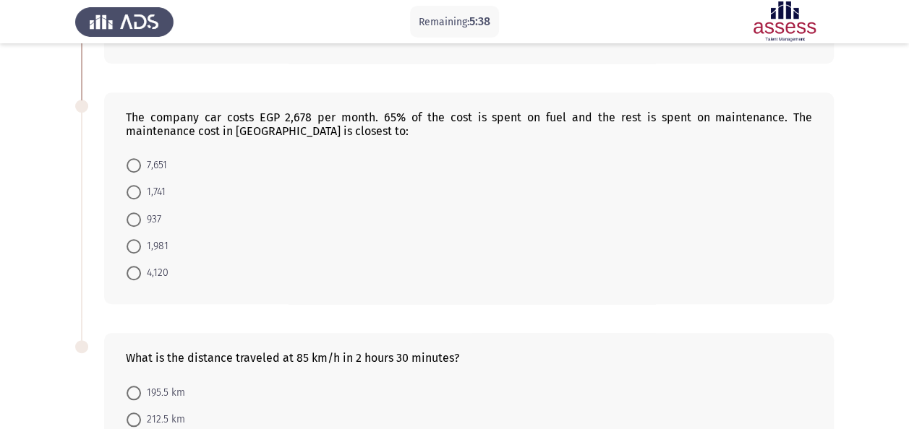
click at [171, 304] on div "The company car costs EGP 2,678 per month. 65% of the cost is spent on fuel and…" at bounding box center [454, 198] width 758 height 241
click at [370, 220] on form "7,651 1,741 937 1,981 4,120" at bounding box center [469, 219] width 686 height 135
click at [140, 244] on span at bounding box center [134, 246] width 14 height 14
click at [140, 244] on input "1,981" at bounding box center [134, 246] width 14 height 14
radio input "true"
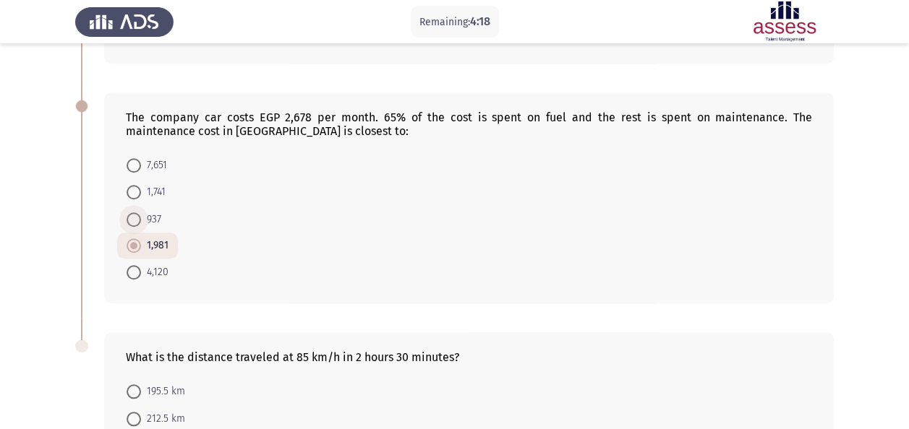
click at [140, 221] on label "937" at bounding box center [144, 219] width 35 height 17
click at [140, 221] on input "937" at bounding box center [134, 220] width 14 height 14
radio input "true"
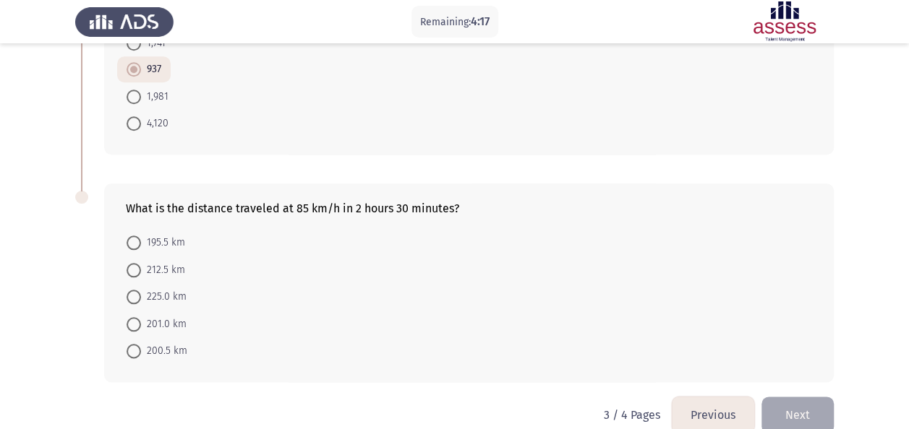
scroll to position [691, 0]
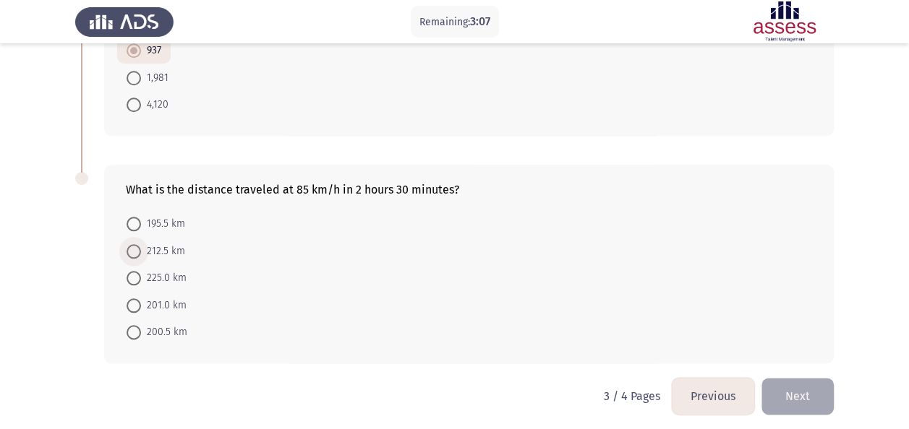
click at [142, 247] on span "212.5 km" at bounding box center [163, 251] width 44 height 17
click at [141, 247] on input "212.5 km" at bounding box center [134, 251] width 14 height 14
radio input "true"
click at [781, 402] on button "Next" at bounding box center [797, 397] width 72 height 37
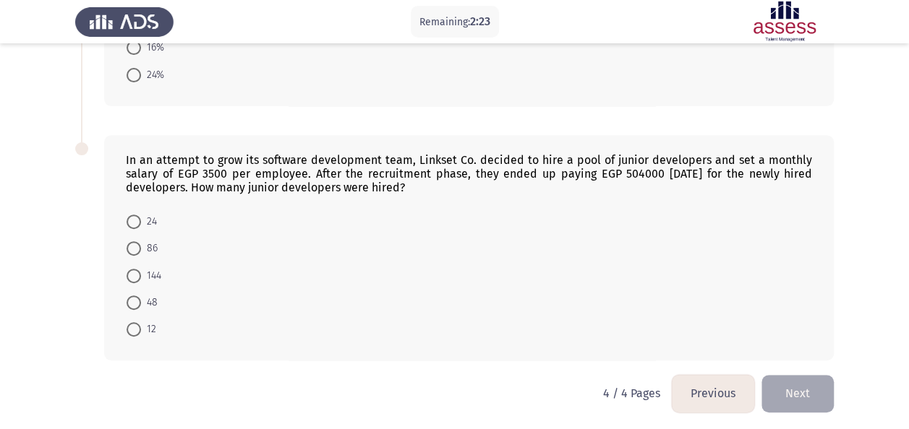
scroll to position [0, 0]
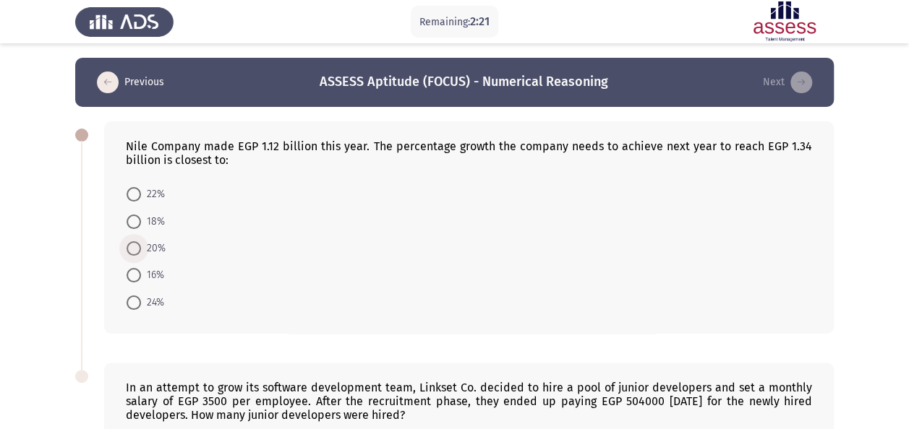
click at [136, 251] on span at bounding box center [134, 248] width 14 height 14
click at [136, 251] on input "20%" at bounding box center [134, 248] width 14 height 14
radio input "true"
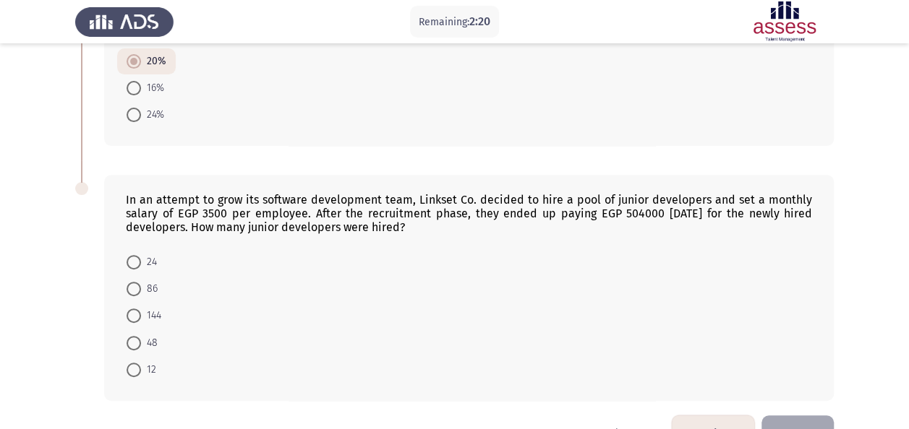
scroll to position [219, 0]
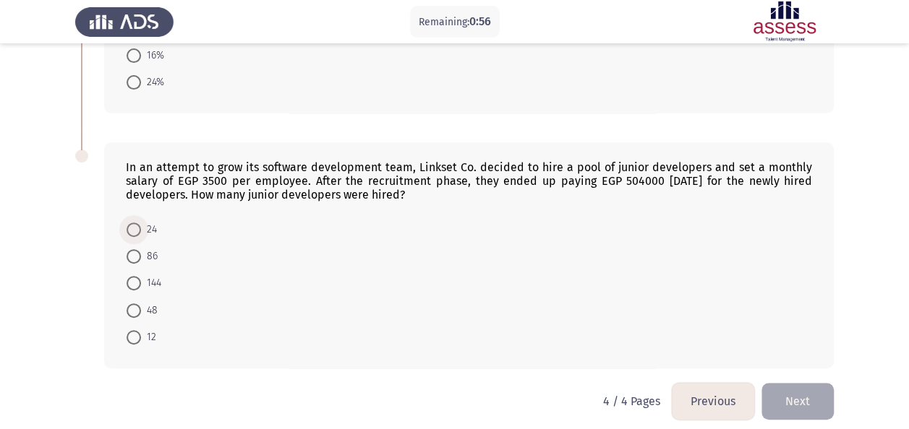
click at [134, 223] on span at bounding box center [134, 230] width 14 height 14
click at [134, 223] on input "24" at bounding box center [134, 230] width 14 height 14
radio input "true"
click at [790, 398] on button "Next" at bounding box center [797, 400] width 72 height 37
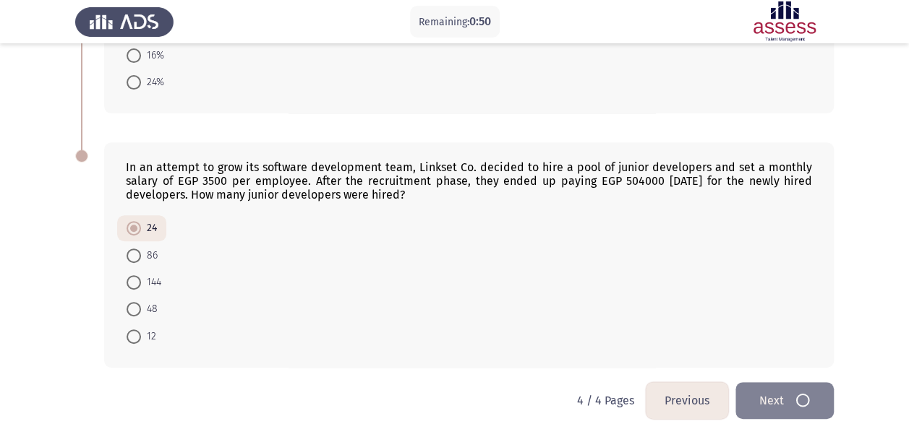
scroll to position [0, 0]
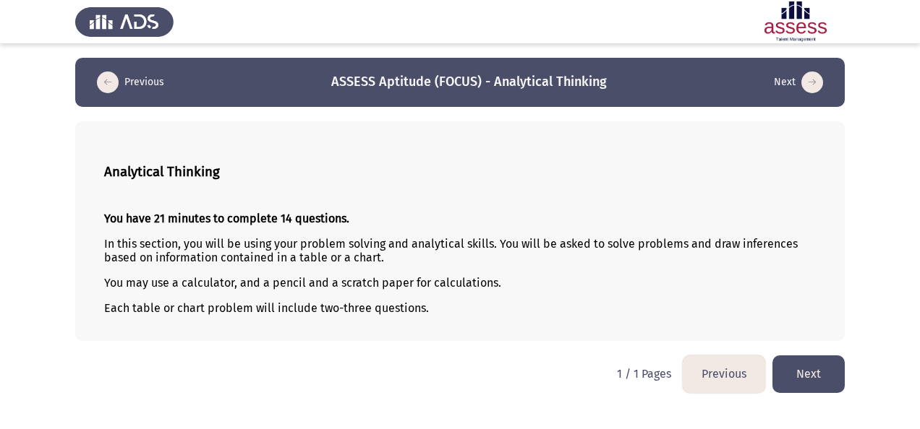
click at [801, 369] on button "Next" at bounding box center [808, 374] width 72 height 37
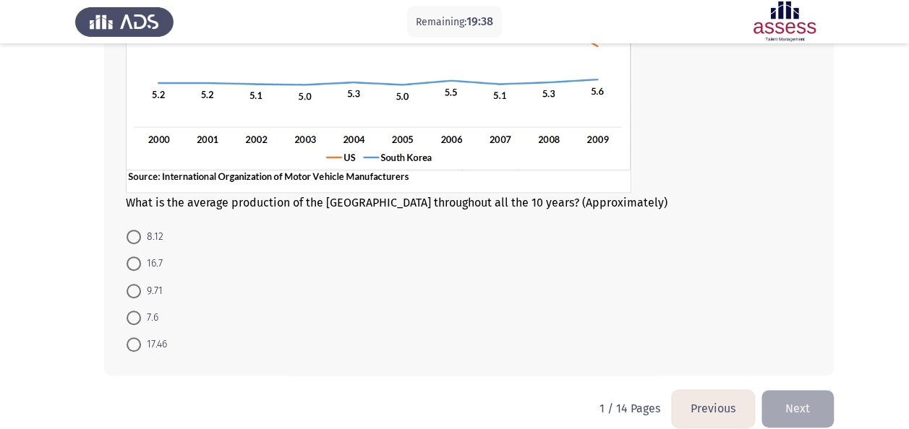
scroll to position [260, 0]
click at [129, 353] on mat-radio-button "17.46" at bounding box center [146, 343] width 59 height 27
click at [137, 335] on label "17.46" at bounding box center [147, 343] width 40 height 17
click at [137, 337] on input "17.46" at bounding box center [134, 344] width 14 height 14
radio input "true"
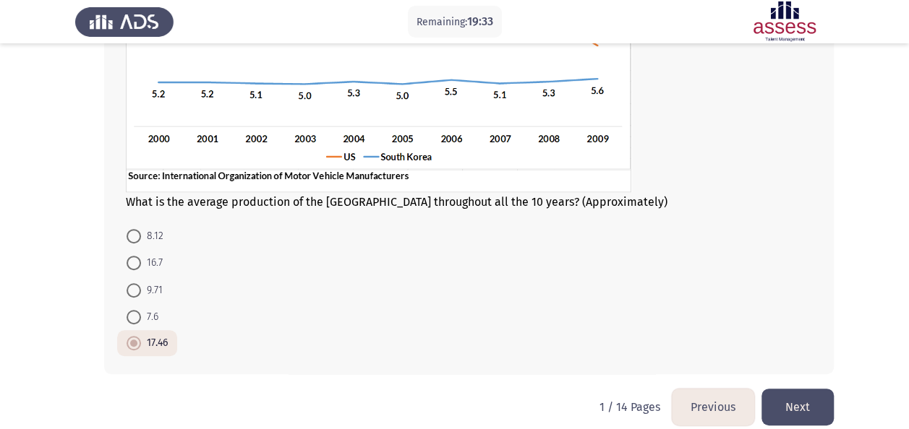
click at [801, 402] on button "Next" at bounding box center [797, 407] width 72 height 37
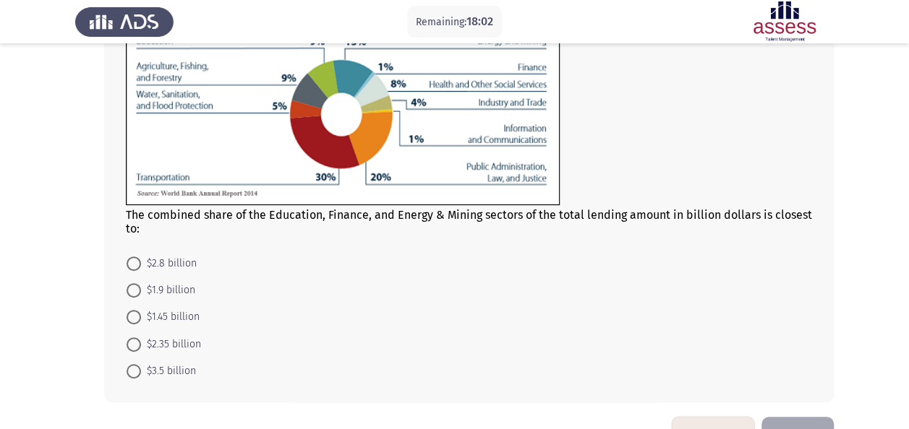
scroll to position [169, 0]
click at [132, 315] on span at bounding box center [134, 318] width 14 height 14
click at [132, 315] on input "$1.45 billion" at bounding box center [134, 318] width 14 height 14
radio input "true"
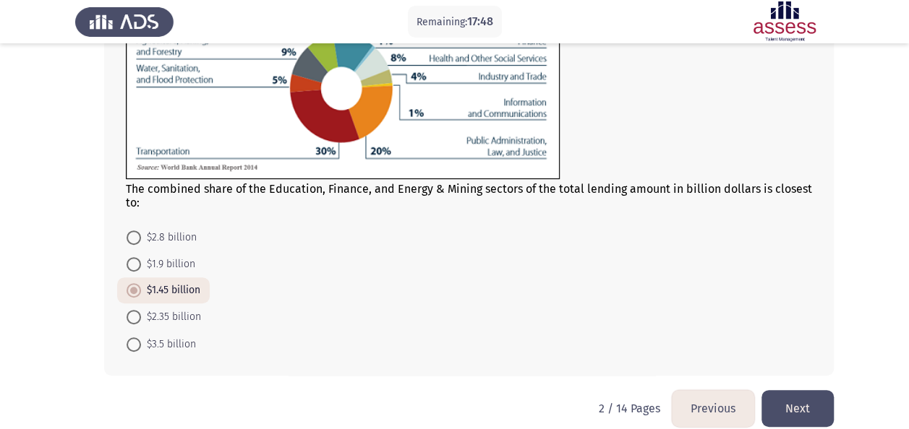
scroll to position [213, 0]
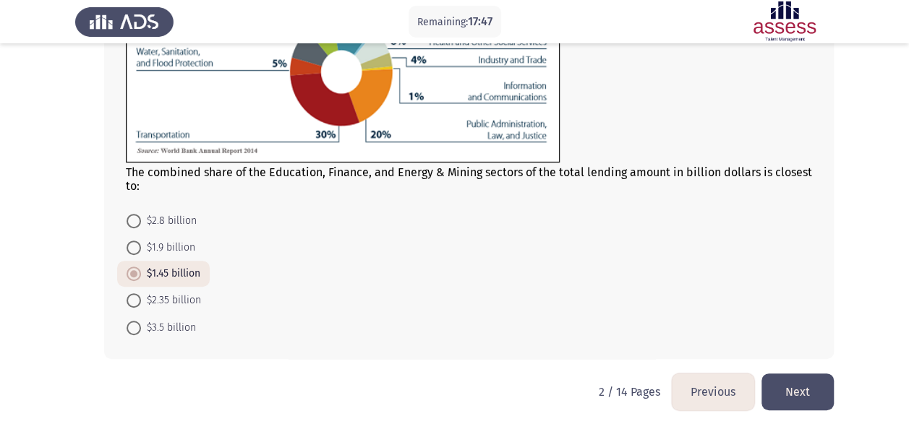
click at [791, 377] on button "Next" at bounding box center [797, 392] width 72 height 37
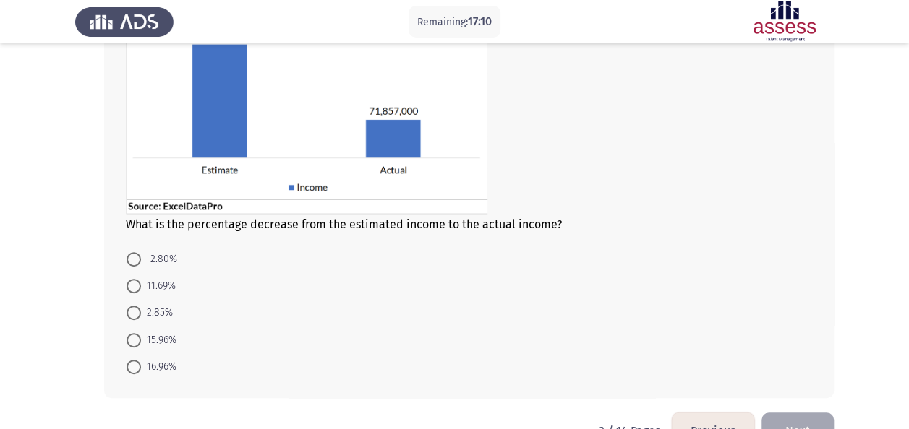
scroll to position [163, 0]
click at [142, 337] on span "15.96%" at bounding box center [158, 339] width 35 height 17
click at [141, 337] on input "15.96%" at bounding box center [134, 340] width 14 height 14
radio input "true"
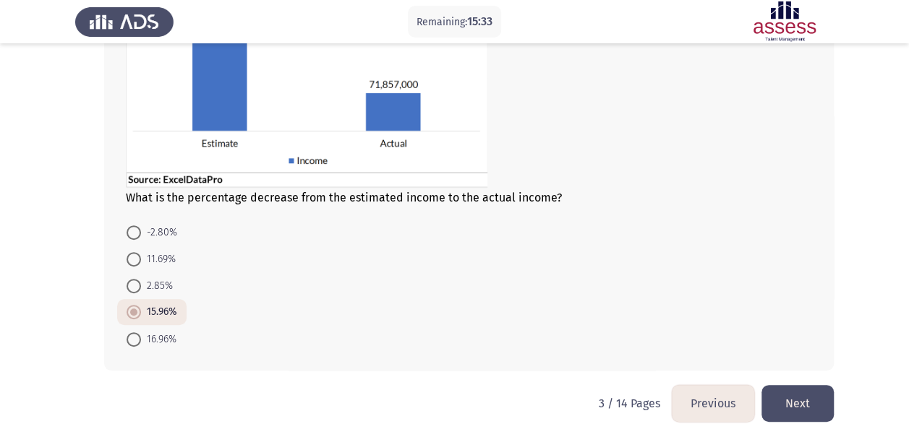
scroll to position [201, 0]
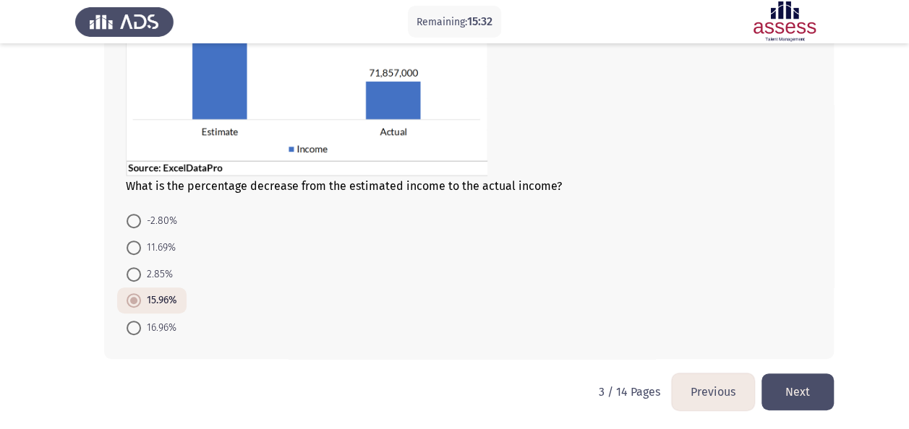
click at [806, 393] on button "Next" at bounding box center [797, 392] width 72 height 37
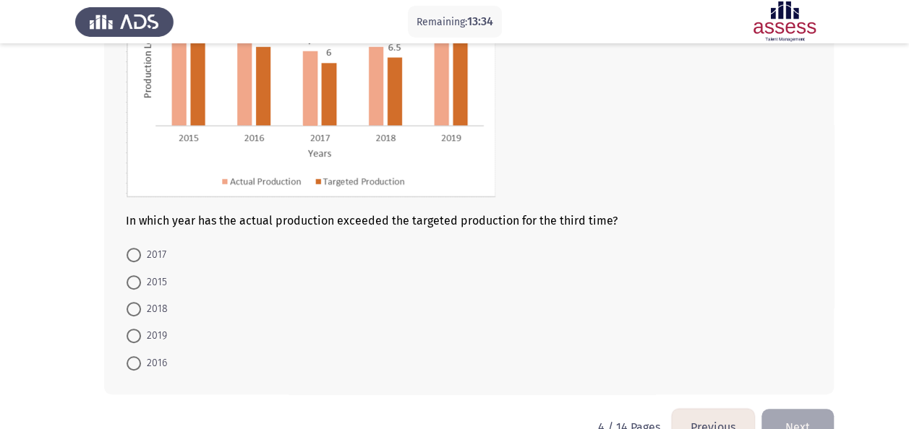
scroll to position [181, 0]
click at [133, 309] on span at bounding box center [134, 308] width 14 height 14
click at [133, 309] on input "2018" at bounding box center [134, 308] width 14 height 14
radio input "true"
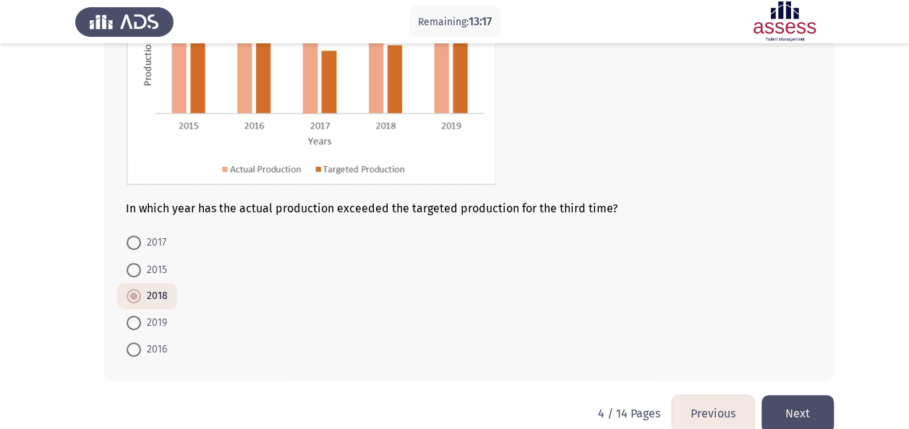
scroll to position [215, 0]
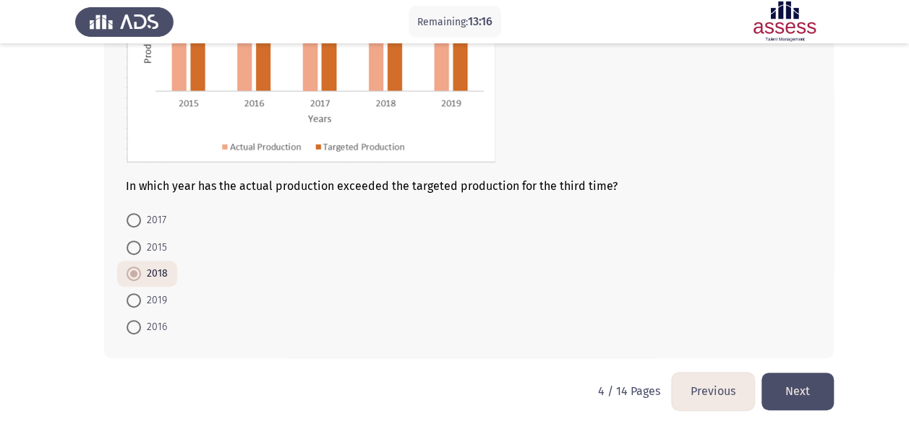
click at [811, 385] on button "Next" at bounding box center [797, 391] width 72 height 37
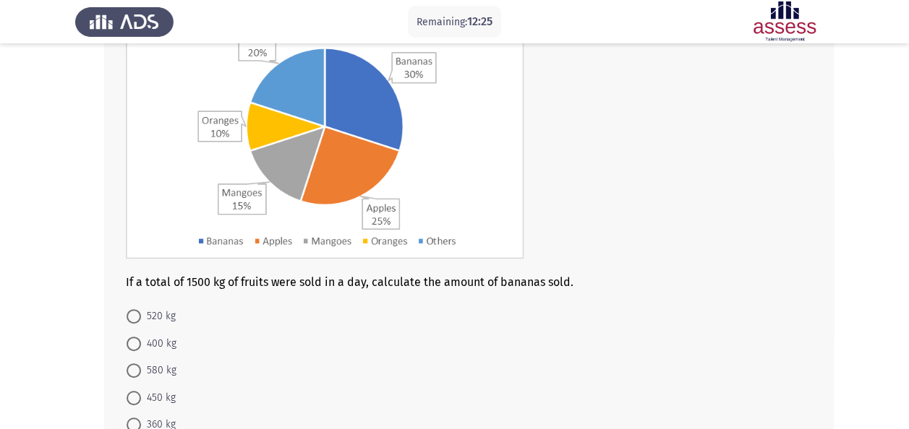
scroll to position [153, 0]
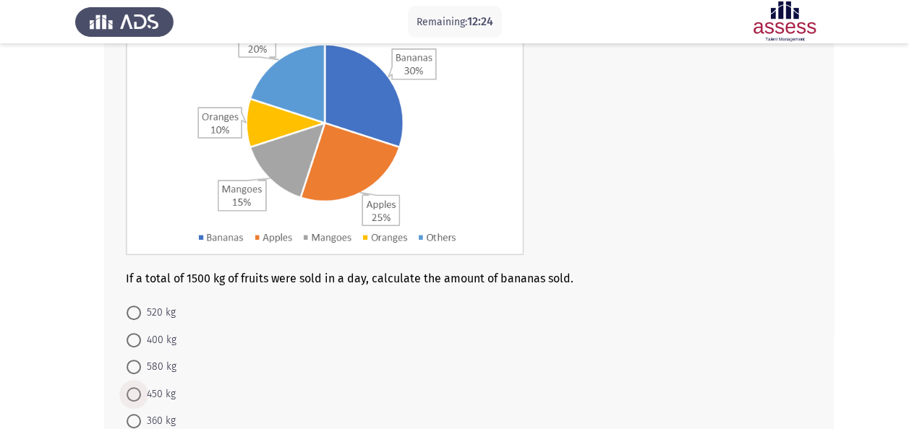
click at [133, 393] on span at bounding box center [134, 395] width 14 height 14
click at [133, 393] on input "450 kg" at bounding box center [134, 395] width 14 height 14
radio input "true"
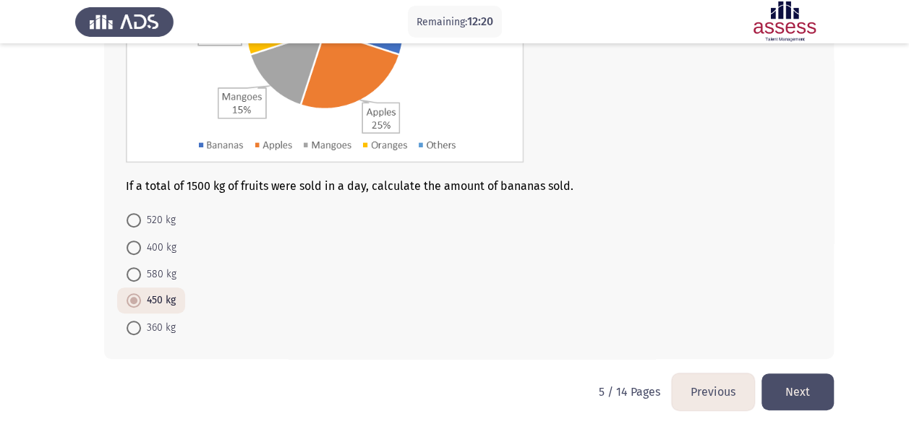
click at [801, 375] on button "Next" at bounding box center [797, 392] width 72 height 37
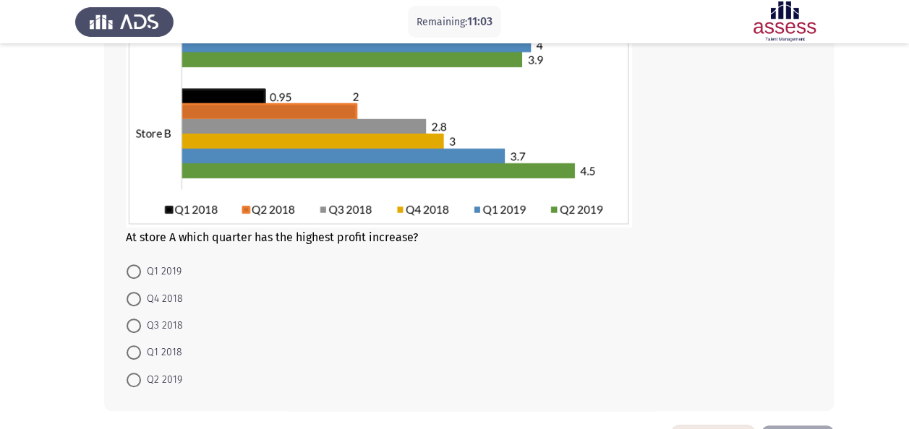
scroll to position [224, 0]
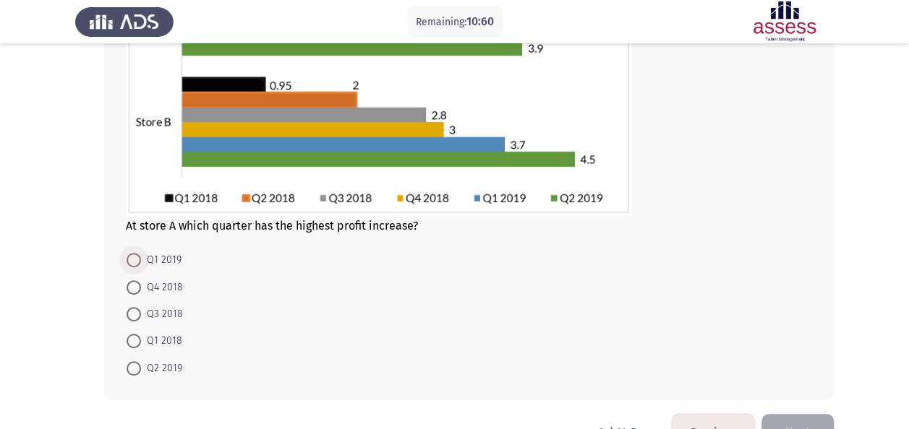
click at [132, 262] on span at bounding box center [134, 260] width 14 height 14
click at [132, 262] on input "Q1 2019" at bounding box center [134, 260] width 14 height 14
radio input "true"
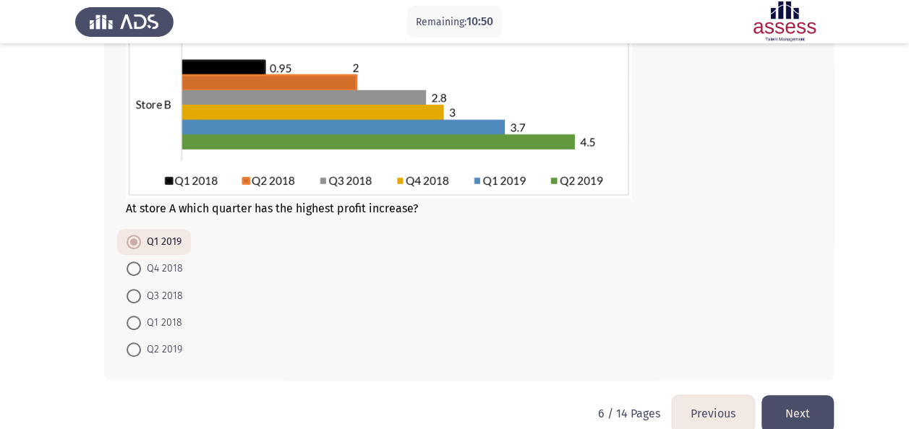
scroll to position [248, 0]
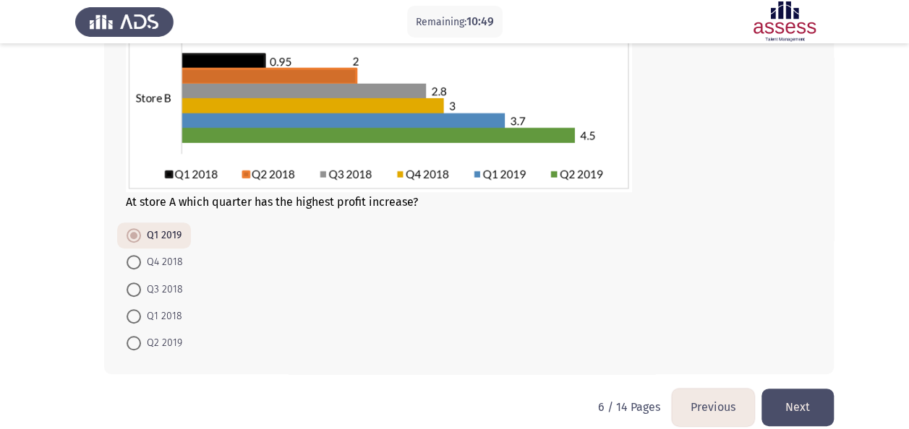
click at [810, 400] on button "Next" at bounding box center [797, 407] width 72 height 37
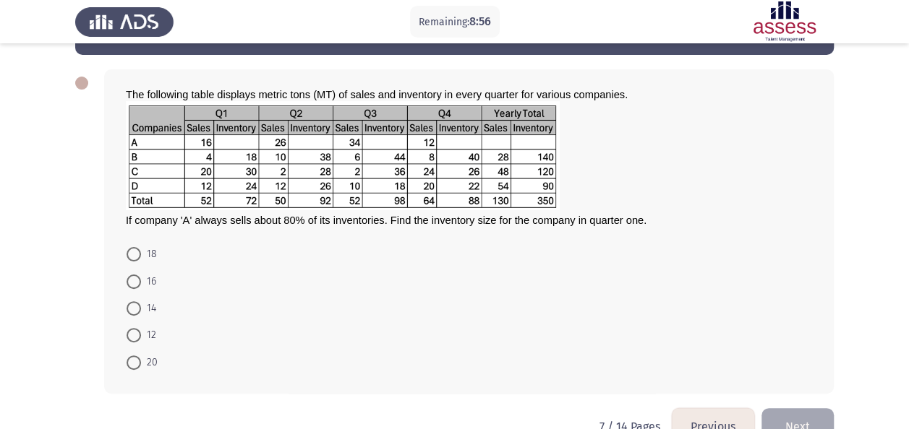
scroll to position [53, 0]
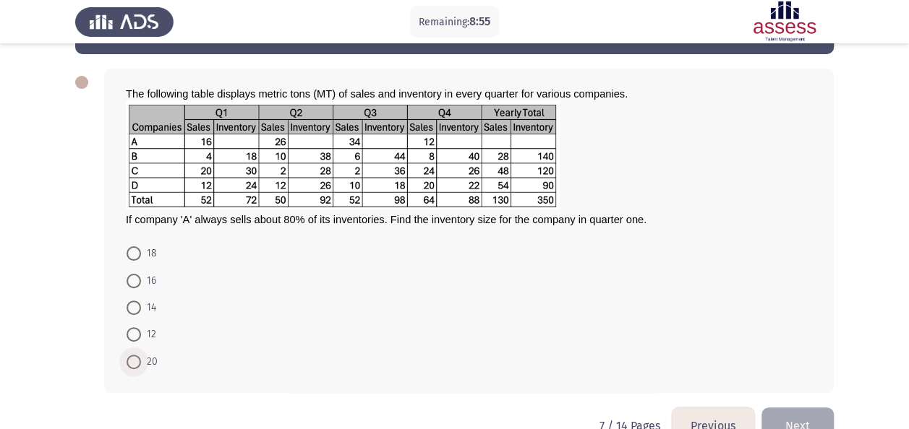
click at [147, 357] on span "20" at bounding box center [149, 362] width 17 height 17
click at [141, 357] on input "20" at bounding box center [134, 362] width 14 height 14
radio input "true"
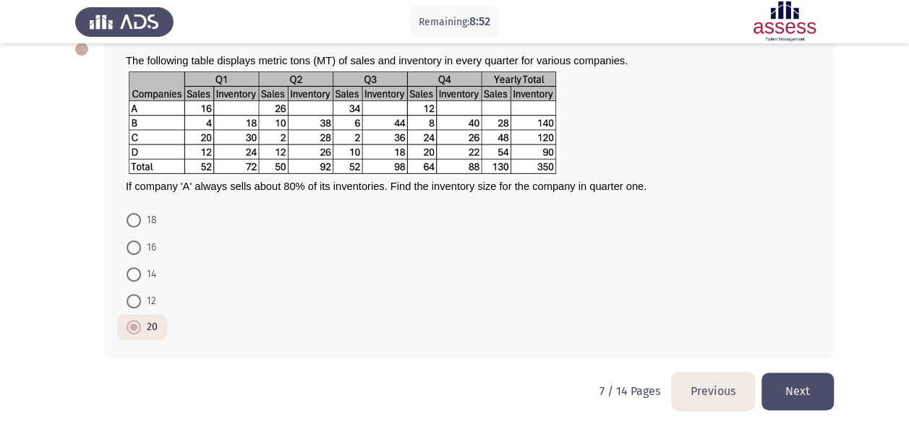
click at [787, 392] on button "Next" at bounding box center [797, 391] width 72 height 37
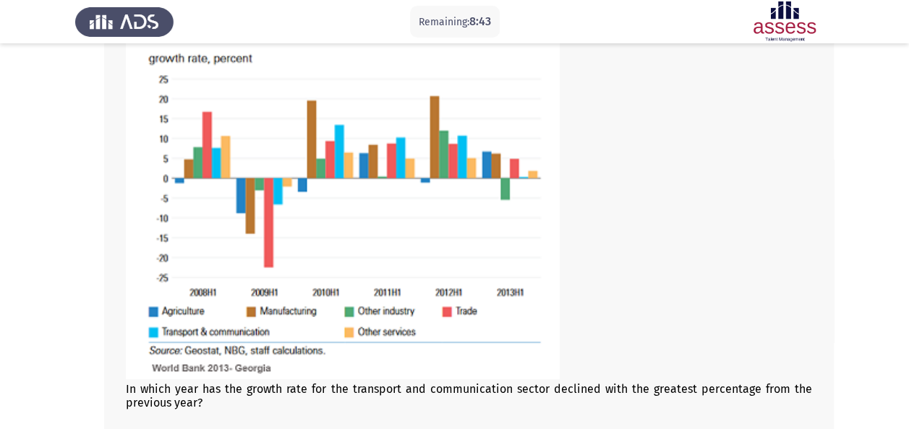
scroll to position [149, 0]
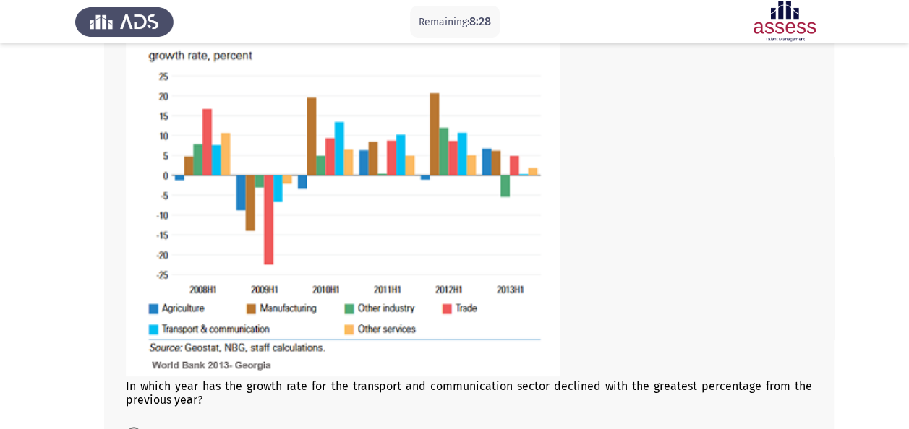
click at [194, 214] on img at bounding box center [343, 184] width 434 height 386
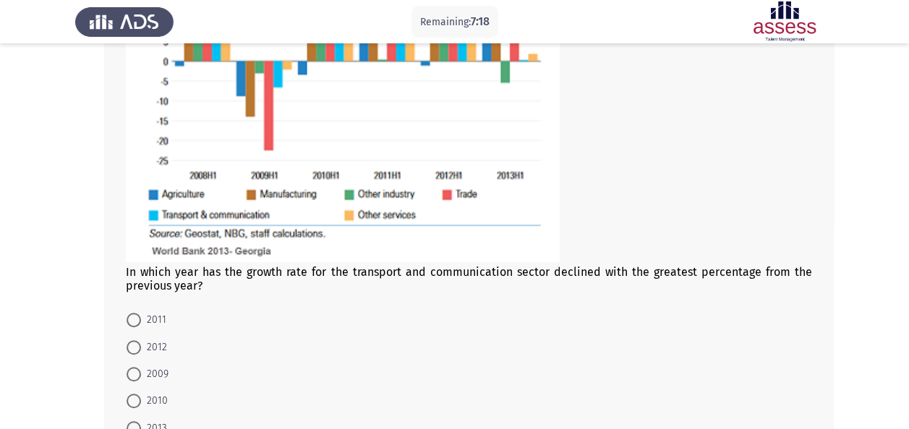
scroll to position [281, 0]
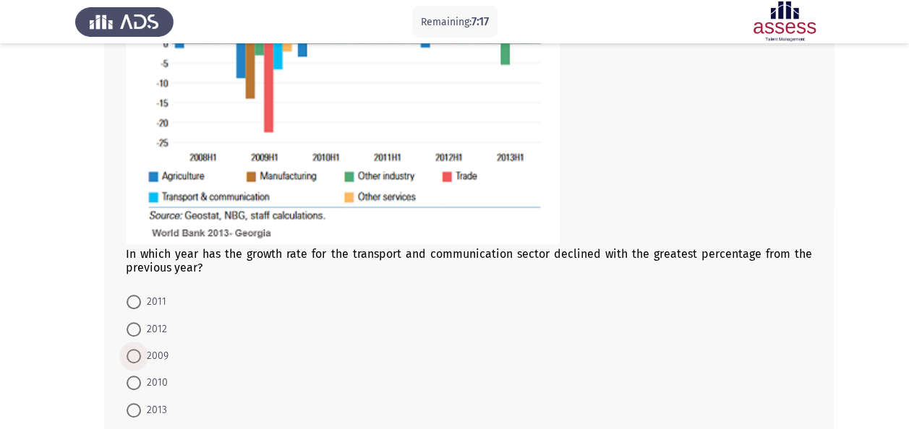
click at [134, 356] on span at bounding box center [134, 356] width 14 height 14
click at [134, 356] on input "2009" at bounding box center [134, 356] width 14 height 14
radio input "true"
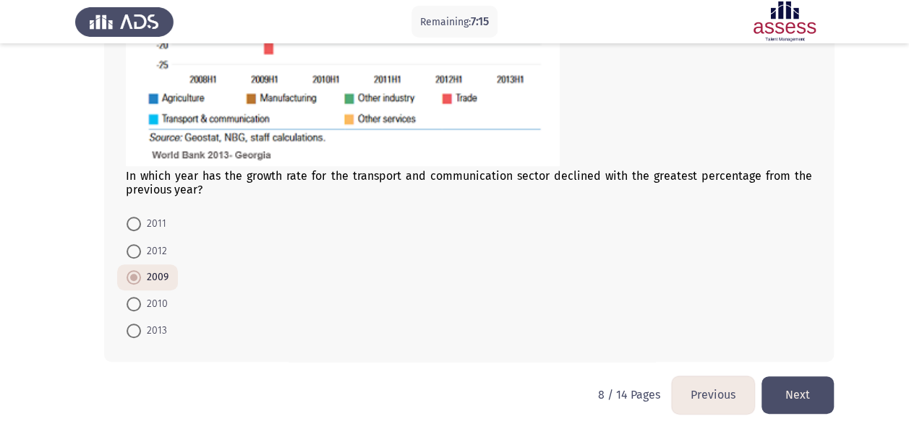
scroll to position [363, 0]
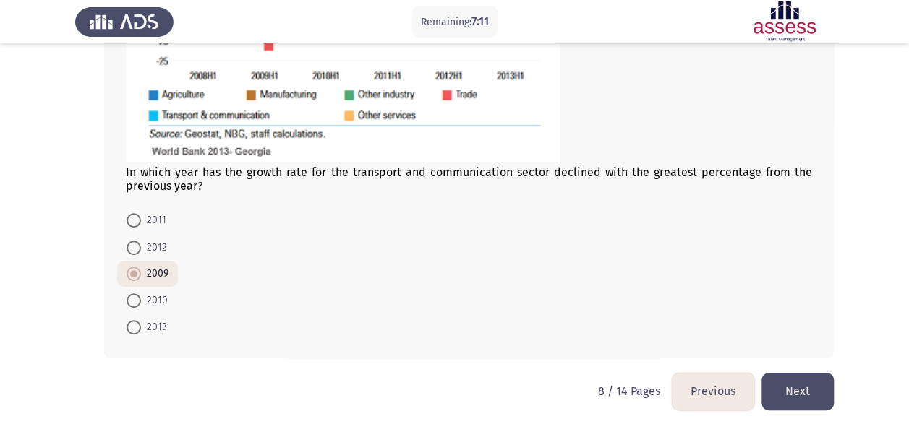
click at [783, 383] on button "Next" at bounding box center [797, 391] width 72 height 37
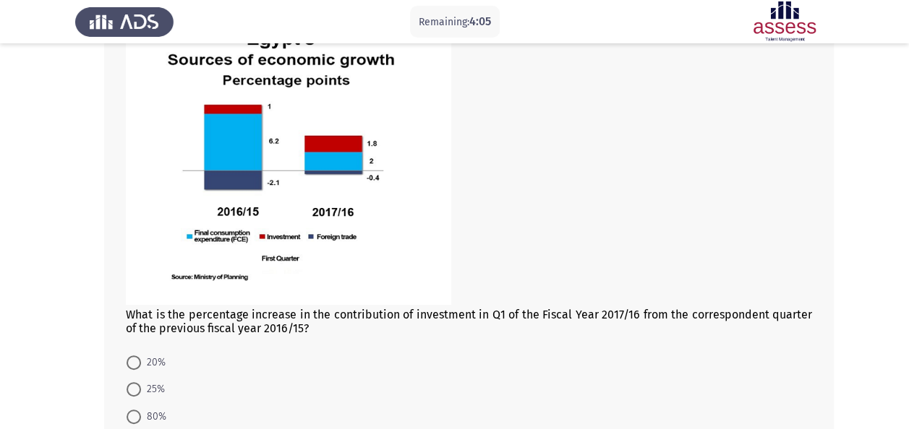
scroll to position [150, 0]
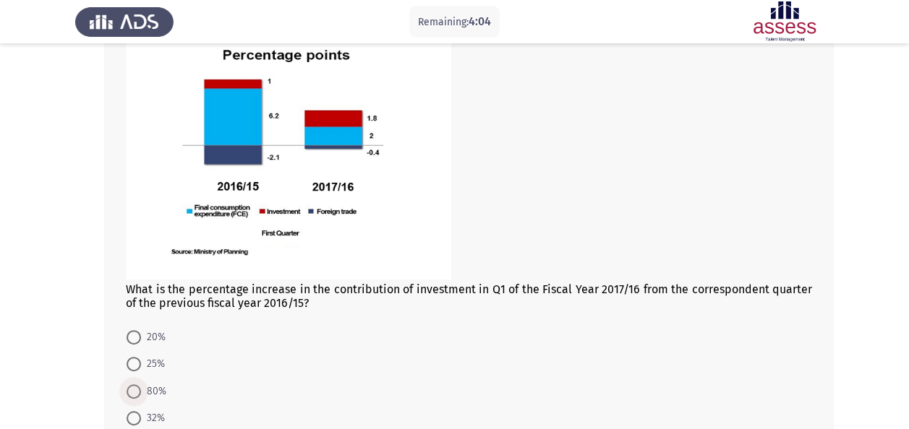
click at [134, 386] on span at bounding box center [134, 392] width 14 height 14
click at [134, 386] on input "80%" at bounding box center [134, 392] width 14 height 14
radio input "true"
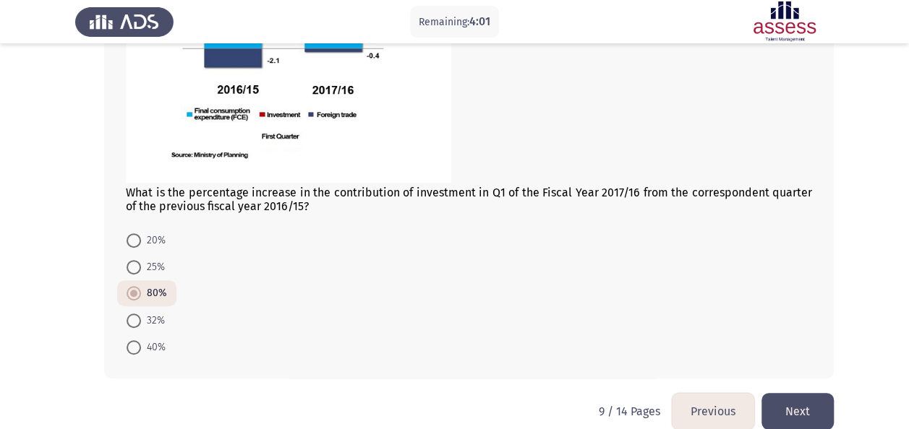
scroll to position [266, 0]
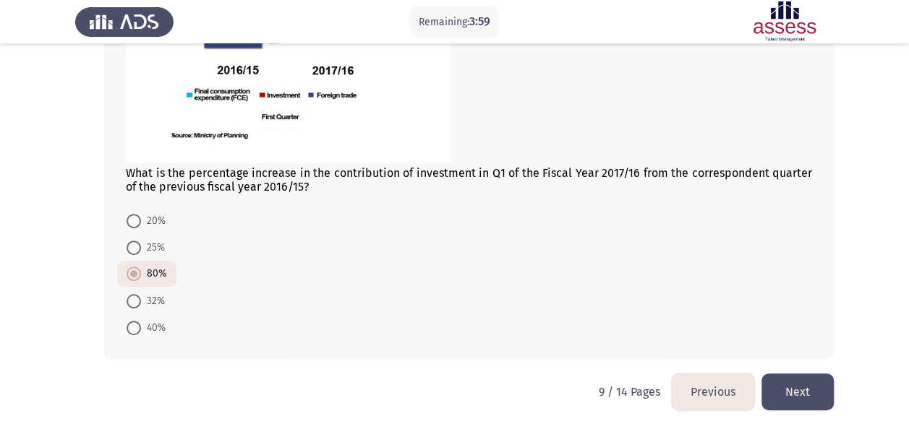
click at [802, 381] on button "Next" at bounding box center [797, 392] width 72 height 37
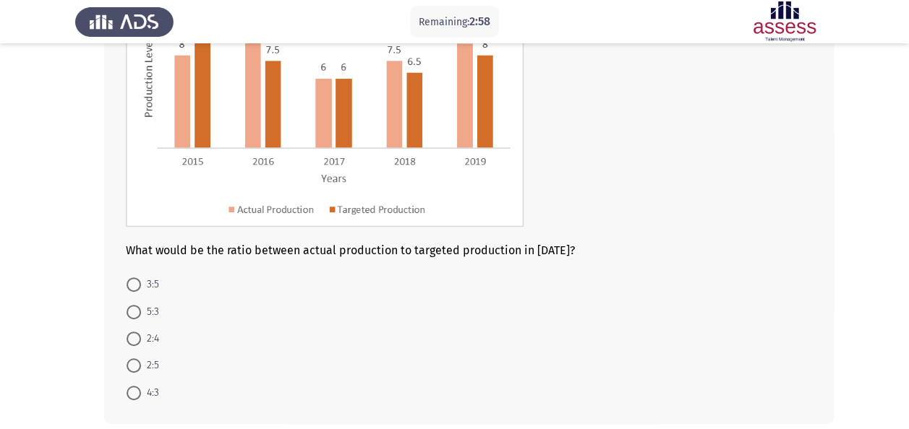
scroll to position [179, 0]
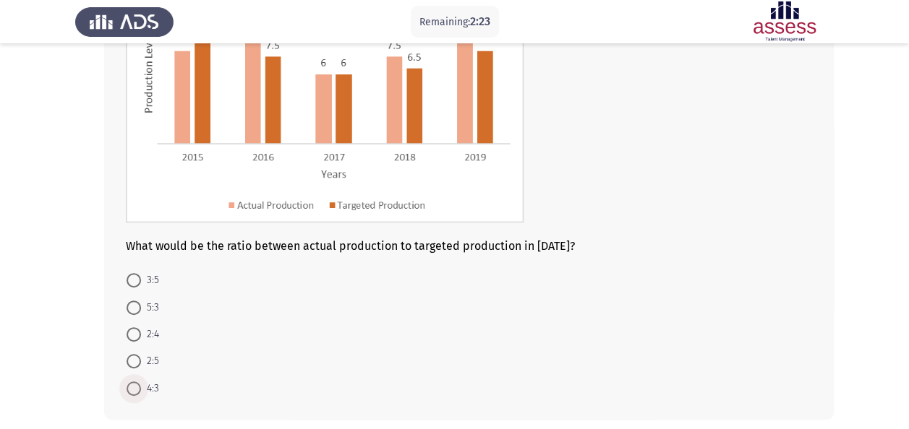
click at [143, 380] on span "4:3" at bounding box center [150, 388] width 18 height 17
click at [141, 382] on input "4:3" at bounding box center [134, 389] width 14 height 14
radio input "true"
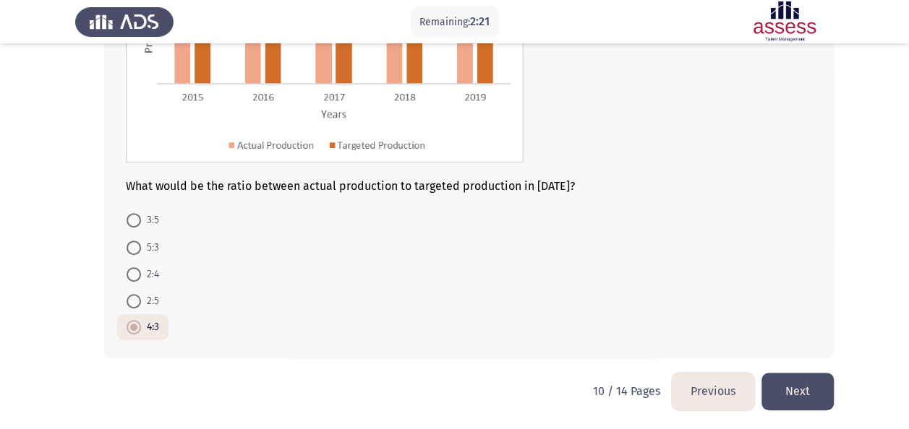
click at [826, 402] on button "Next" at bounding box center [797, 391] width 72 height 37
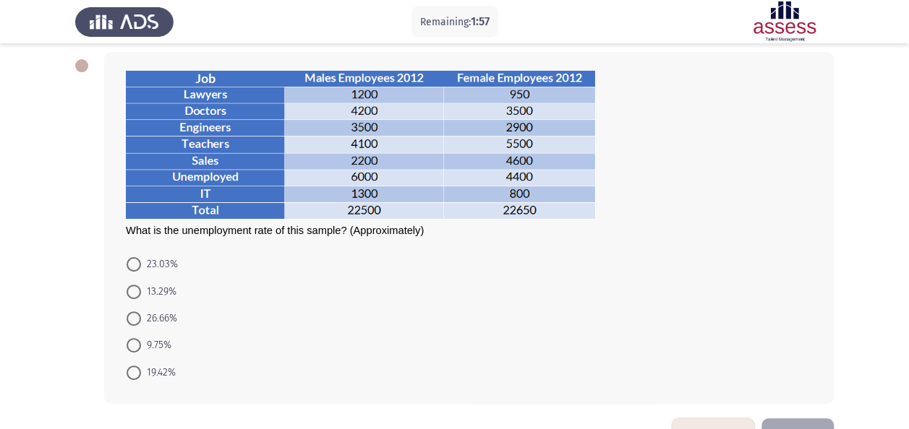
scroll to position [77, 0]
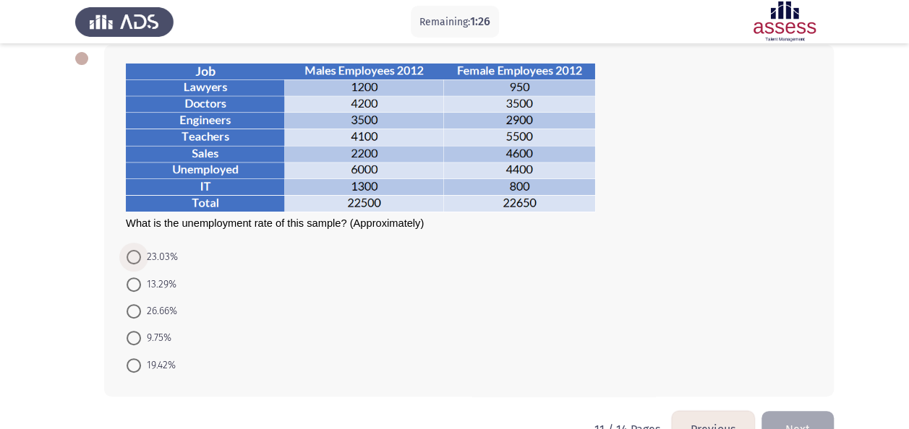
click at [135, 252] on span at bounding box center [134, 257] width 14 height 14
click at [135, 252] on input "23.03%" at bounding box center [134, 257] width 14 height 14
radio input "true"
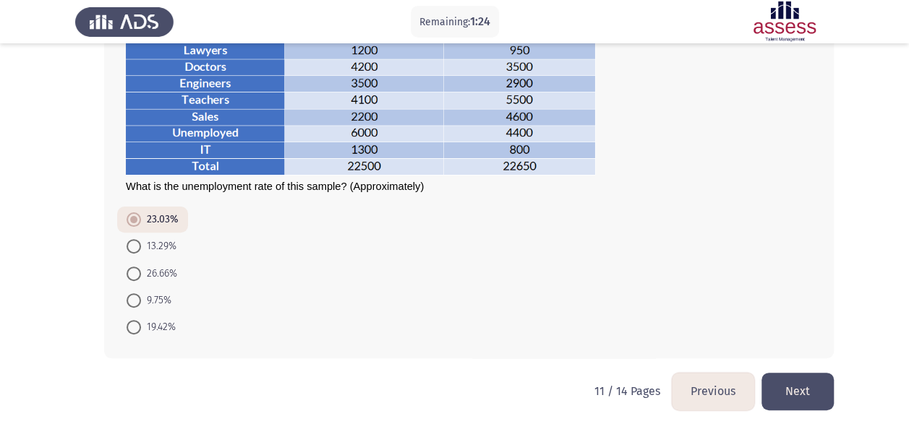
click at [808, 385] on button "Next" at bounding box center [797, 391] width 72 height 37
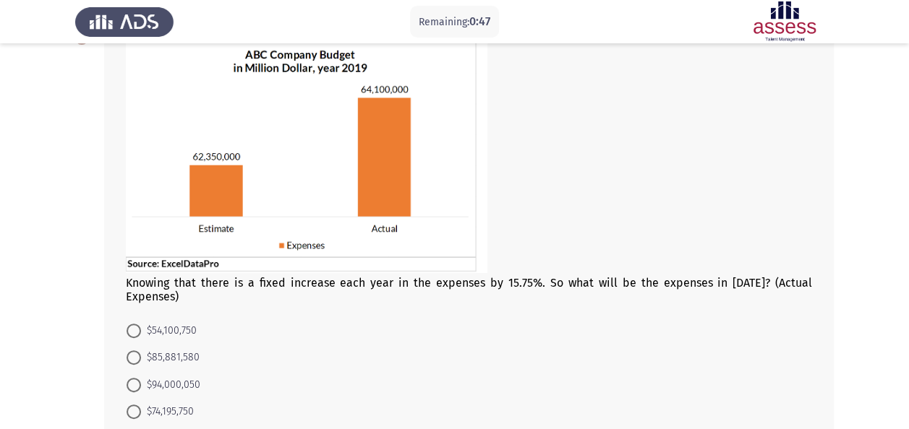
scroll to position [194, 0]
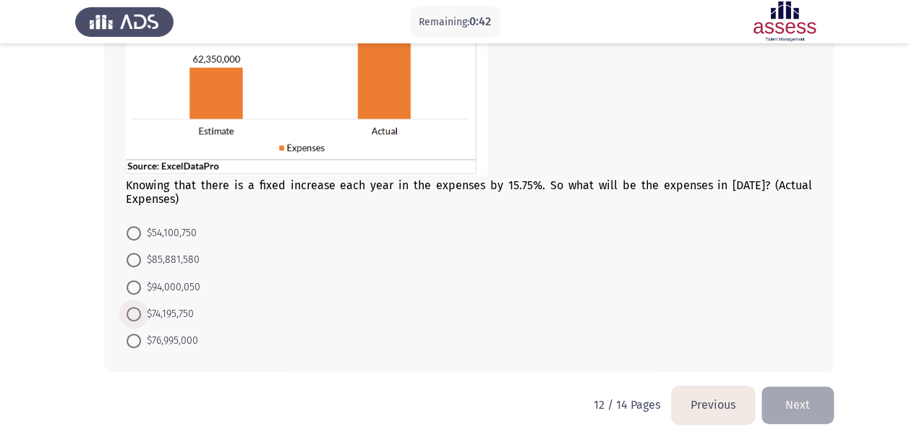
click at [137, 307] on span at bounding box center [134, 314] width 14 height 14
click at [137, 307] on input "$74,195,750" at bounding box center [134, 314] width 14 height 14
radio input "true"
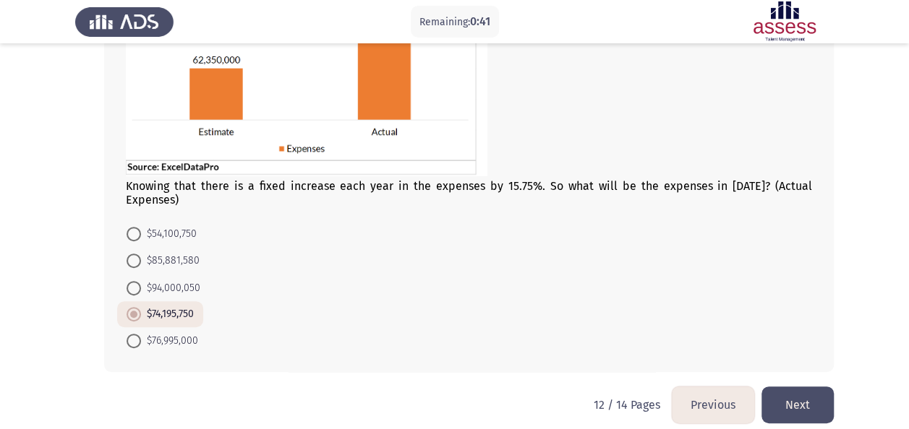
click at [795, 393] on button "Next" at bounding box center [797, 405] width 72 height 37
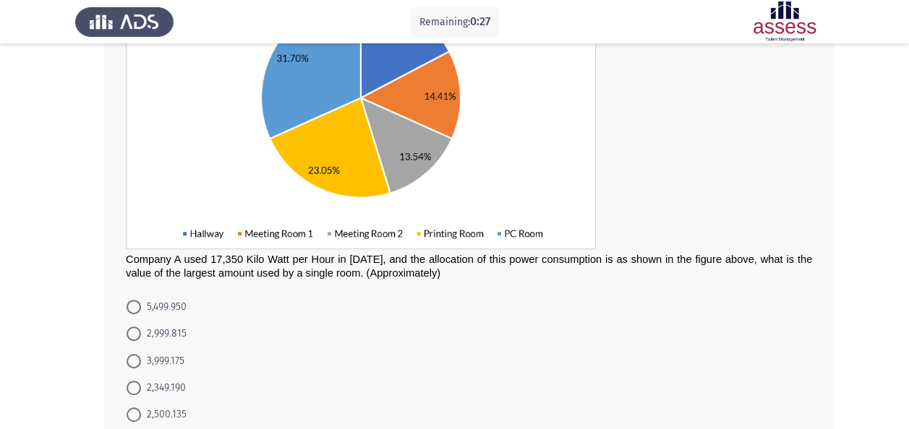
scroll to position [219, 0]
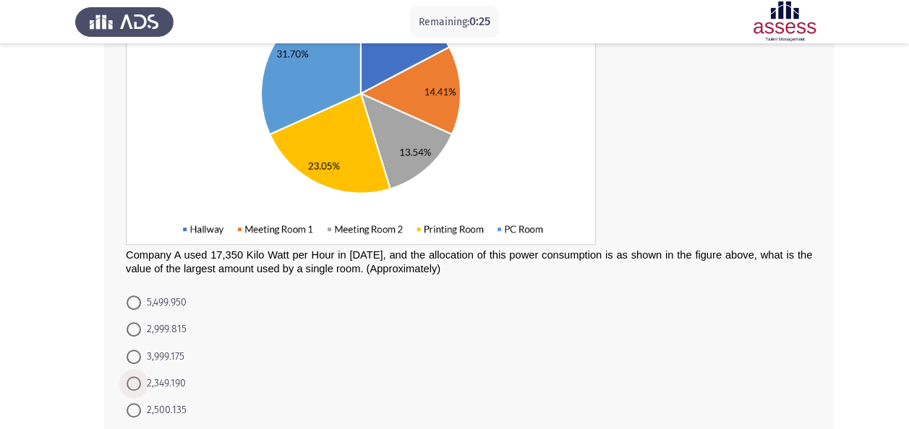
click at [137, 380] on span at bounding box center [134, 384] width 14 height 14
click at [137, 380] on input "2,349.190" at bounding box center [134, 384] width 14 height 14
radio input "true"
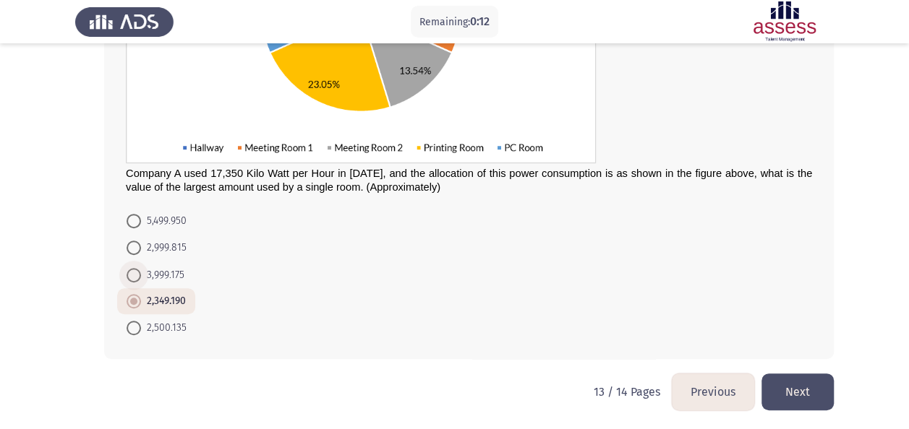
click at [136, 278] on span at bounding box center [134, 275] width 14 height 14
click at [136, 278] on input "3,999.175" at bounding box center [134, 275] width 14 height 14
radio input "true"
click at [805, 382] on button "Next" at bounding box center [797, 392] width 72 height 37
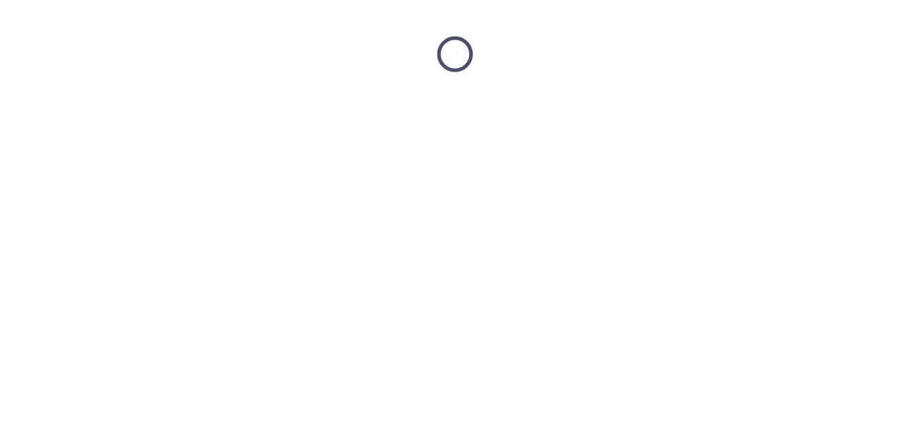
scroll to position [0, 0]
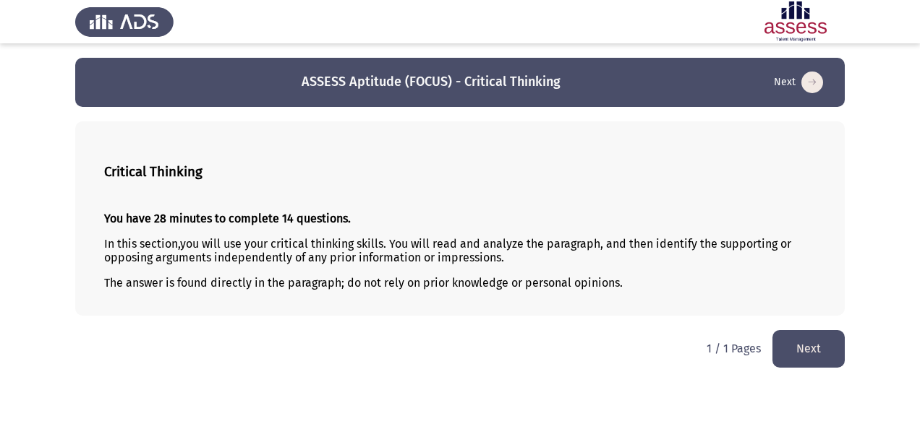
click at [815, 339] on button "Next" at bounding box center [808, 348] width 72 height 37
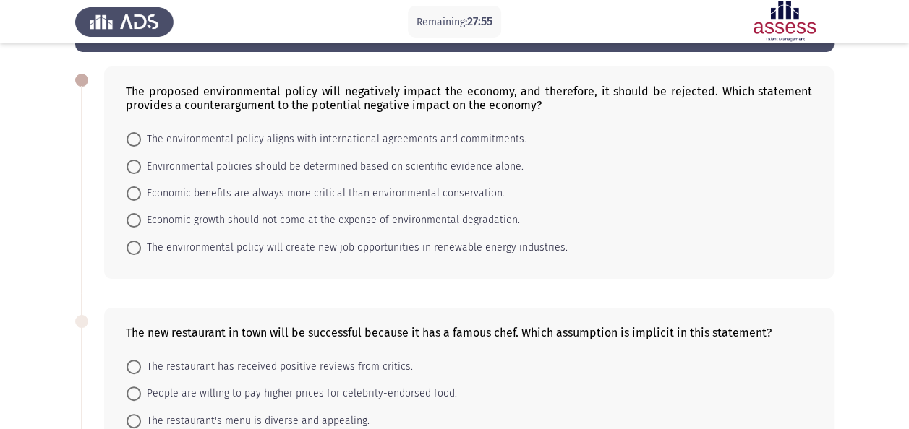
scroll to position [65, 0]
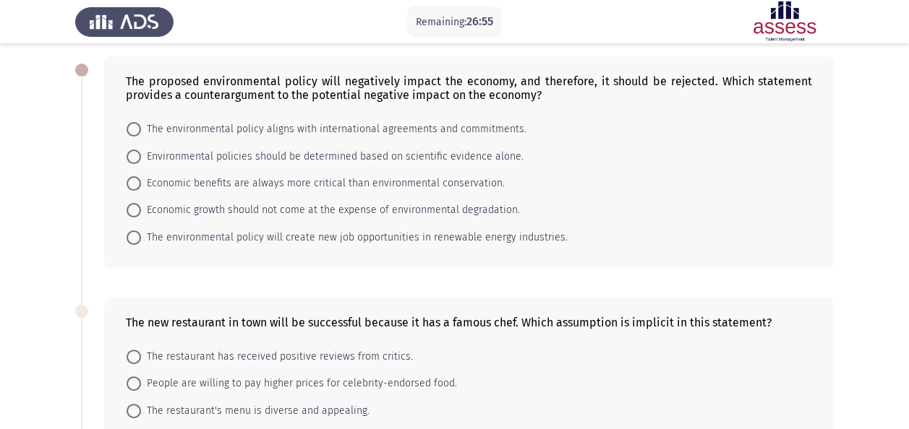
click at [618, 207] on form "The environmental policy aligns with international agreements and commitments. …" at bounding box center [469, 183] width 686 height 135
click at [159, 208] on span "Economic growth should not come at the expense of environmental degradation." at bounding box center [330, 210] width 379 height 17
click at [141, 208] on input "Economic growth should not come at the expense of environmental degradation." at bounding box center [134, 210] width 14 height 14
radio input "true"
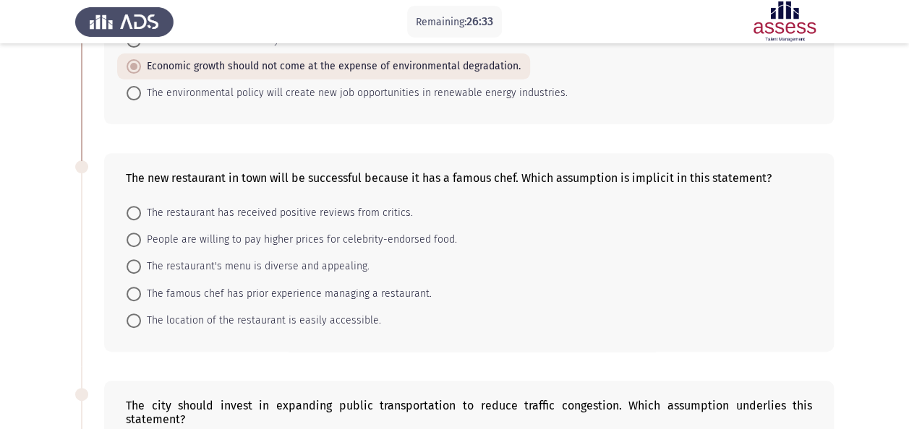
scroll to position [208, 0]
click at [139, 292] on span at bounding box center [134, 294] width 14 height 14
click at [139, 292] on input "The famous chef has prior experience managing a restaurant." at bounding box center [134, 294] width 14 height 14
radio input "true"
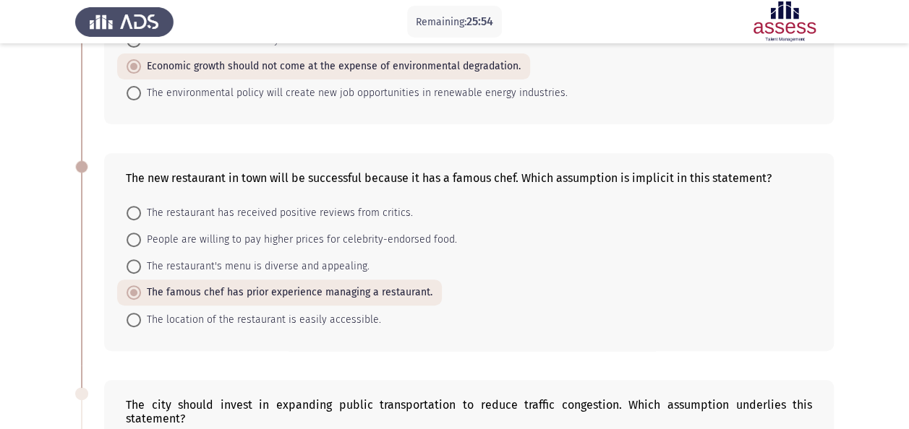
click at [185, 213] on span "The restaurant has received positive reviews from critics." at bounding box center [277, 213] width 272 height 17
click at [141, 213] on input "The restaurant has received positive reviews from critics." at bounding box center [134, 213] width 14 height 14
radio input "true"
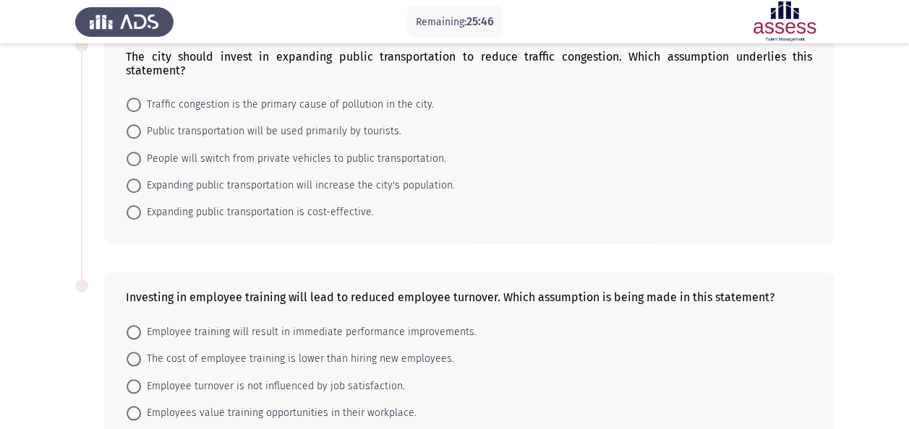
scroll to position [555, 0]
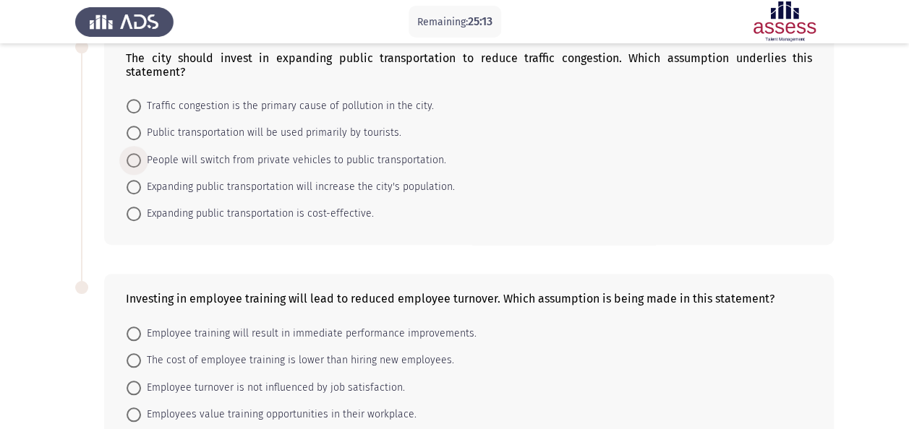
click at [133, 153] on span at bounding box center [134, 160] width 14 height 14
click at [133, 153] on input "People will switch from private vehicles to public transportation." at bounding box center [134, 160] width 14 height 14
radio input "true"
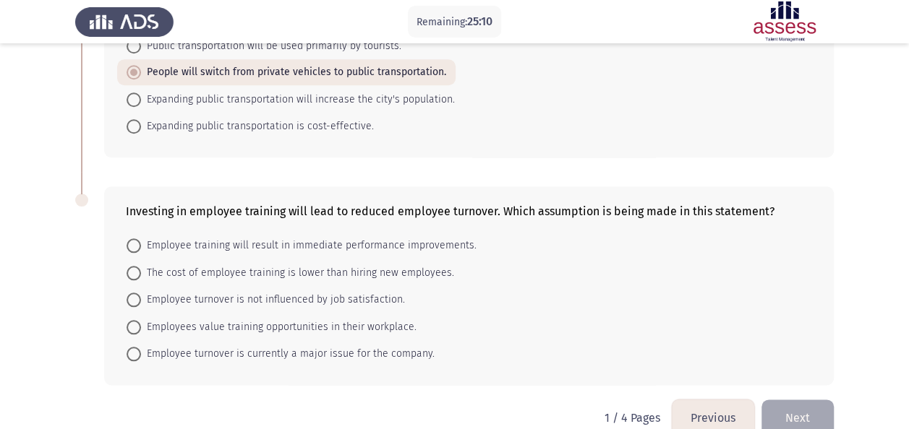
scroll to position [646, 0]
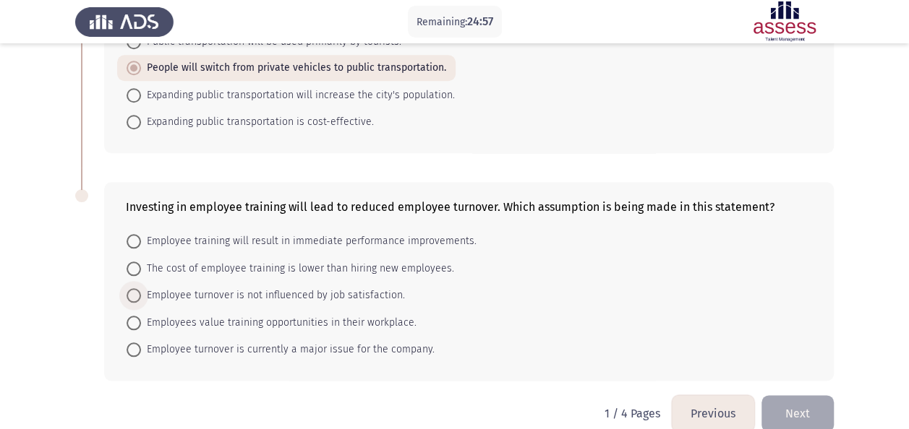
click at [133, 288] on span at bounding box center [134, 295] width 14 height 14
click at [133, 288] on input "Employee turnover is not influenced by job satisfaction." at bounding box center [134, 295] width 14 height 14
radio input "true"
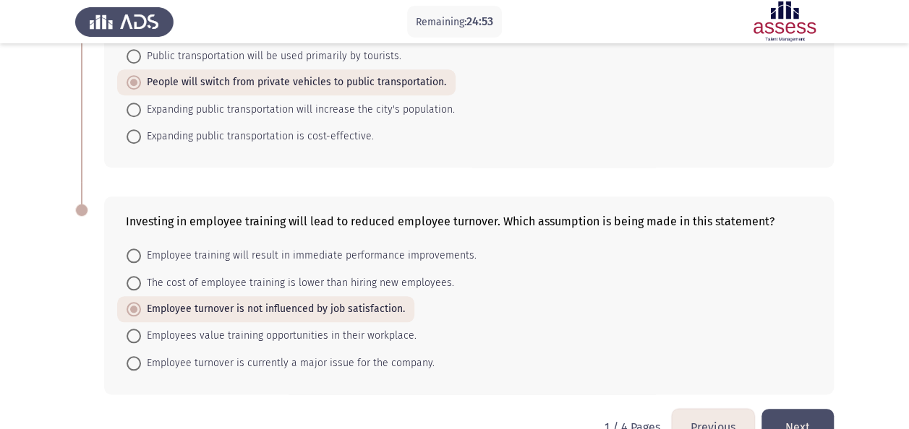
scroll to position [649, 0]
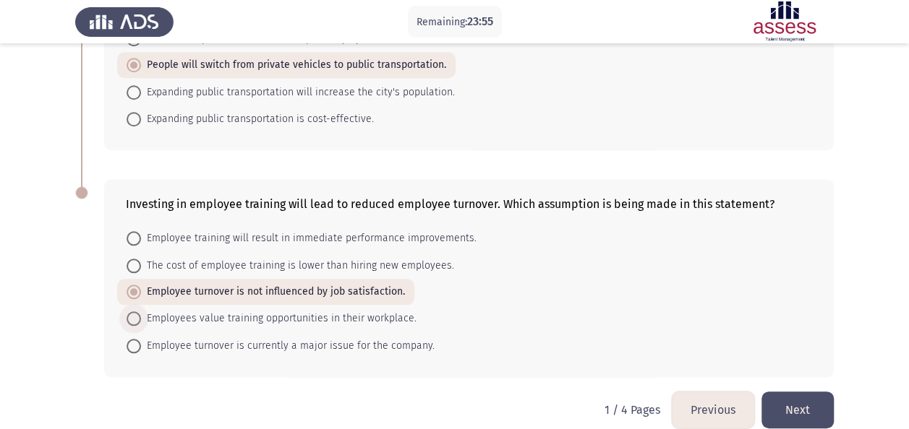
click at [280, 310] on span "Employees value training opportunities in their workplace." at bounding box center [278, 318] width 275 height 17
click at [141, 312] on input "Employees value training opportunities in their workplace." at bounding box center [134, 319] width 14 height 14
radio input "true"
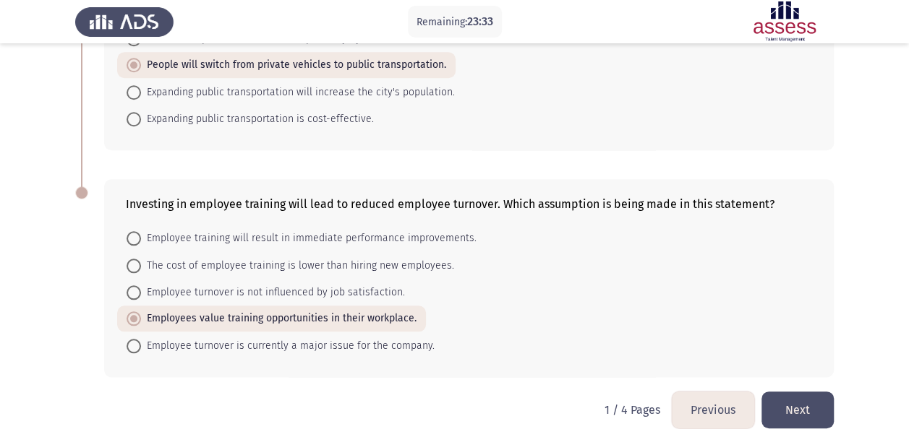
click at [810, 392] on button "Next" at bounding box center [797, 410] width 72 height 37
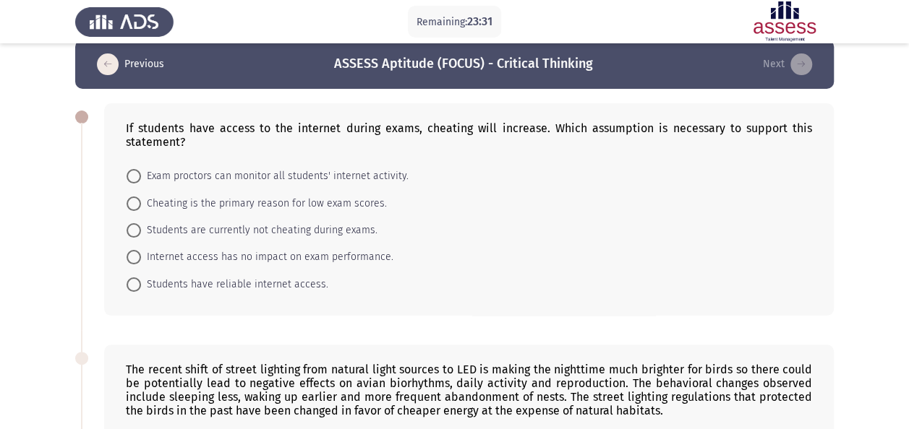
scroll to position [17, 0]
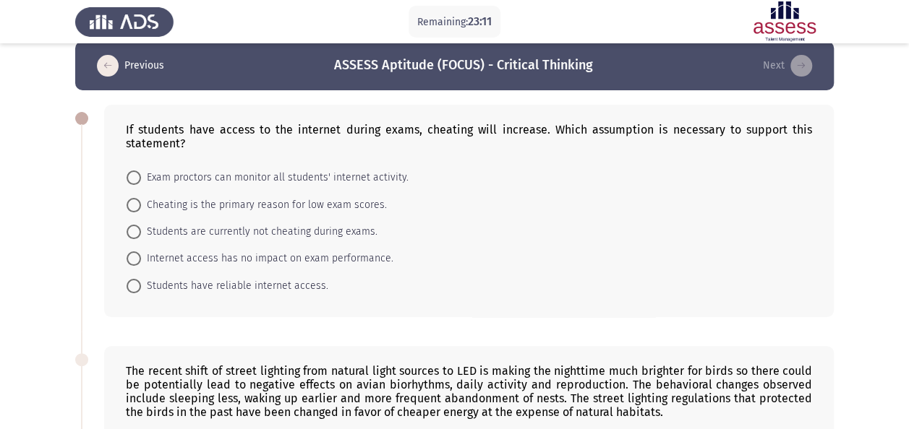
click at [383, 295] on form "Exam proctors can monitor all students' internet activity. Cheating is the prim…" at bounding box center [469, 231] width 686 height 135
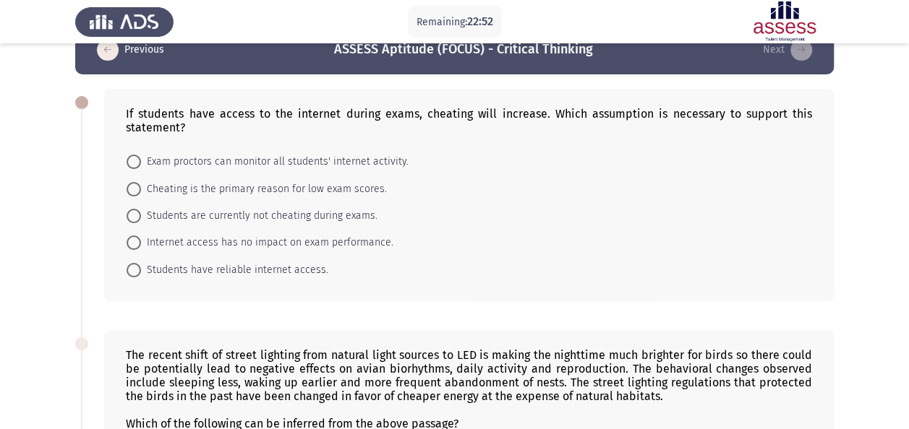
scroll to position [28, 0]
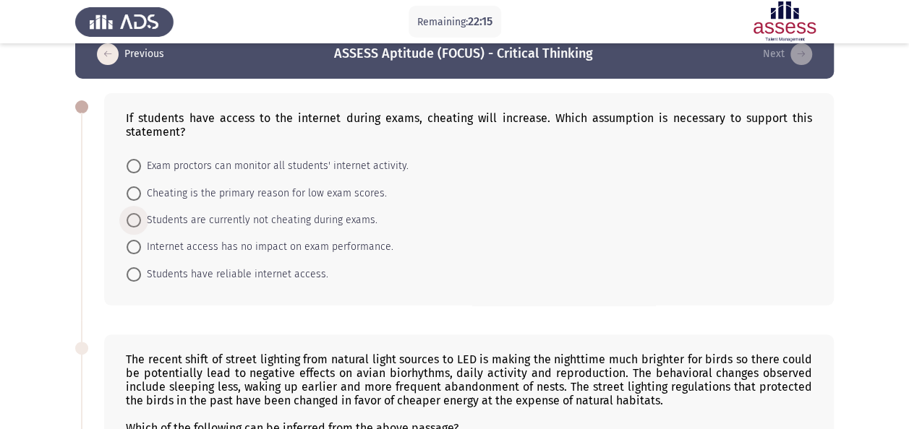
click at [275, 218] on span "Students are currently not cheating during exams." at bounding box center [259, 220] width 236 height 17
click at [141, 218] on input "Students are currently not cheating during exams." at bounding box center [134, 220] width 14 height 14
radio input "true"
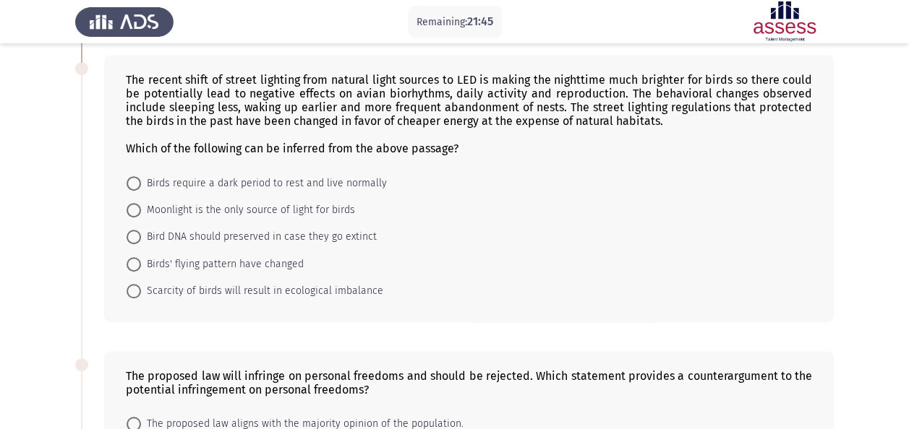
scroll to position [300, 0]
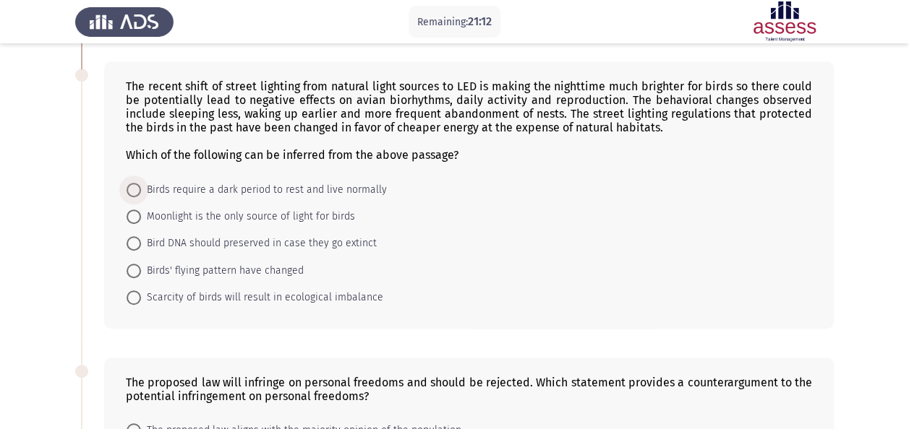
click at [249, 194] on span "Birds require a dark period to rest and live normally" at bounding box center [264, 189] width 246 height 17
click at [141, 194] on input "Birds require a dark period to rest and live normally" at bounding box center [134, 190] width 14 height 14
radio input "true"
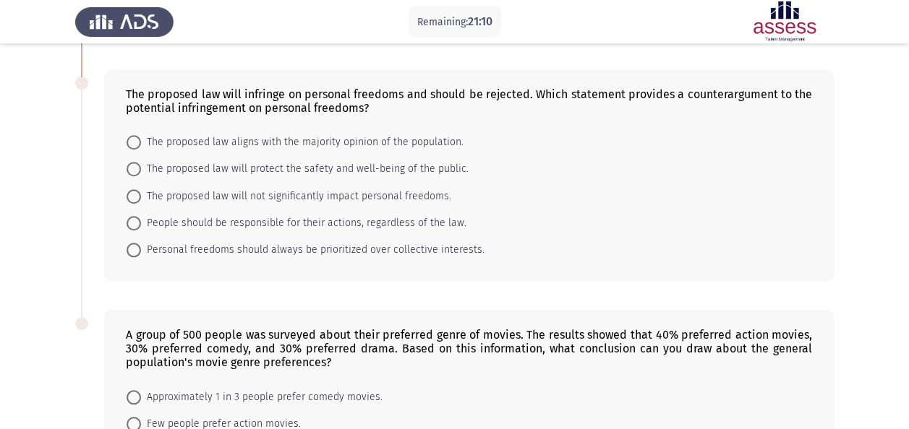
scroll to position [593, 0]
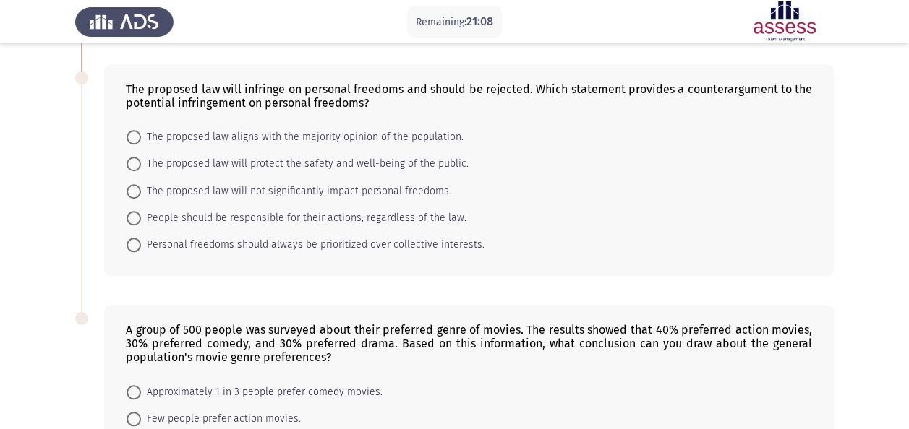
click at [250, 258] on div "The proposed law will infringe on personal freedoms and should be rejected. Whi…" at bounding box center [469, 170] width 730 height 213
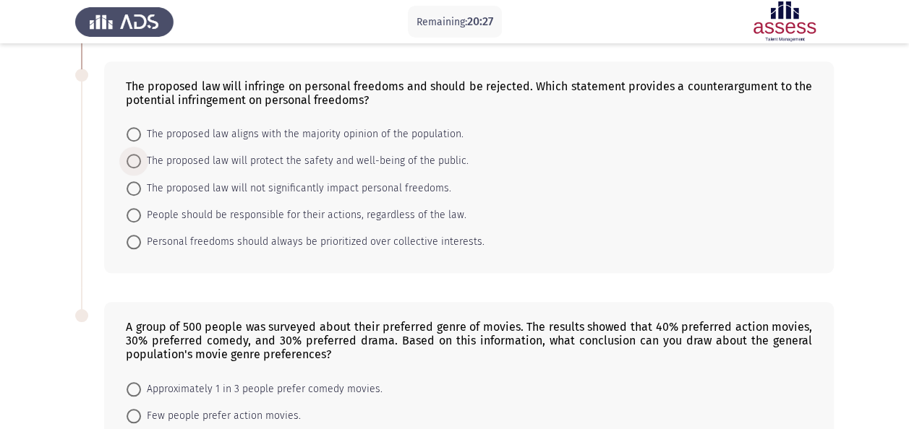
click at [158, 154] on span "The proposed law will protect the safety and well-being of the public." at bounding box center [305, 161] width 328 height 17
click at [141, 154] on input "The proposed law will protect the safety and well-being of the public." at bounding box center [134, 161] width 14 height 14
radio input "true"
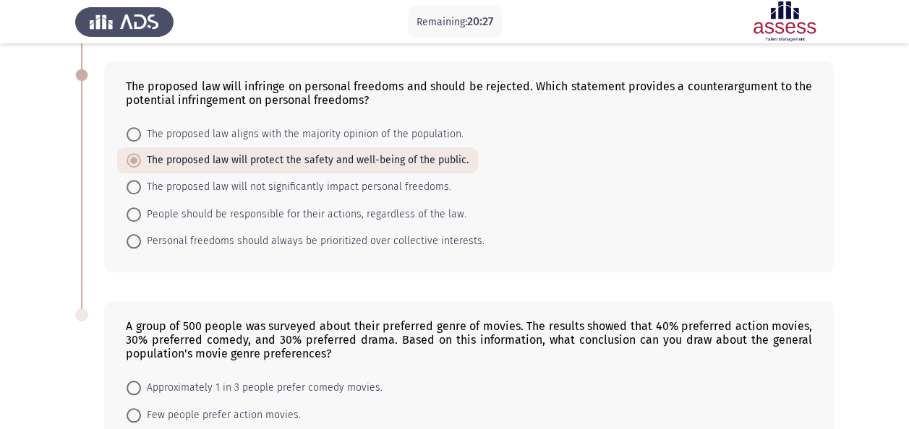
scroll to position [758, 0]
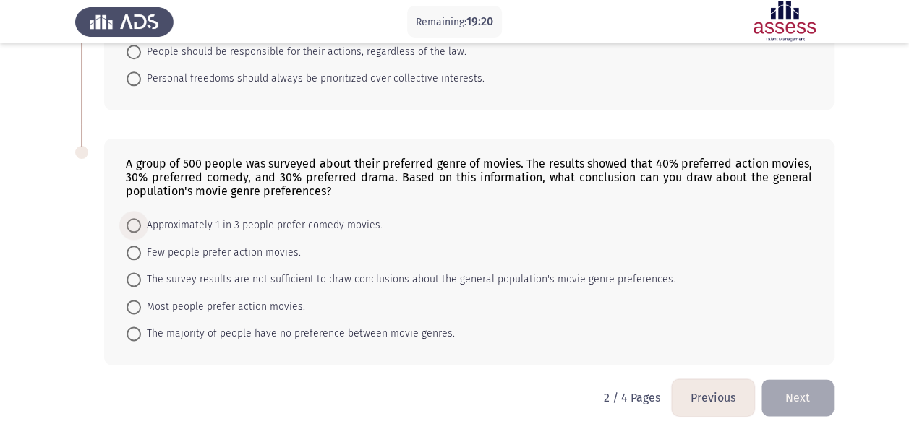
click at [129, 225] on span at bounding box center [134, 225] width 14 height 14
click at [129, 225] on input "Approximately 1 in 3 people prefer comedy movies." at bounding box center [134, 225] width 14 height 14
radio input "true"
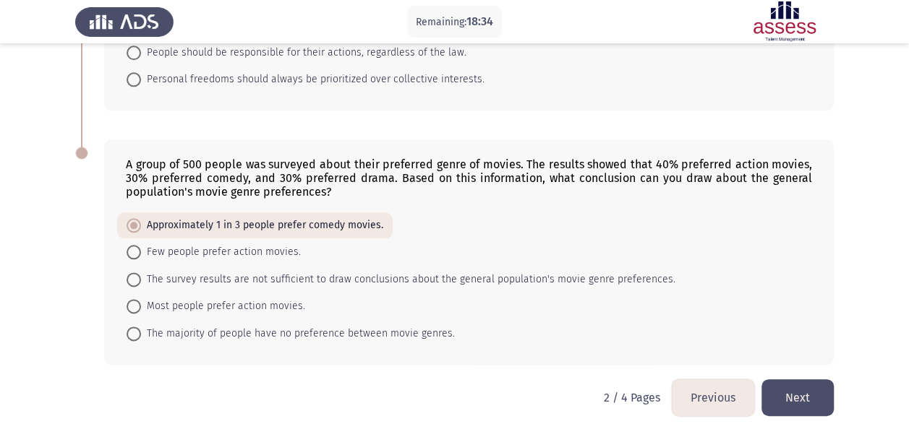
click at [789, 390] on button "Next" at bounding box center [797, 398] width 72 height 37
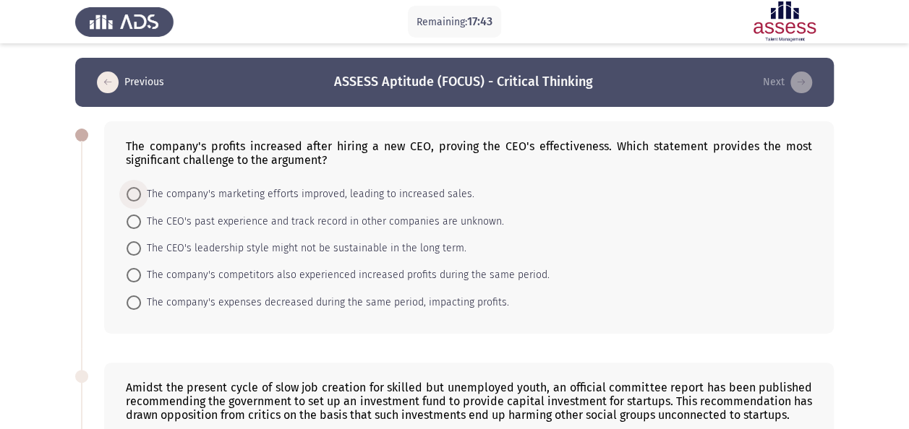
click at [248, 197] on span "The company's marketing efforts improved, leading to increased sales." at bounding box center [307, 194] width 333 height 17
click at [141, 197] on input "The company's marketing efforts improved, leading to increased sales." at bounding box center [134, 194] width 14 height 14
radio input "true"
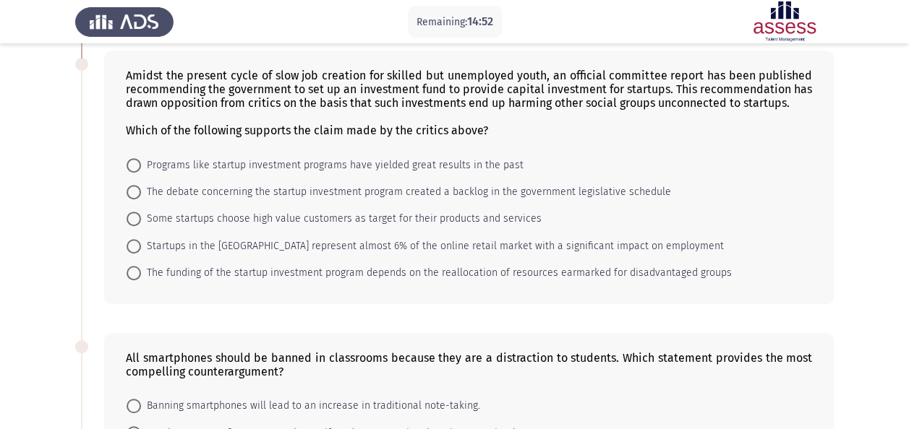
scroll to position [312, 0]
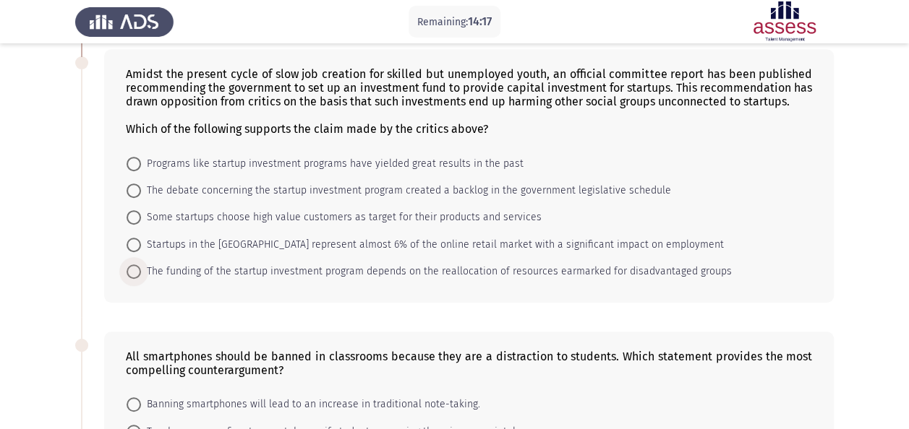
click at [182, 264] on span "The funding of the startup investment program depends on the reallocation of re…" at bounding box center [436, 271] width 591 height 17
click at [141, 265] on input "The funding of the startup investment program depends on the reallocation of re…" at bounding box center [134, 272] width 14 height 14
radio input "true"
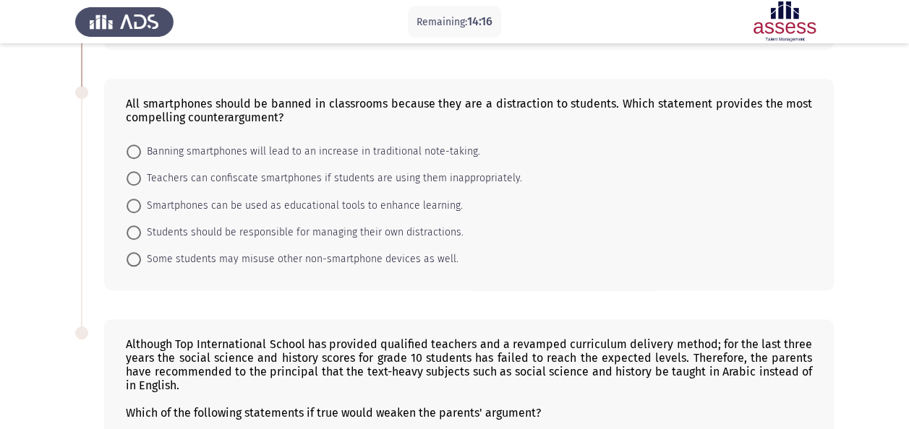
scroll to position [563, 0]
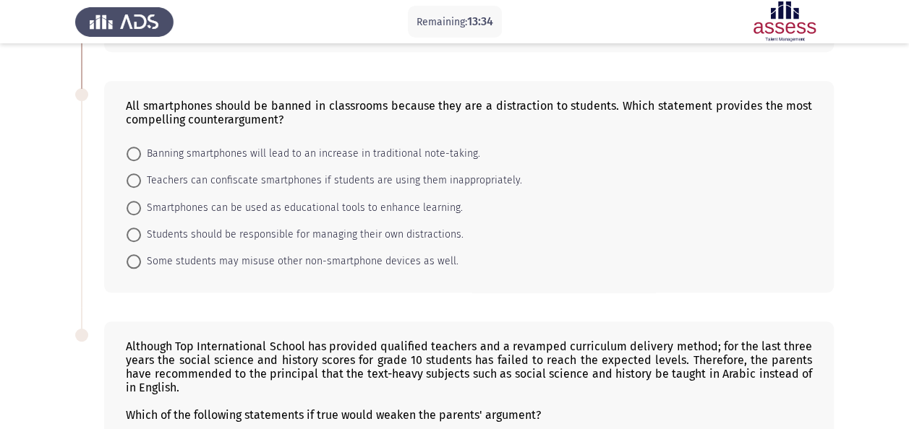
click at [133, 179] on span at bounding box center [134, 181] width 14 height 14
click at [133, 179] on input "Teachers can confiscate smartphones if students are using them inappropriately." at bounding box center [134, 181] width 14 height 14
radio input "true"
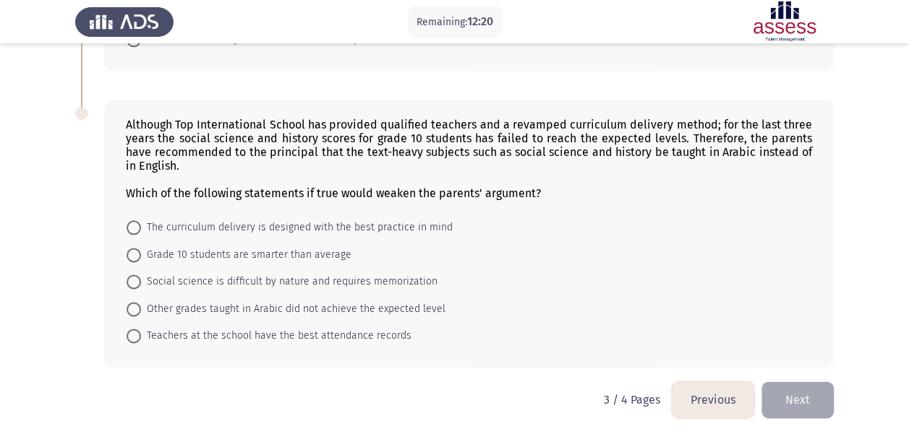
scroll to position [785, 0]
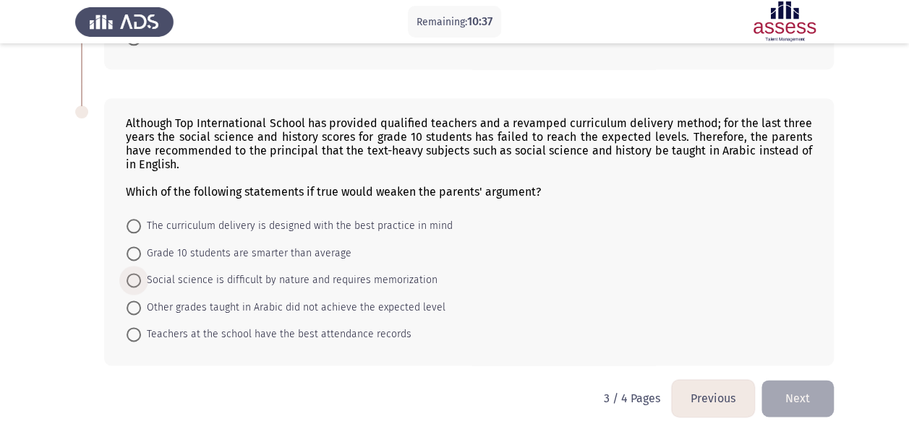
click at [151, 272] on span "Social science is difficult by nature and requires memorization" at bounding box center [289, 280] width 296 height 17
click at [141, 273] on input "Social science is difficult by nature and requires memorization" at bounding box center [134, 280] width 14 height 14
radio input "true"
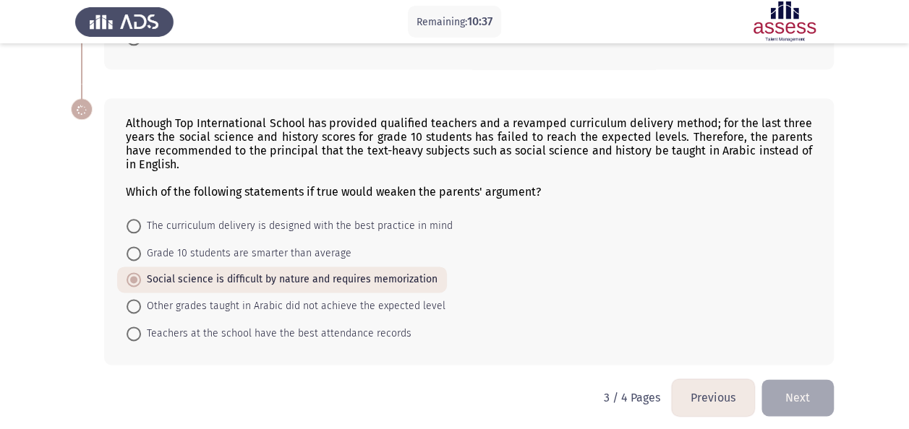
scroll to position [784, 0]
click at [792, 408] on button "Next" at bounding box center [797, 398] width 72 height 37
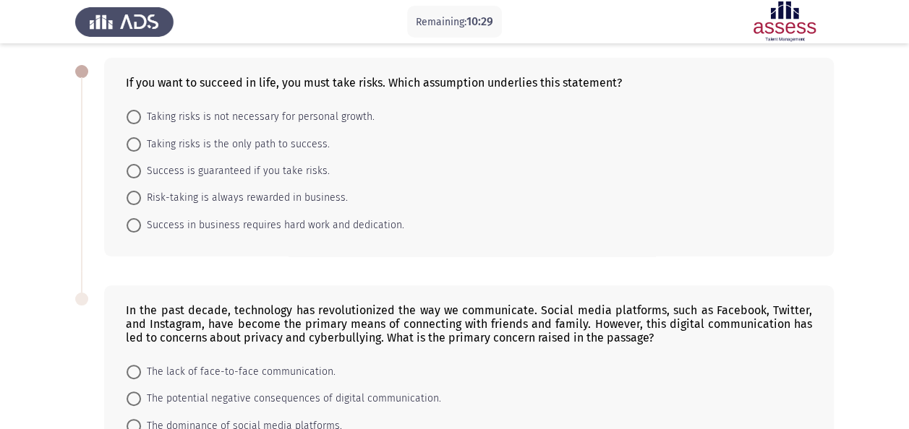
scroll to position [62, 0]
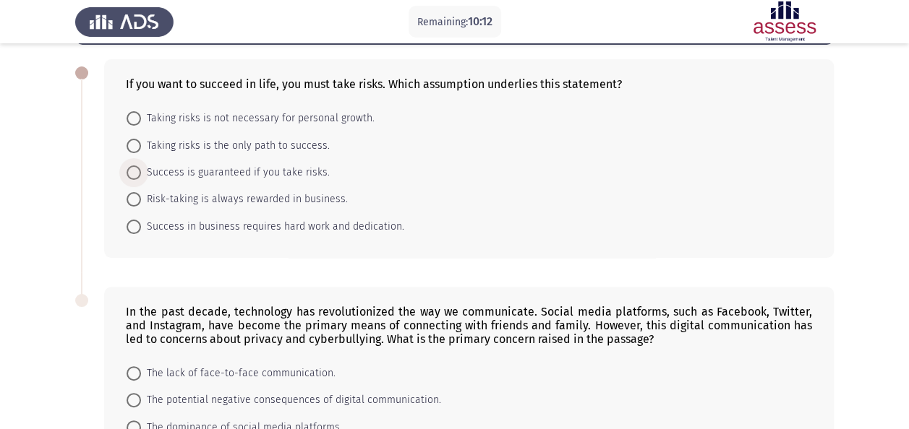
click at [217, 171] on span "Success is guaranteed if you take risks." at bounding box center [235, 172] width 189 height 17
click at [141, 171] on input "Success is guaranteed if you take risks." at bounding box center [134, 173] width 14 height 14
radio input "true"
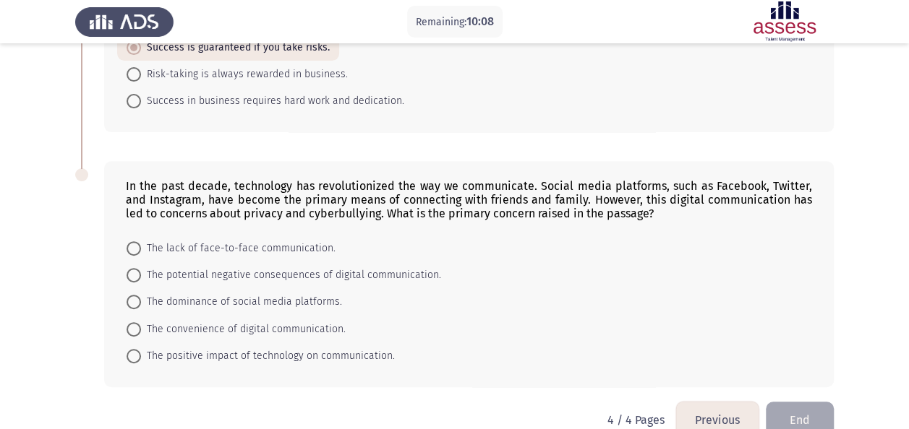
scroll to position [213, 0]
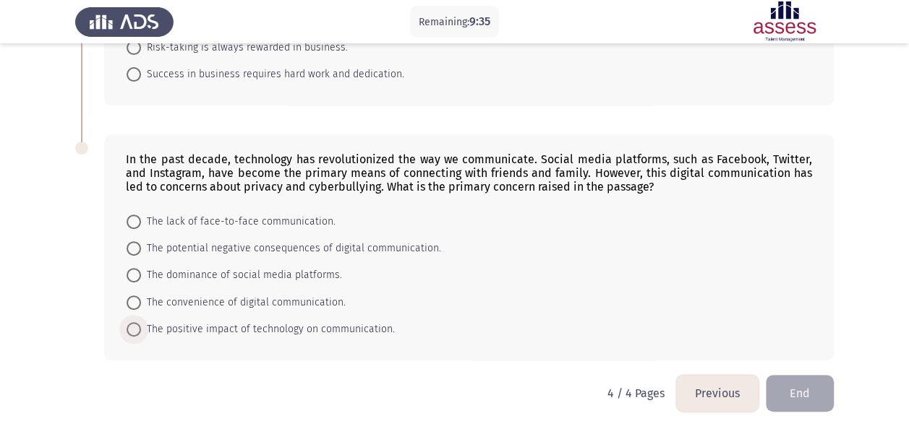
click at [245, 330] on span "The positive impact of technology on communication." at bounding box center [268, 329] width 254 height 17
click at [141, 330] on input "The positive impact of technology on communication." at bounding box center [134, 329] width 14 height 14
radio input "true"
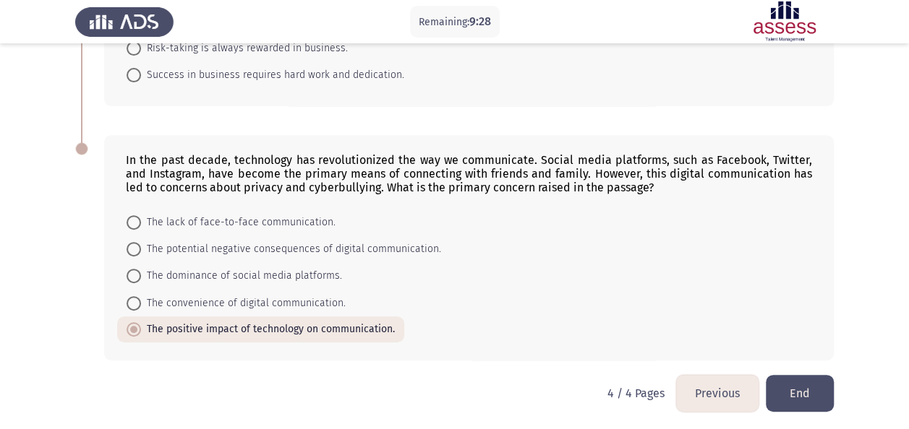
click at [784, 377] on button "End" at bounding box center [800, 393] width 68 height 37
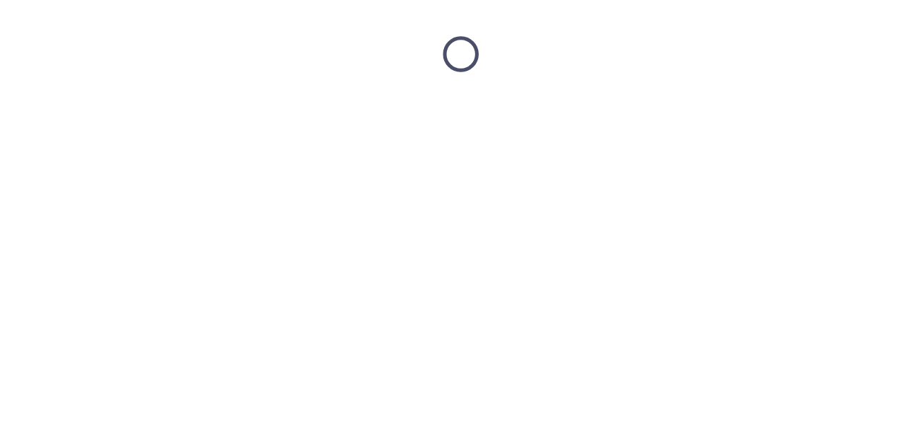
scroll to position [0, 0]
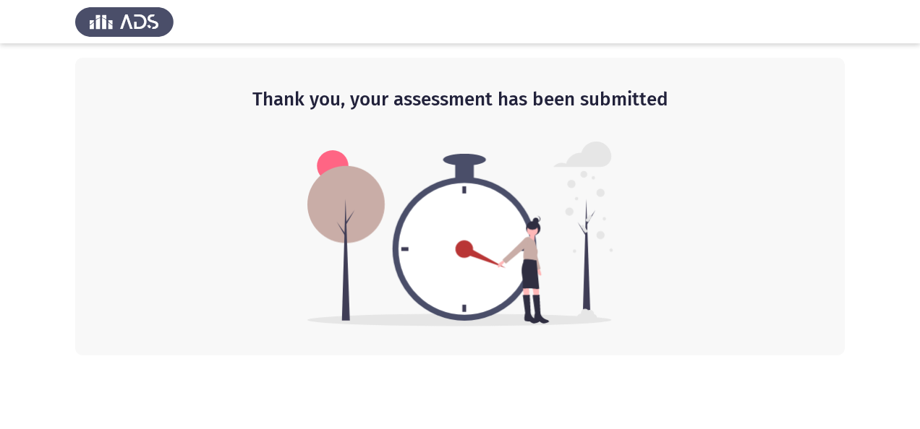
click at [463, 270] on img at bounding box center [460, 234] width 306 height 185
click at [467, 258] on img at bounding box center [460, 234] width 306 height 185
